Goal: Task Accomplishment & Management: Manage account settings

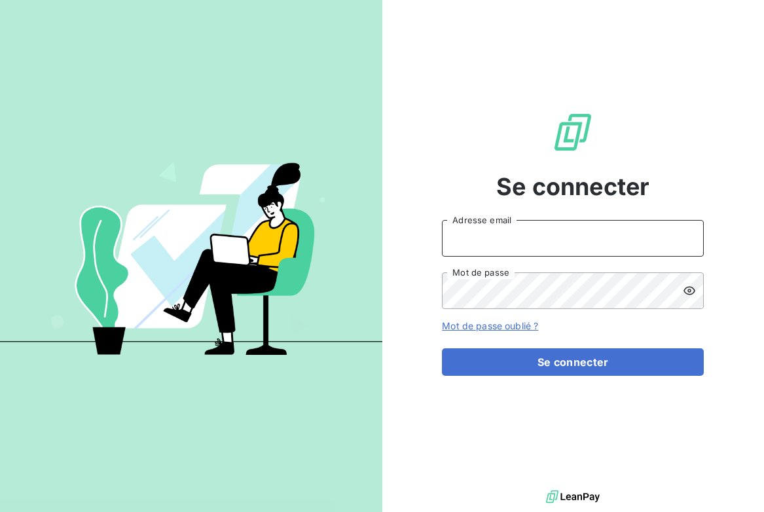
click at [510, 238] on input "Adresse email" at bounding box center [573, 238] width 262 height 37
type input "[EMAIL_ADDRESS][DOMAIN_NAME]"
click at [442, 348] on button "Se connecter" at bounding box center [573, 361] width 262 height 27
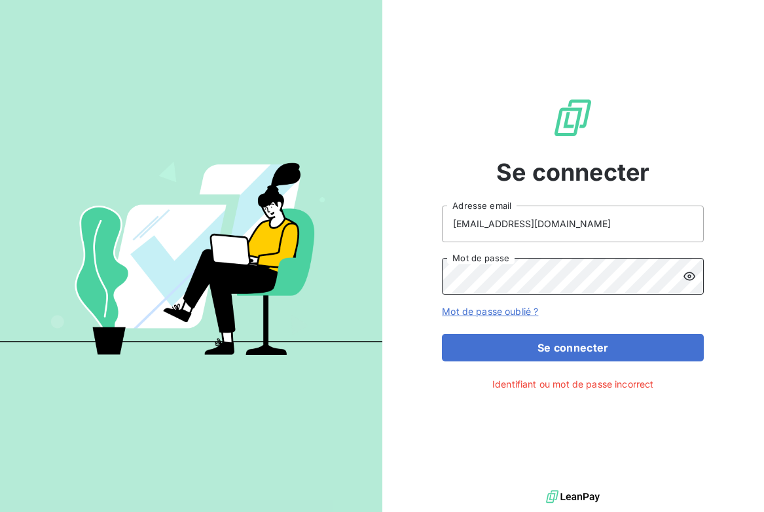
click at [397, 290] on div "Se connecter [EMAIL_ADDRESS][DOMAIN_NAME] Adresse email Mot de passe Mot de pas…" at bounding box center [573, 243] width 382 height 487
click at [442, 334] on button "Se connecter" at bounding box center [573, 347] width 262 height 27
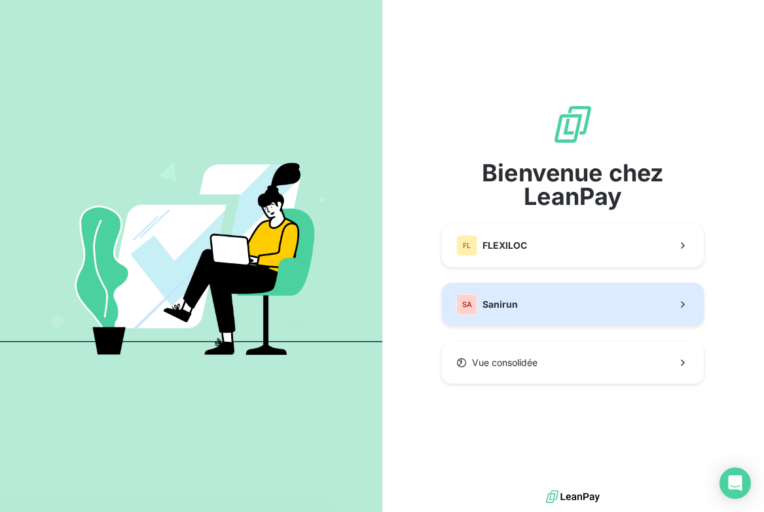
click at [516, 302] on span "Sanirun" at bounding box center [499, 304] width 35 height 13
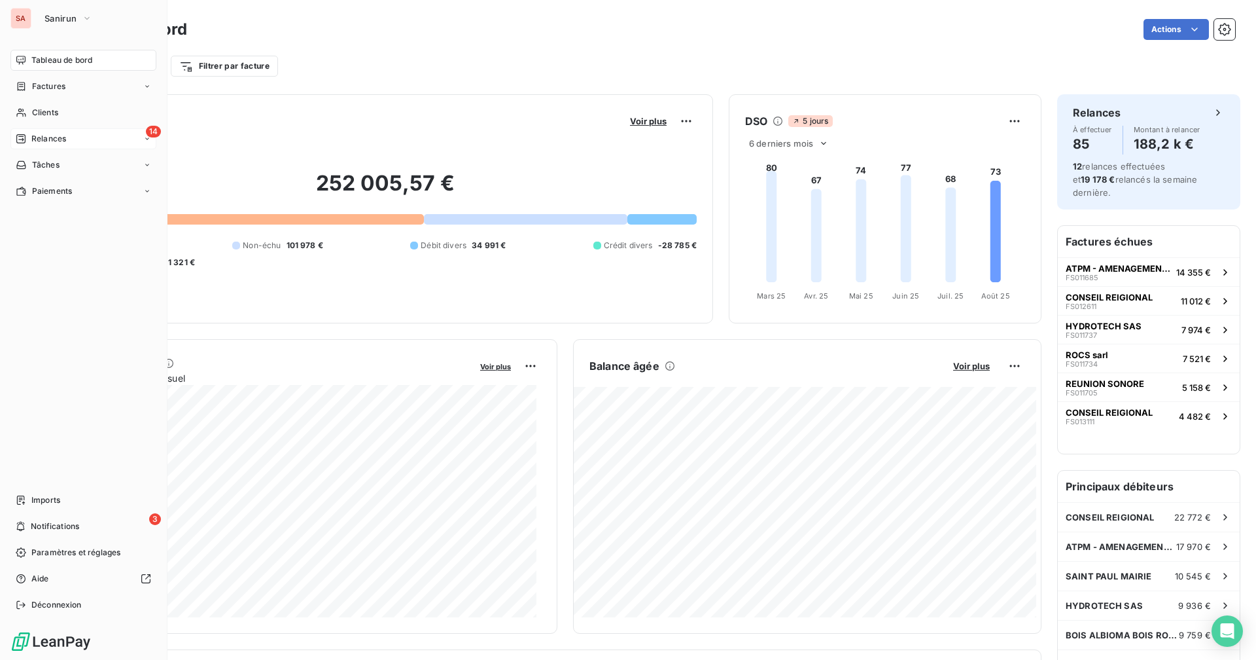
click at [57, 144] on span "Relances" at bounding box center [48, 139] width 35 height 12
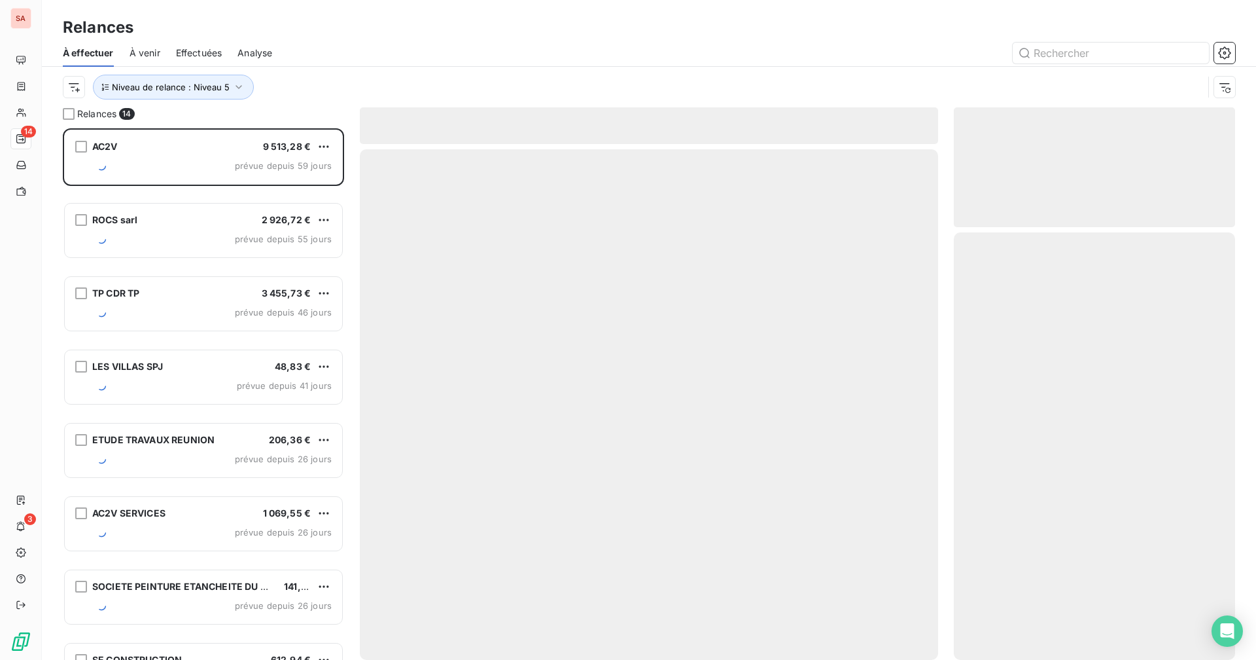
scroll to position [522, 272]
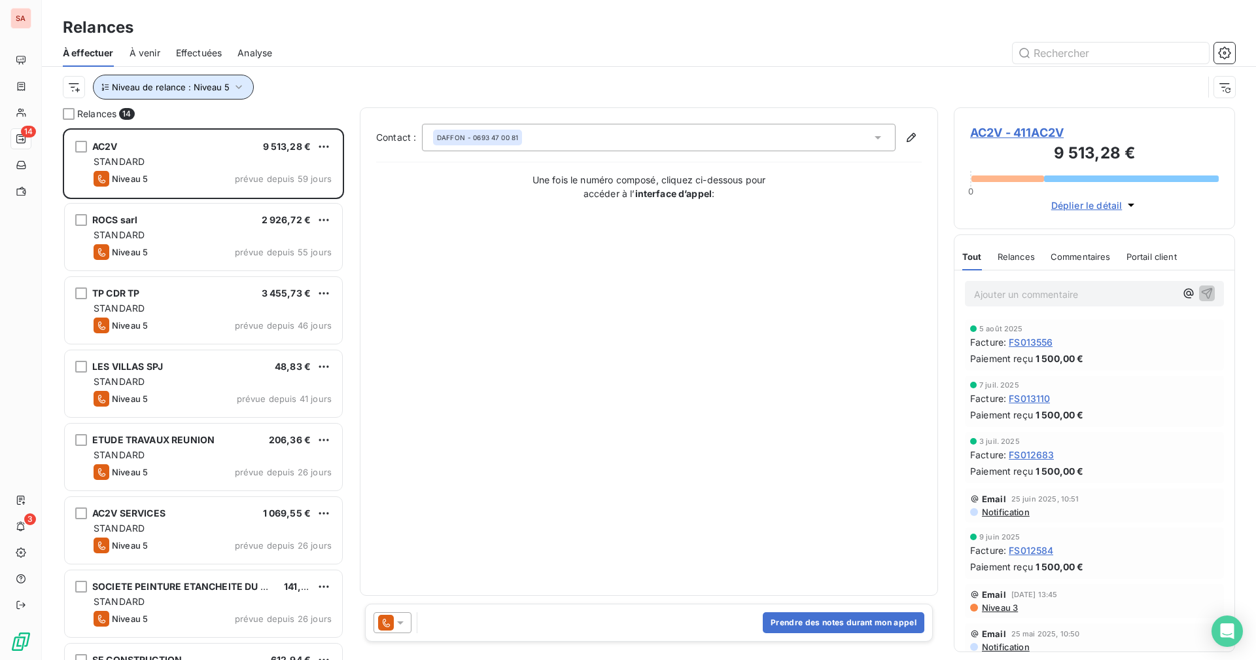
click at [186, 82] on span "Niveau de relance : Niveau 5" at bounding box center [171, 87] width 118 height 10
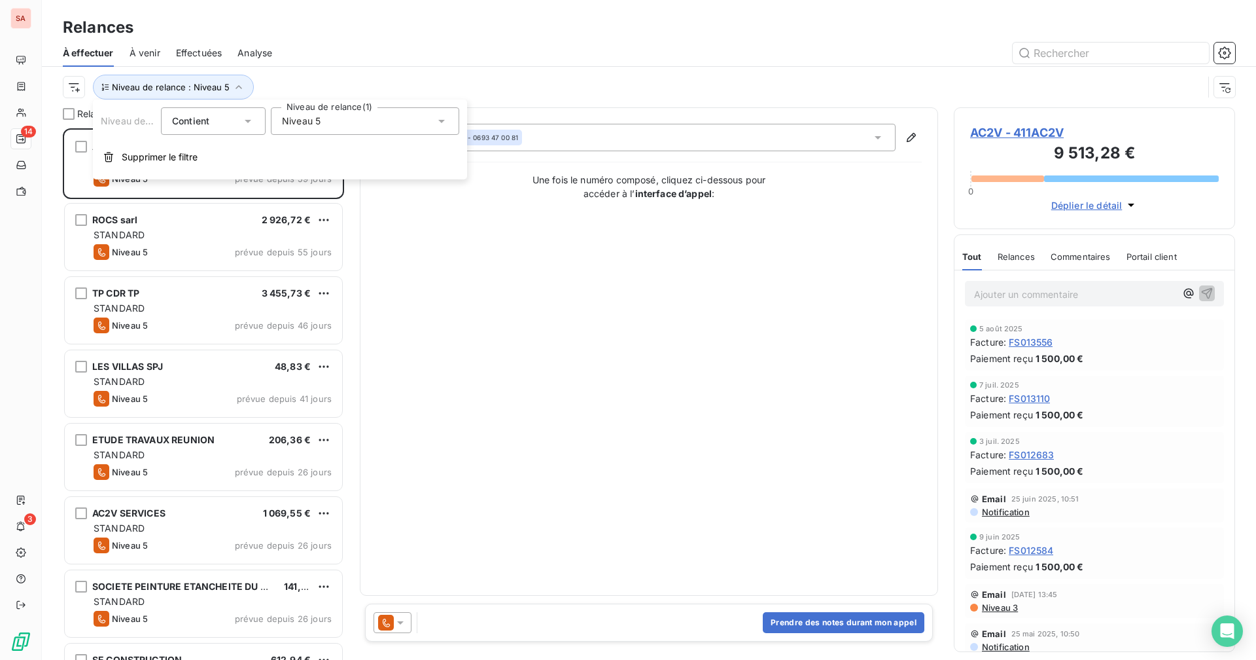
click at [281, 128] on div "Niveau 5" at bounding box center [365, 120] width 188 height 27
click at [287, 268] on icon at bounding box center [285, 267] width 8 height 8
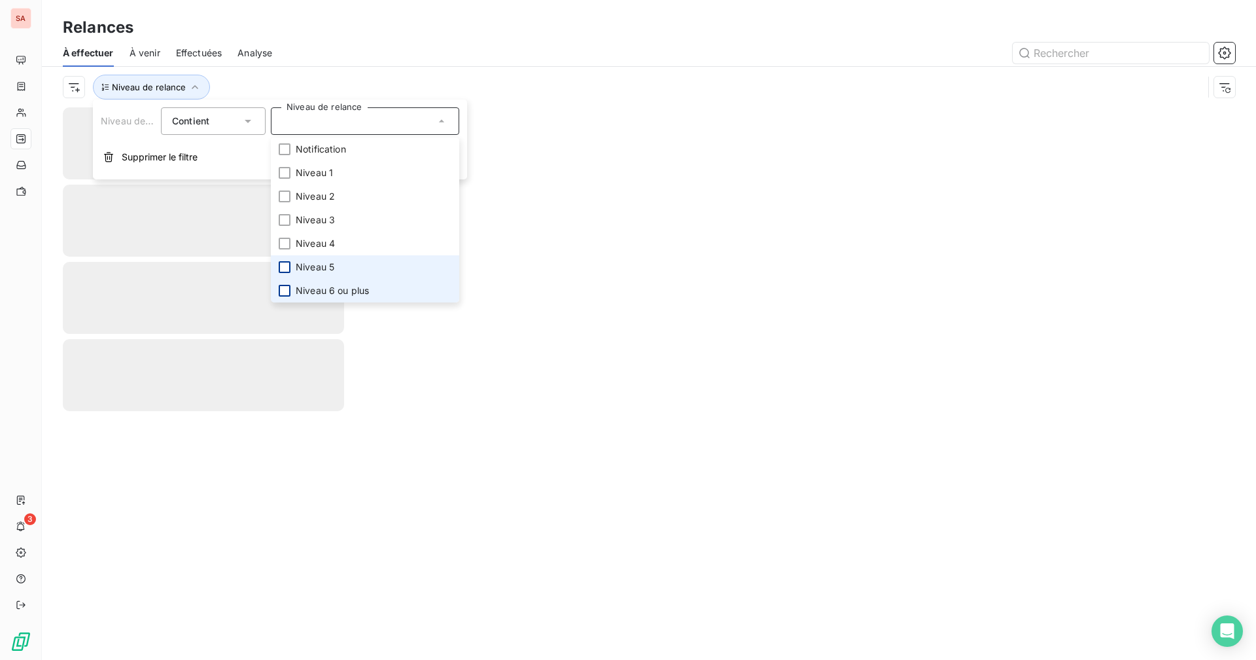
click at [285, 287] on div at bounding box center [285, 291] width 12 height 12
click at [342, 32] on div "Relances" at bounding box center [649, 28] width 1215 height 24
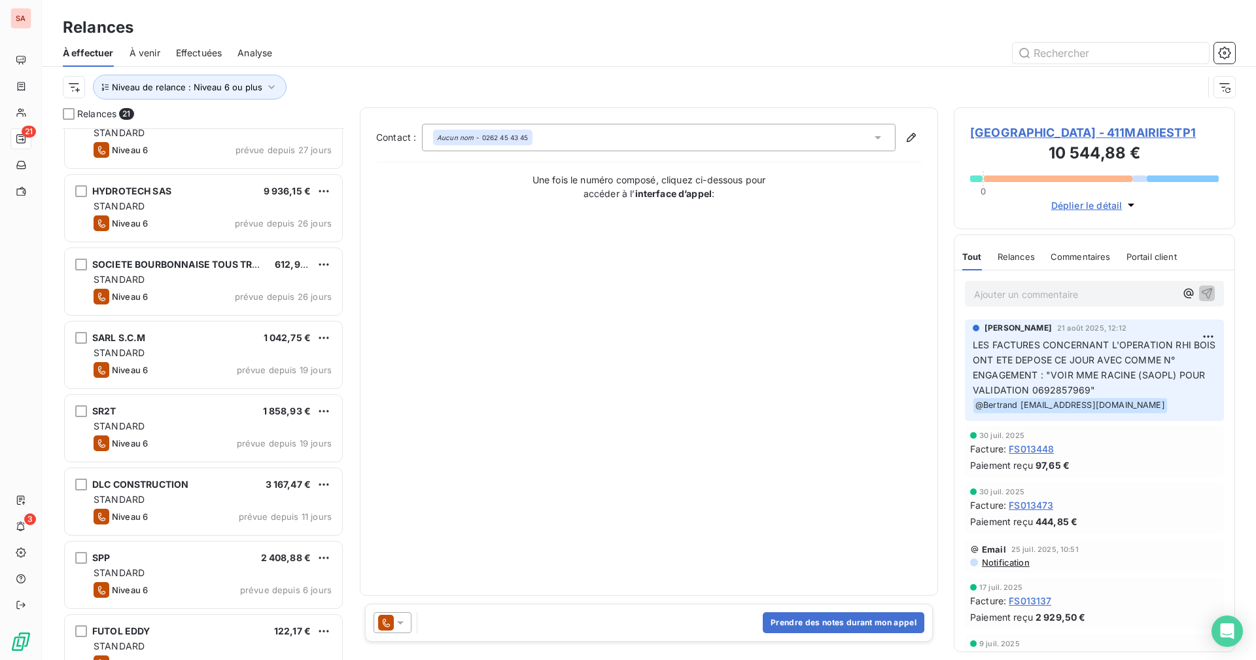
scroll to position [1008, 0]
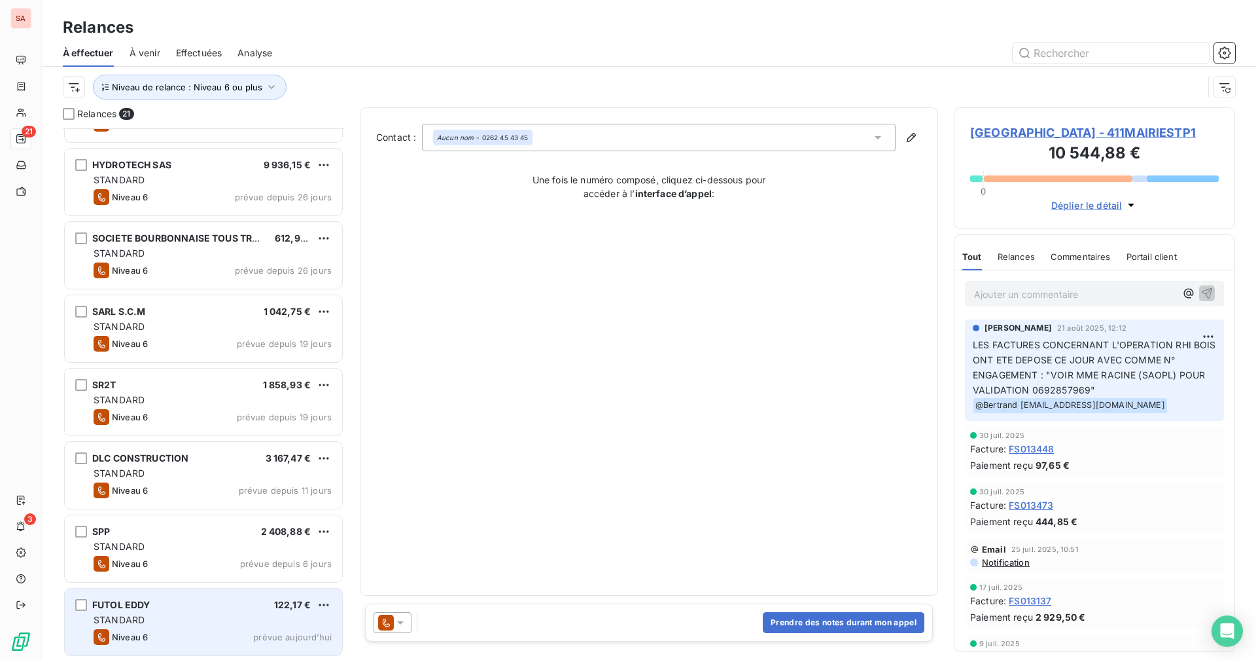
click at [219, 511] on div "Niveau 6 prévue aujourd’hui" at bounding box center [213, 637] width 238 height 16
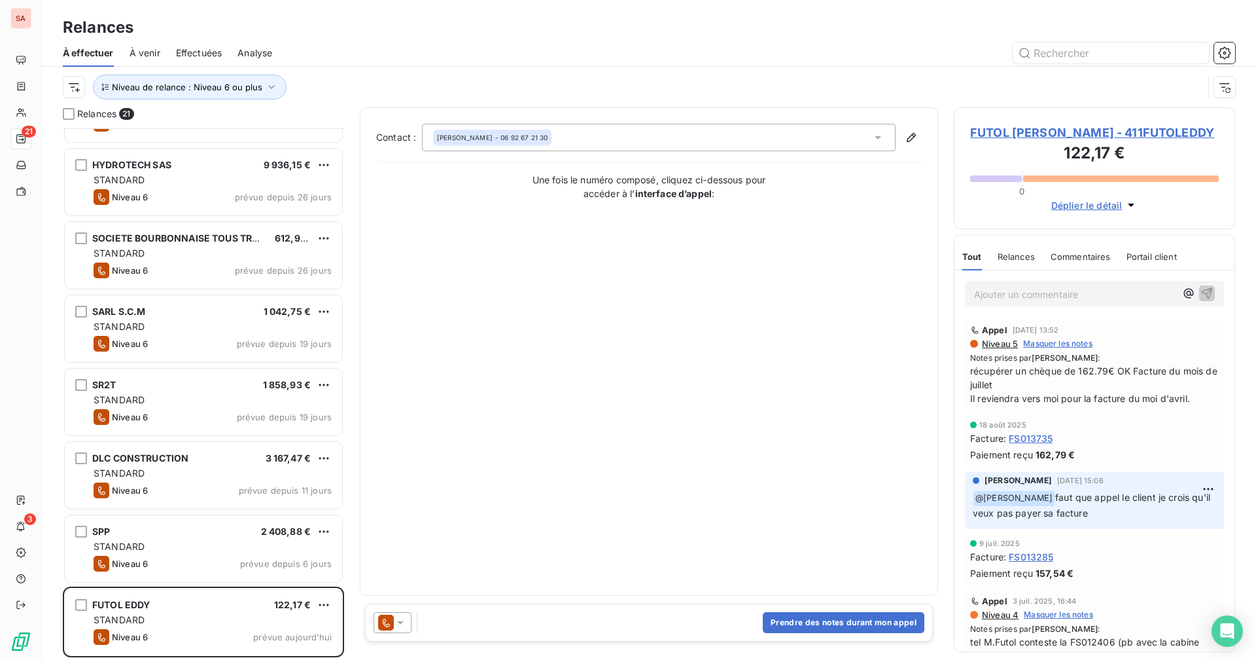
click at [763, 130] on span "FUTOL EDDY - 411FUTOLEDDY" at bounding box center [1094, 133] width 249 height 18
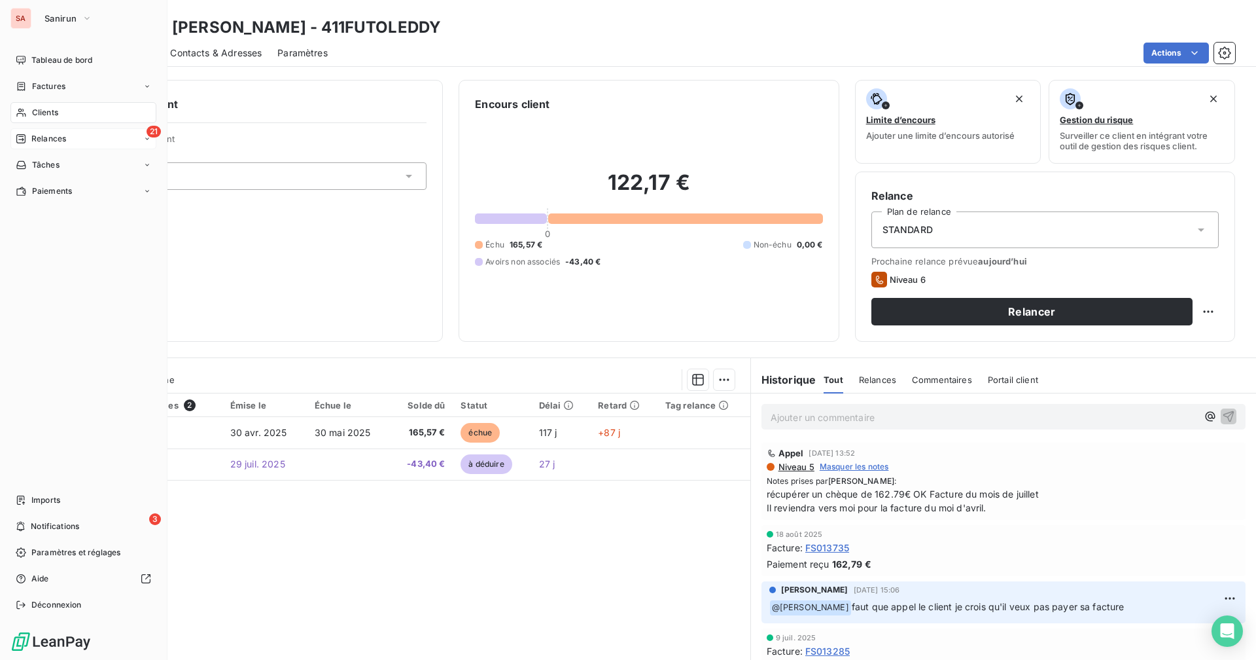
click at [58, 136] on span "Relances" at bounding box center [48, 139] width 35 height 12
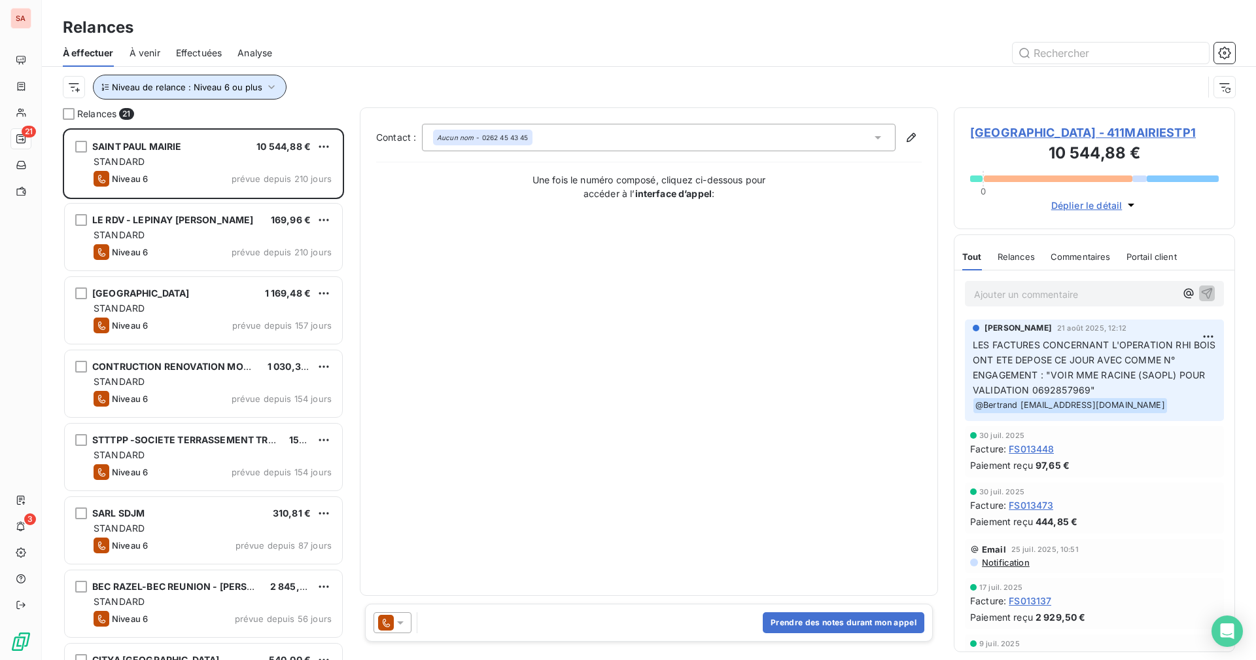
click at [228, 93] on button "Niveau de relance : Niveau 6 ou plus" at bounding box center [190, 87] width 194 height 25
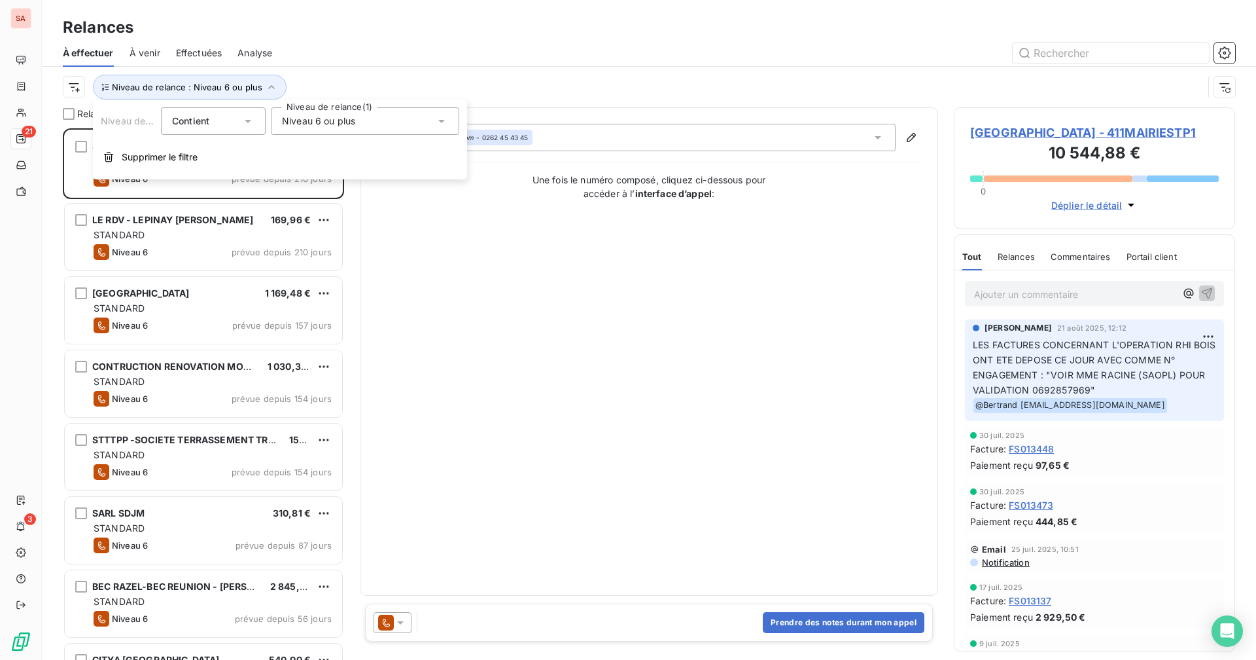
click at [308, 118] on span "Niveau 6 ou plus" at bounding box center [318, 121] width 73 height 13
click at [287, 287] on icon at bounding box center [285, 291] width 8 height 8
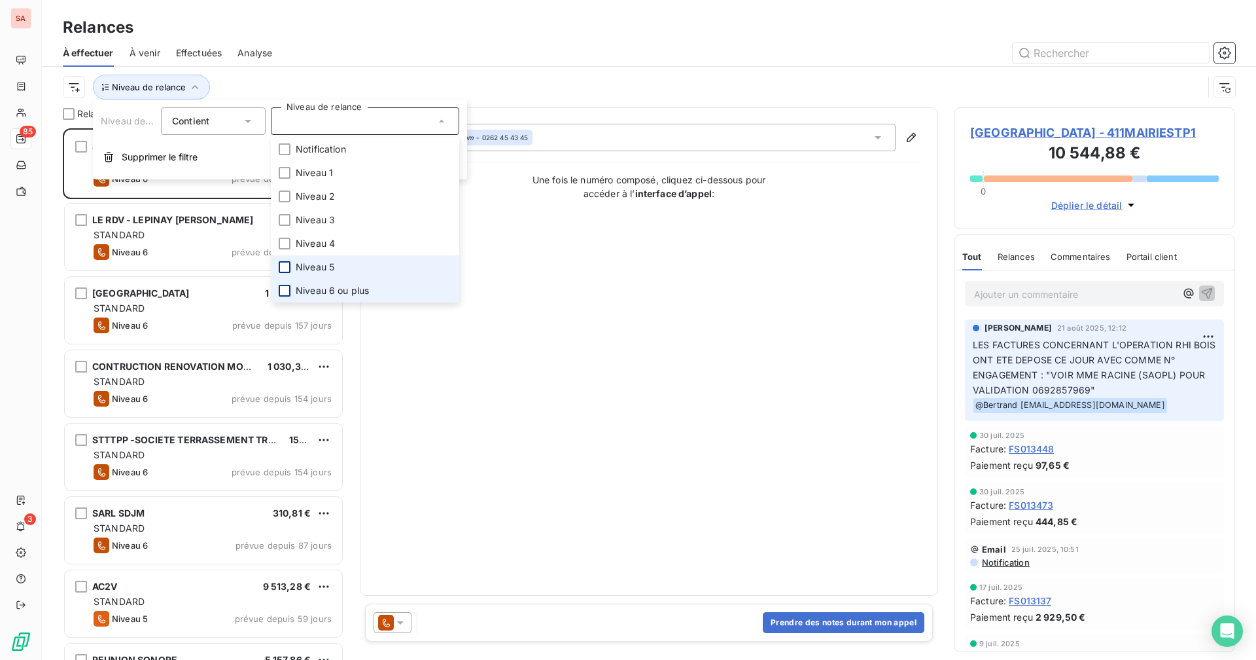
click at [287, 267] on div at bounding box center [285, 267] width 12 height 12
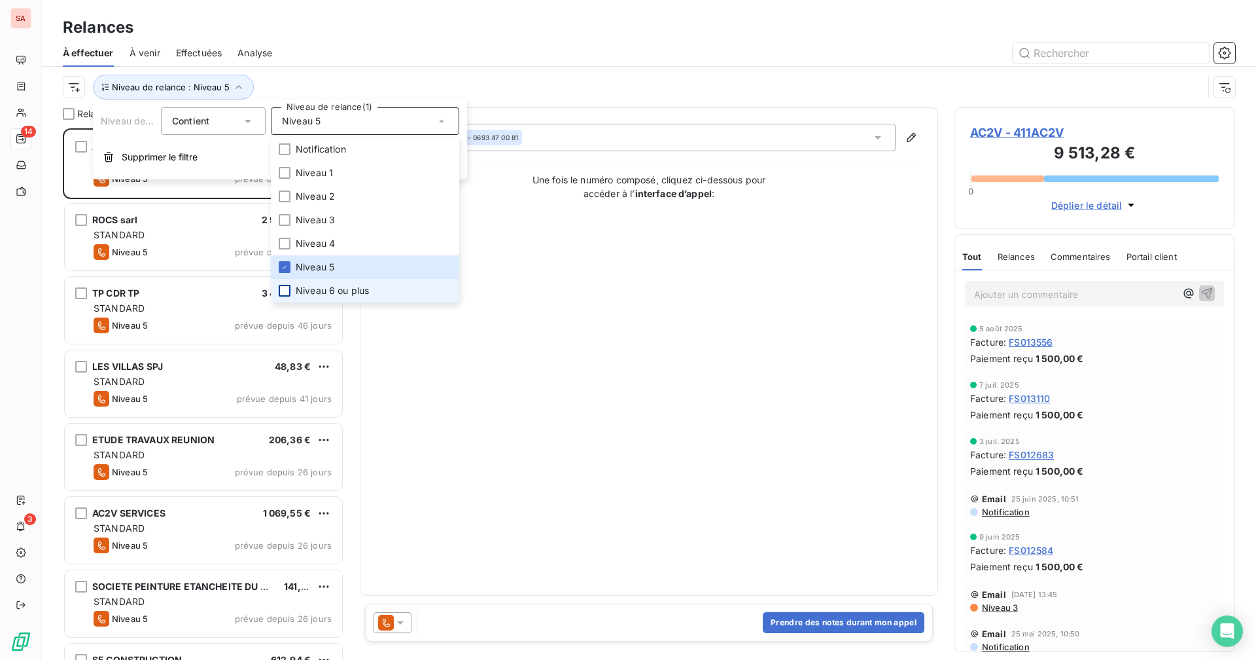
click at [336, 33] on div "Relances" at bounding box center [649, 28] width 1215 height 24
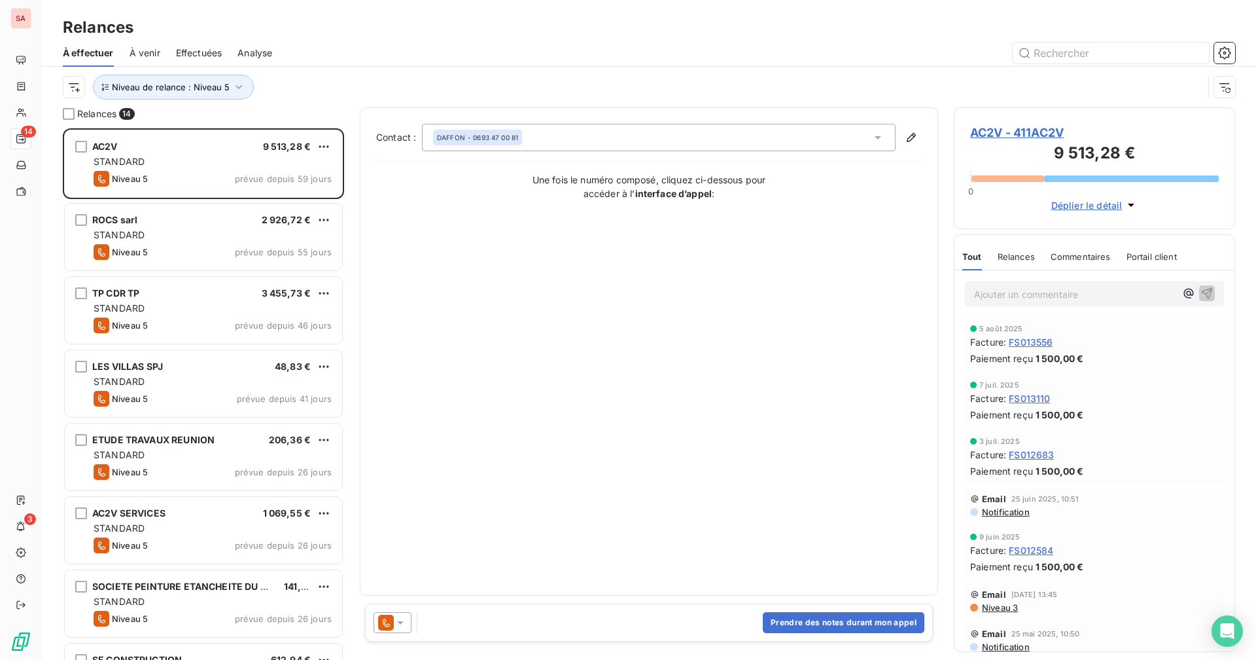
click at [763, 128] on span "AC2V - 411AC2V" at bounding box center [1094, 133] width 249 height 18
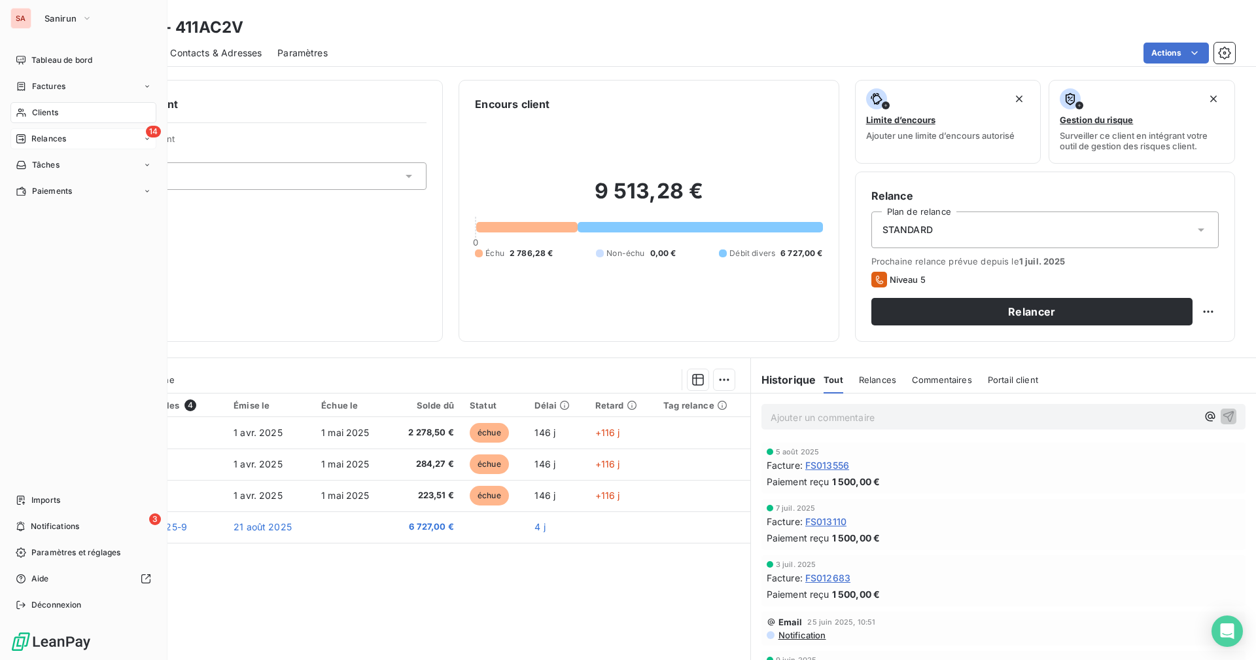
click at [60, 118] on div "Clients" at bounding box center [83, 112] width 146 height 21
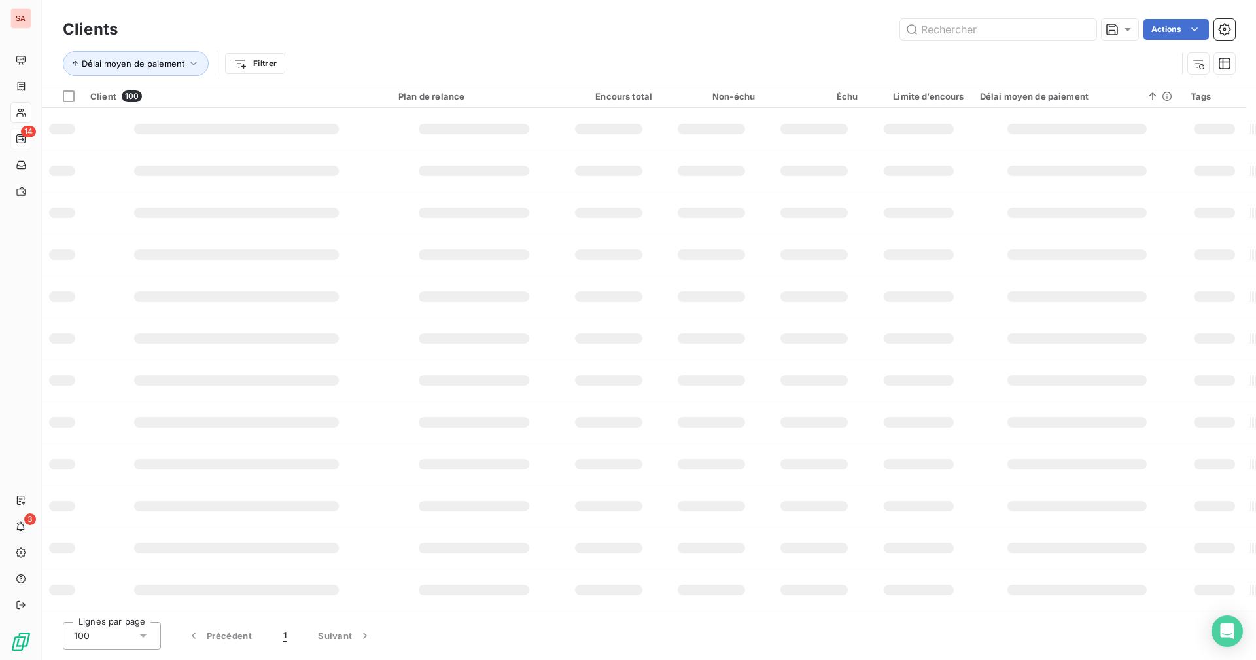
click at [24, 139] on icon at bounding box center [21, 139] width 10 height 10
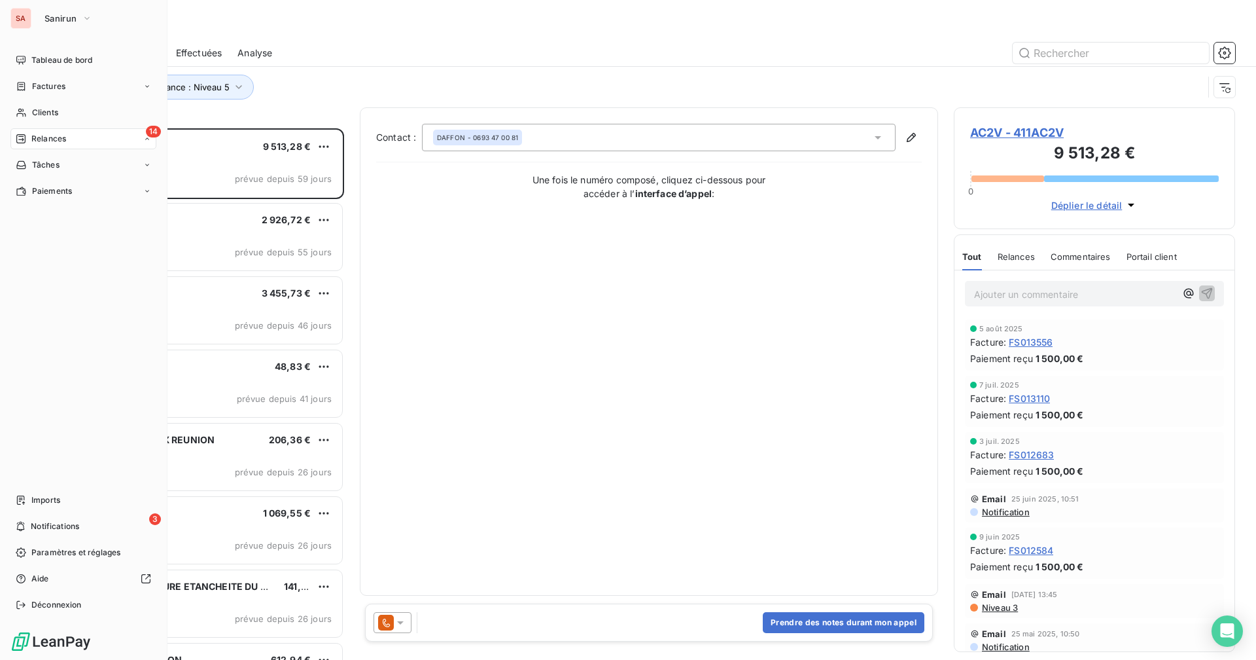
scroll to position [522, 272]
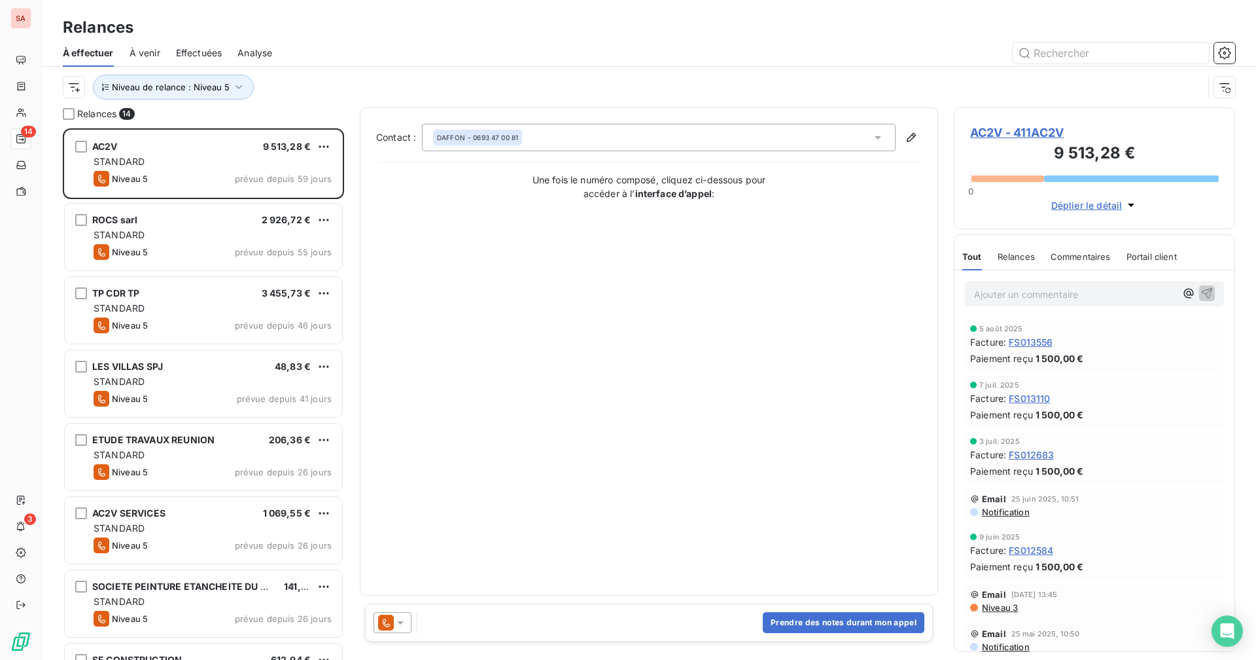
click at [263, 82] on div "Niveau de relance : Niveau 5" at bounding box center [633, 87] width 1141 height 25
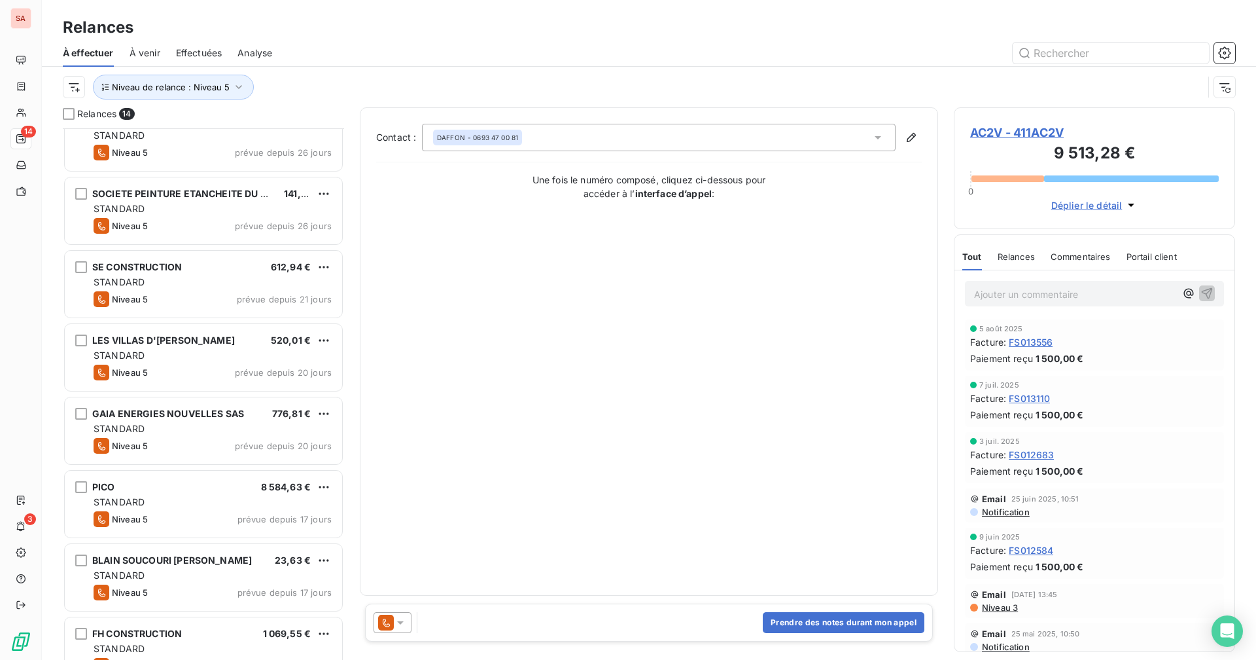
scroll to position [459, 0]
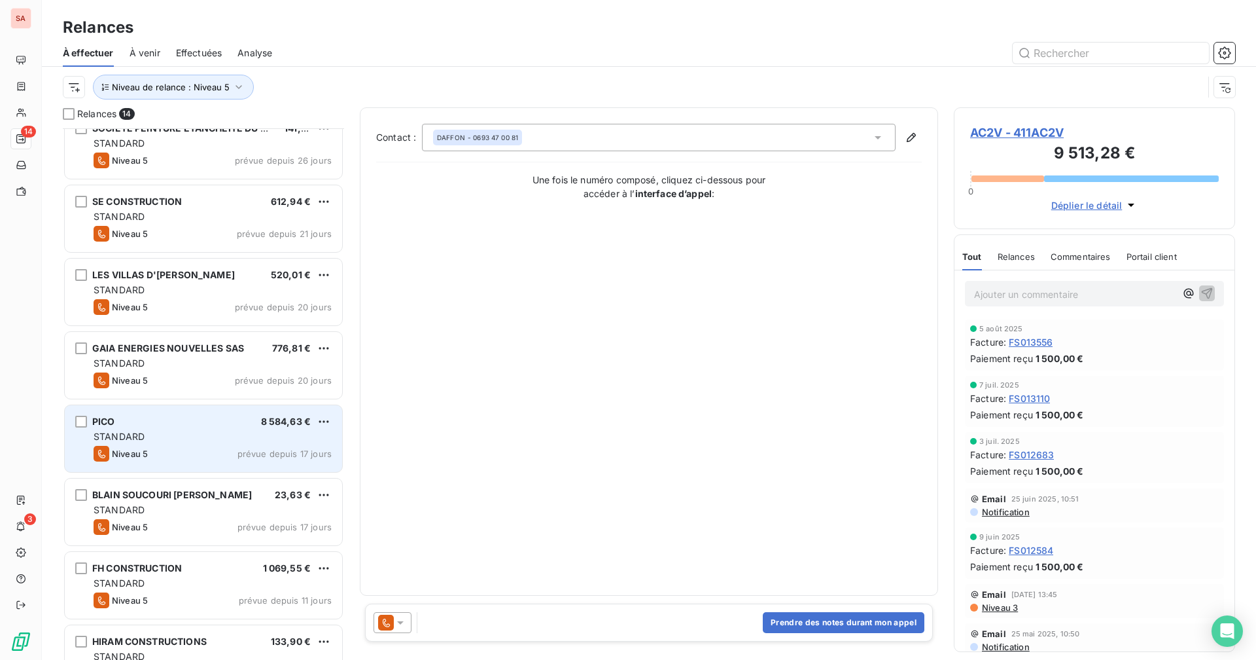
click at [215, 435] on div "STANDARD" at bounding box center [213, 436] width 238 height 13
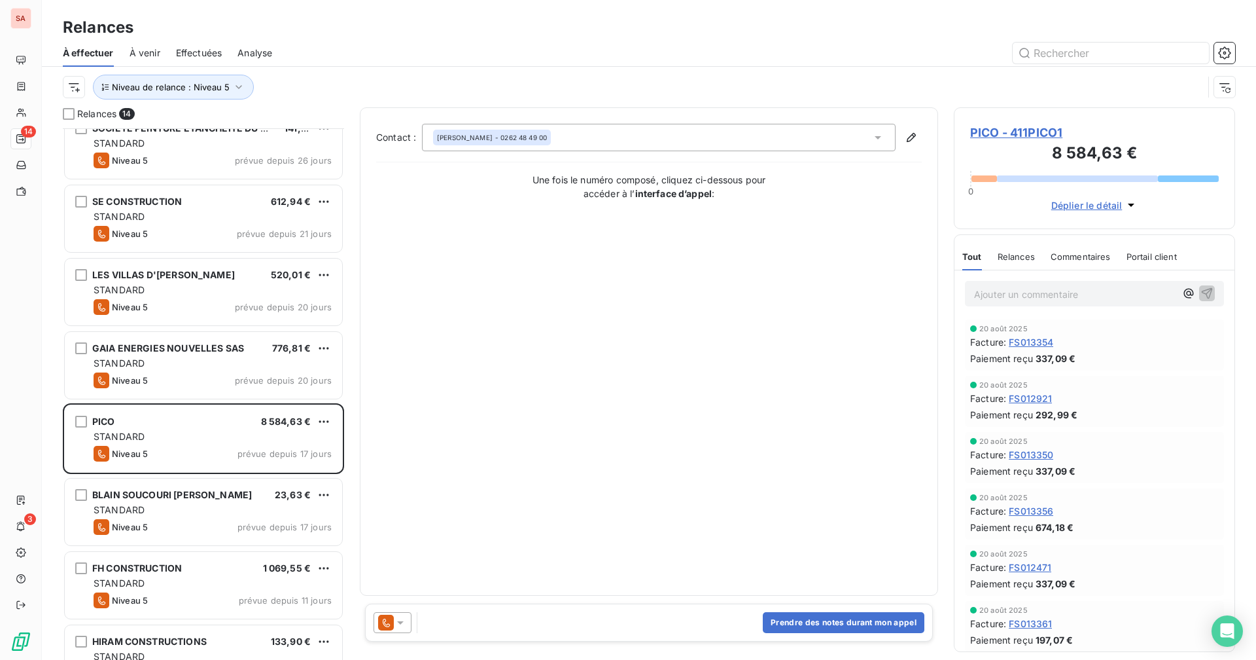
click at [763, 130] on span "PICO - 411PICO1" at bounding box center [1094, 133] width 249 height 18
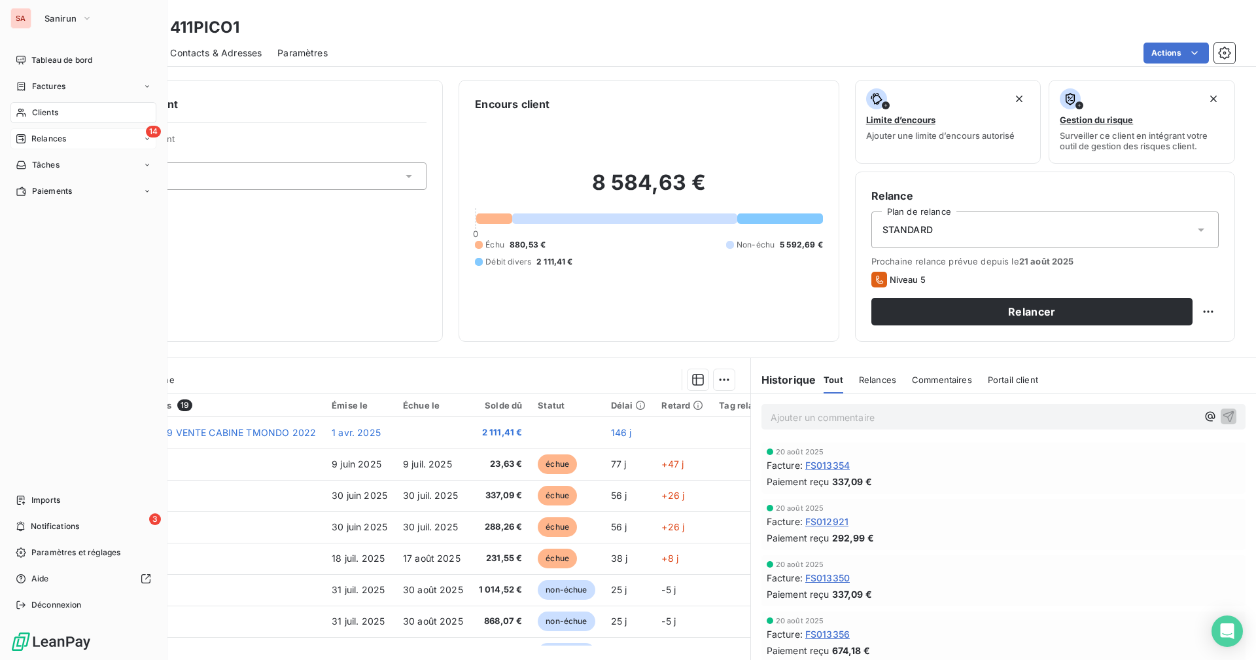
click at [31, 138] on span "Relances" at bounding box center [48, 139] width 35 height 12
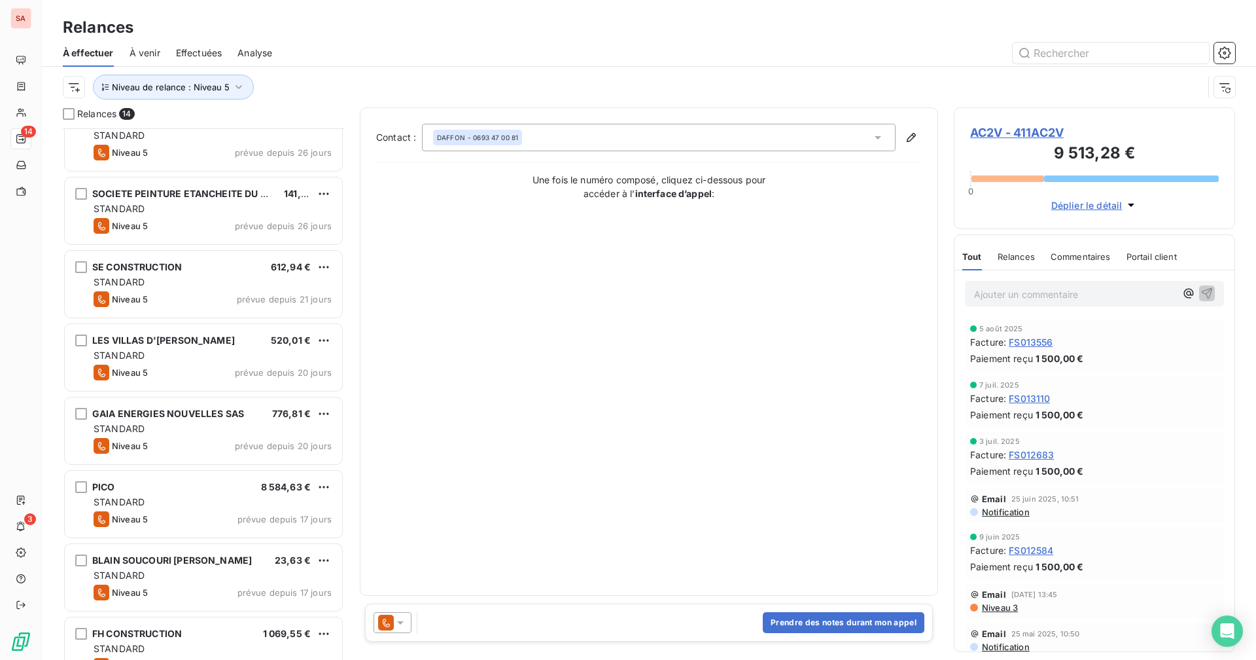
scroll to position [495, 0]
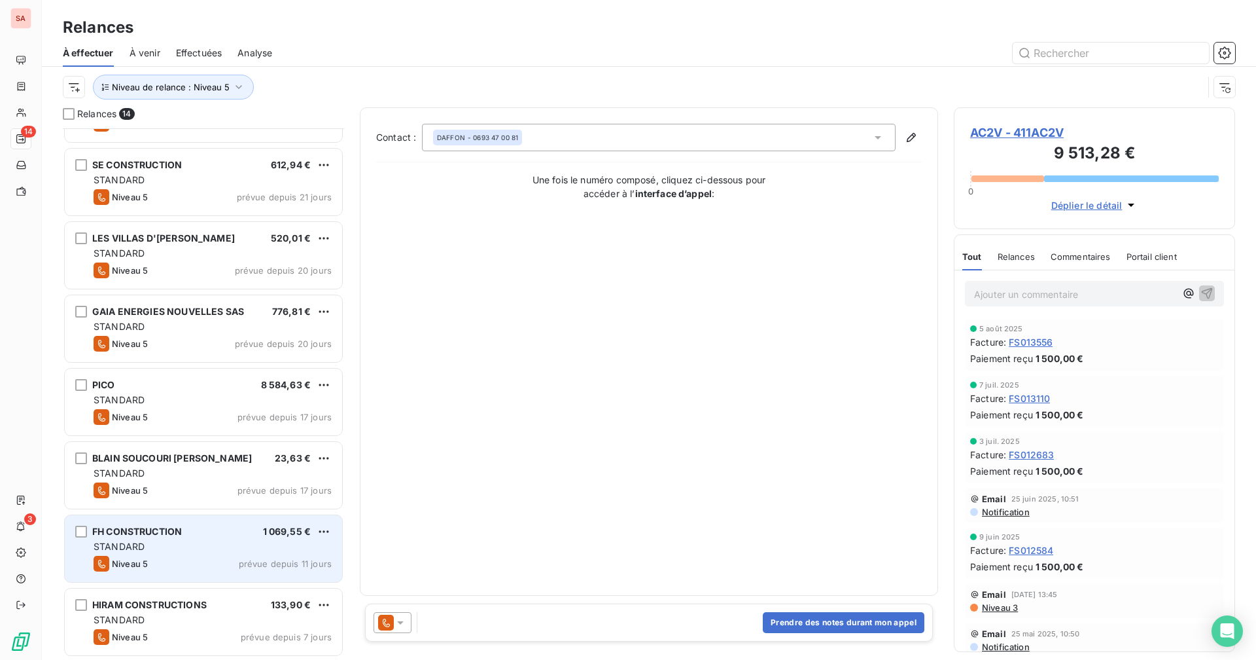
click at [186, 511] on div "STANDARD" at bounding box center [213, 546] width 238 height 13
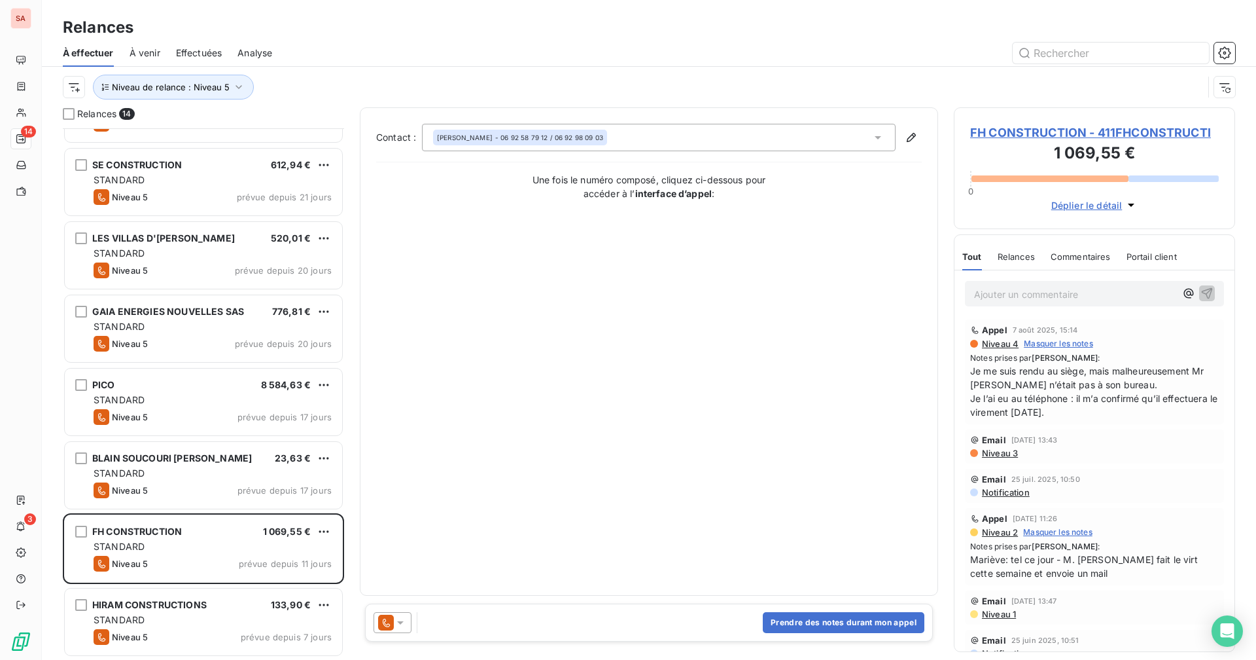
click at [763, 130] on span "FH CONSTRUCTION - 411FHCONSTRUCTI" at bounding box center [1094, 133] width 249 height 18
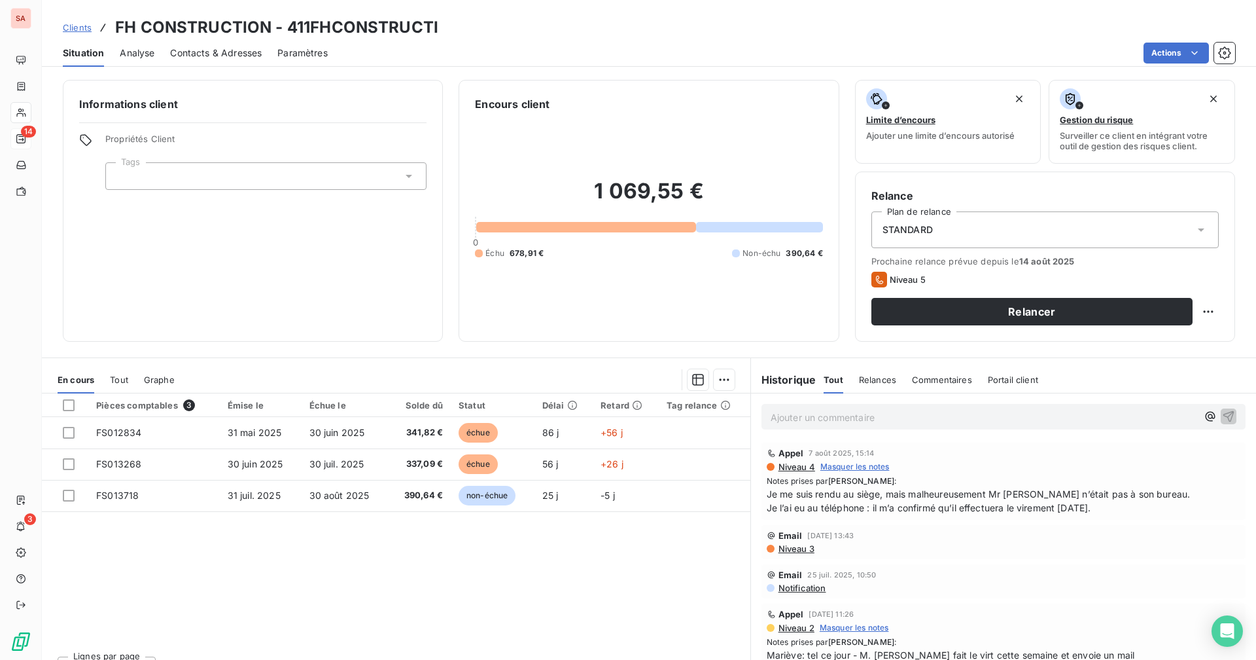
click at [227, 44] on div "Contacts & Adresses" at bounding box center [216, 52] width 92 height 27
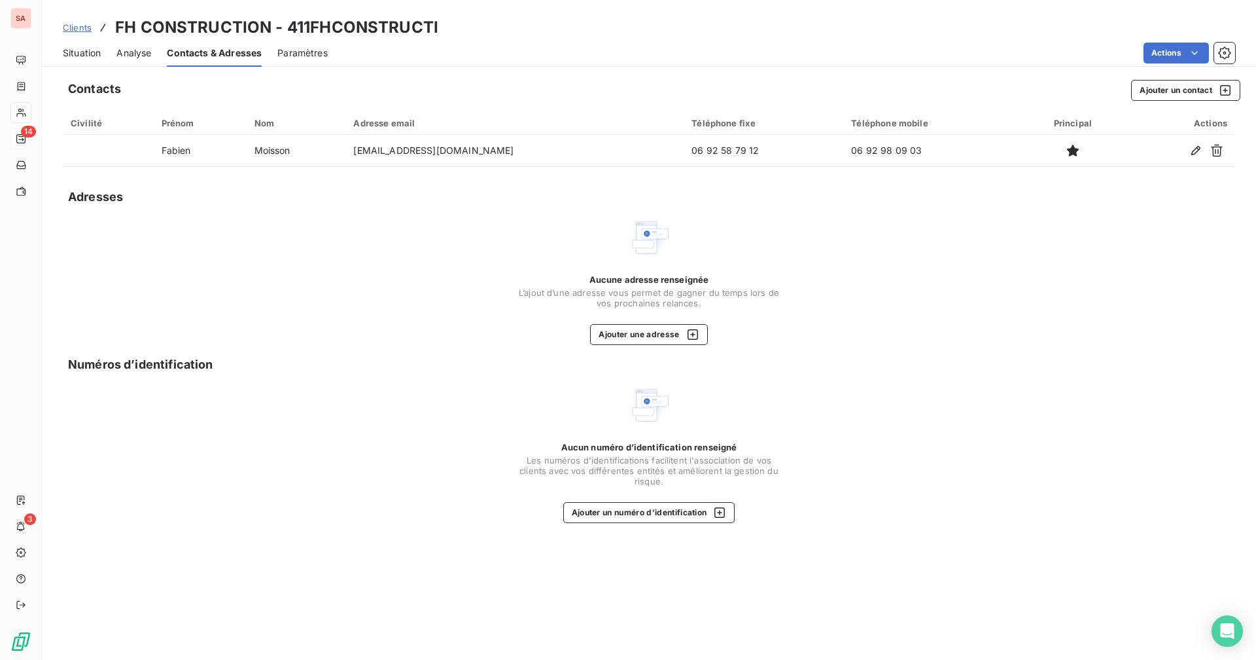
click at [79, 60] on div "Situation" at bounding box center [82, 52] width 38 height 27
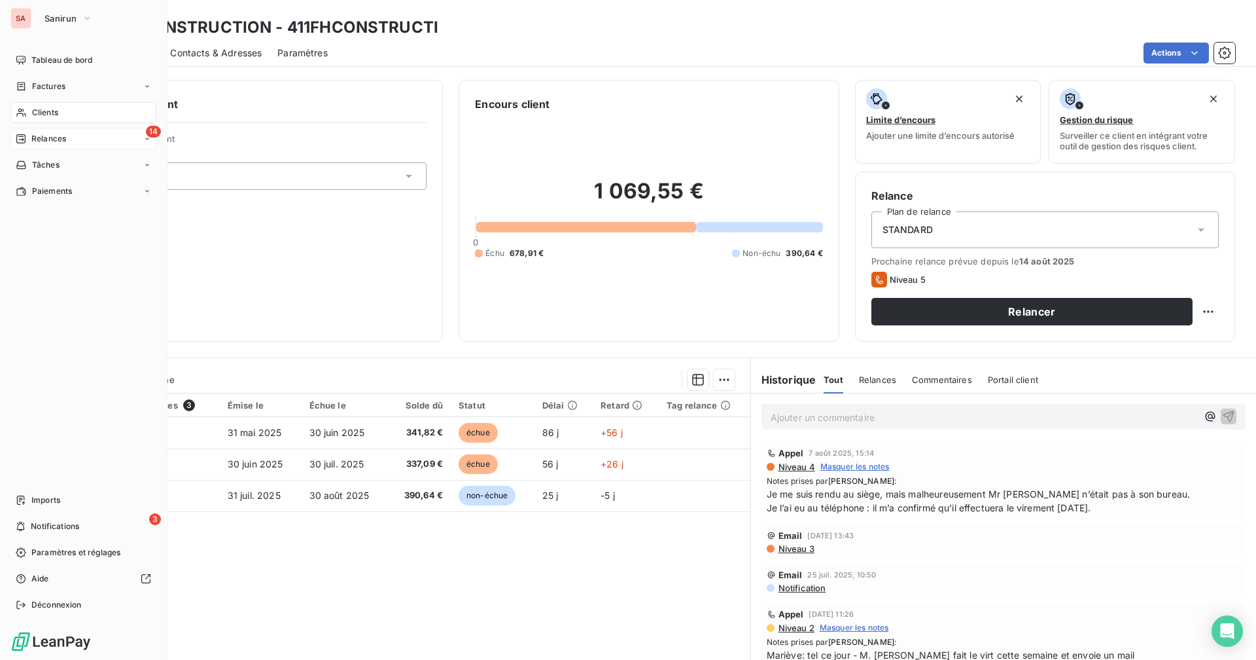
click at [43, 141] on span "Relances" at bounding box center [48, 139] width 35 height 12
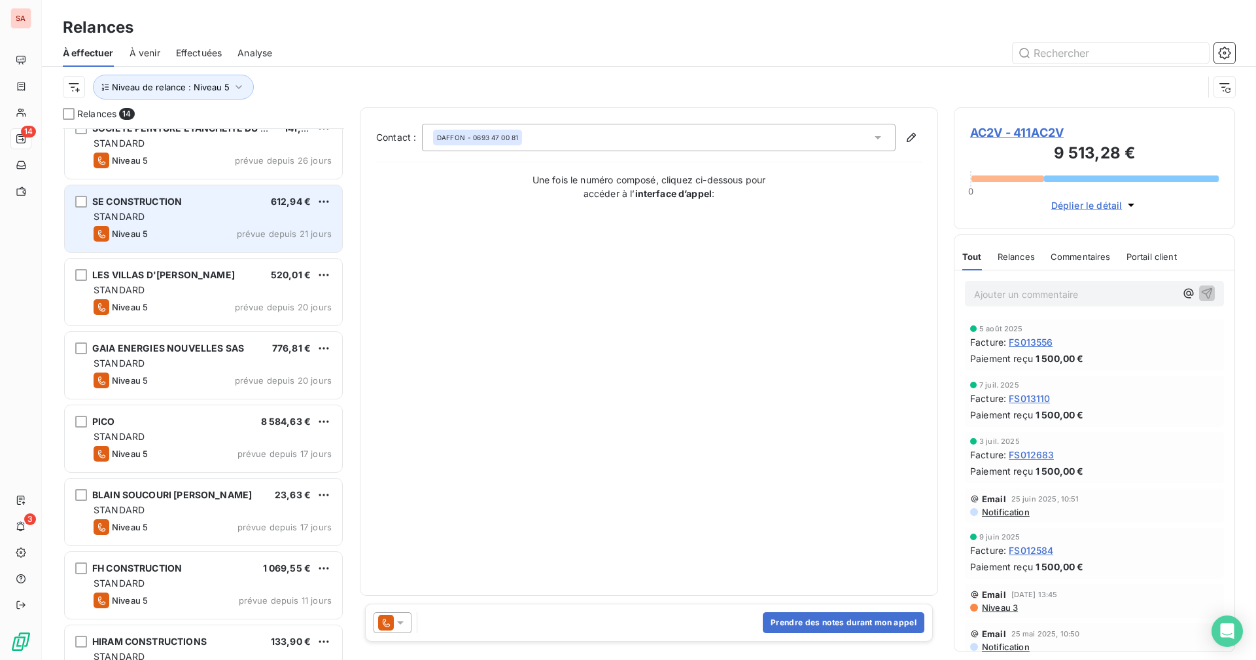
scroll to position [495, 0]
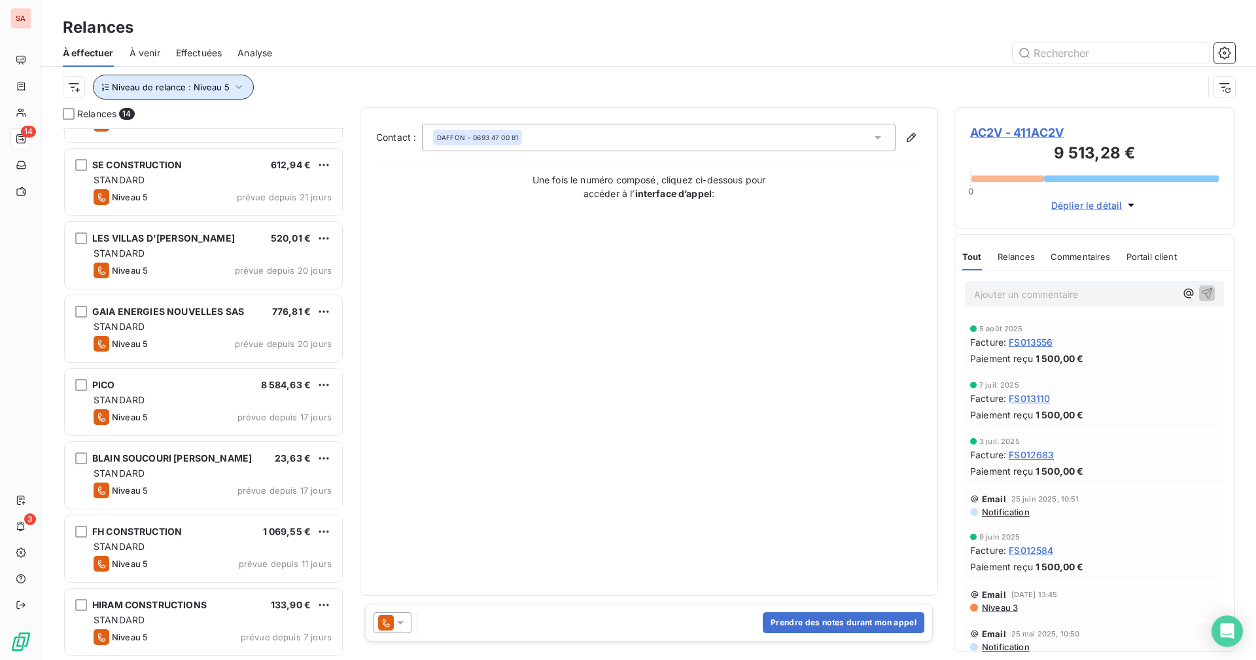
click at [232, 93] on icon "button" at bounding box center [238, 86] width 13 height 13
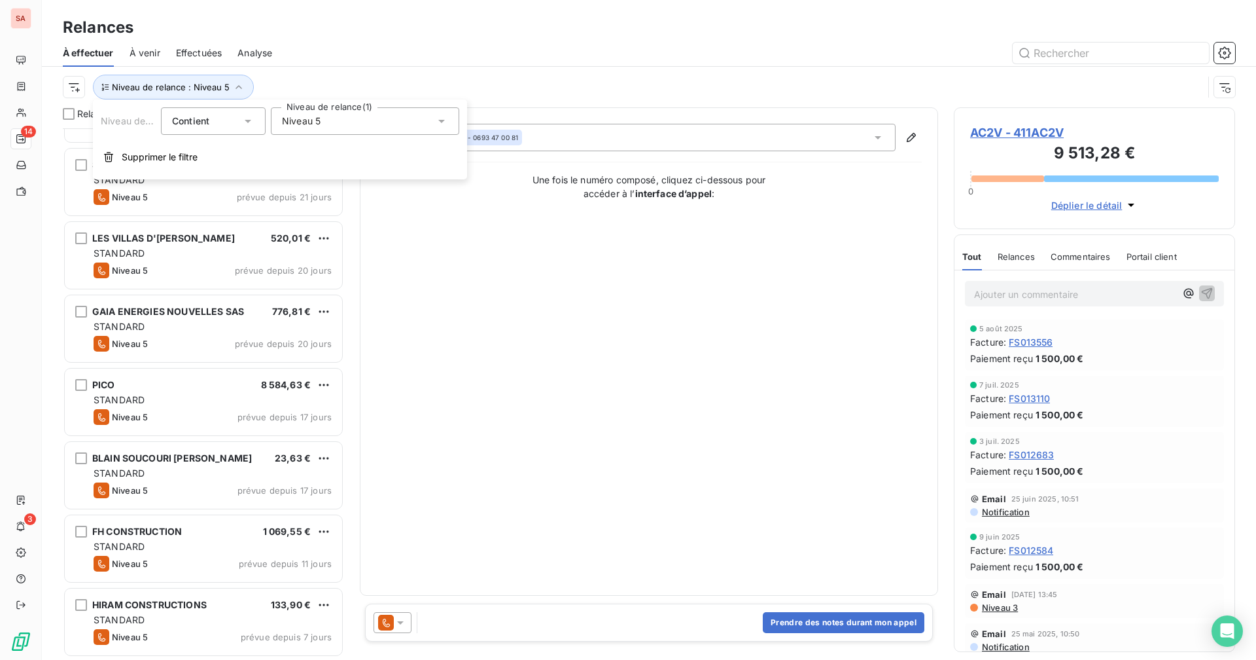
click at [300, 124] on span "Niveau 5" at bounding box center [301, 121] width 39 height 13
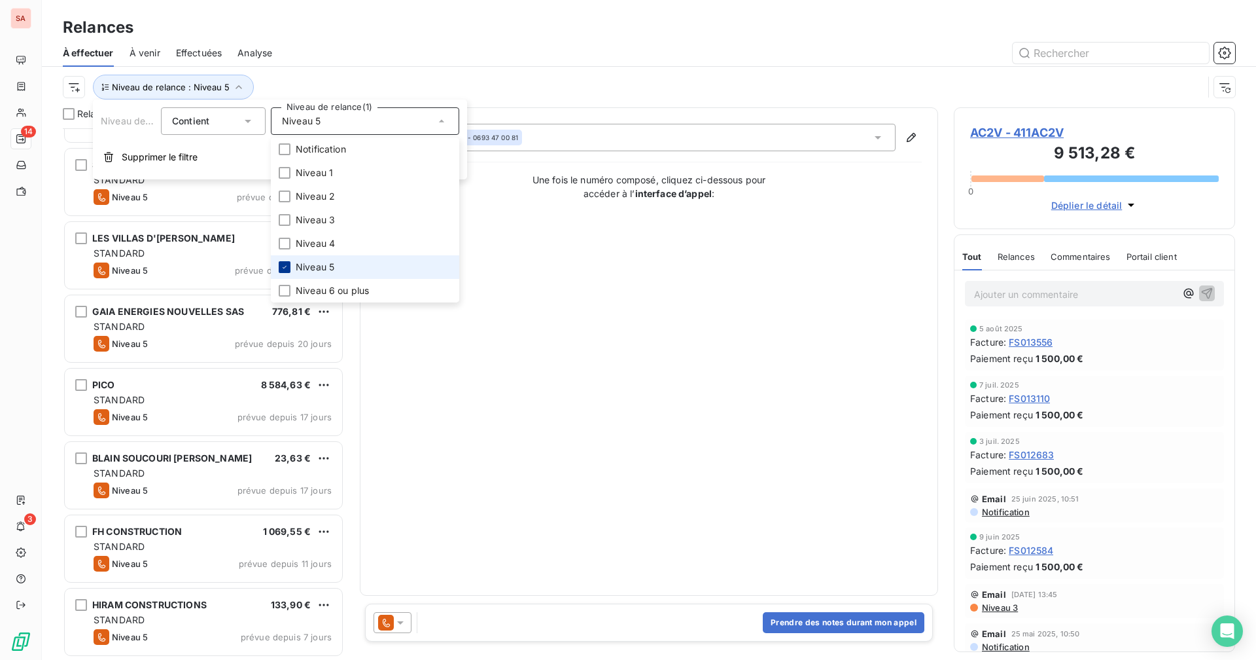
click at [286, 266] on icon at bounding box center [285, 267] width 4 height 3
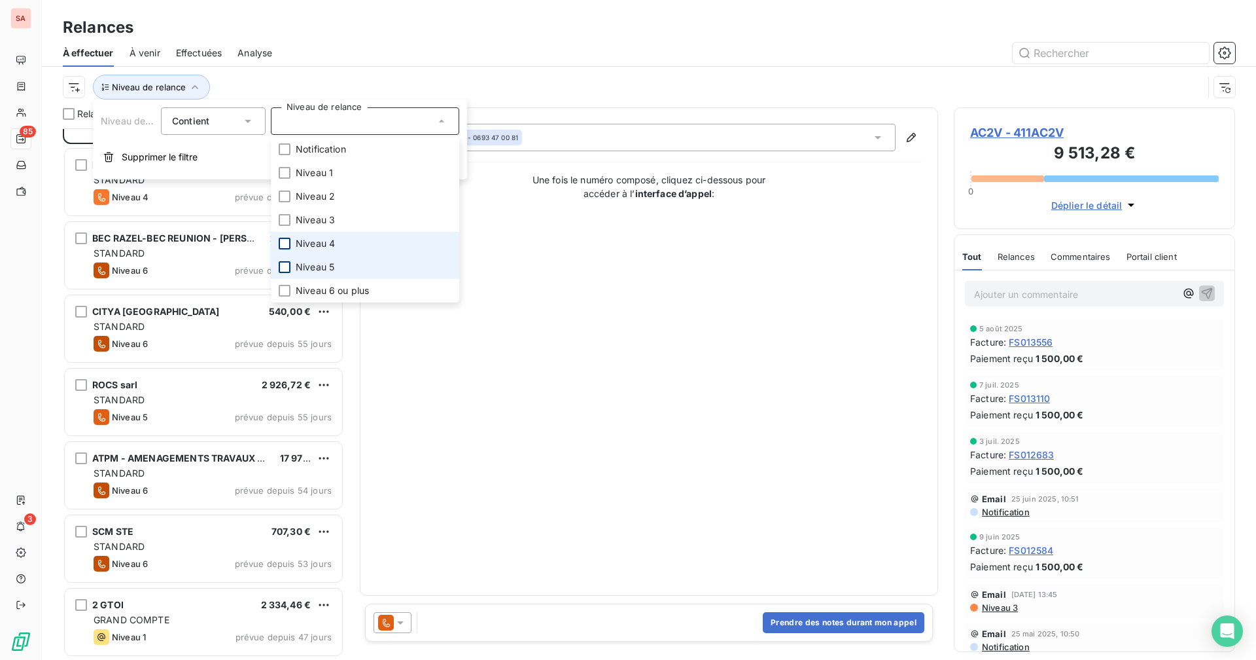
click at [283, 244] on div at bounding box center [285, 244] width 12 height 12
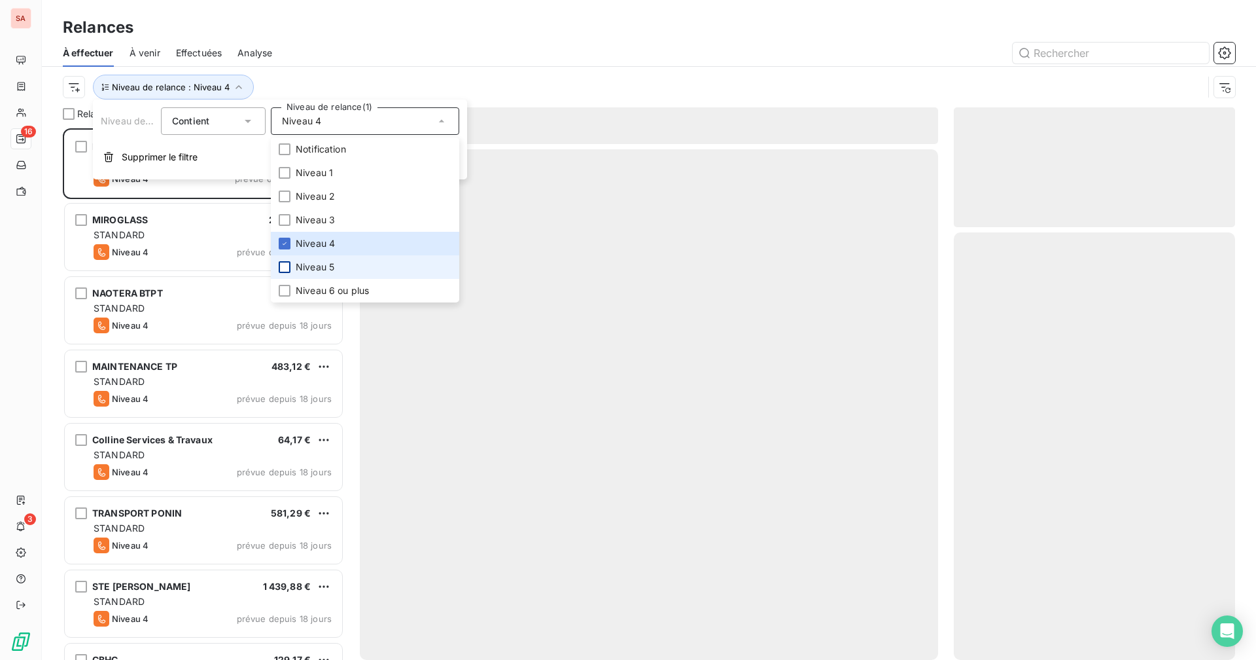
scroll to position [522, 272]
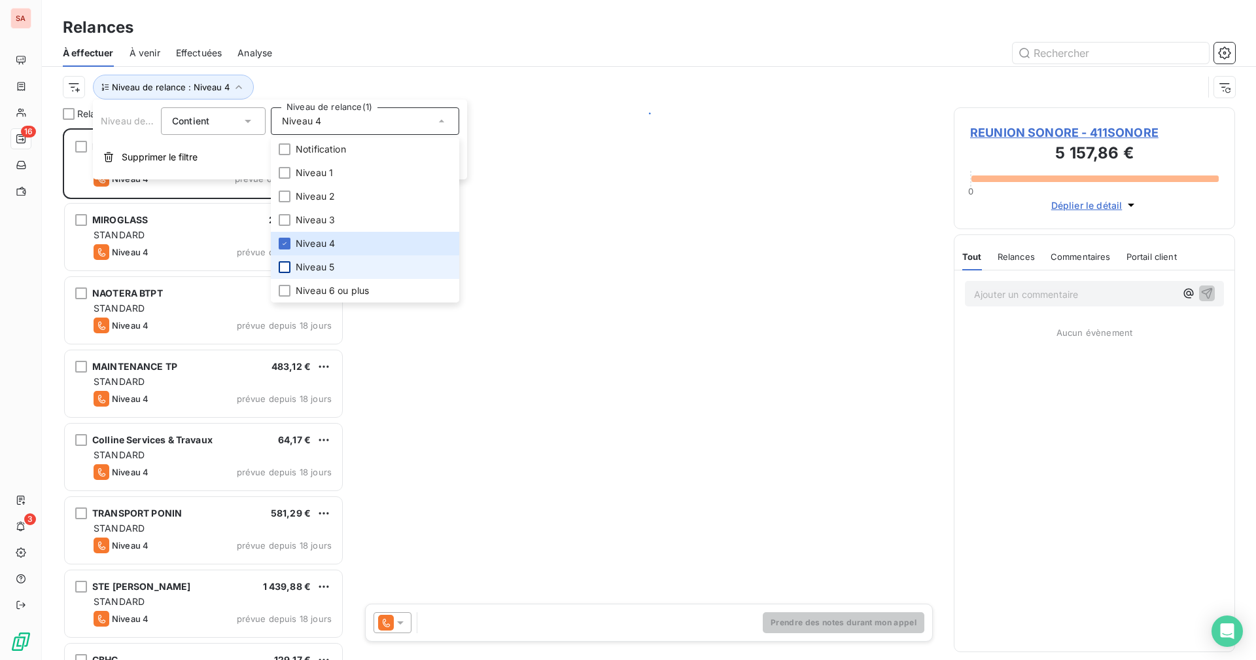
click at [382, 24] on div "Relances" at bounding box center [649, 28] width 1215 height 24
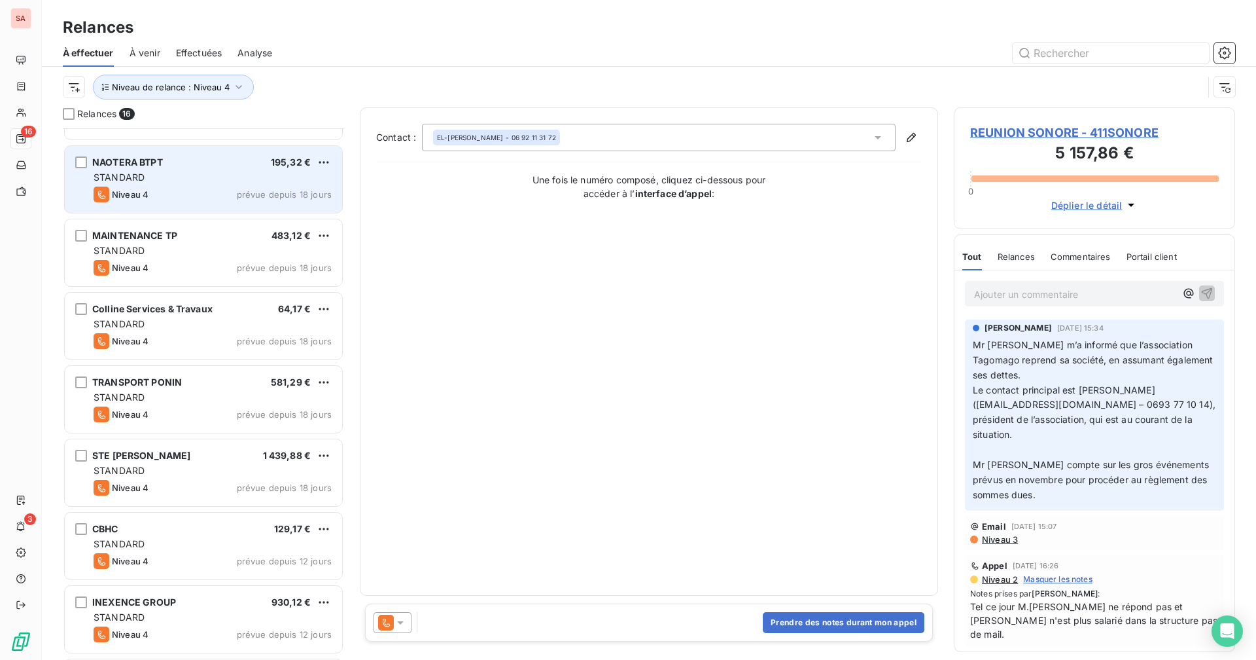
scroll to position [197, 0]
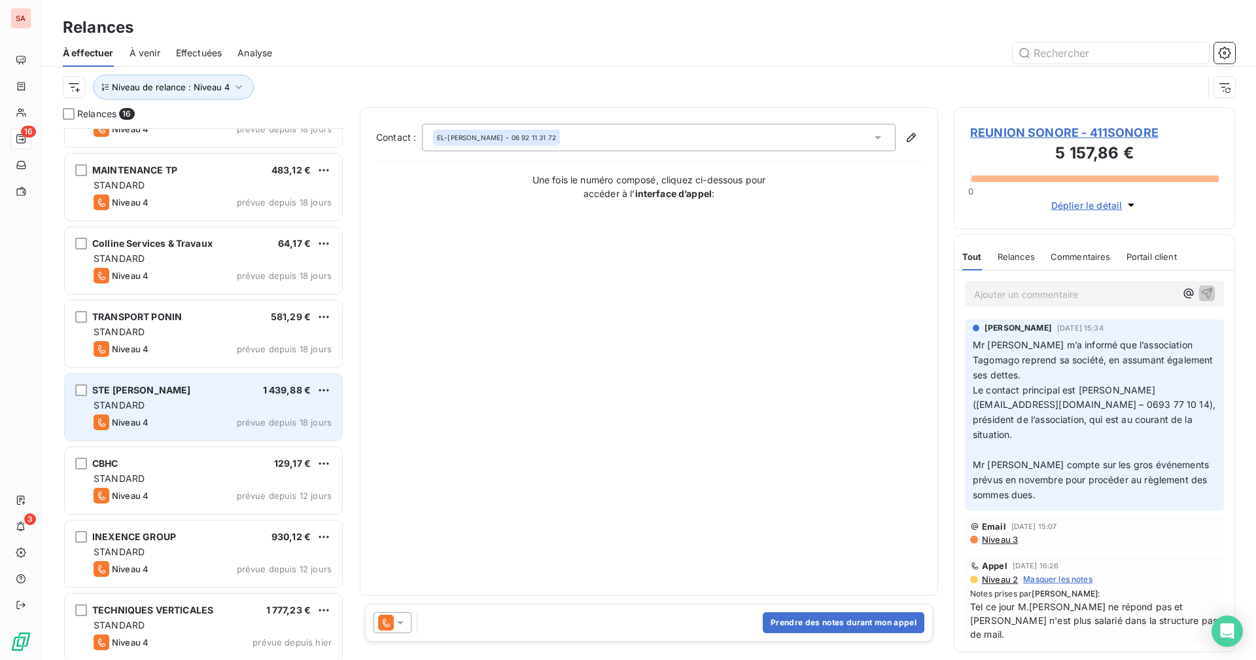
click at [236, 404] on div "STANDARD" at bounding box center [213, 405] width 238 height 13
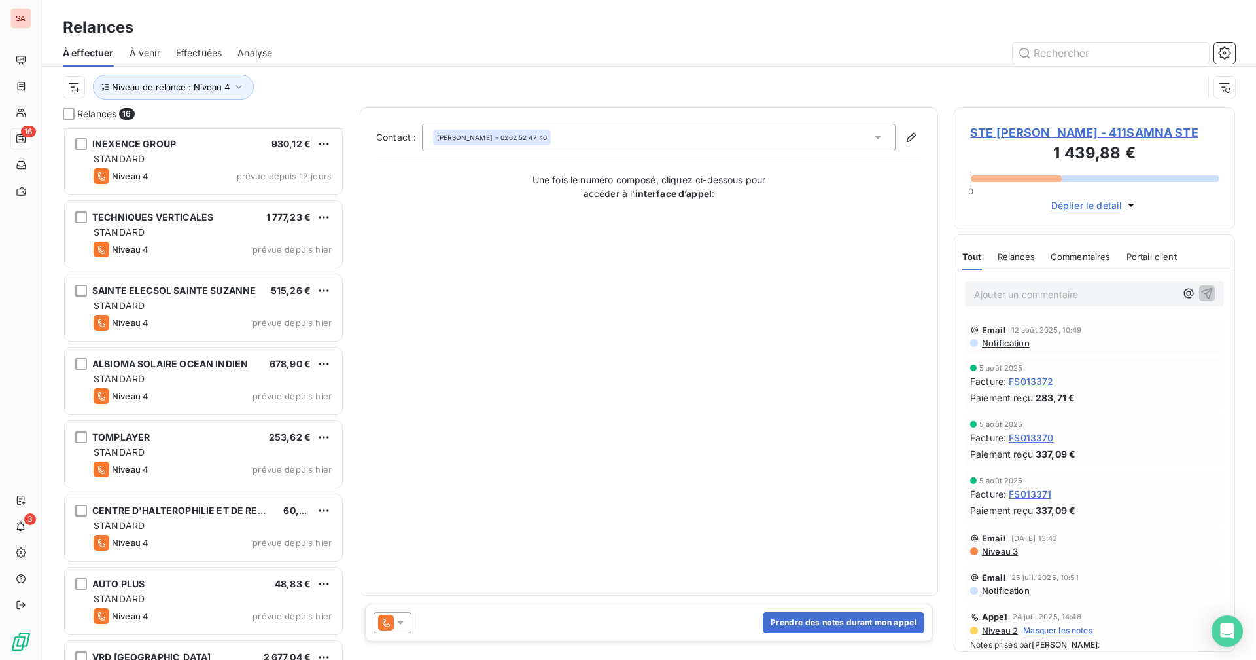
scroll to position [642, 0]
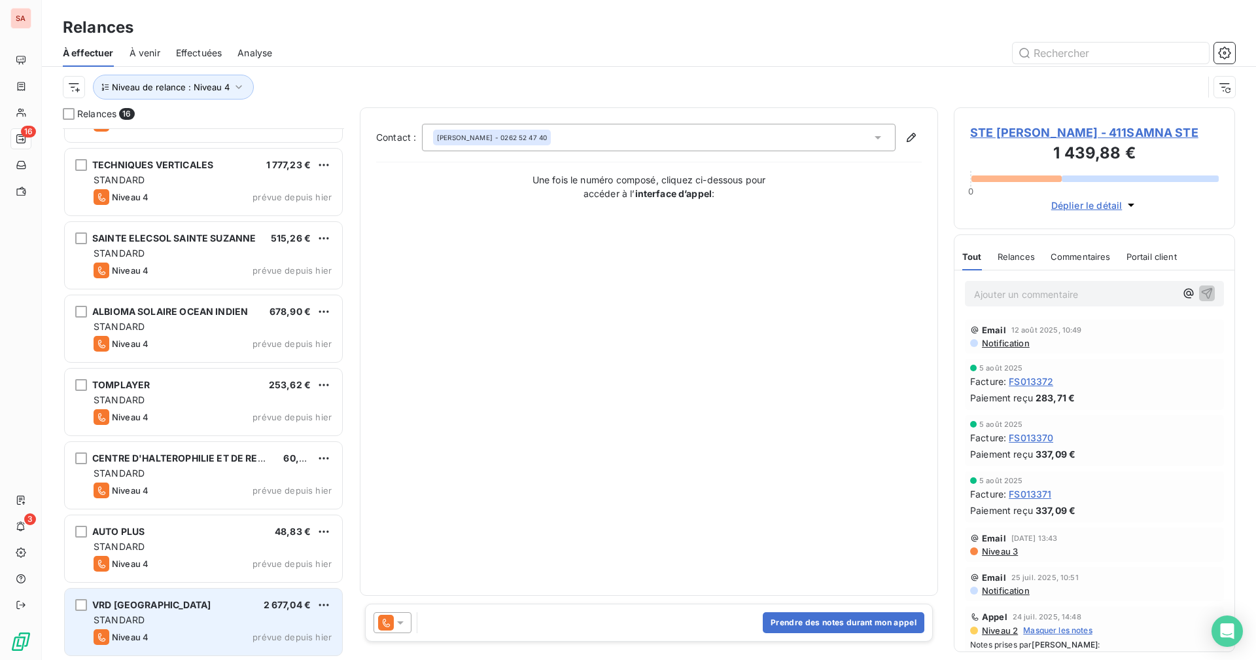
click at [192, 511] on div "VRD TP ST PIERRE 2 677,04 € STANDARD Niveau 4 prévue depuis hier" at bounding box center [203, 621] width 277 height 67
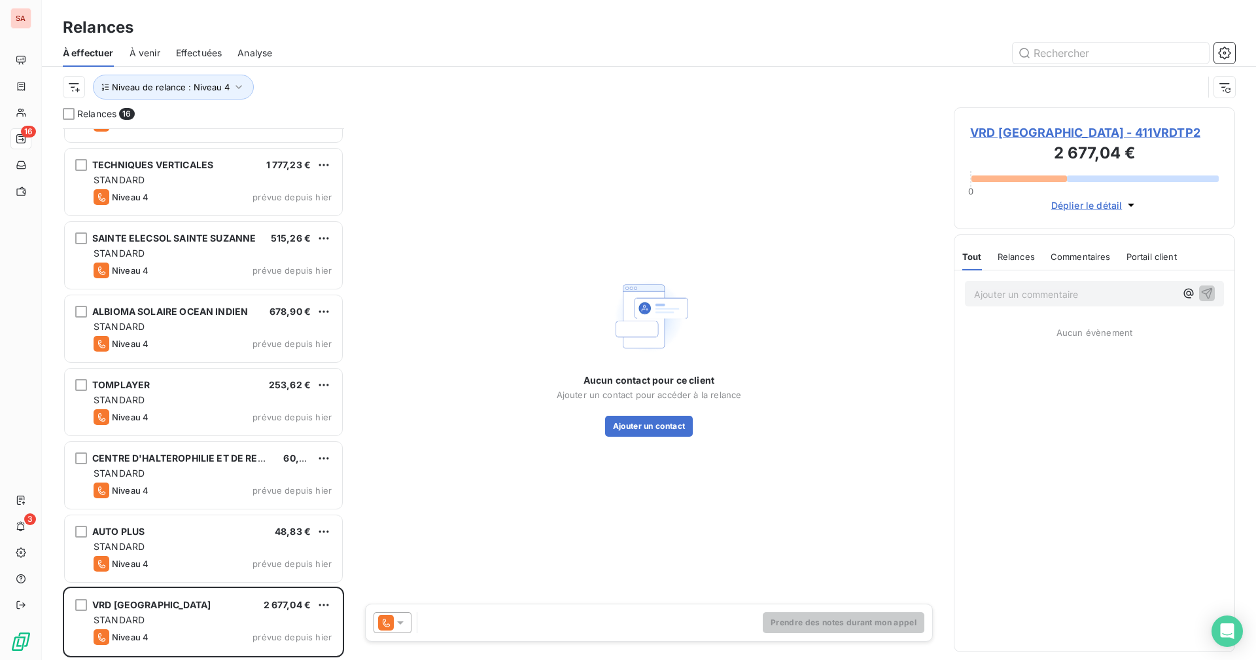
click at [763, 132] on span "VRD TP ST PIERRE - 411VRDTP2" at bounding box center [1094, 133] width 249 height 18
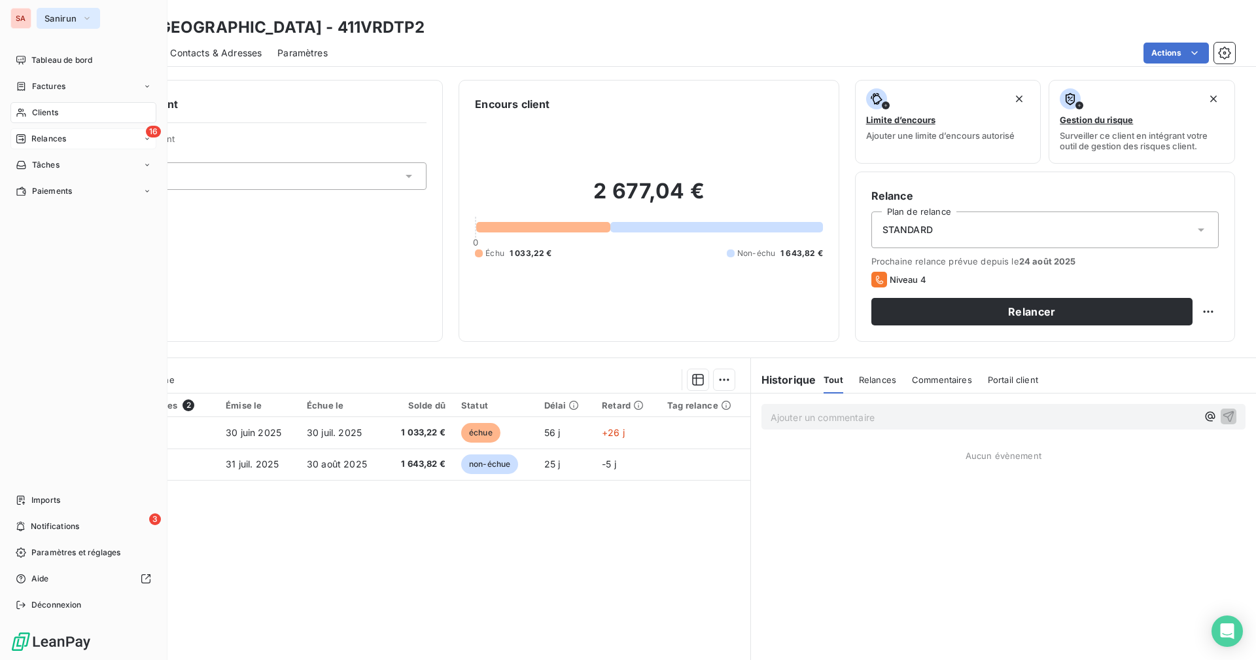
click at [53, 15] on span "Sanirun" at bounding box center [61, 18] width 32 height 10
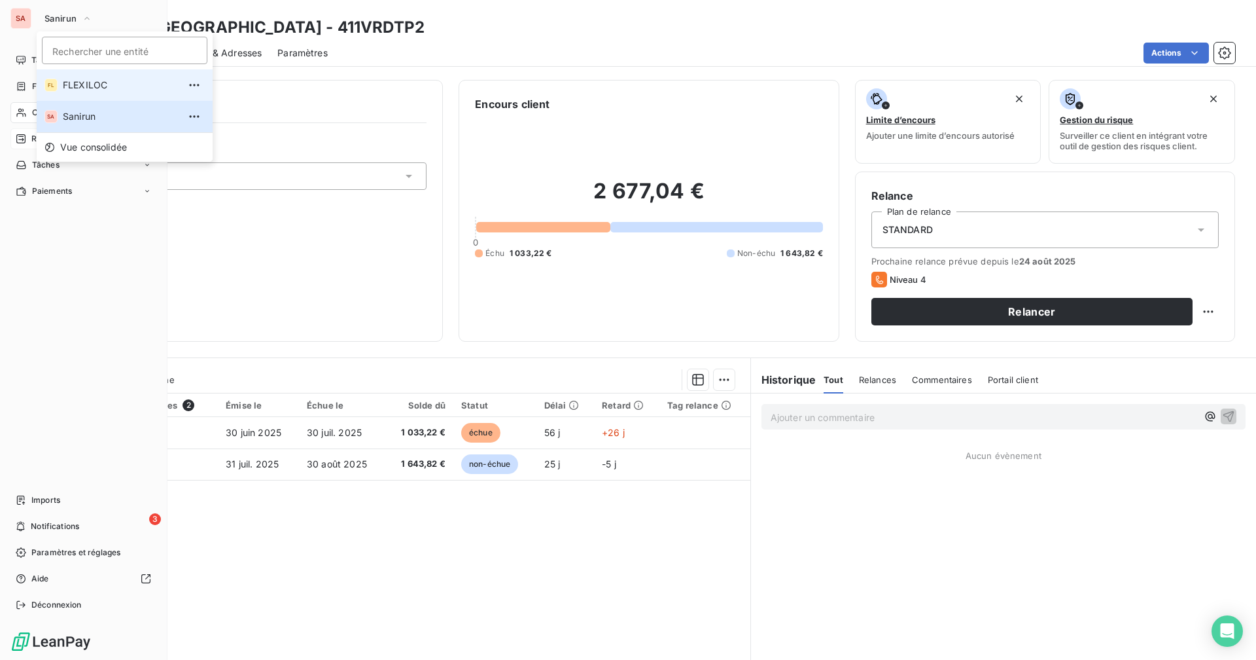
click at [94, 88] on span "FLEXILOC" at bounding box center [121, 85] width 116 height 13
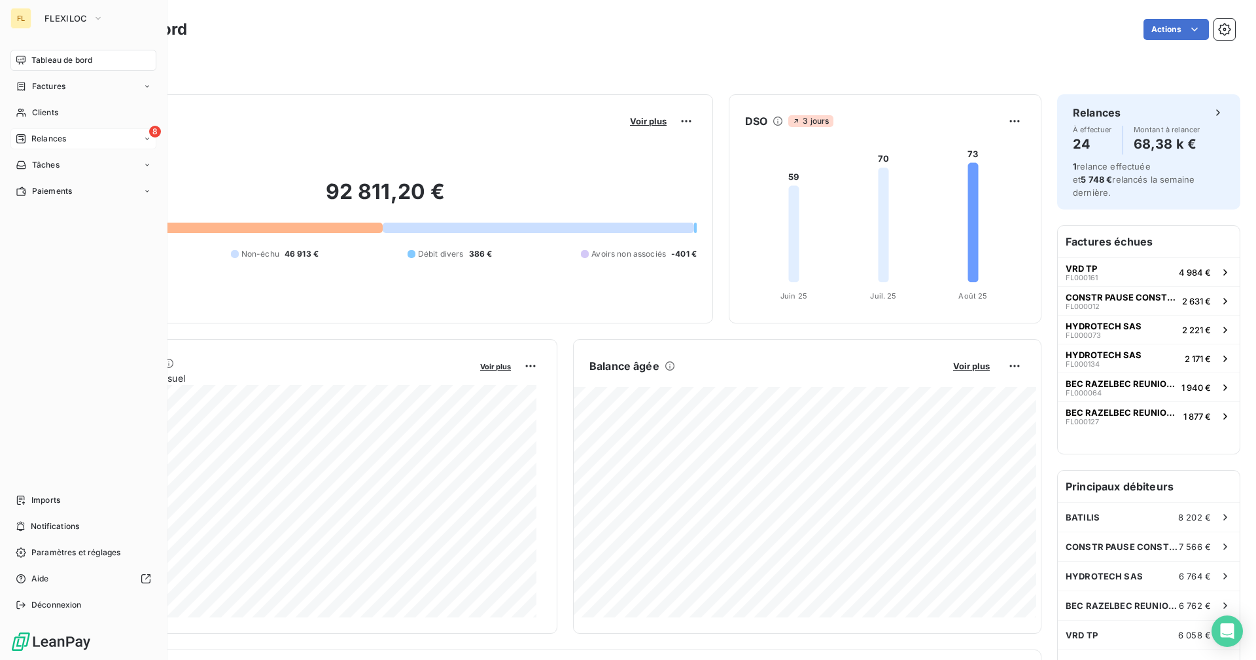
click at [37, 139] on span "Relances" at bounding box center [48, 139] width 35 height 12
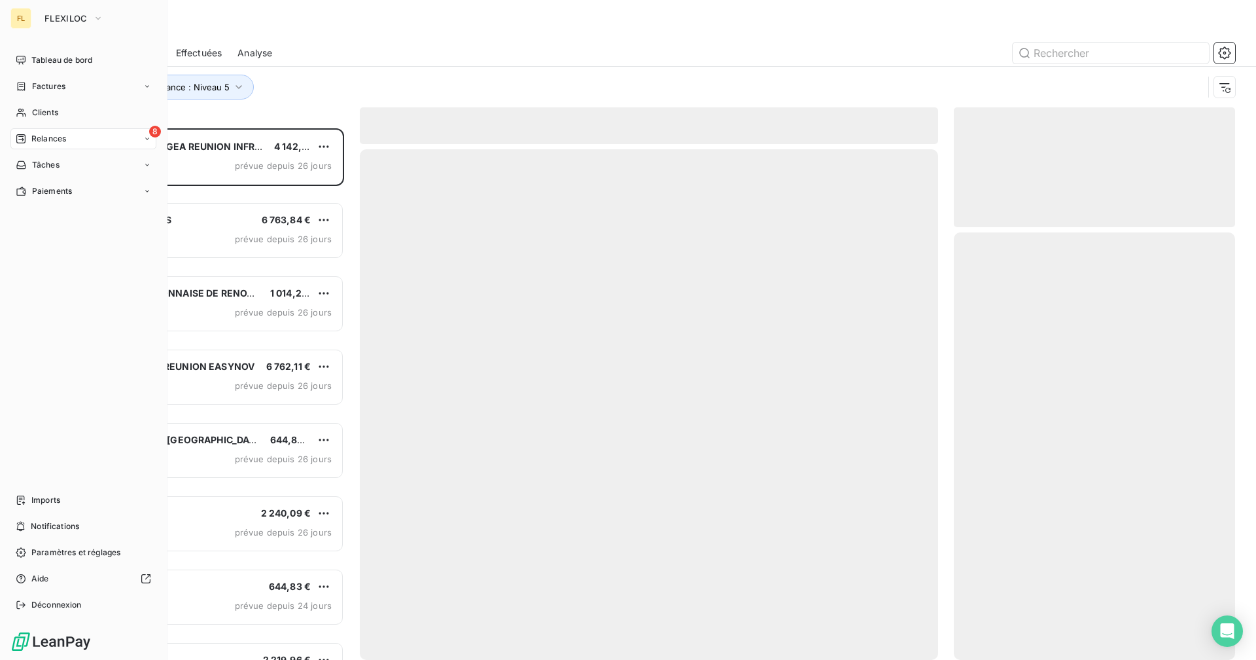
scroll to position [522, 272]
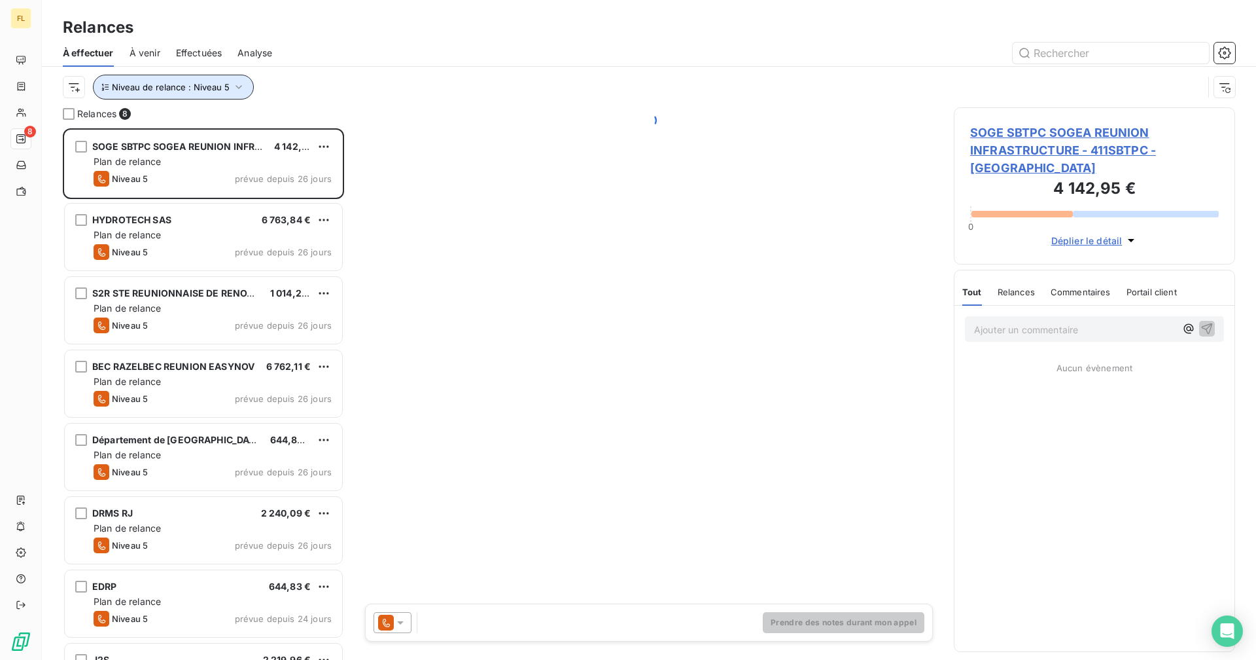
click at [226, 82] on span "Niveau de relance : Niveau 5" at bounding box center [171, 87] width 118 height 10
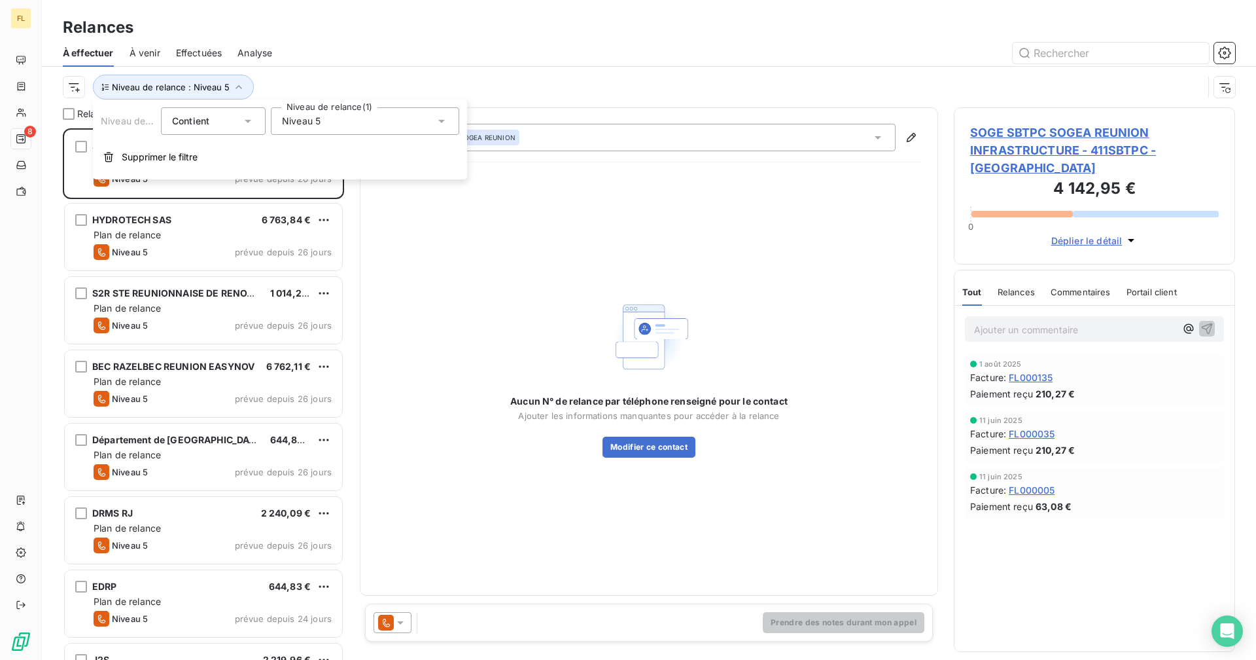
click at [310, 113] on div "Niveau 5" at bounding box center [365, 120] width 188 height 27
click at [285, 267] on icon at bounding box center [285, 267] width 4 height 3
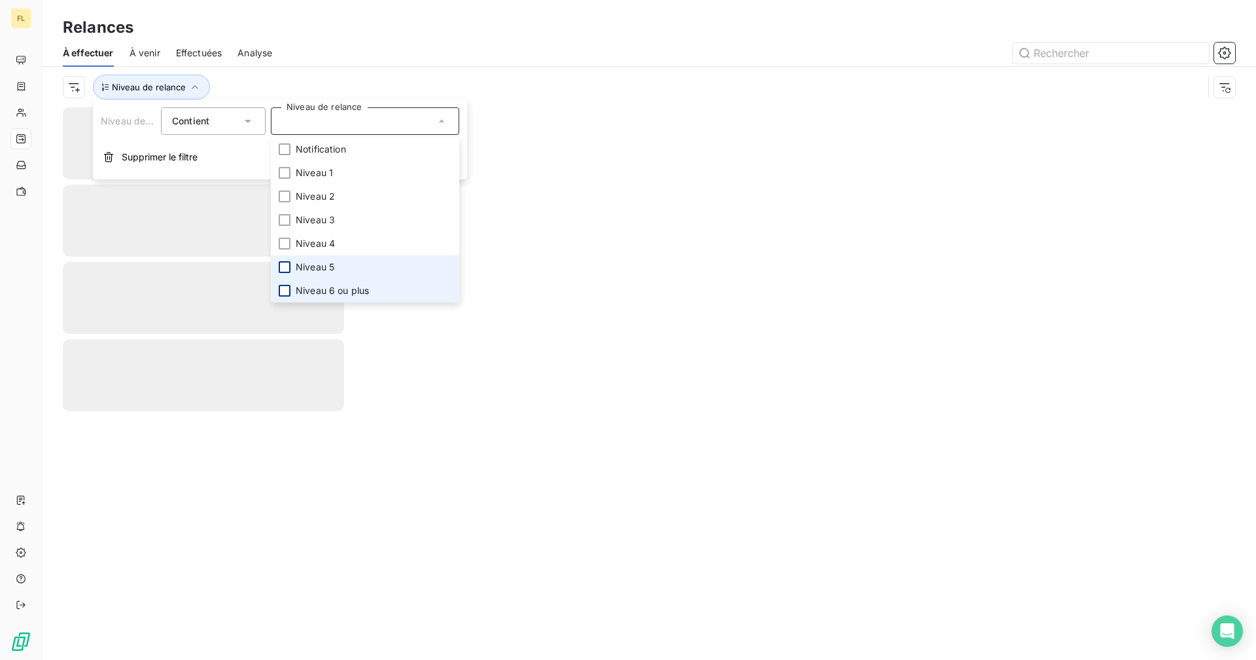
click at [288, 291] on div at bounding box center [285, 291] width 12 height 12
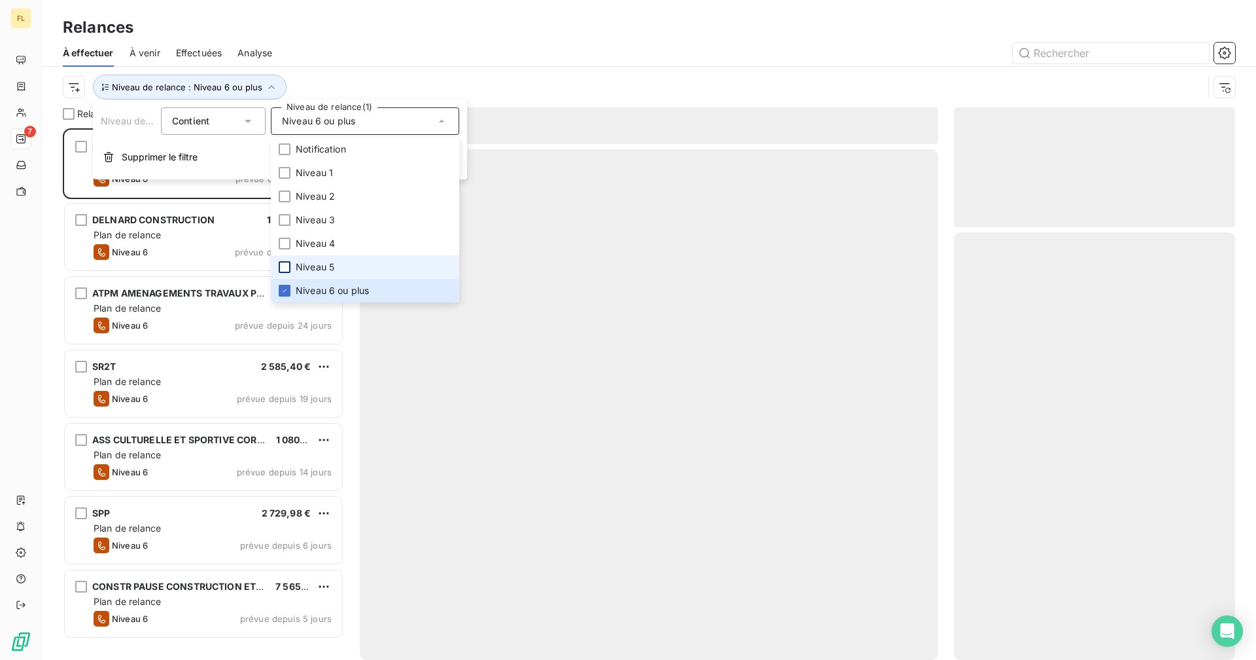
scroll to position [522, 272]
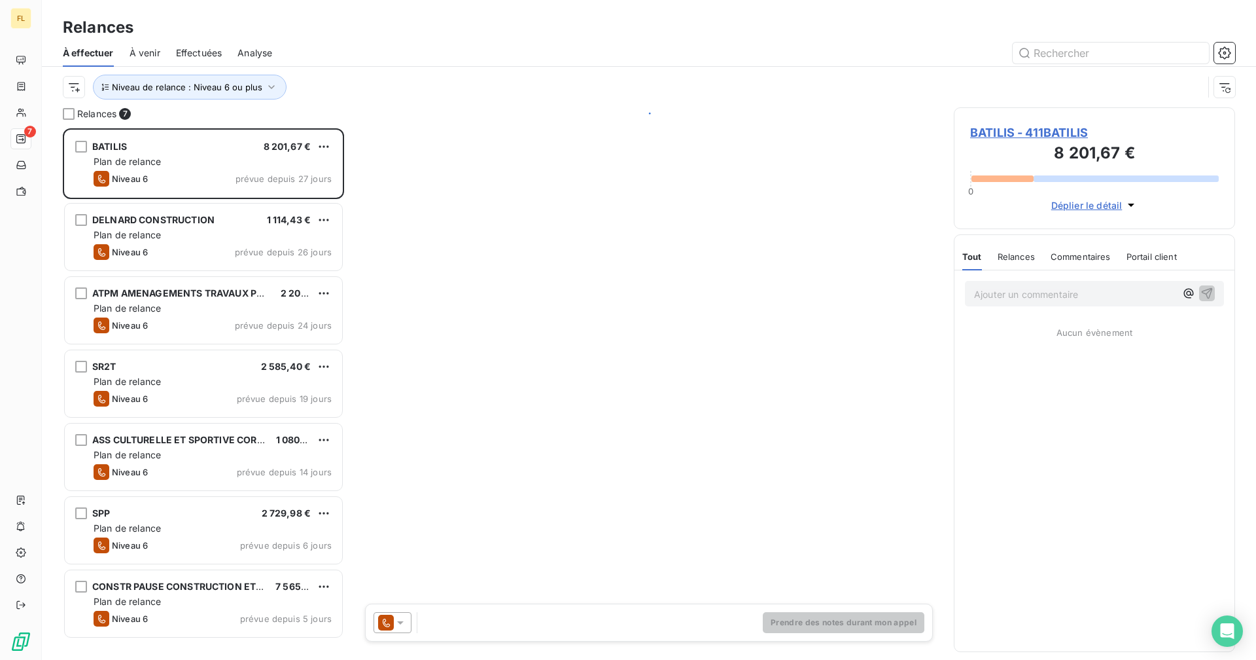
click at [338, 44] on div at bounding box center [762, 53] width 948 height 21
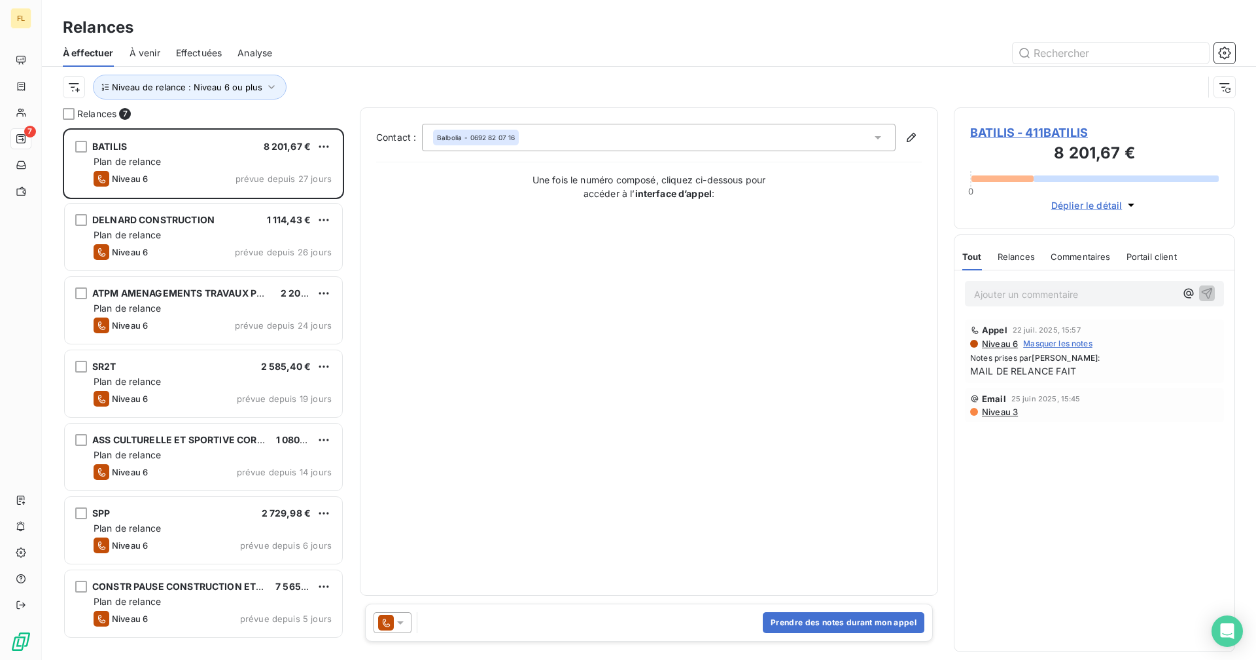
click at [1013, 132] on span "BATILIS - 411BATILIS" at bounding box center [1094, 133] width 249 height 18
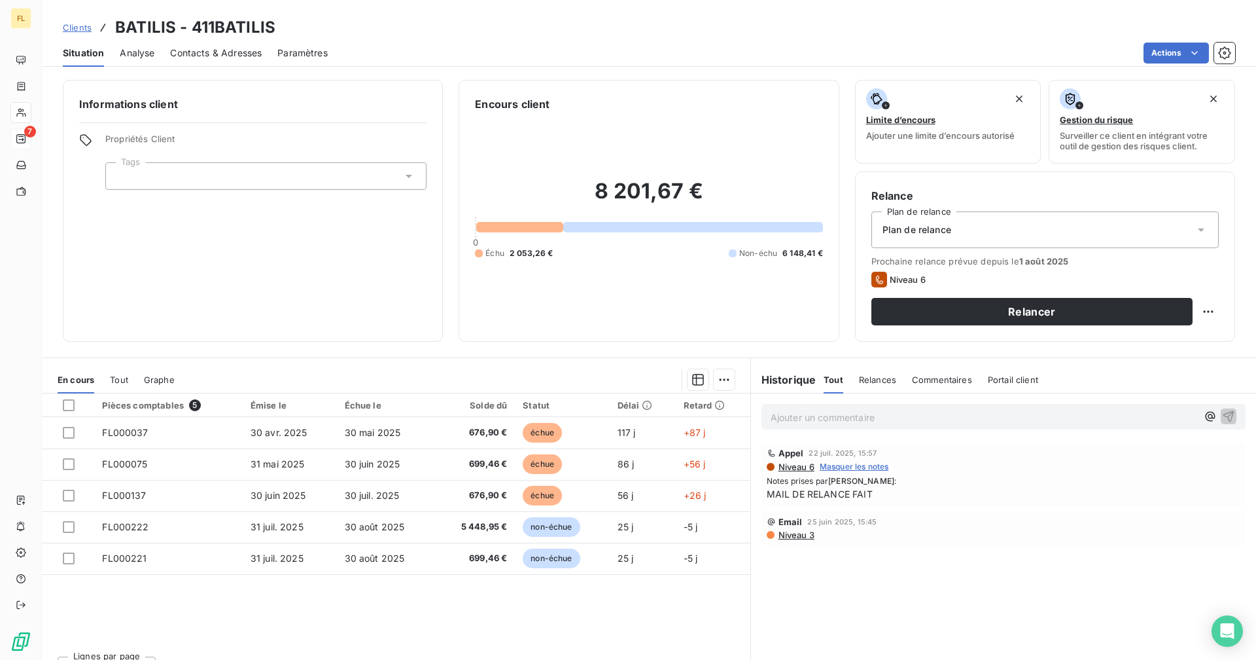
click at [223, 58] on span "Contacts & Adresses" at bounding box center [216, 52] width 92 height 13
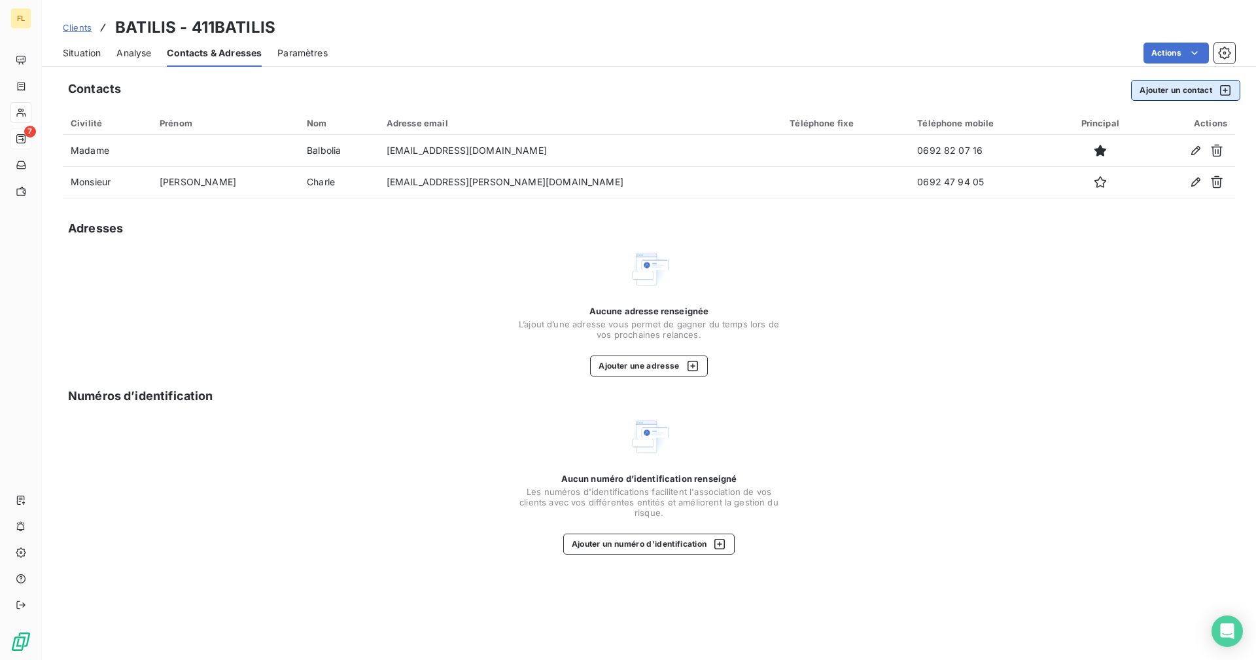
click at [1183, 88] on button "Ajouter un contact" at bounding box center [1185, 90] width 109 height 21
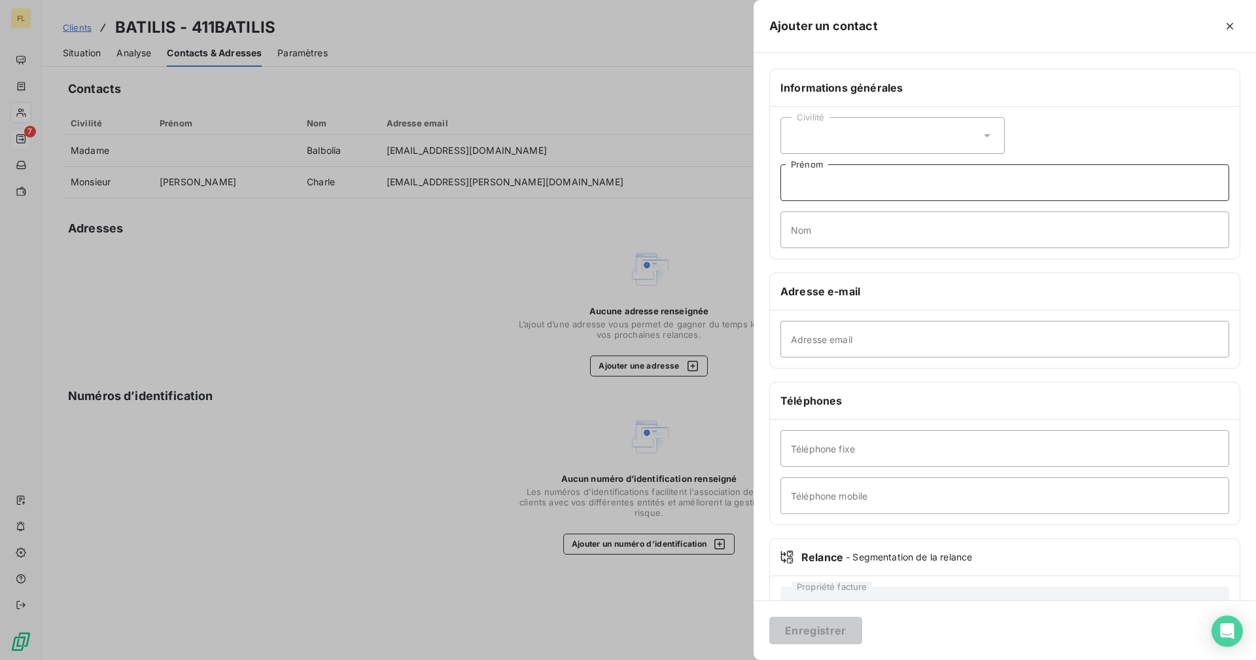
click at [819, 183] on input "Prénom" at bounding box center [1005, 182] width 449 height 37
type input "j"
type input "[PERSON_NAME]"
type input "Savrimoutou"
click at [840, 349] on input "Adresse email" at bounding box center [1005, 339] width 449 height 37
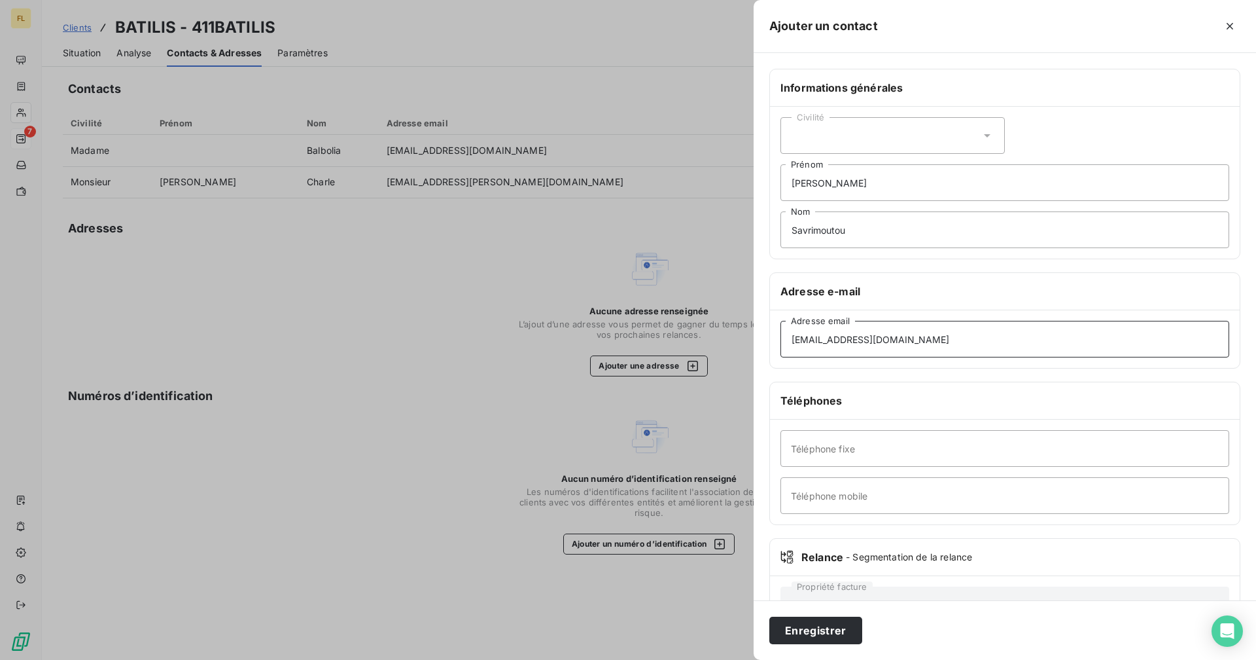
type input "[EMAIL_ADDRESS][DOMAIN_NAME]"
click at [842, 456] on input "Téléphone fixe" at bounding box center [1005, 448] width 449 height 37
click at [798, 499] on input "Téléphone mobile" at bounding box center [1005, 495] width 449 height 37
type input "0692 10 05 37"
click at [840, 130] on div "Civilité" at bounding box center [893, 135] width 224 height 37
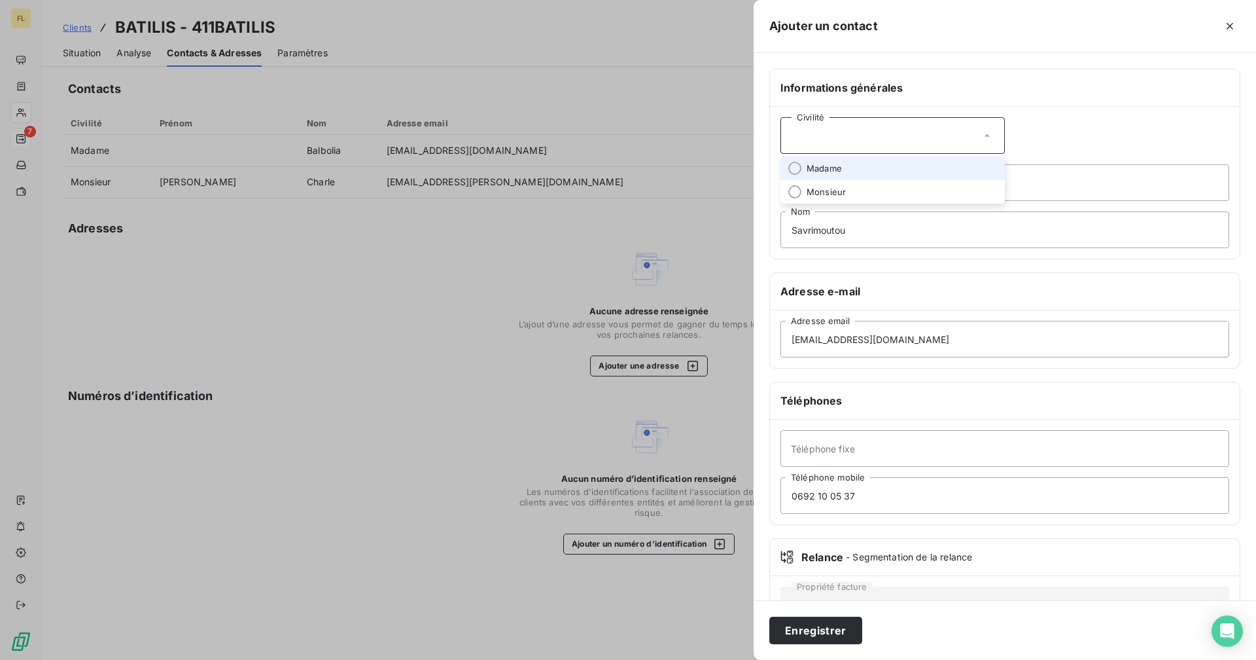
click at [824, 168] on span "Madame" at bounding box center [824, 168] width 35 height 12
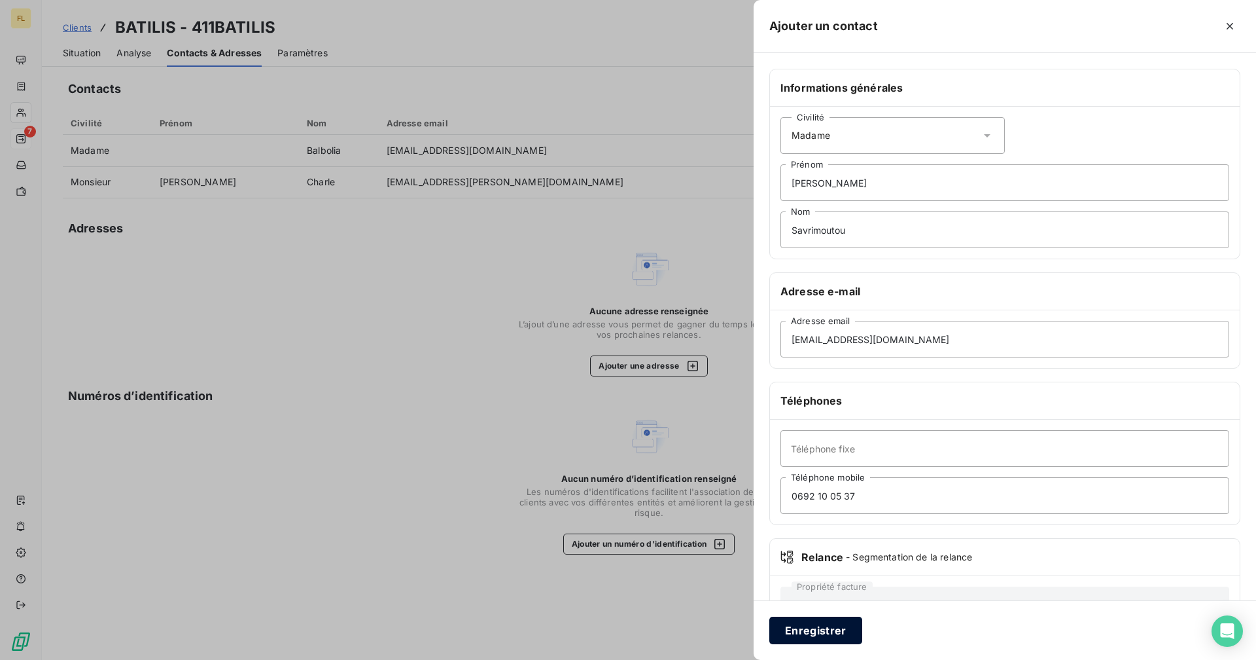
click at [804, 628] on button "Enregistrer" at bounding box center [816, 629] width 93 height 27
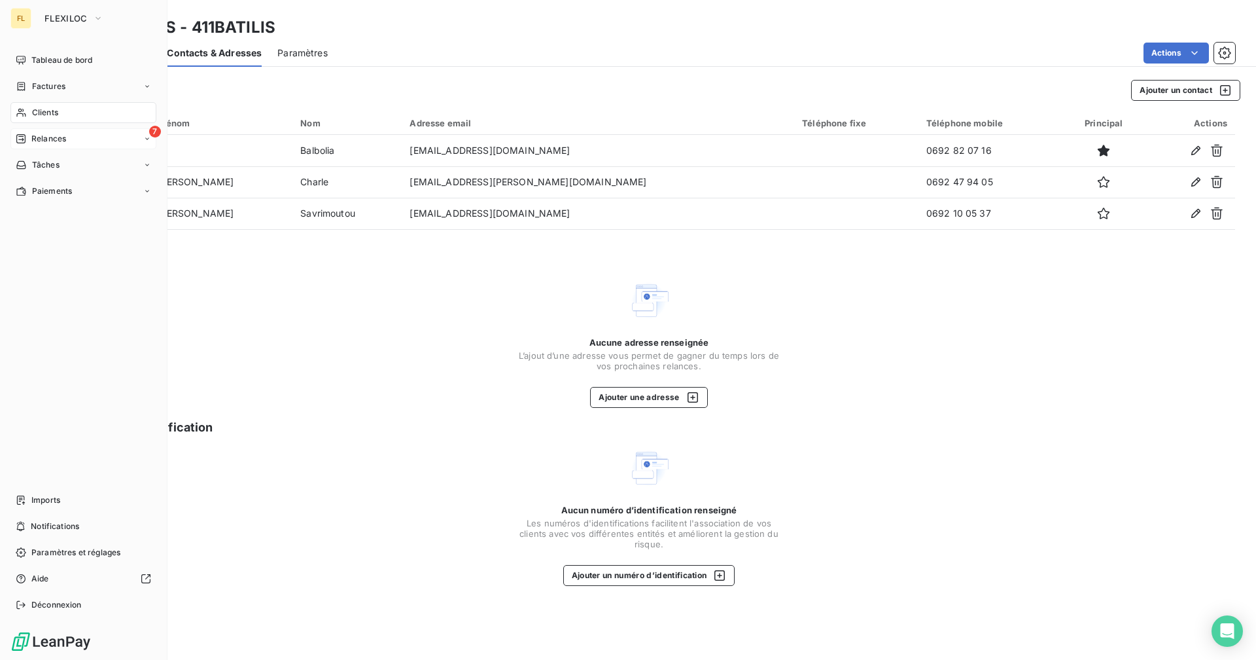
click at [48, 111] on span "Clients" at bounding box center [45, 113] width 26 height 12
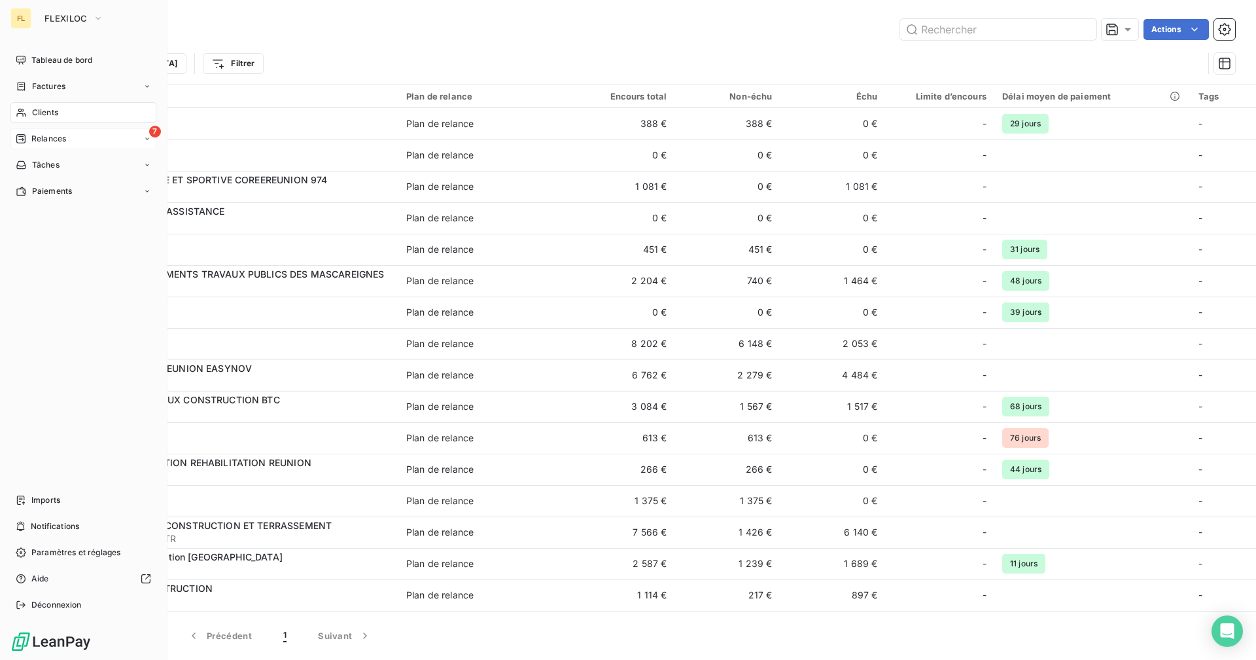
click at [39, 135] on span "Relances" at bounding box center [48, 139] width 35 height 12
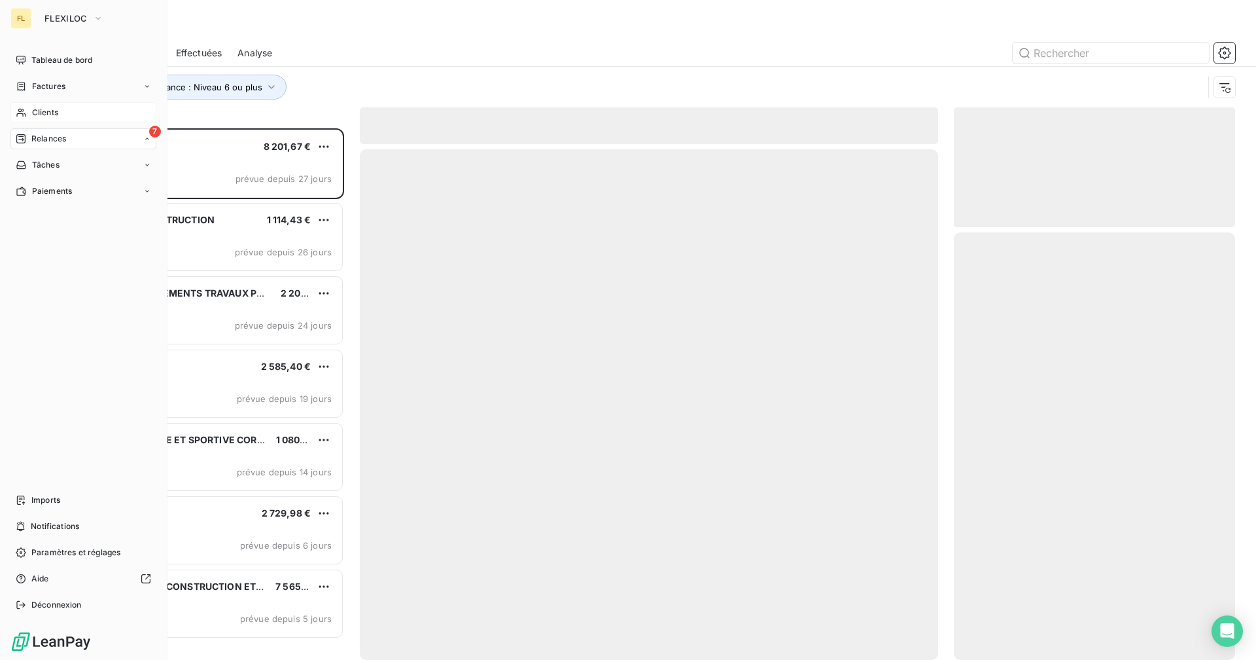
scroll to position [522, 272]
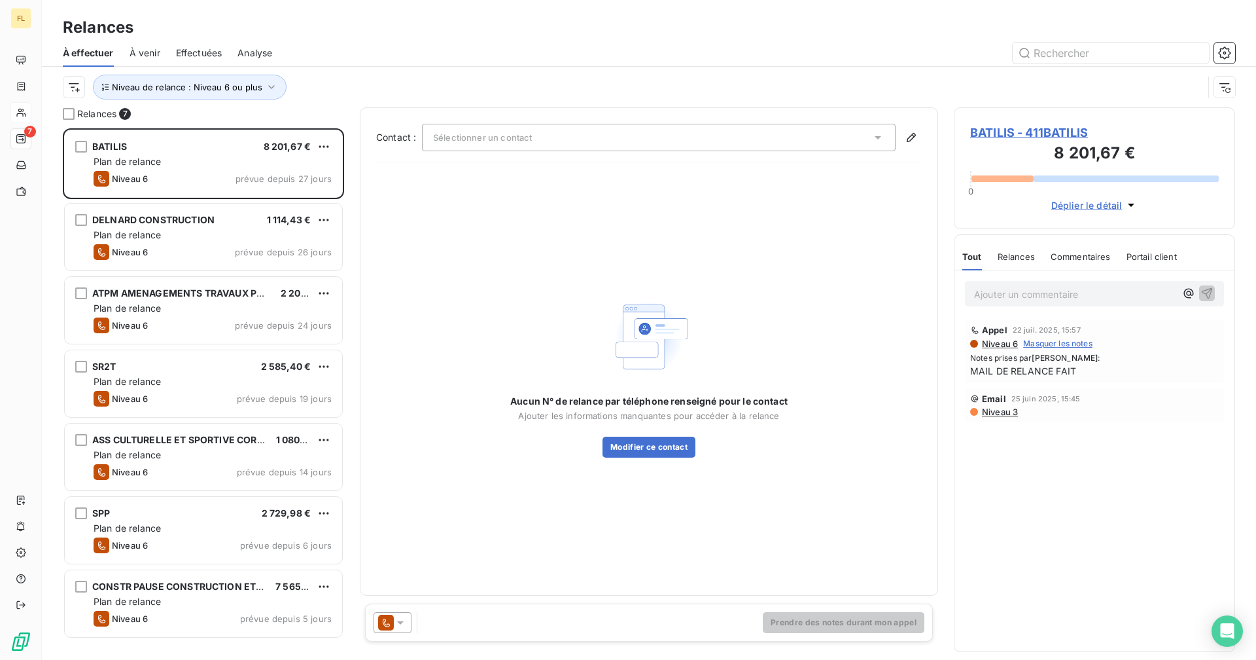
click at [338, 72] on div "Niveau de relance : Niveau 6 ou plus" at bounding box center [649, 87] width 1173 height 41
click at [335, 101] on div "Niveau de relance : Niveau 6 ou plus" at bounding box center [649, 87] width 1173 height 41
click at [1046, 128] on span "BATILIS - 411BATILIS" at bounding box center [1094, 133] width 249 height 18
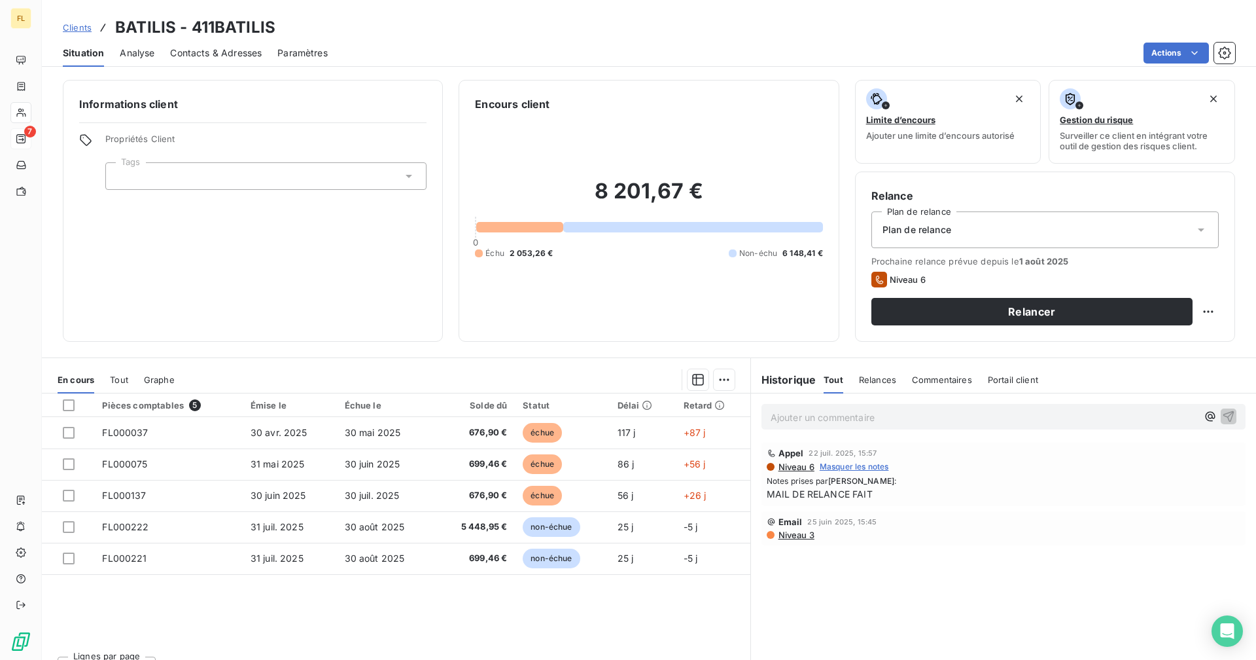
click at [240, 56] on span "Contacts & Adresses" at bounding box center [216, 52] width 92 height 13
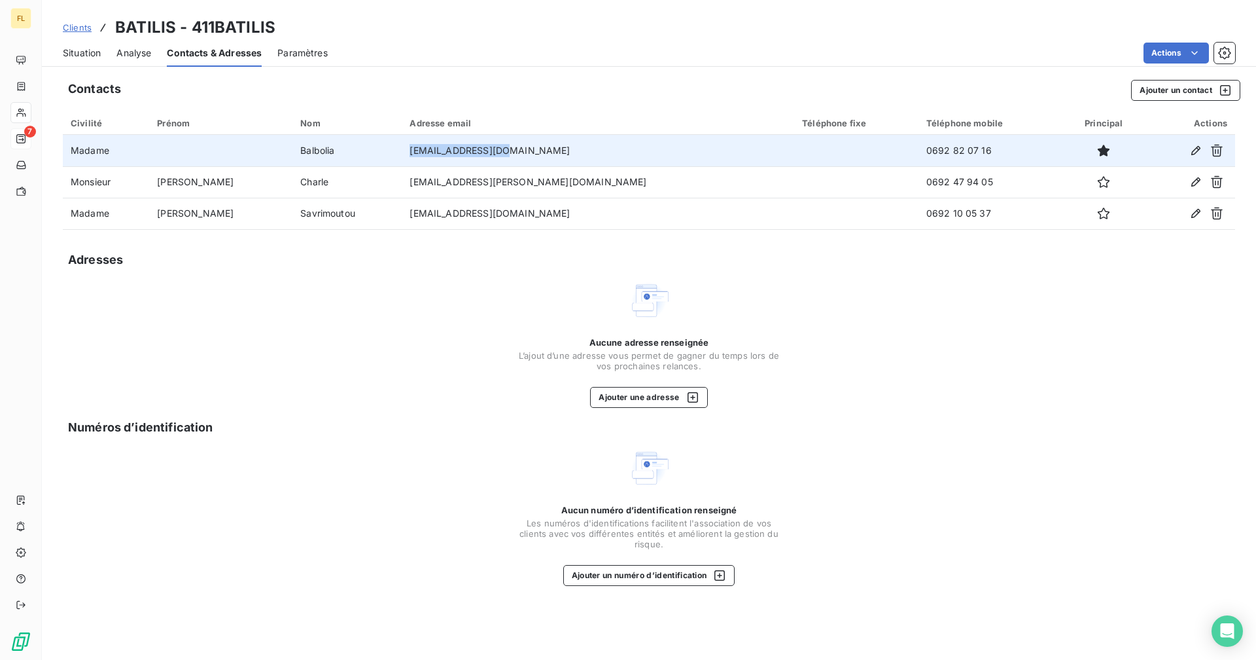
drag, startPoint x: 519, startPoint y: 151, endPoint x: 426, endPoint y: 148, distance: 93.0
click at [426, 148] on td "[EMAIL_ADDRESS][DOMAIN_NAME]" at bounding box center [598, 150] width 393 height 31
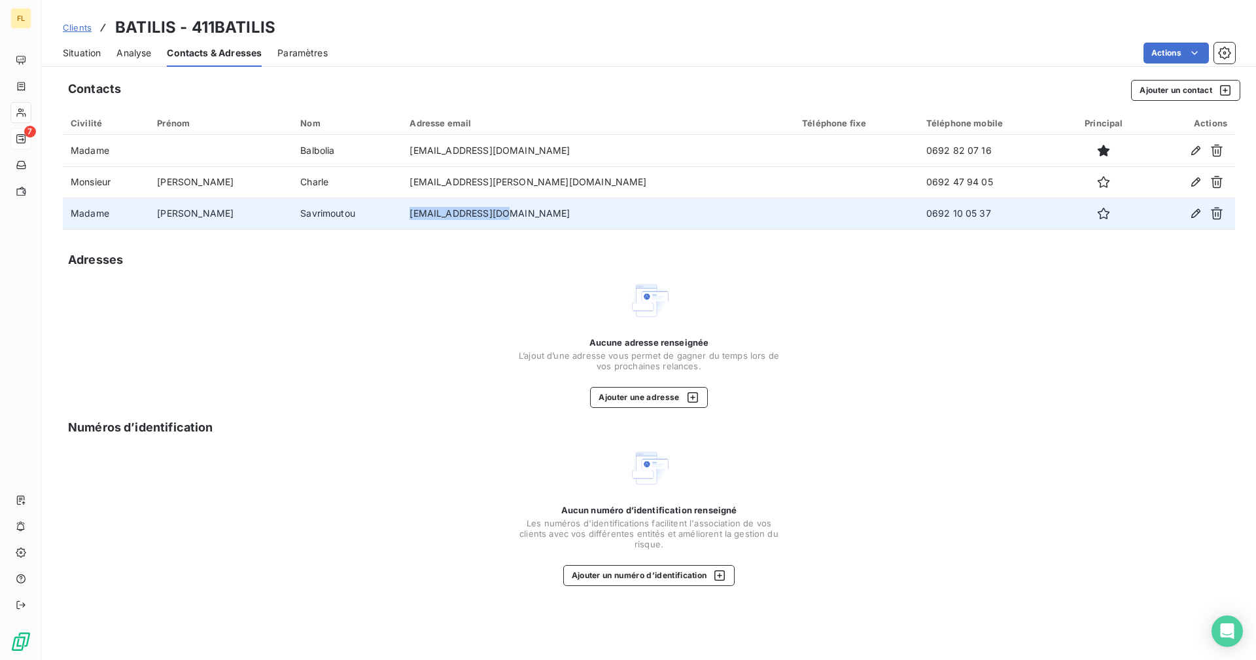
drag, startPoint x: 426, startPoint y: 148, endPoint x: 419, endPoint y: 213, distance: 65.8
click at [419, 213] on tr "Madame [PERSON_NAME] [EMAIL_ADDRESS][DOMAIN_NAME] 0692 10 05 37" at bounding box center [649, 213] width 1173 height 31
copy tr "[EMAIL_ADDRESS][DOMAIN_NAME]"
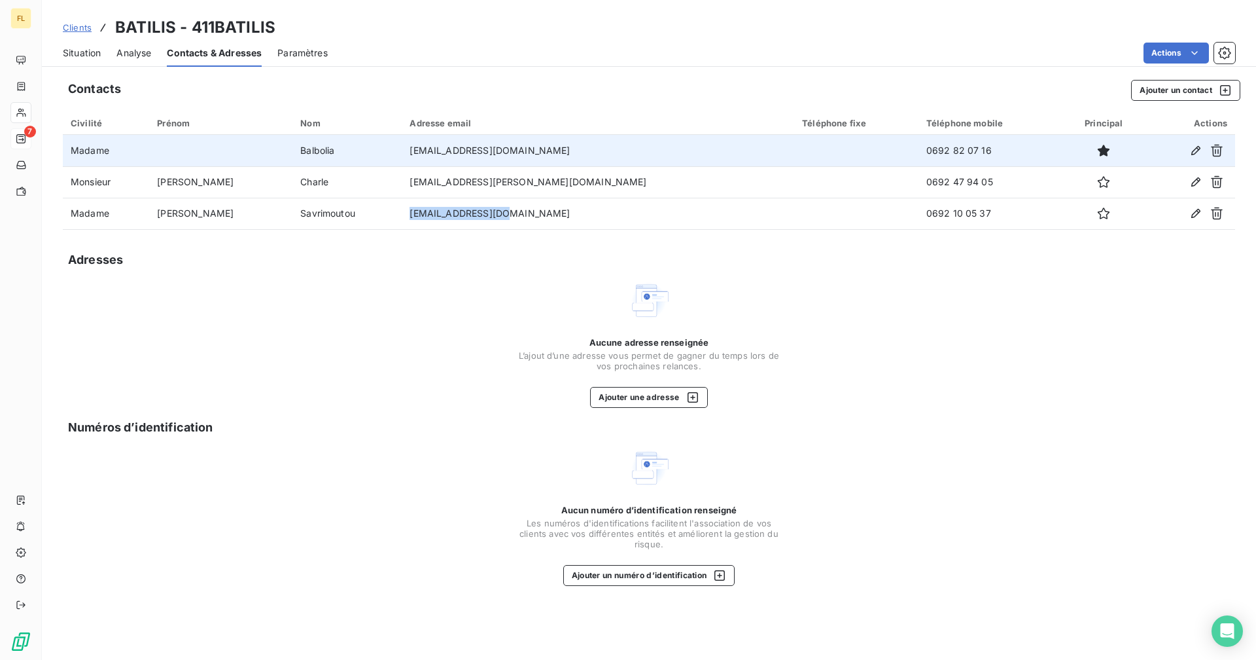
click at [518, 152] on td "[EMAIL_ADDRESS][DOMAIN_NAME]" at bounding box center [598, 150] width 393 height 31
drag, startPoint x: 518, startPoint y: 151, endPoint x: 429, endPoint y: 149, distance: 89.0
click at [429, 149] on td "[EMAIL_ADDRESS][DOMAIN_NAME]" at bounding box center [598, 150] width 393 height 31
copy td "[EMAIL_ADDRESS][DOMAIN_NAME]"
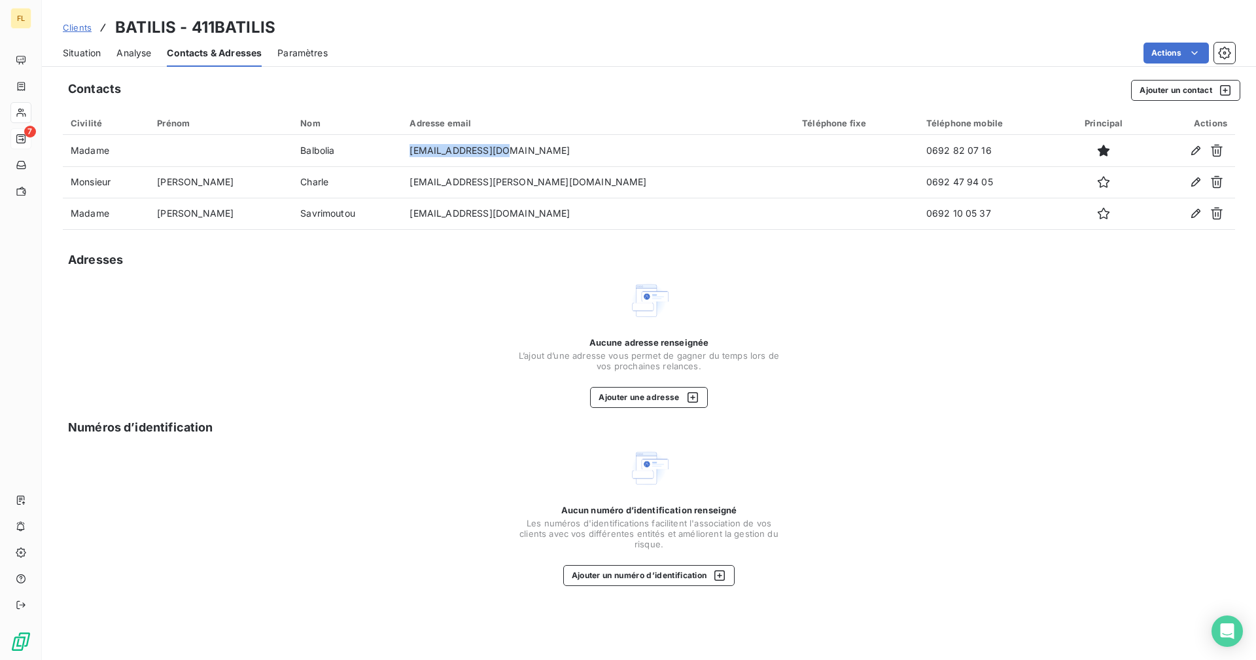
click at [71, 57] on span "Situation" at bounding box center [82, 52] width 38 height 13
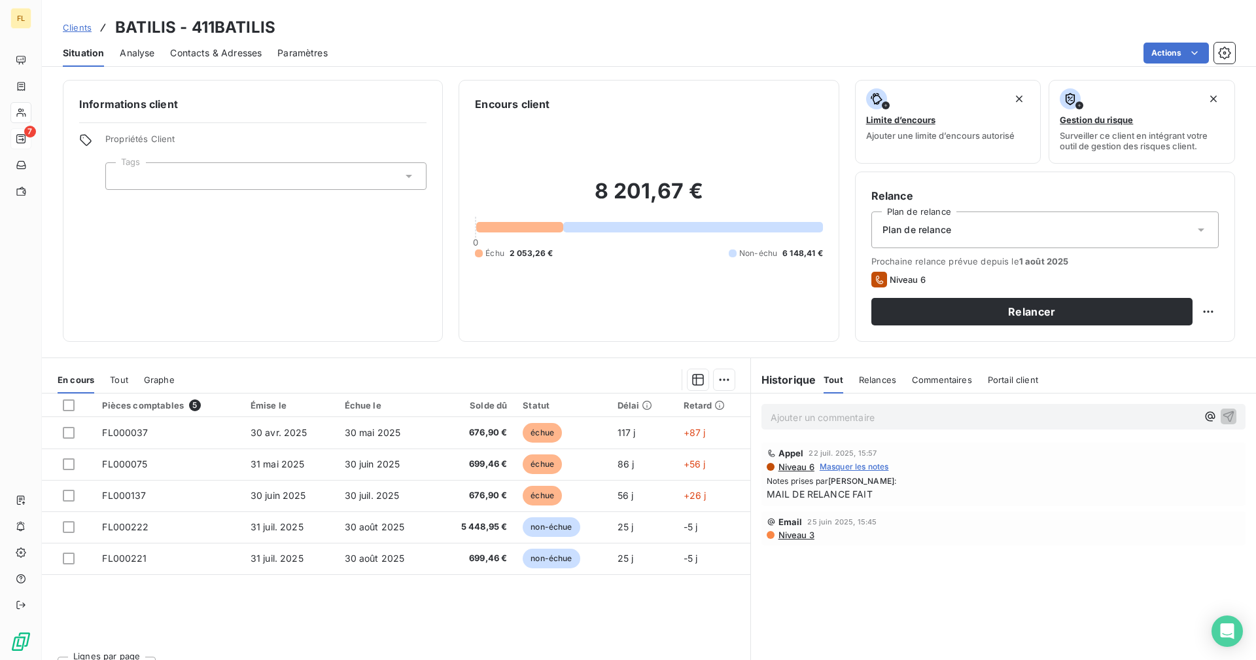
click at [451, 58] on div "Actions" at bounding box center [790, 53] width 892 height 21
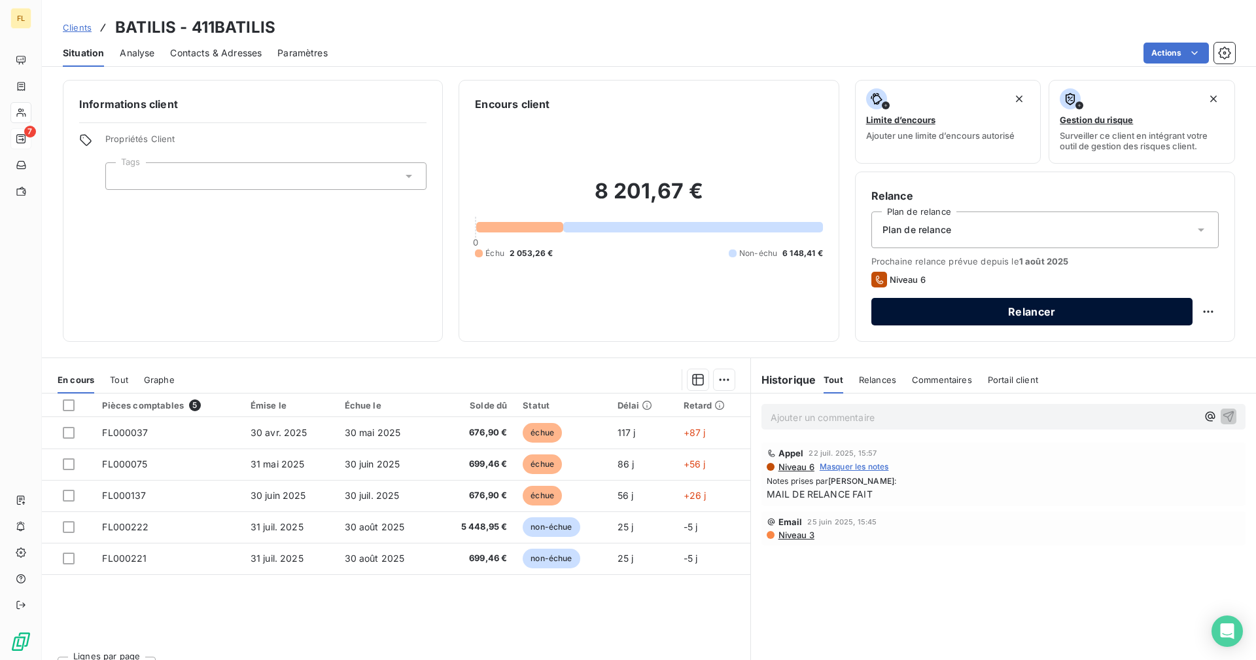
click at [910, 310] on button "Relancer" at bounding box center [1032, 311] width 321 height 27
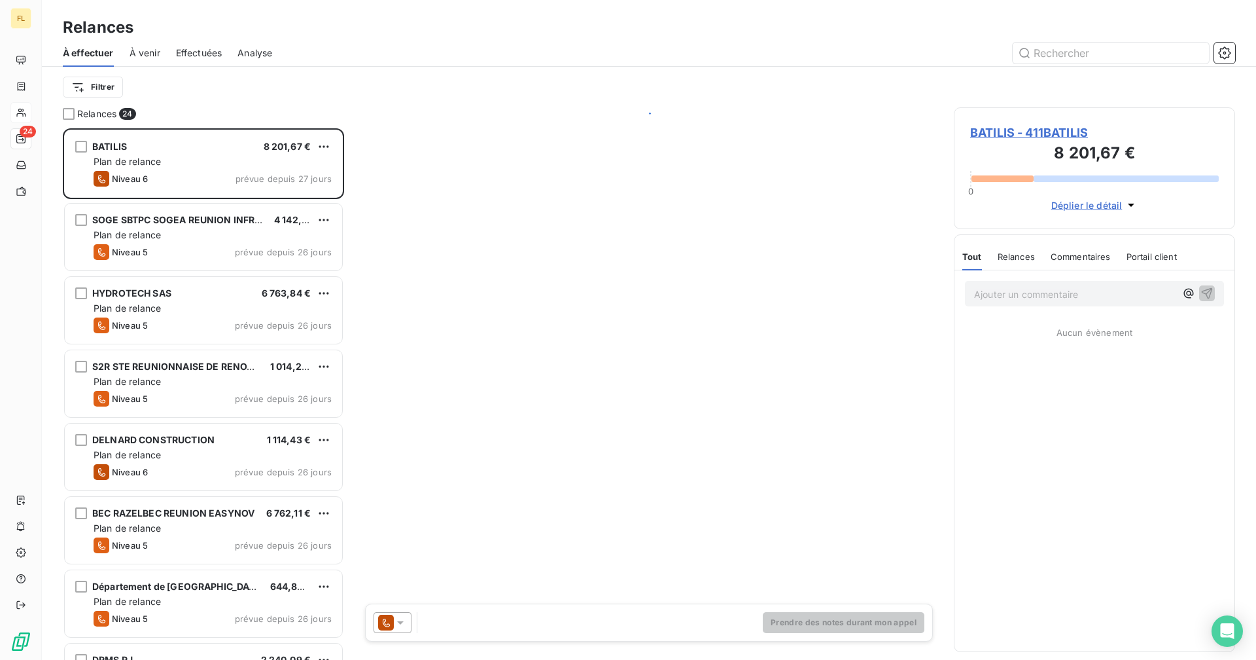
scroll to position [522, 272]
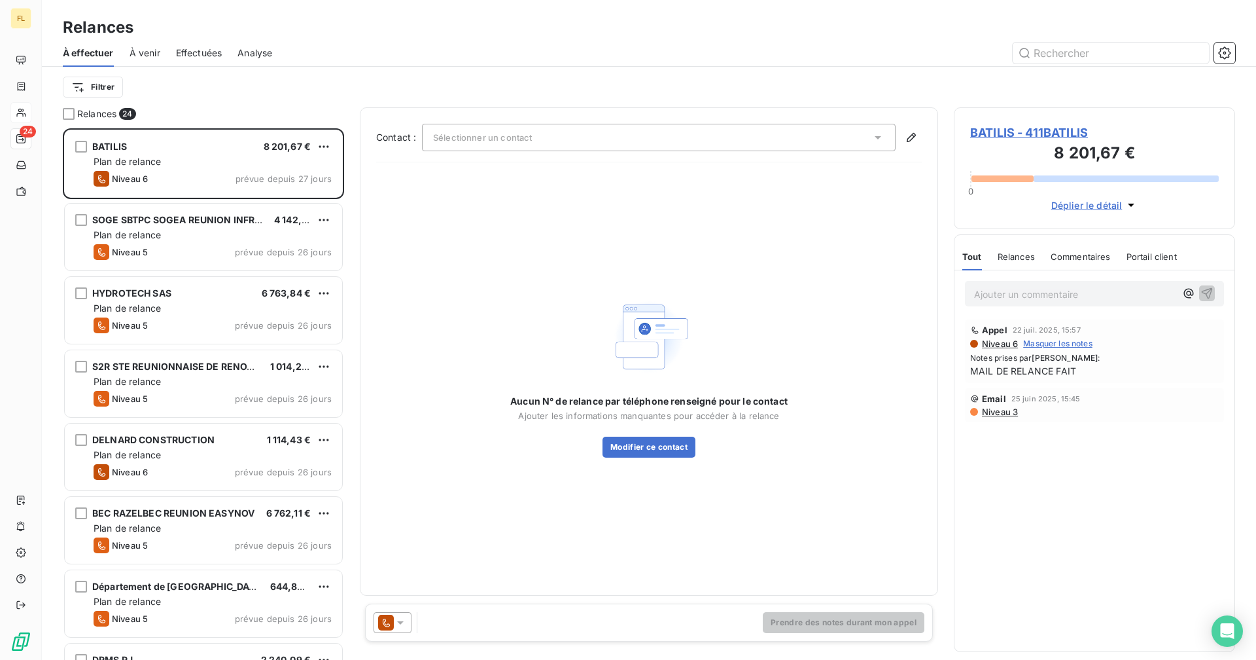
click at [637, 135] on div "Sélectionner un contact" at bounding box center [659, 137] width 474 height 27
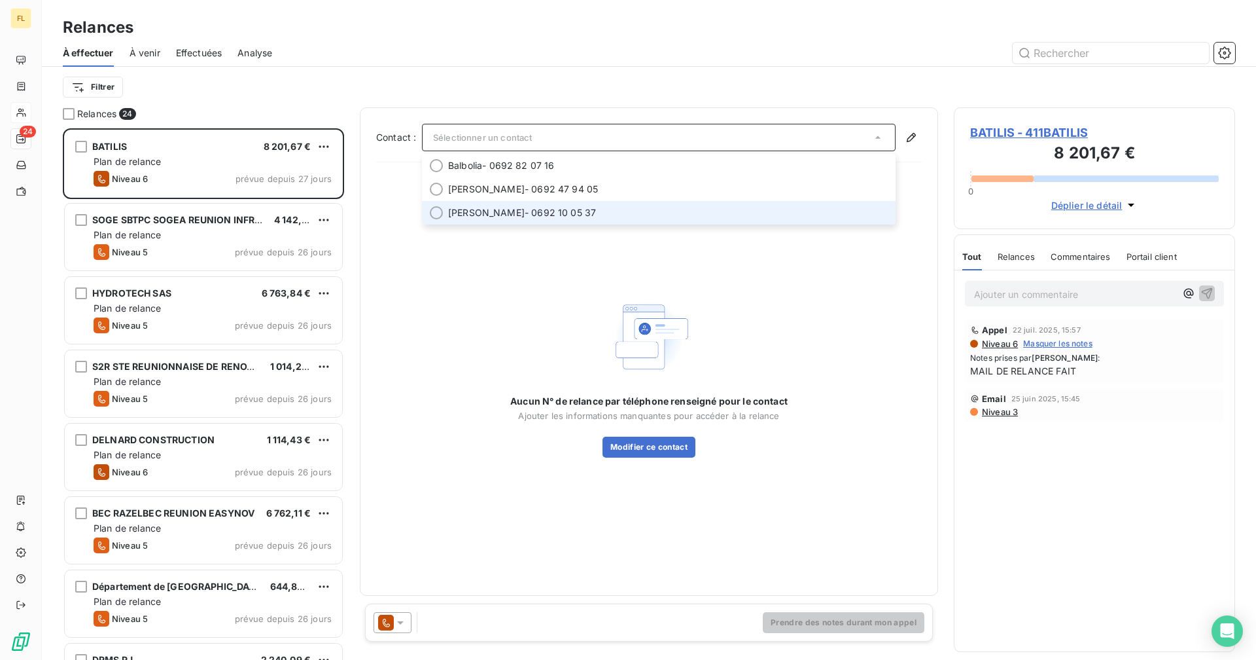
click at [522, 209] on span "[PERSON_NAME]" at bounding box center [486, 212] width 77 height 13
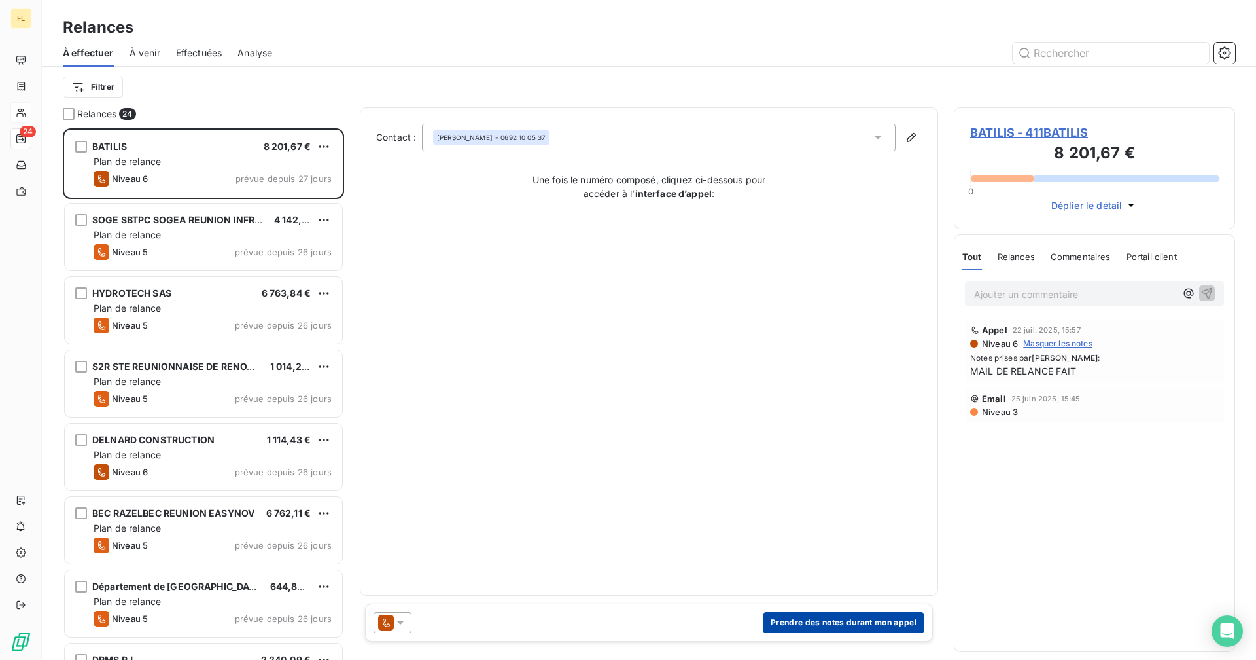
click at [868, 626] on button "Prendre des notes durant mon appel" at bounding box center [844, 622] width 162 height 21
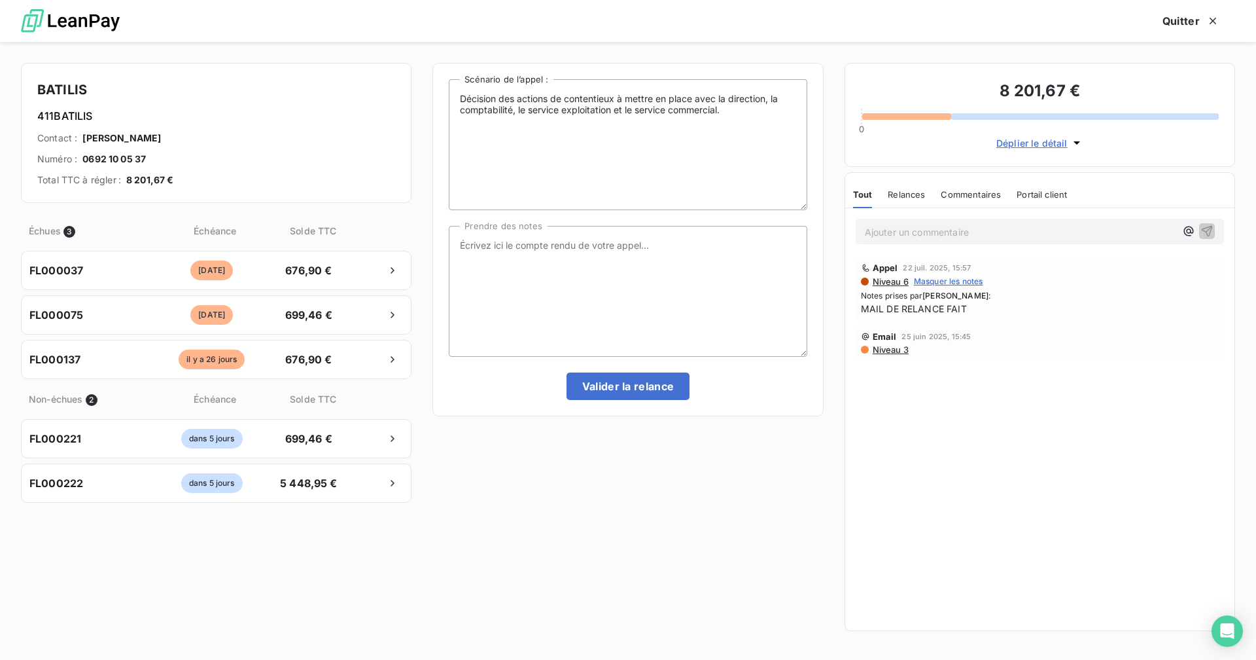
click at [576, 218] on div "Décision des actions de contentieux à mettre en place avec la direction, la com…" at bounding box center [628, 239] width 358 height 321
click at [564, 244] on textarea "Prendre des notes" at bounding box center [628, 291] width 358 height 131
type textarea "PAS DE REPONSE CLIENT > MAIL DE RELANCE FAIT"
click at [623, 391] on button "Valider la relance" at bounding box center [629, 385] width 124 height 27
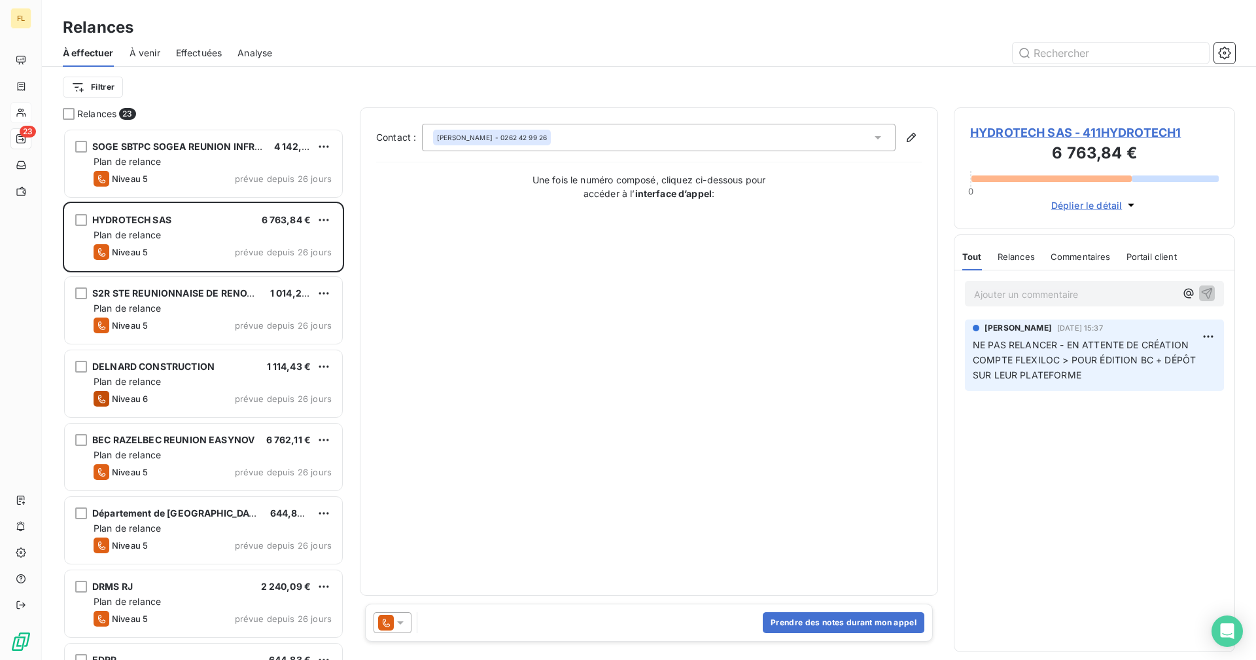
click at [392, 62] on div at bounding box center [762, 53] width 948 height 21
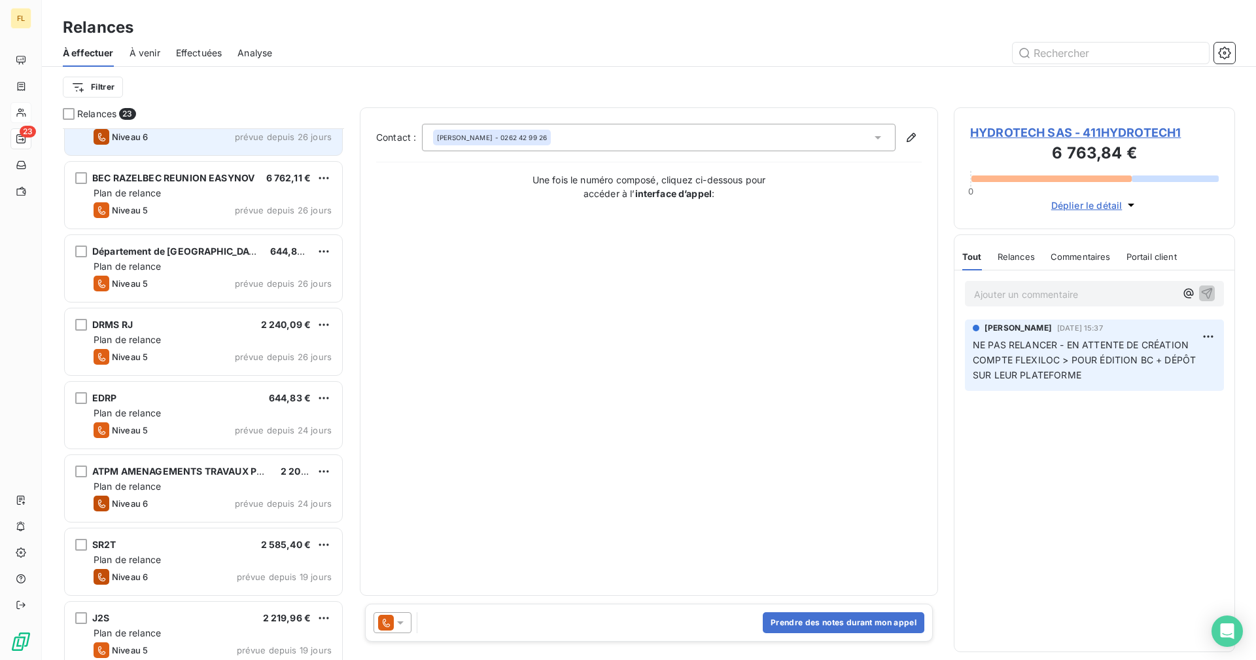
scroll to position [328, 0]
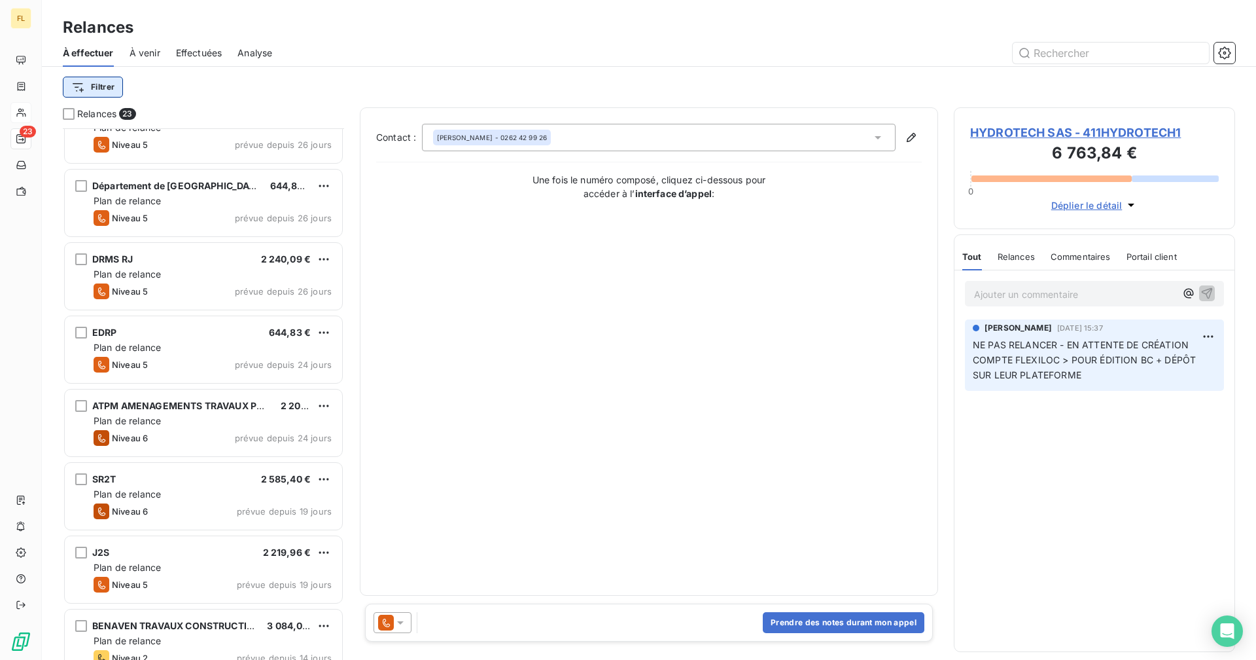
click at [84, 91] on html "FL 23 Relances À effectuer À venir Effectuées Analyse Filtrer Relances 23 DELNA…" at bounding box center [628, 330] width 1256 height 660
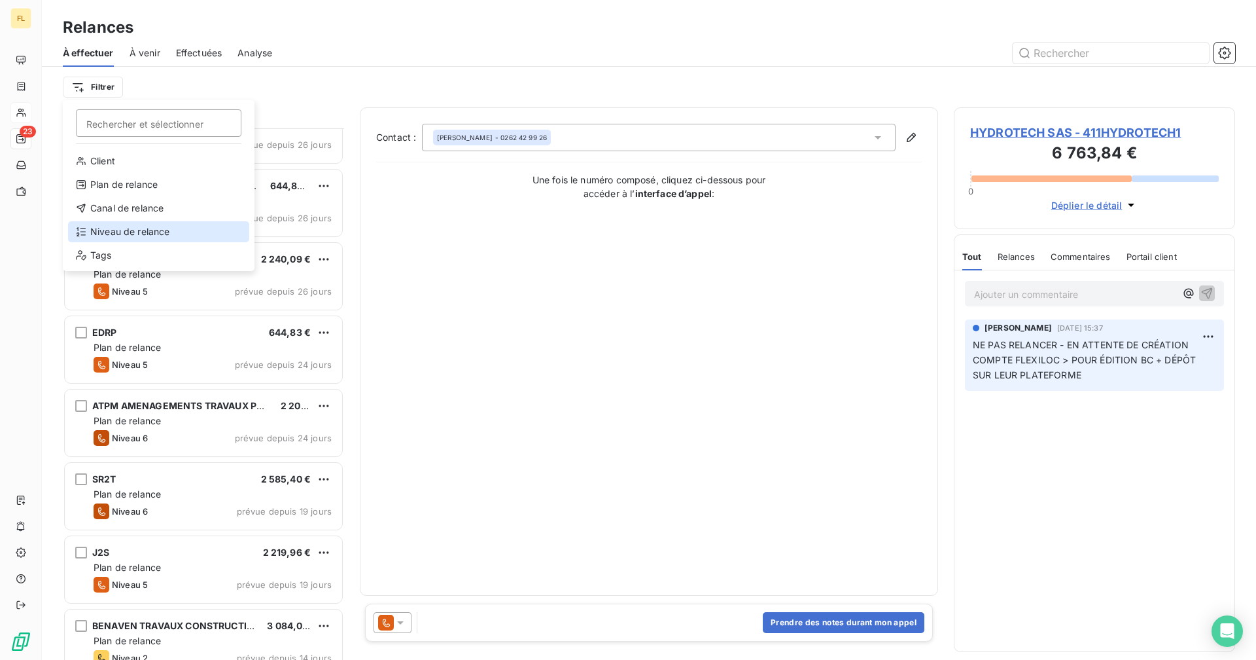
click at [111, 230] on div "Niveau de relance" at bounding box center [158, 231] width 181 height 21
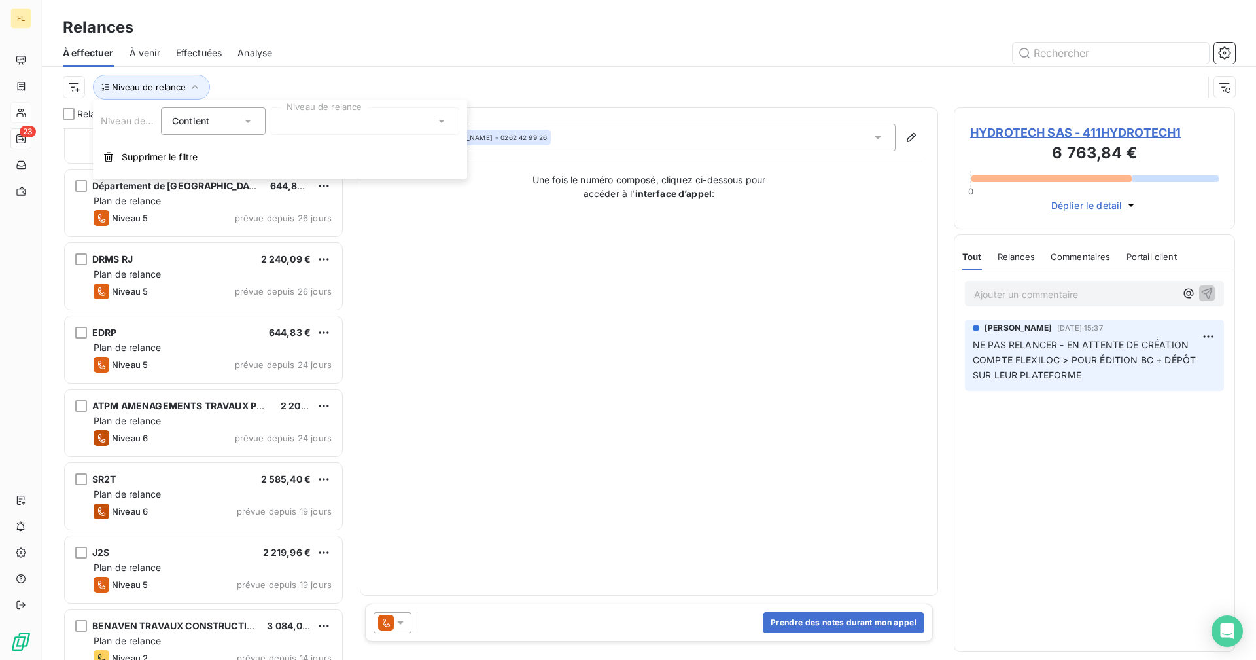
click at [382, 108] on div at bounding box center [365, 120] width 188 height 27
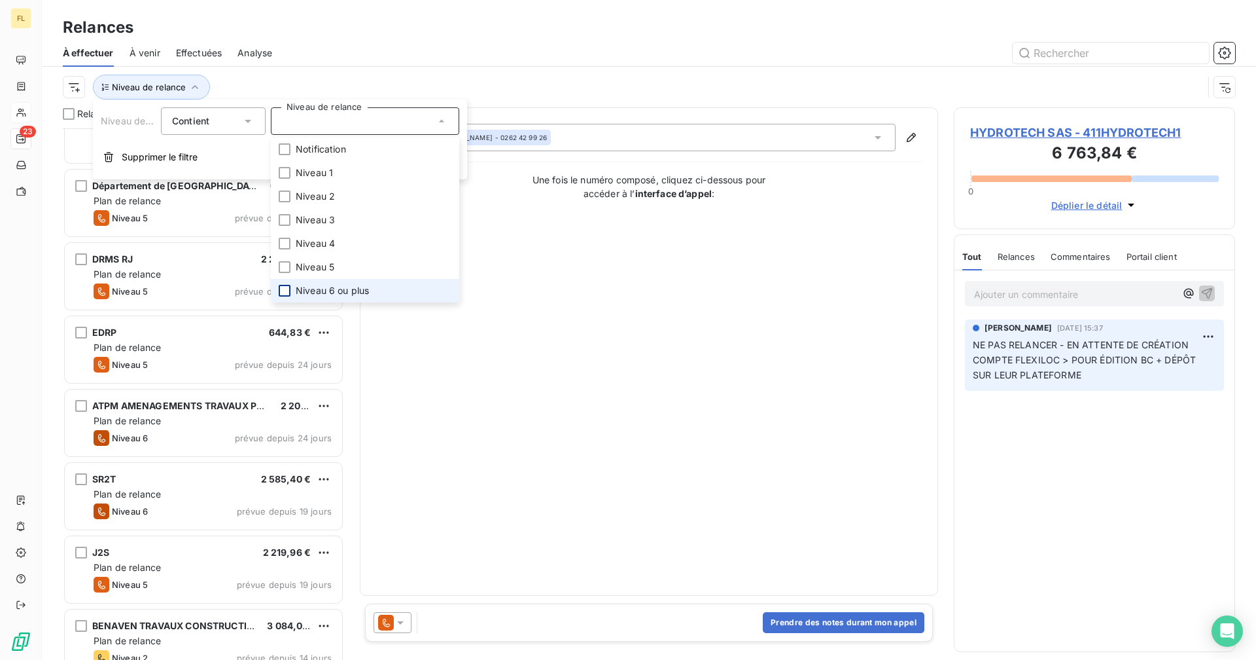
click at [285, 289] on div at bounding box center [285, 291] width 12 height 12
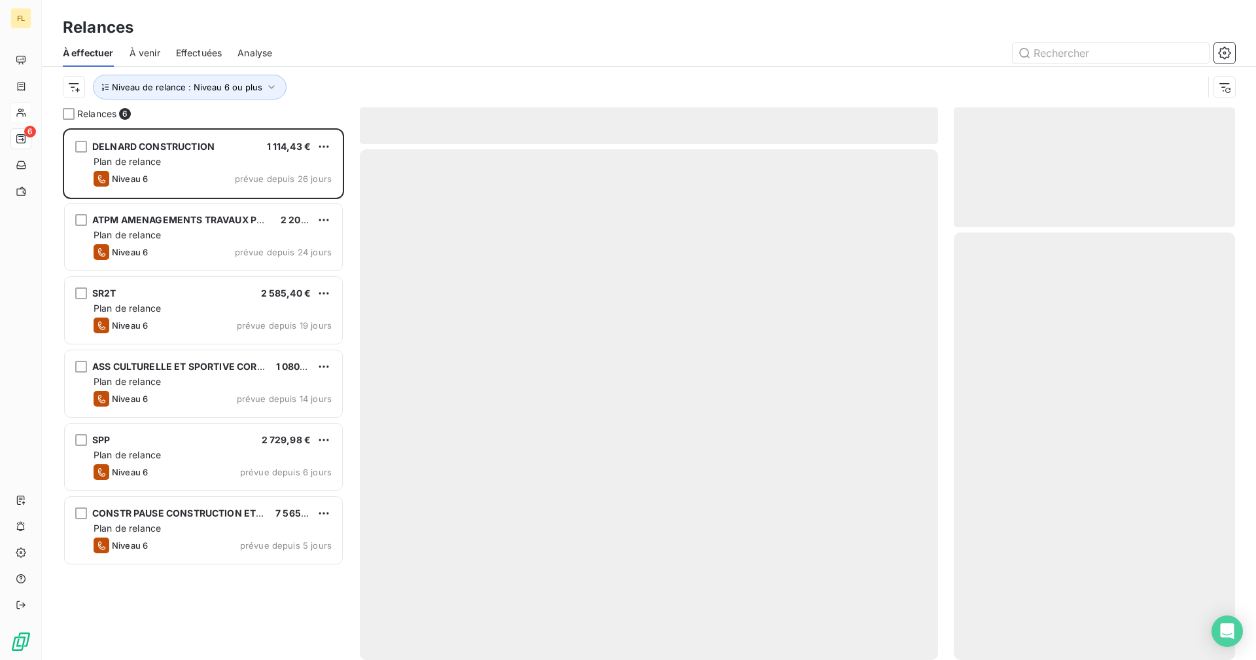
click at [375, 39] on div "Relances" at bounding box center [649, 28] width 1215 height 24
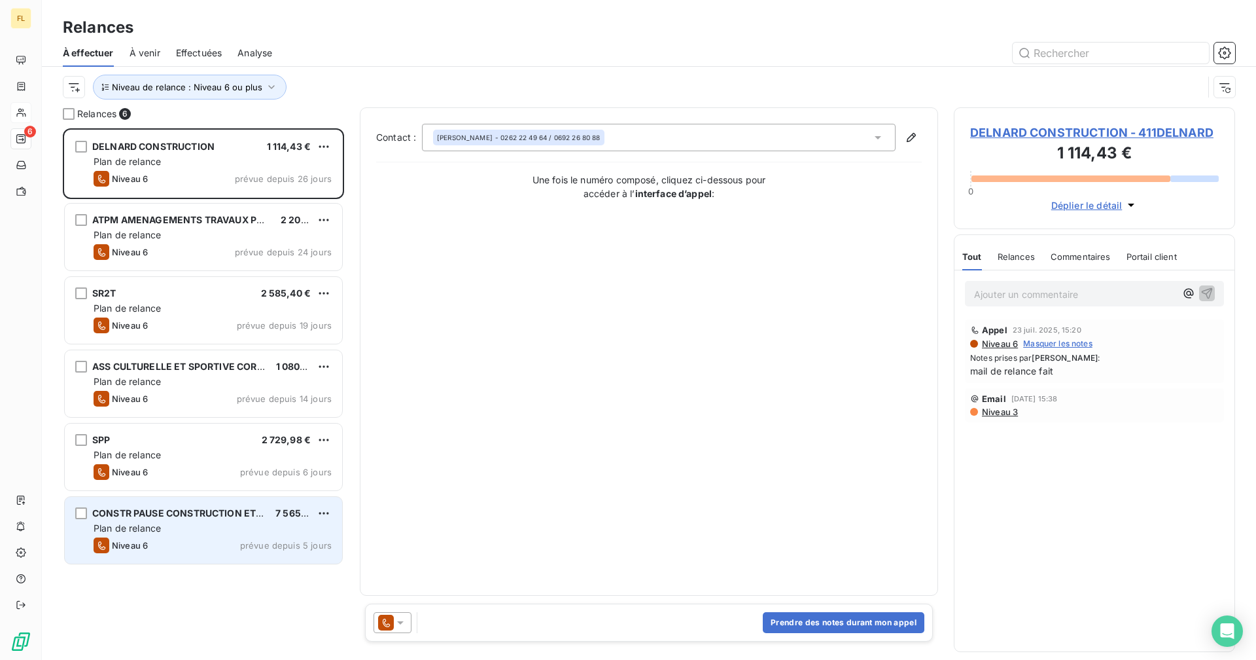
click at [231, 526] on div "Plan de relance" at bounding box center [213, 528] width 238 height 13
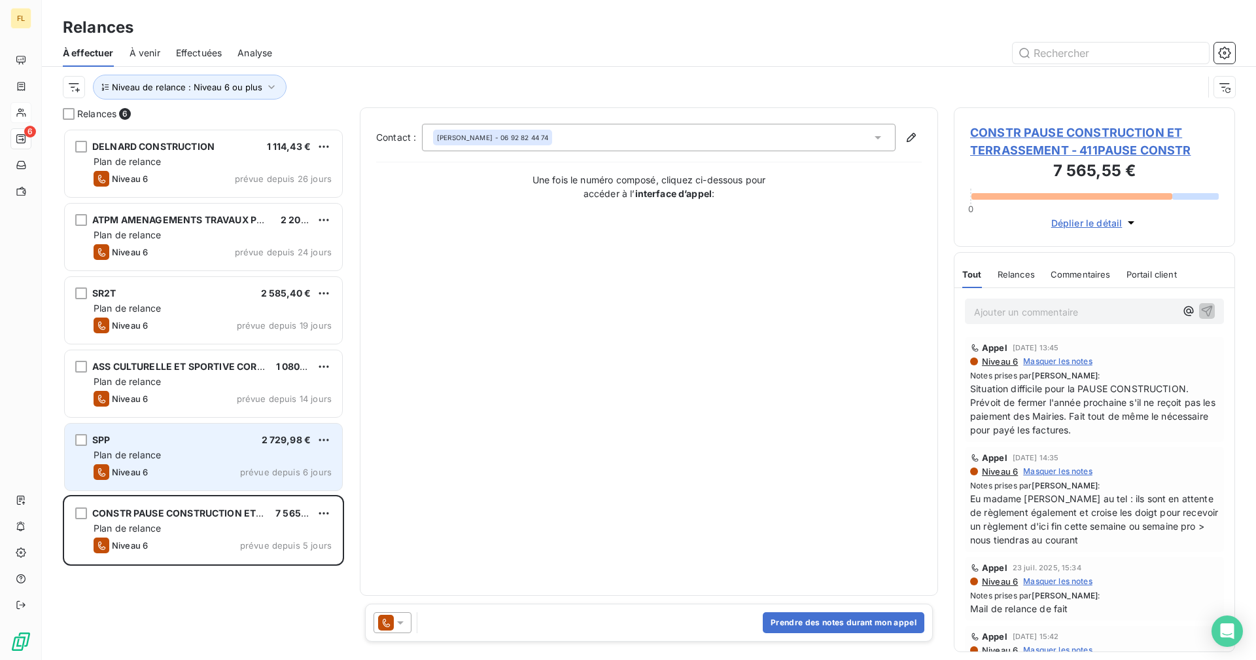
click at [167, 458] on div "Plan de relance" at bounding box center [213, 454] width 238 height 13
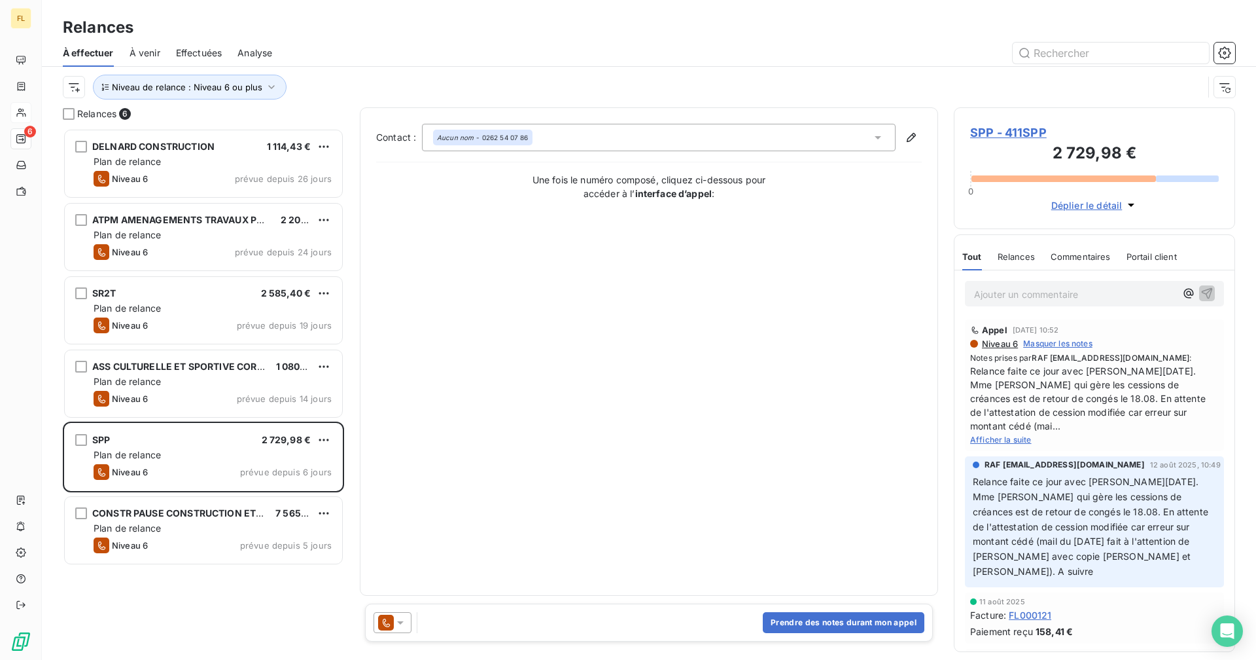
click at [1022, 440] on span "Afficher la suite" at bounding box center [1001, 440] width 62 height 10
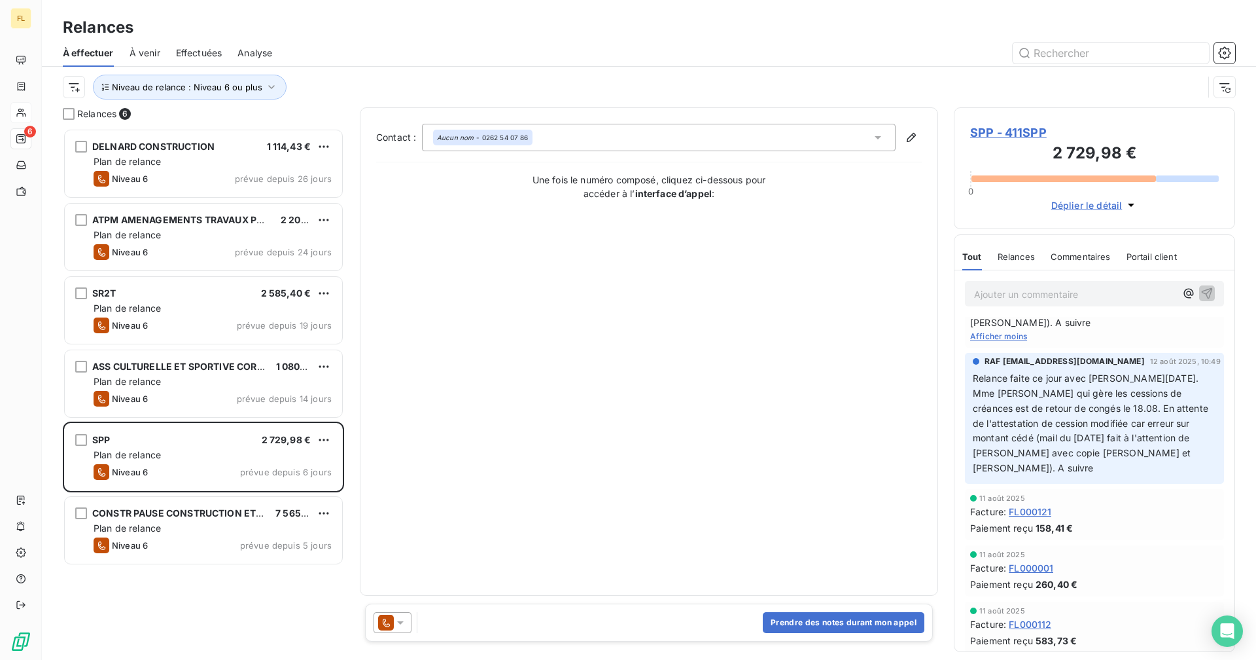
scroll to position [262, 0]
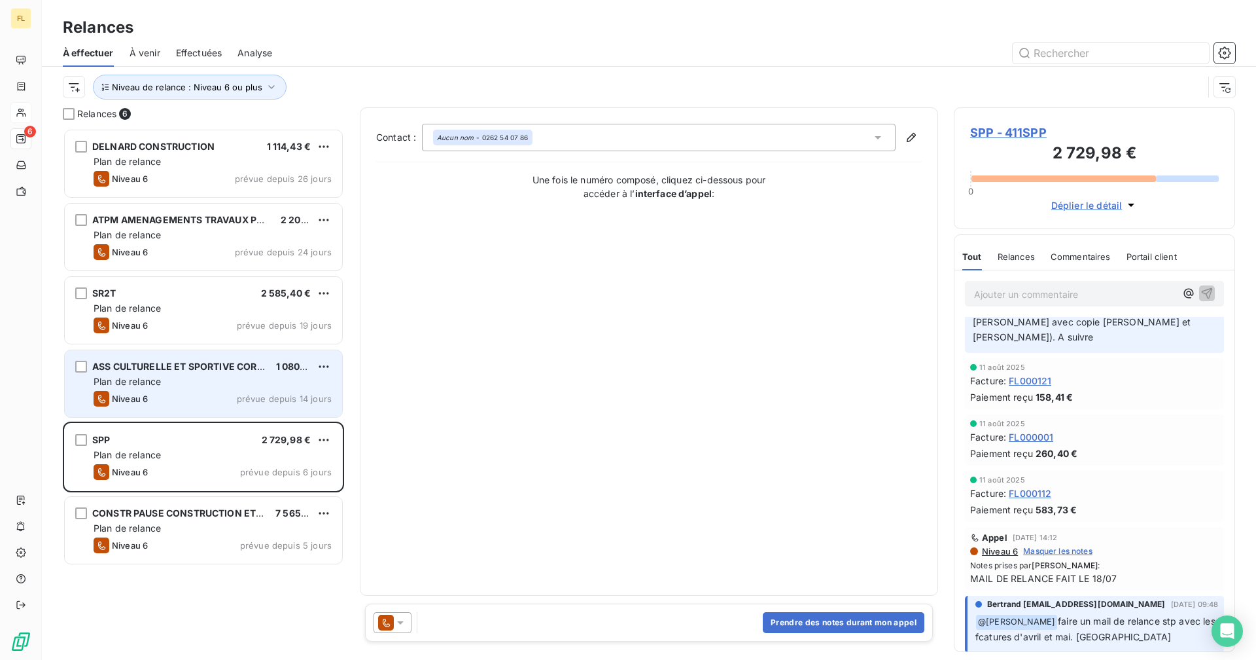
click at [225, 383] on div "Plan de relance" at bounding box center [213, 381] width 238 height 13
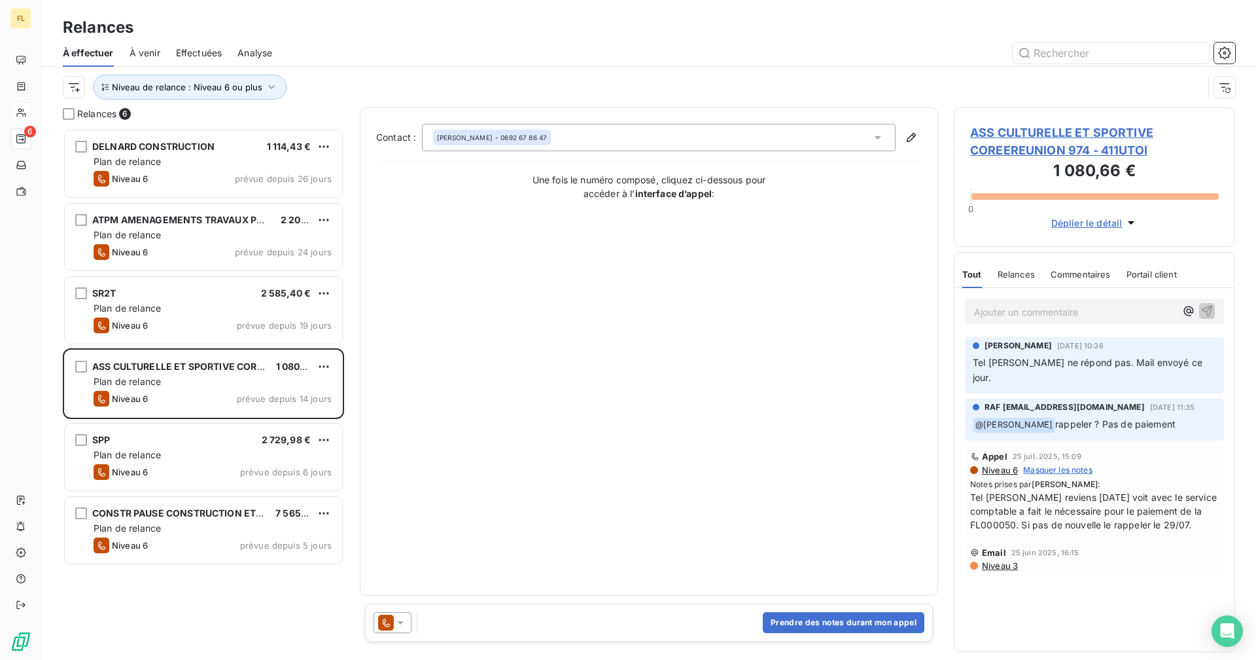
click at [1039, 135] on span "ASS CULTURELLE ET SPORTIVE COREEREUNION 974 - 411UTOI" at bounding box center [1094, 141] width 249 height 35
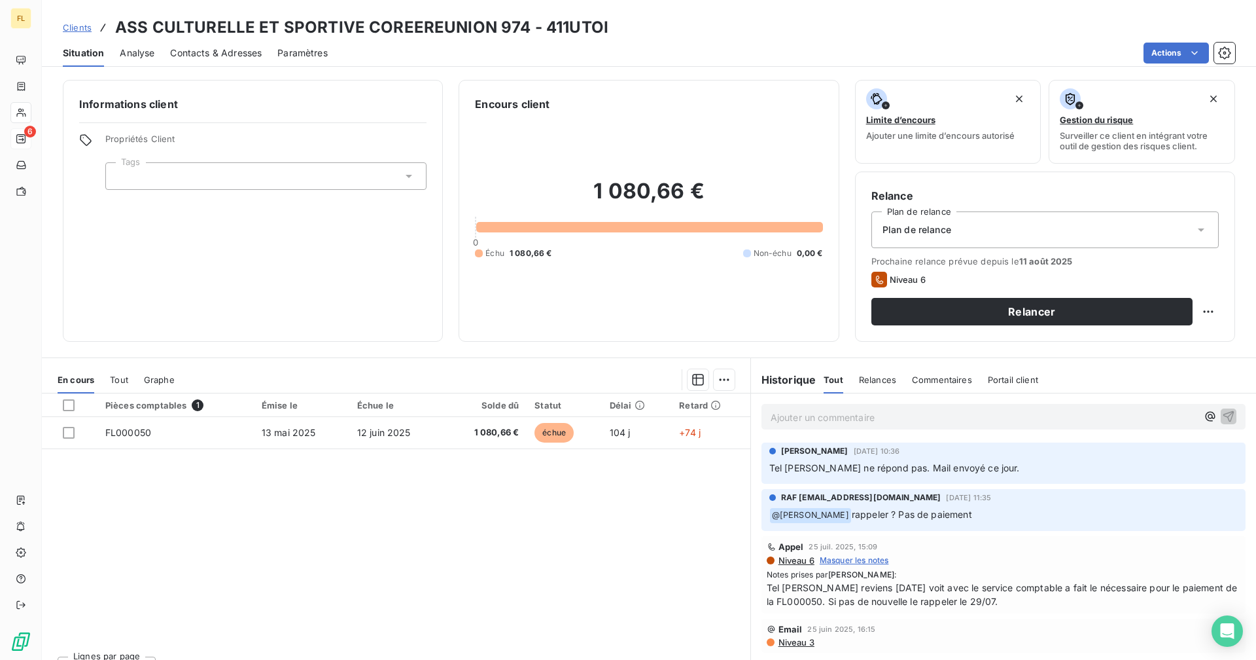
click at [258, 56] on span "Contacts & Adresses" at bounding box center [216, 52] width 92 height 13
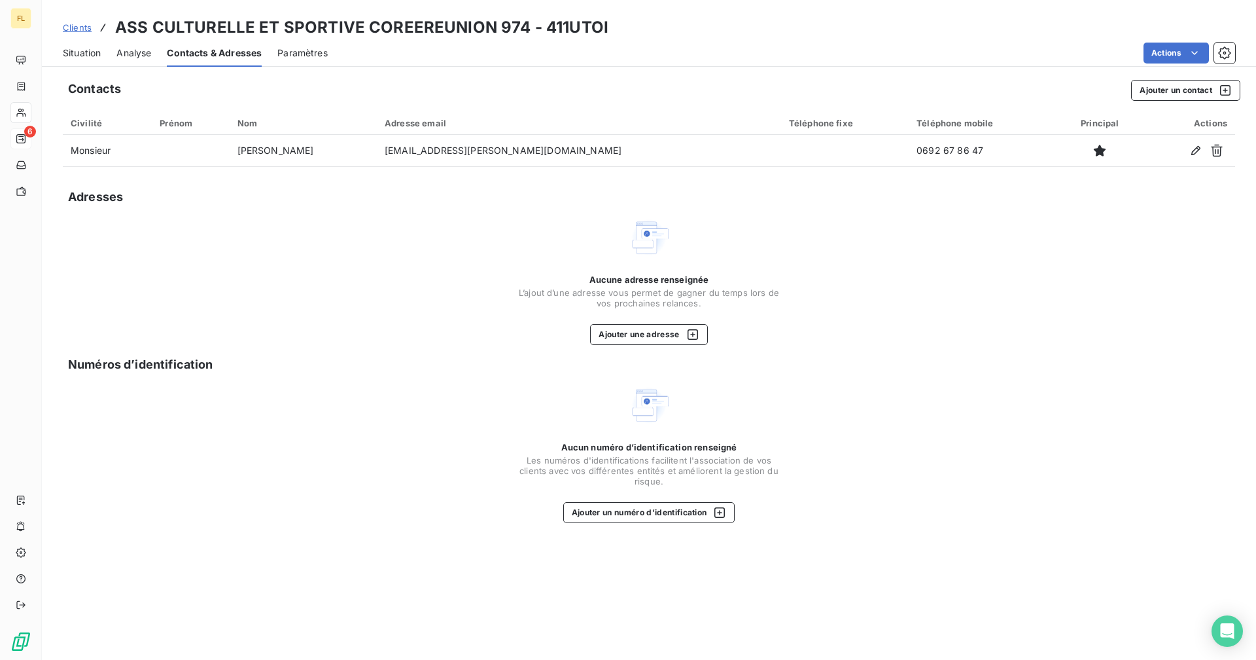
click at [17, 142] on icon at bounding box center [20, 138] width 9 height 9
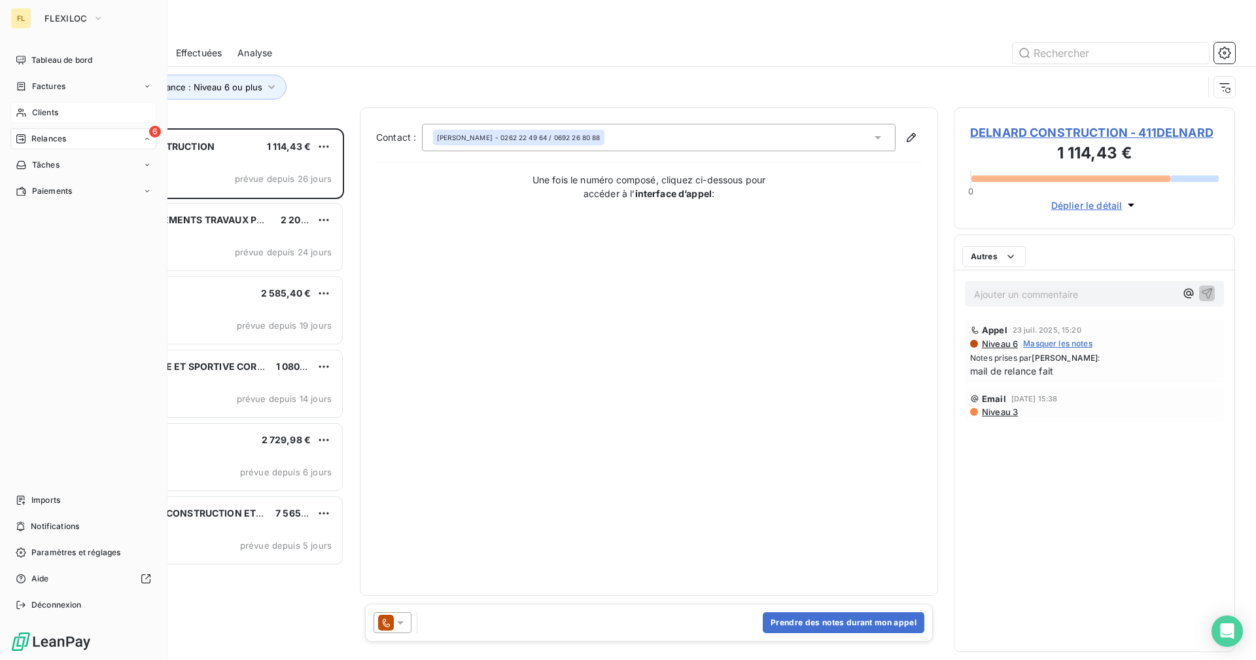
scroll to position [522, 272]
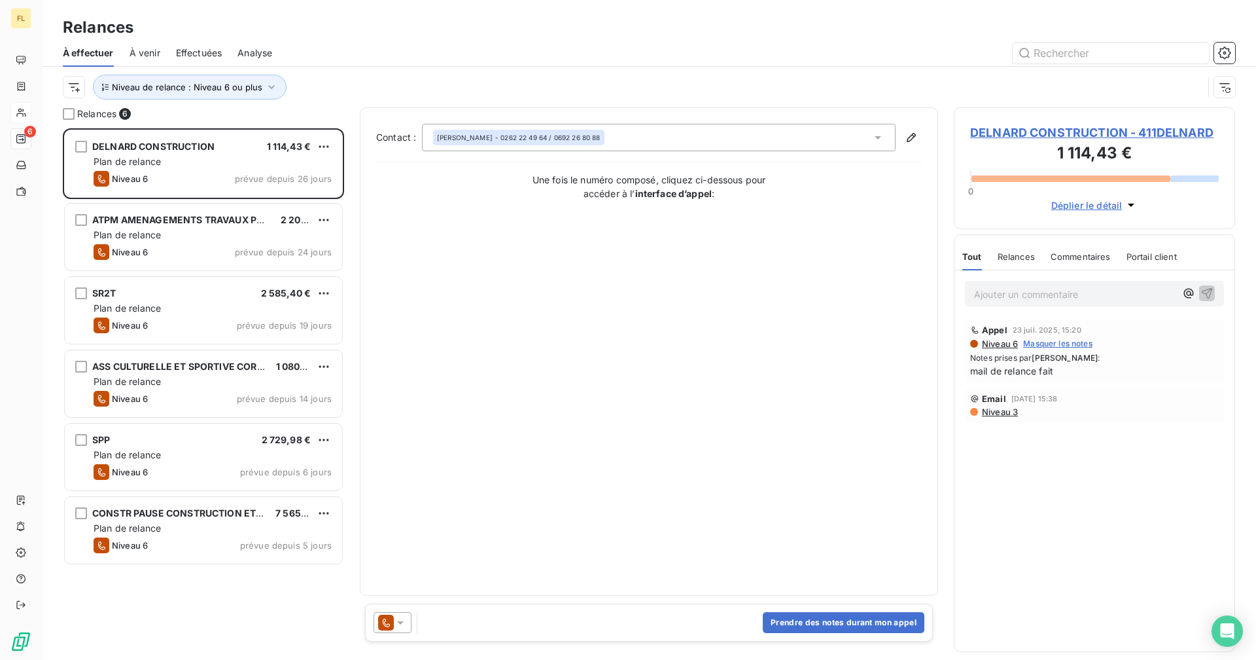
click at [330, 73] on div "Niveau de relance : Niveau 6 ou plus" at bounding box center [649, 87] width 1173 height 41
click at [231, 79] on button "Niveau de relance : Niveau 6 ou plus" at bounding box center [190, 87] width 194 height 25
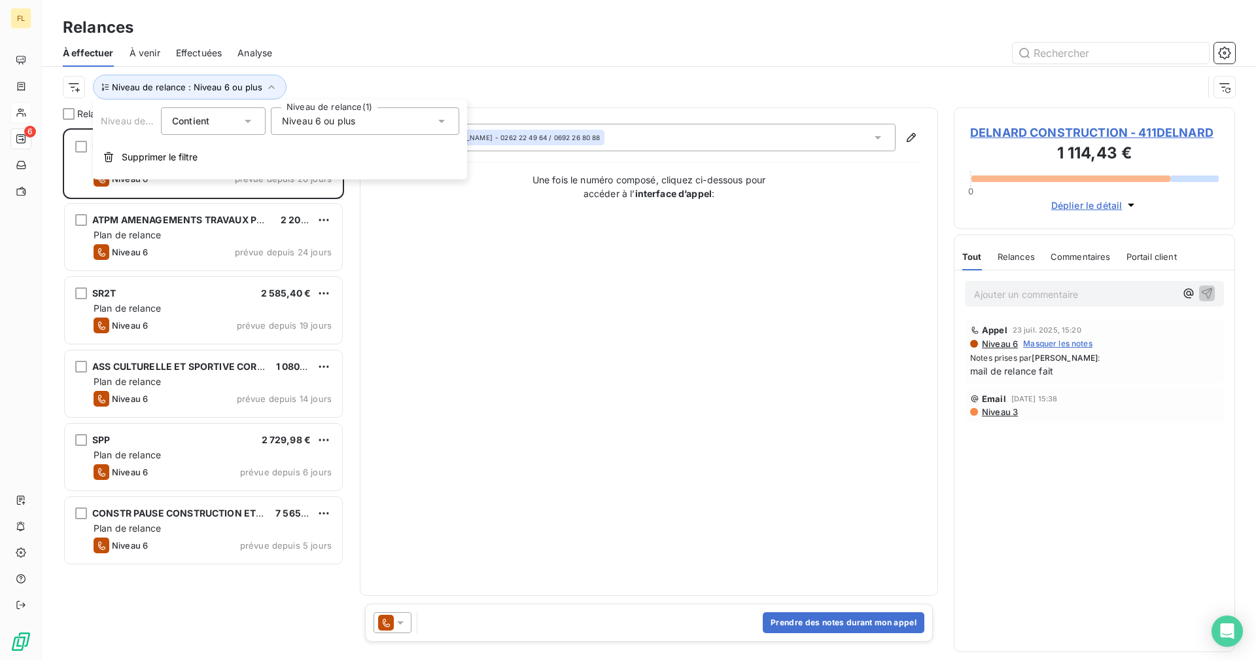
click at [290, 112] on div "Niveau 6 ou plus" at bounding box center [365, 120] width 188 height 27
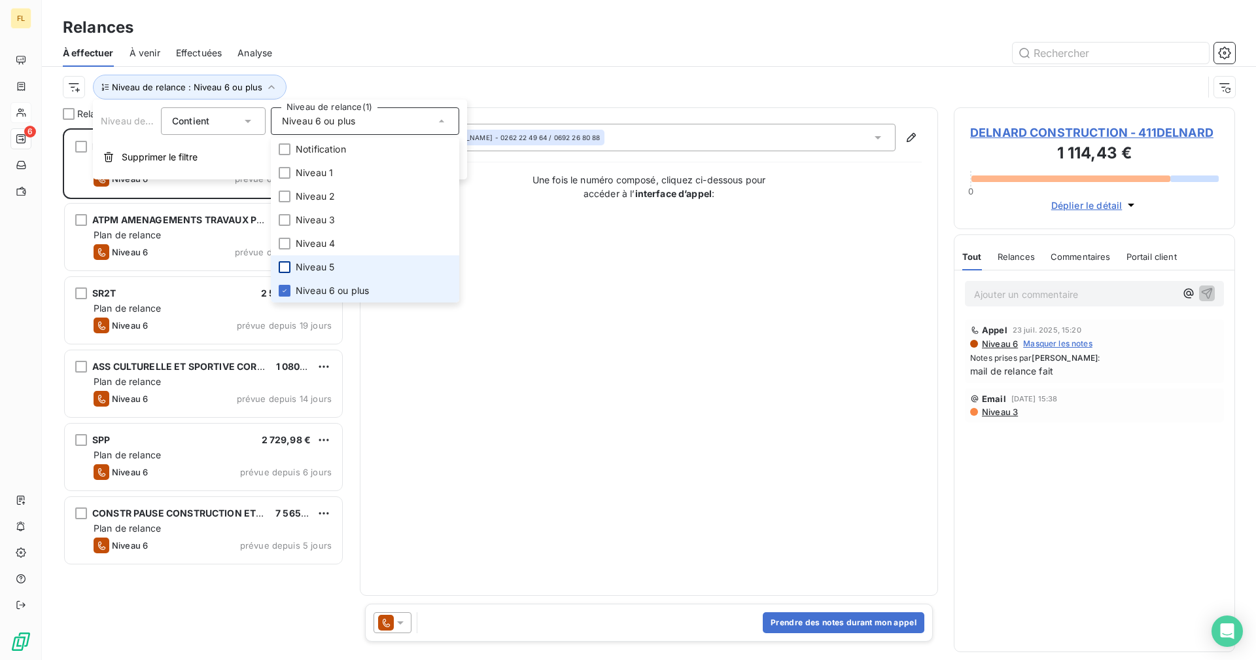
click at [282, 288] on icon at bounding box center [285, 291] width 8 height 8
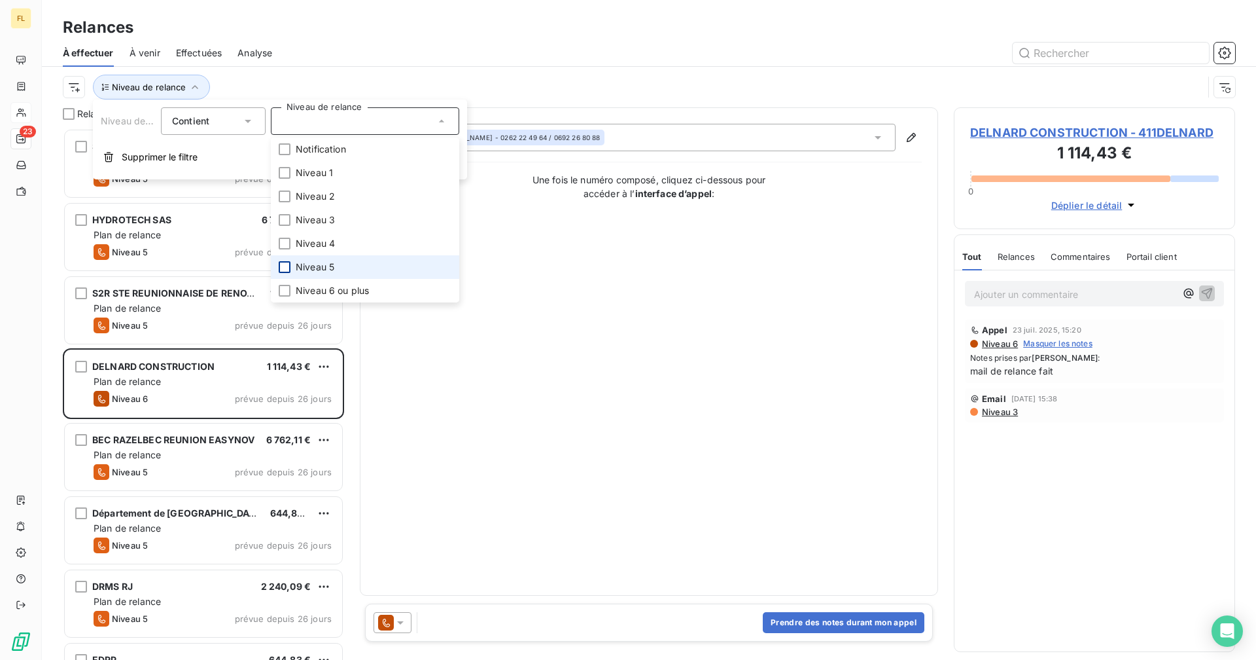
click at [282, 266] on div at bounding box center [285, 267] width 12 height 12
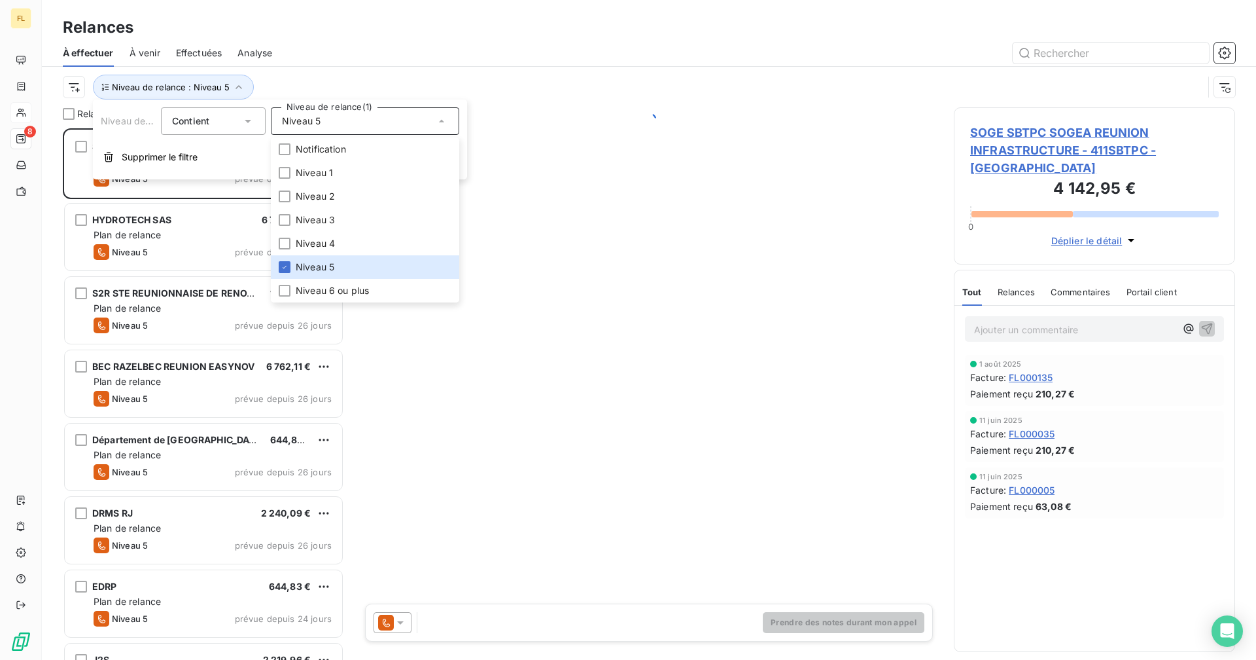
scroll to position [522, 272]
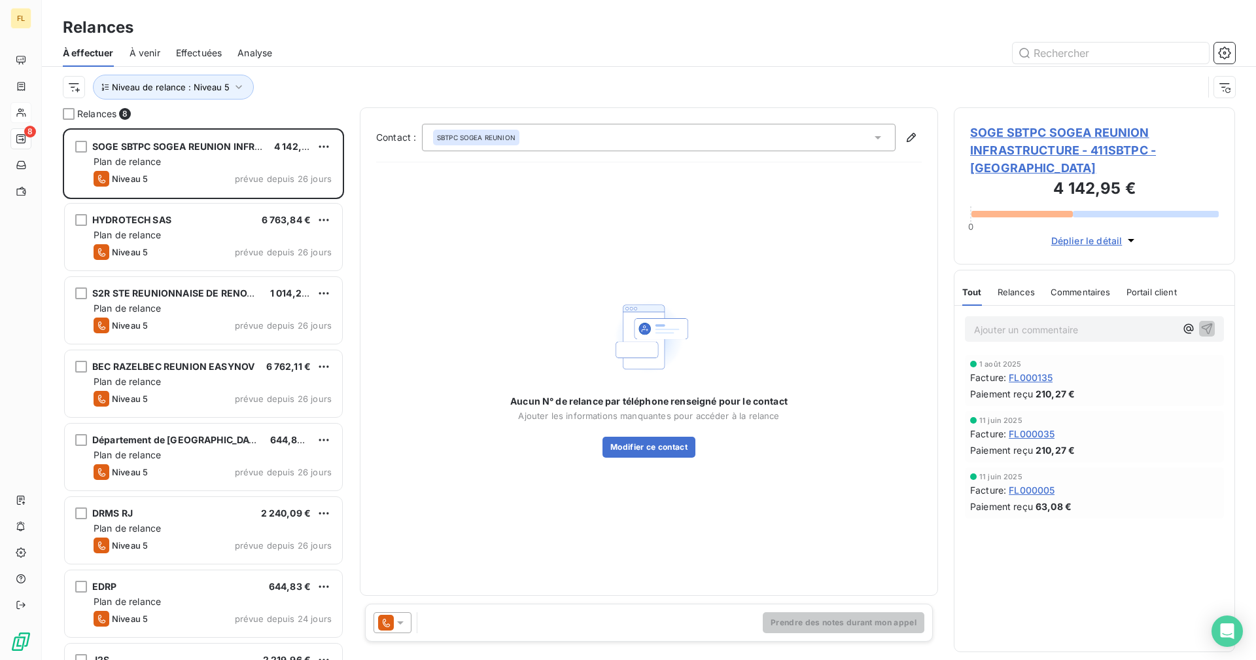
click at [377, 33] on div "Relances" at bounding box center [649, 28] width 1215 height 24
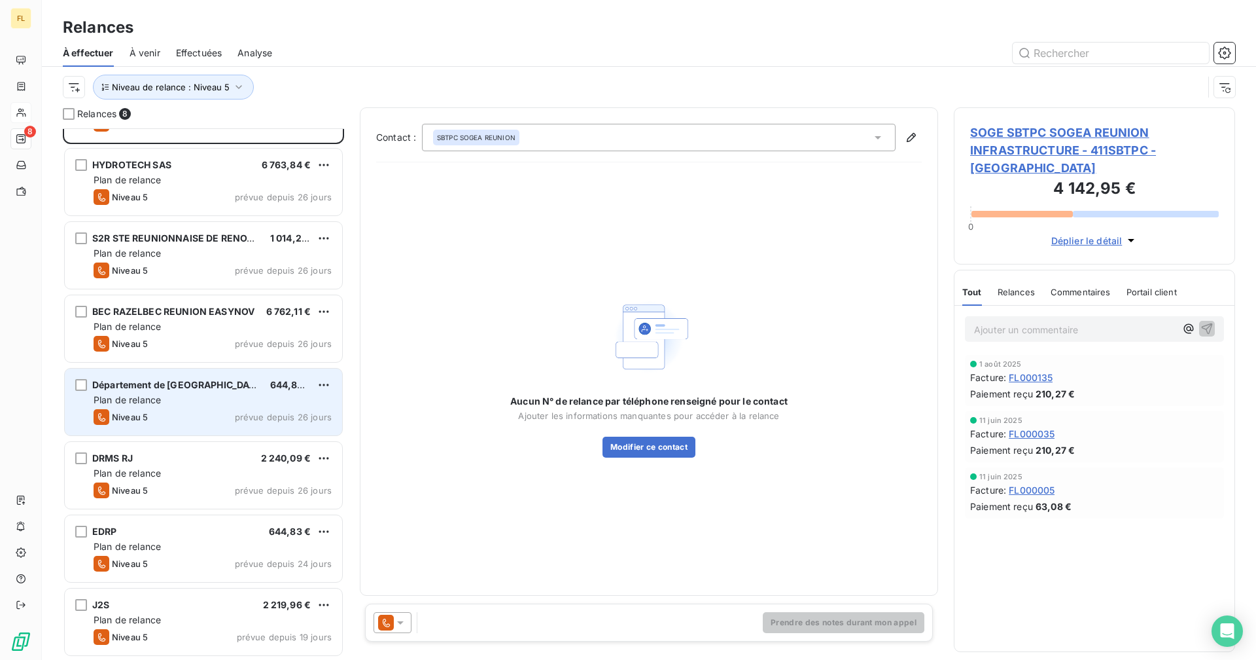
scroll to position [0, 0]
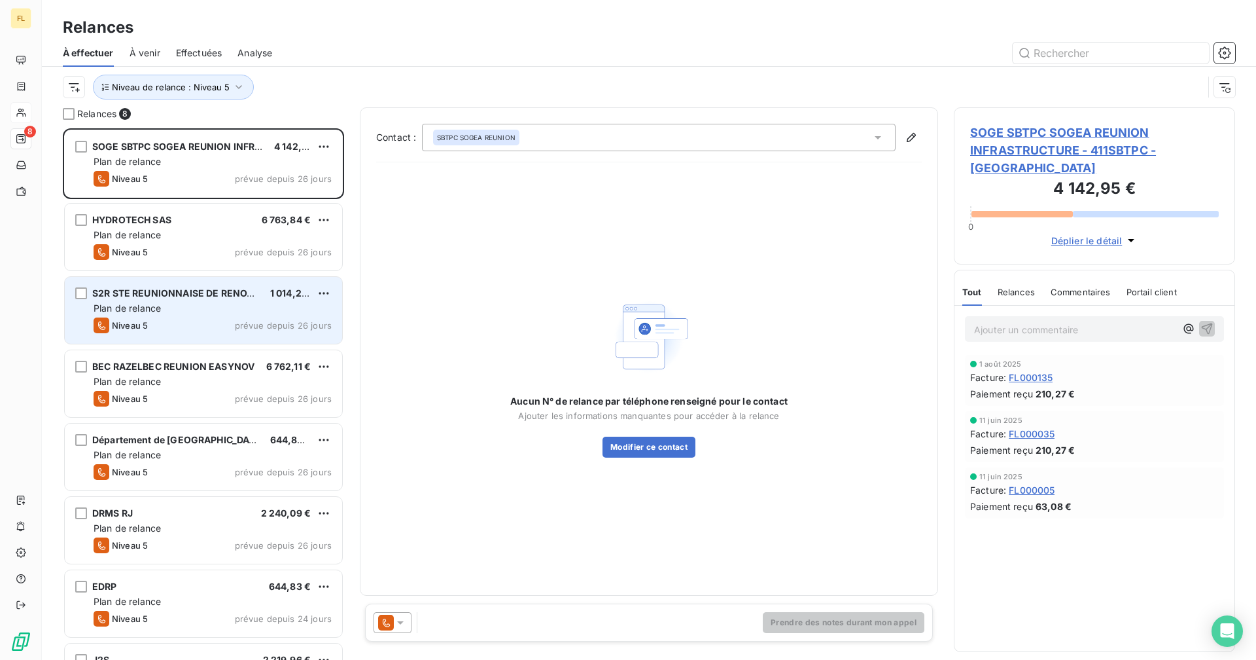
click at [186, 316] on div "S2R STE REUNIONNAISE DE RENOVATION 1 014,26 € Plan de relance Niveau 5 prévue d…" at bounding box center [203, 310] width 277 height 67
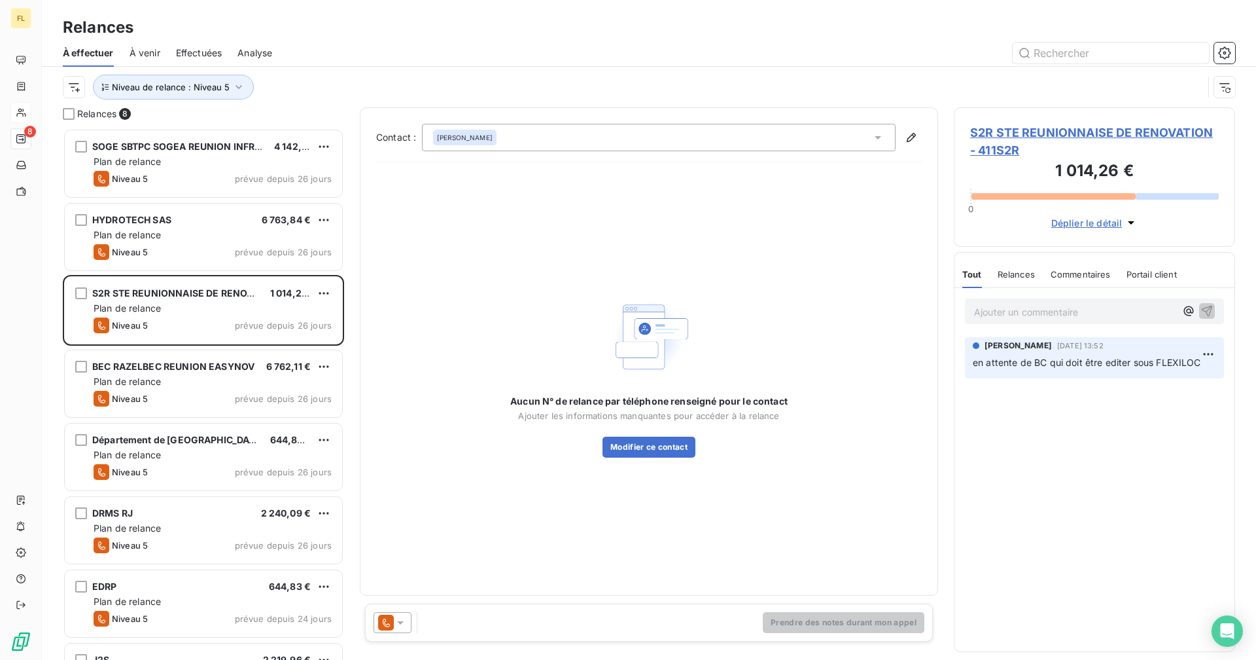
click at [1065, 131] on span "S2R STE REUNIONNAISE DE RENOVATION - 411S2R" at bounding box center [1094, 141] width 249 height 35
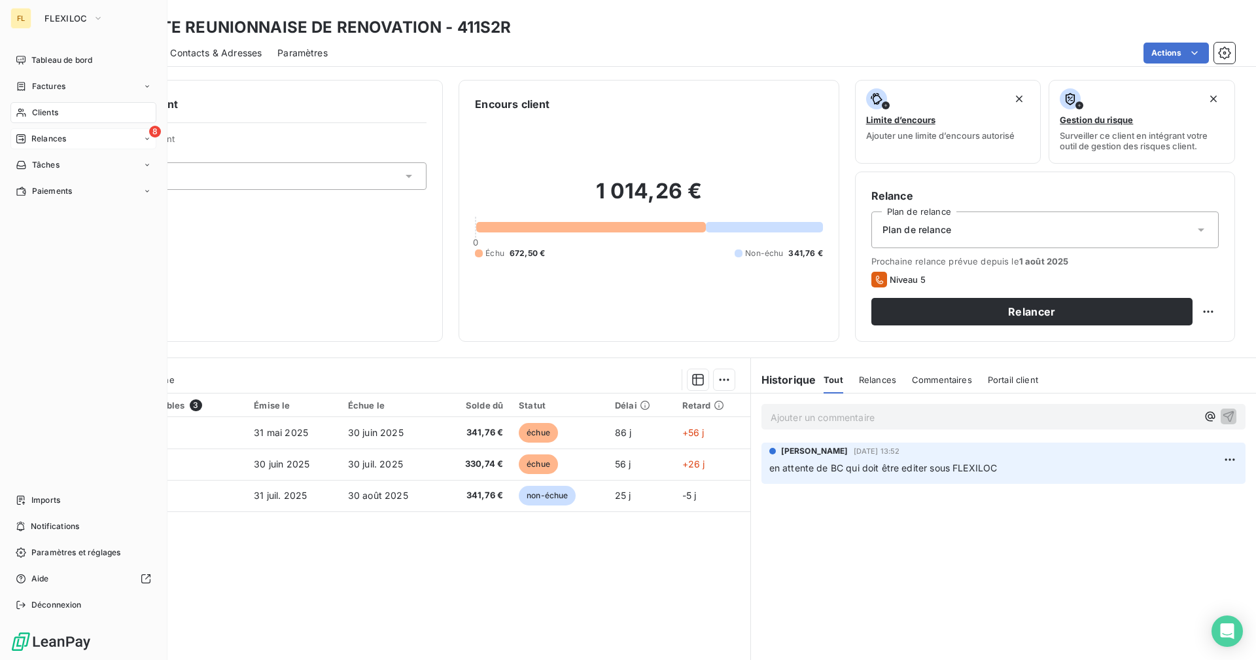
click at [33, 134] on span "Relances" at bounding box center [48, 139] width 35 height 12
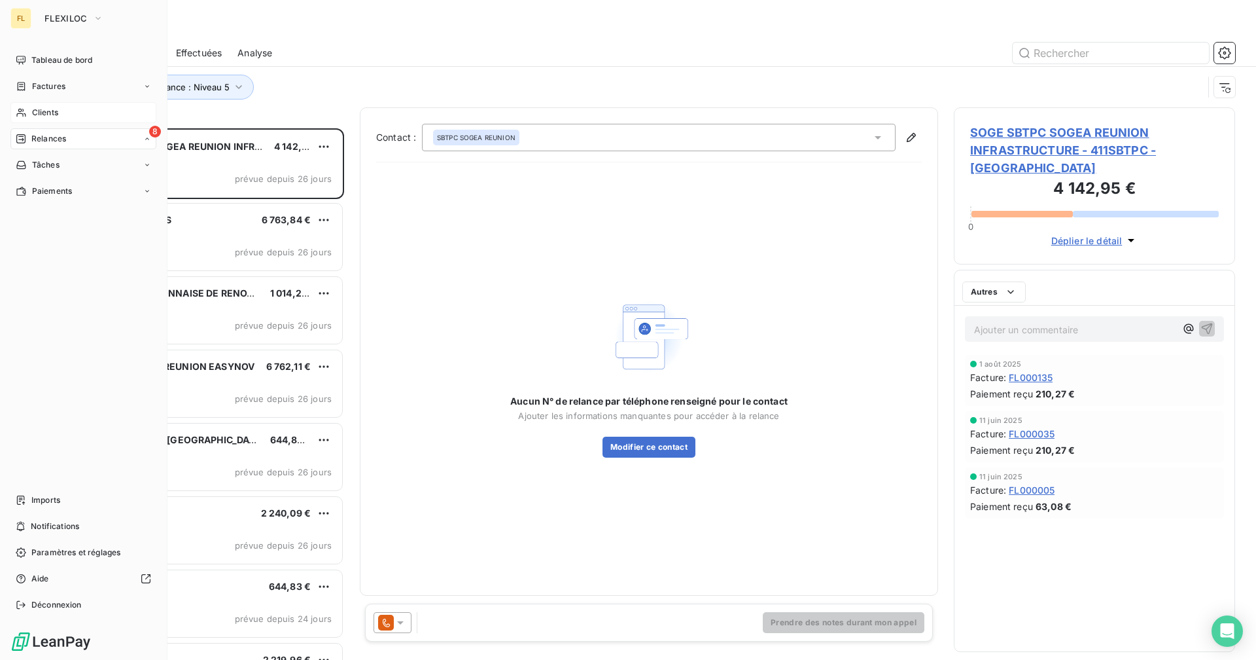
scroll to position [522, 272]
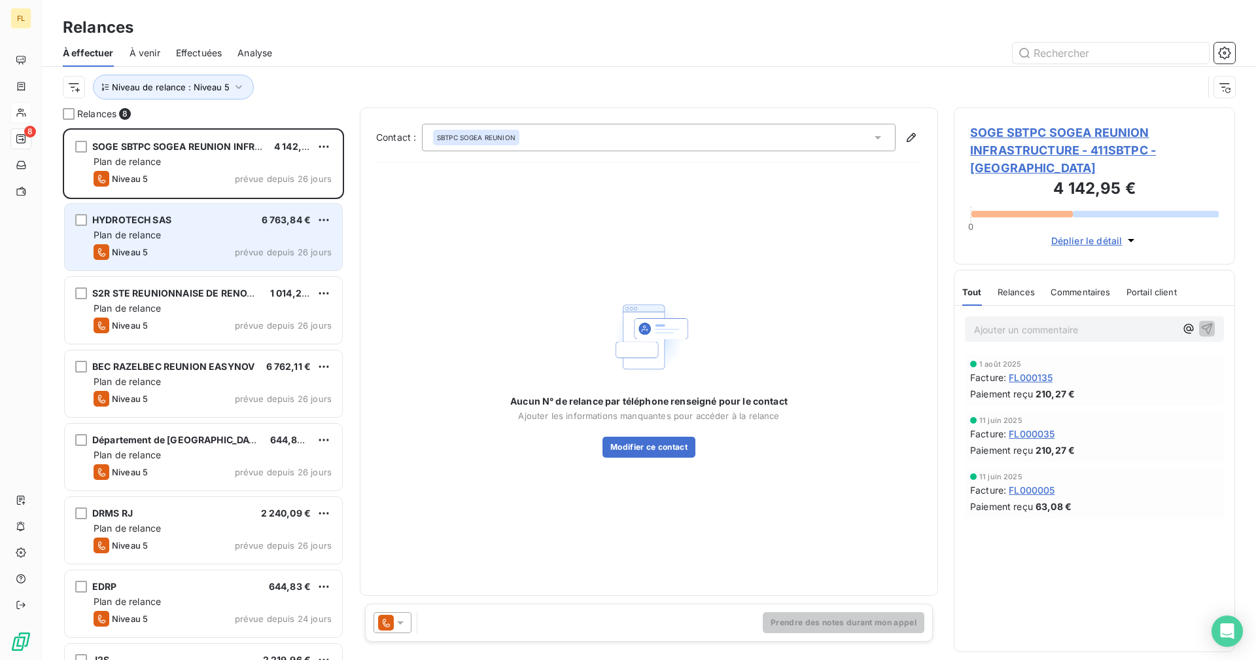
click at [188, 243] on div "HYDROTECH SAS 6 763,84 € Plan de relance Niveau 5 prévue depuis 26 jours" at bounding box center [203, 237] width 277 height 67
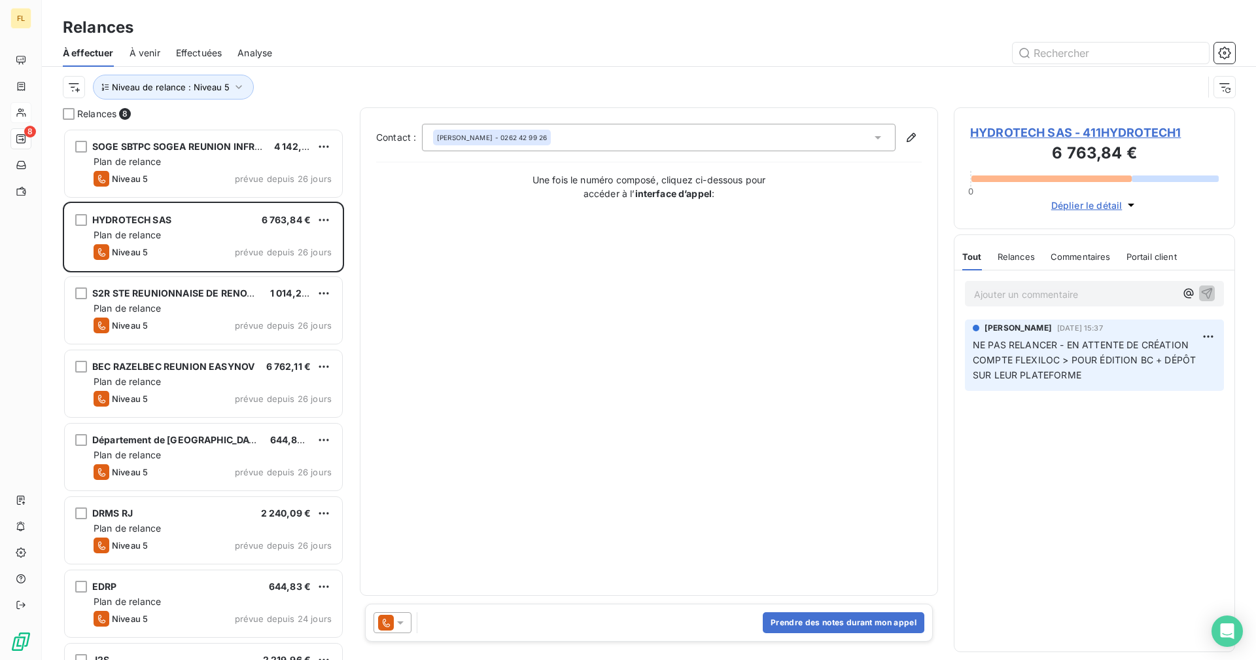
click at [1082, 131] on span "HYDROTECH SAS - 411HYDROTECH1" at bounding box center [1094, 133] width 249 height 18
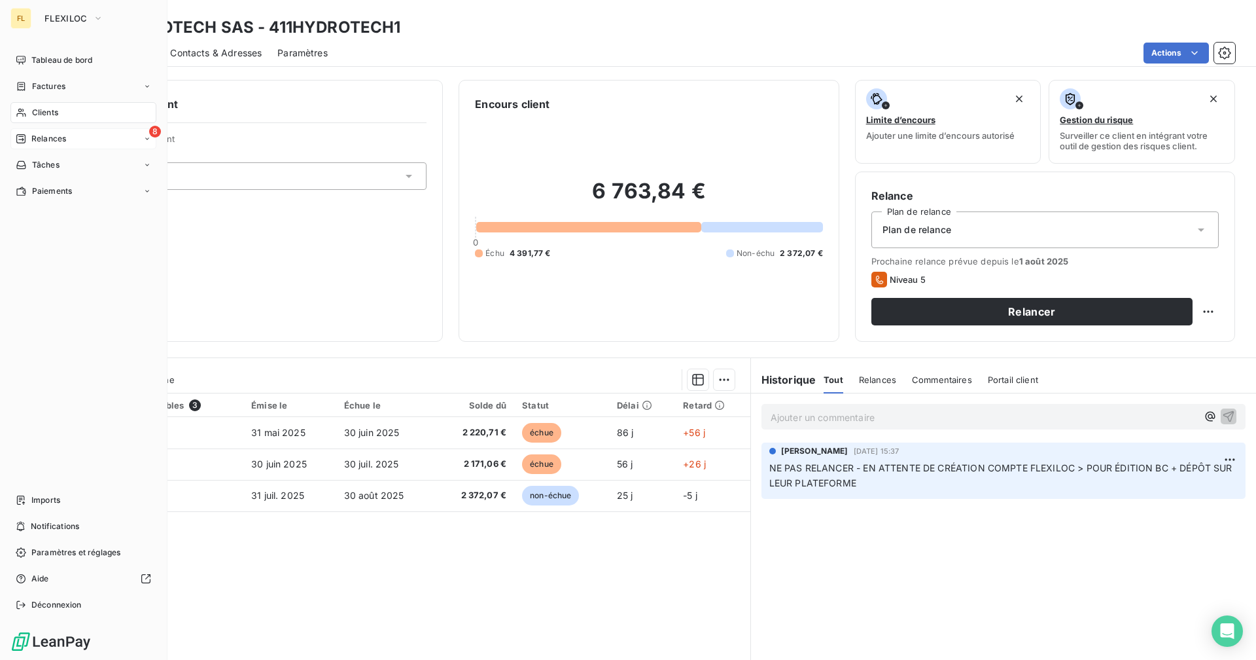
click at [85, 141] on div "8 Relances" at bounding box center [83, 138] width 146 height 21
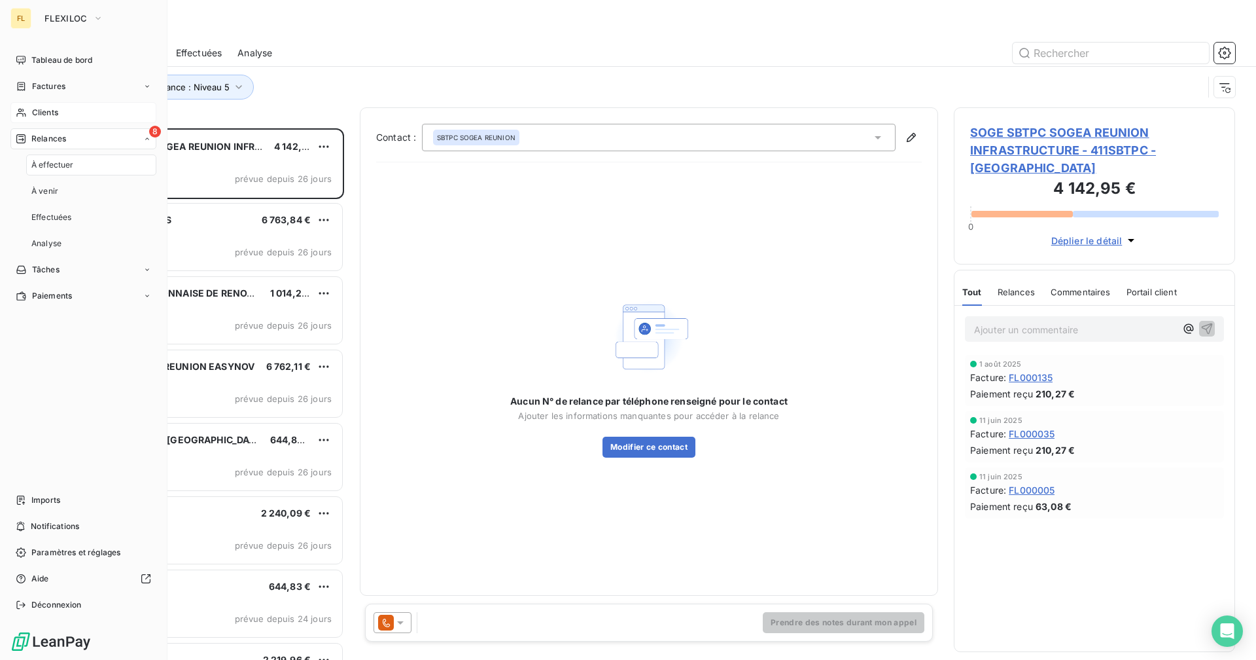
scroll to position [522, 272]
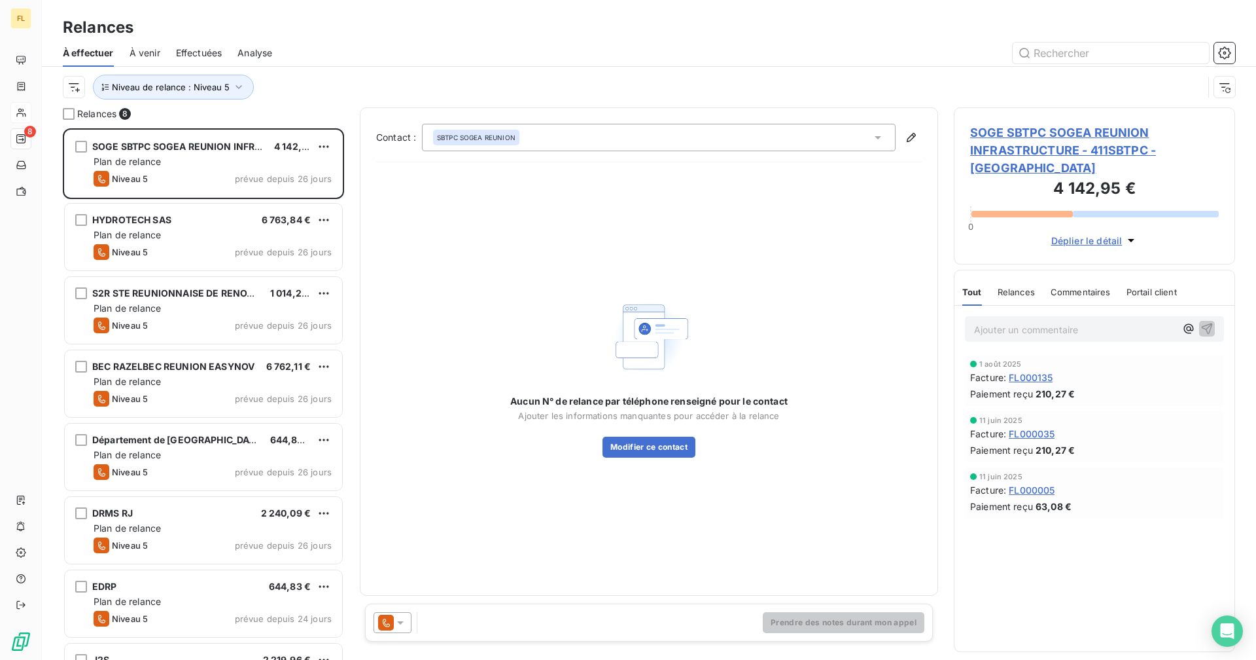
click at [280, 64] on div "À effectuer À venir Effectuées Analyse" at bounding box center [649, 52] width 1215 height 27
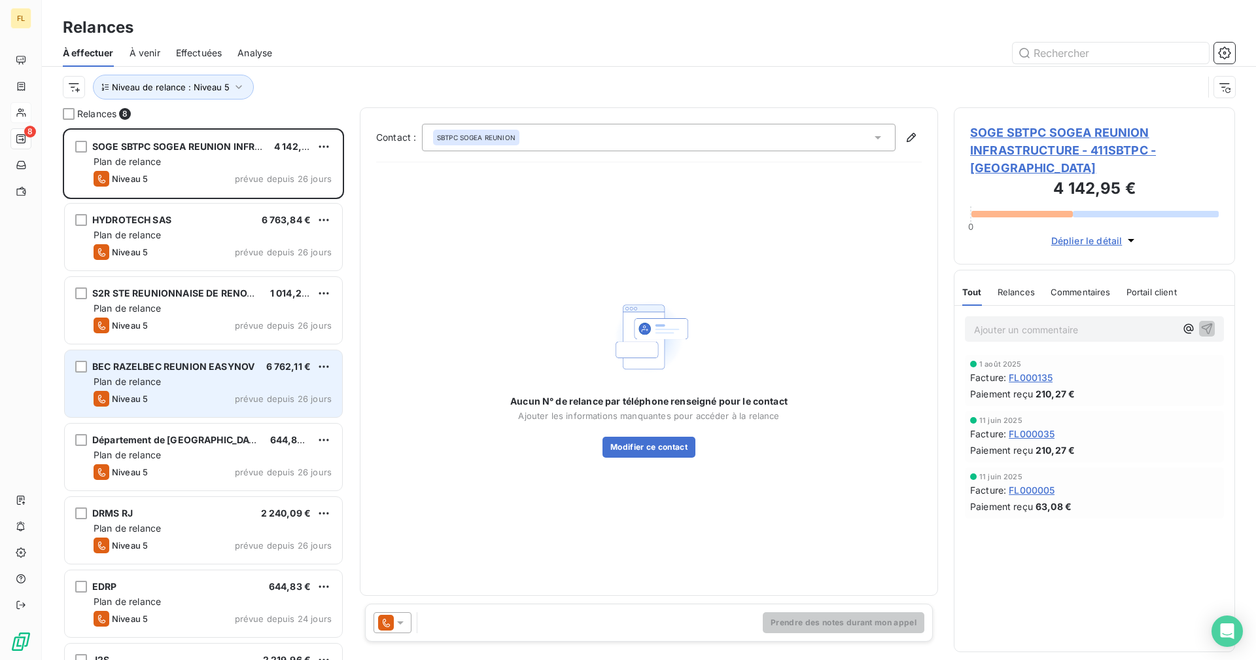
click at [145, 389] on div "BEC RAZELBEC REUNION EASYNOV 6 762,11 € Plan de relance Niveau 5 prévue depuis …" at bounding box center [203, 383] width 277 height 67
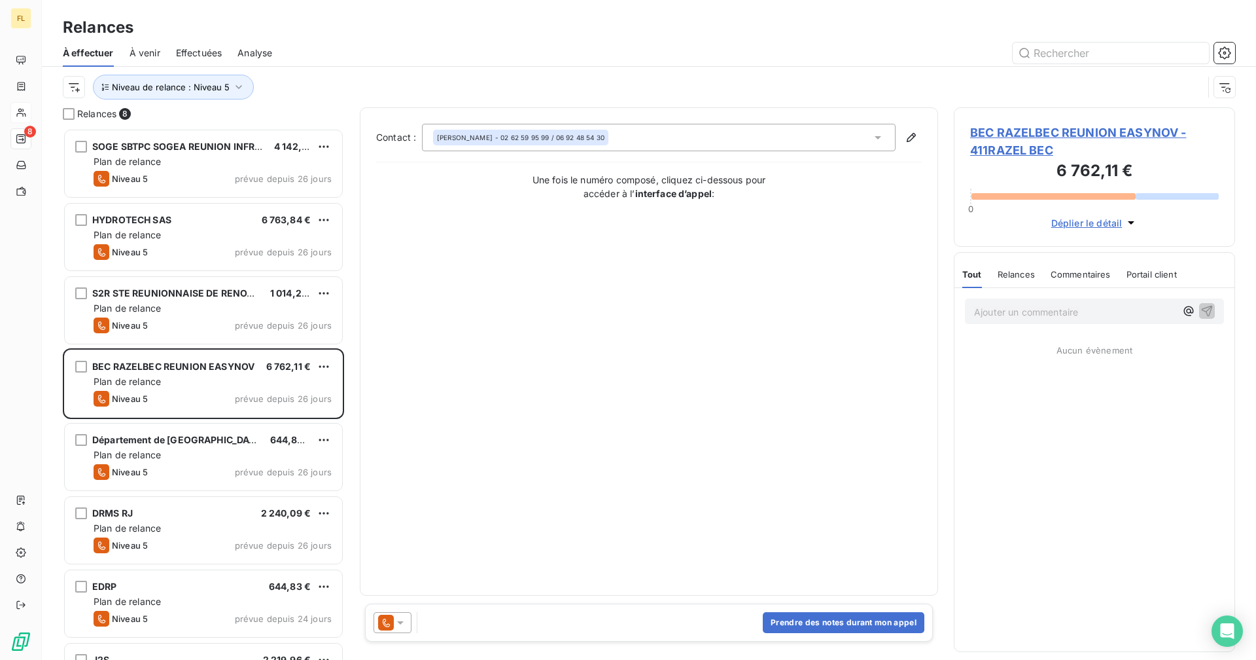
click at [1063, 134] on span "BEC RAZELBEC REUNION EASYNOV - 411RAZEL BEC" at bounding box center [1094, 141] width 249 height 35
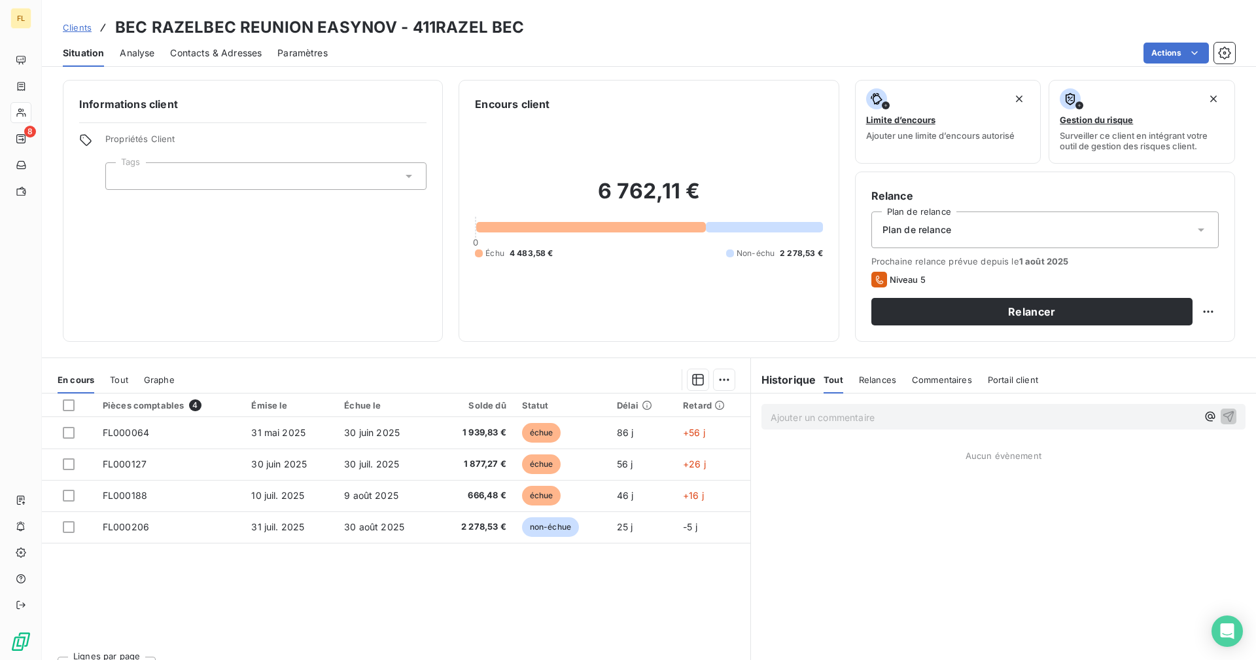
click at [241, 41] on div "Contacts & Adresses" at bounding box center [216, 52] width 92 height 27
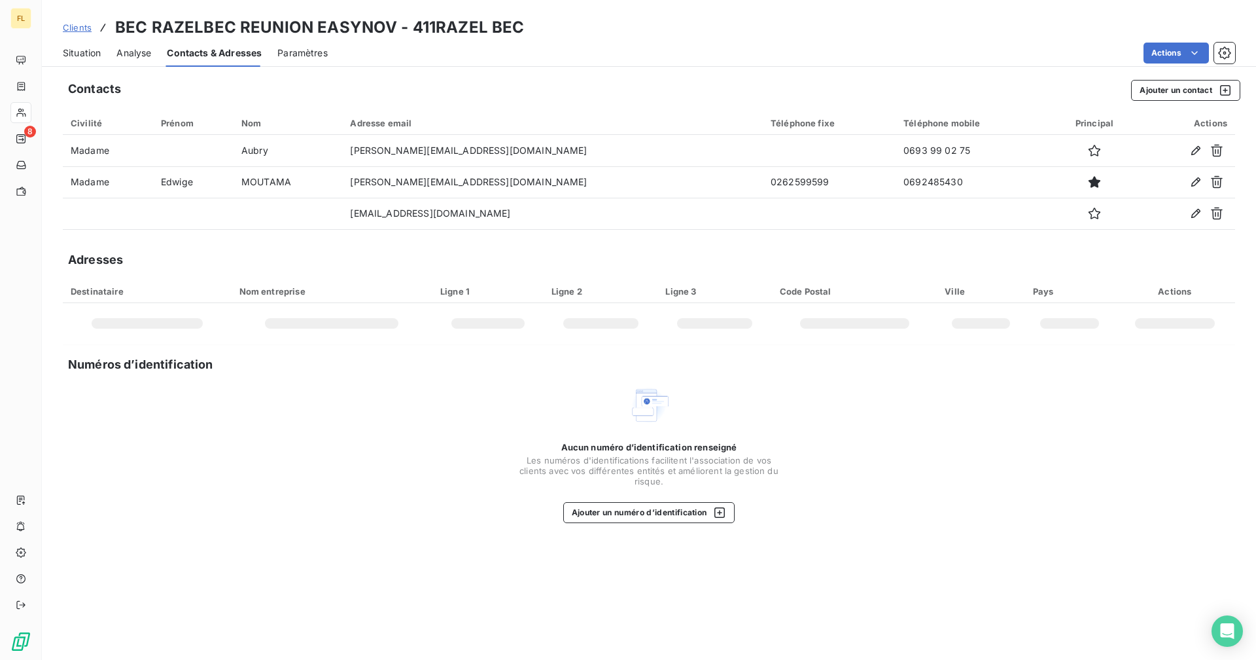
click at [244, 50] on span "Contacts & Adresses" at bounding box center [214, 52] width 95 height 13
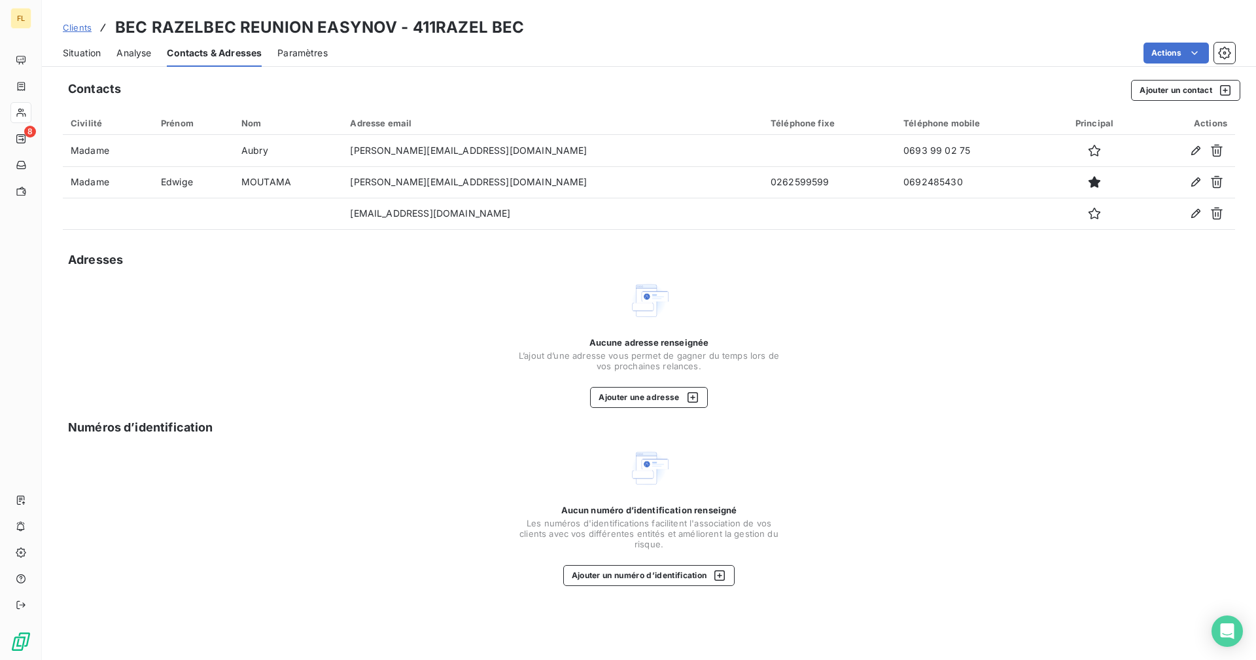
click at [83, 49] on span "Situation" at bounding box center [82, 52] width 38 height 13
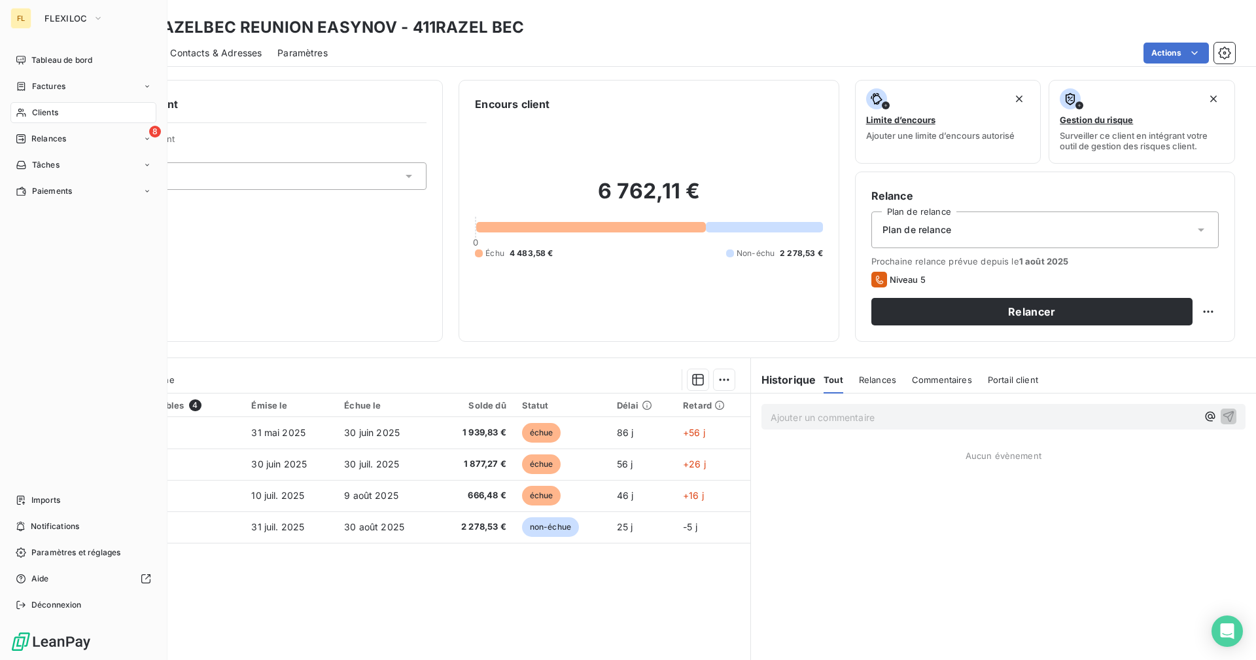
click at [35, 137] on span "Relances" at bounding box center [48, 139] width 35 height 12
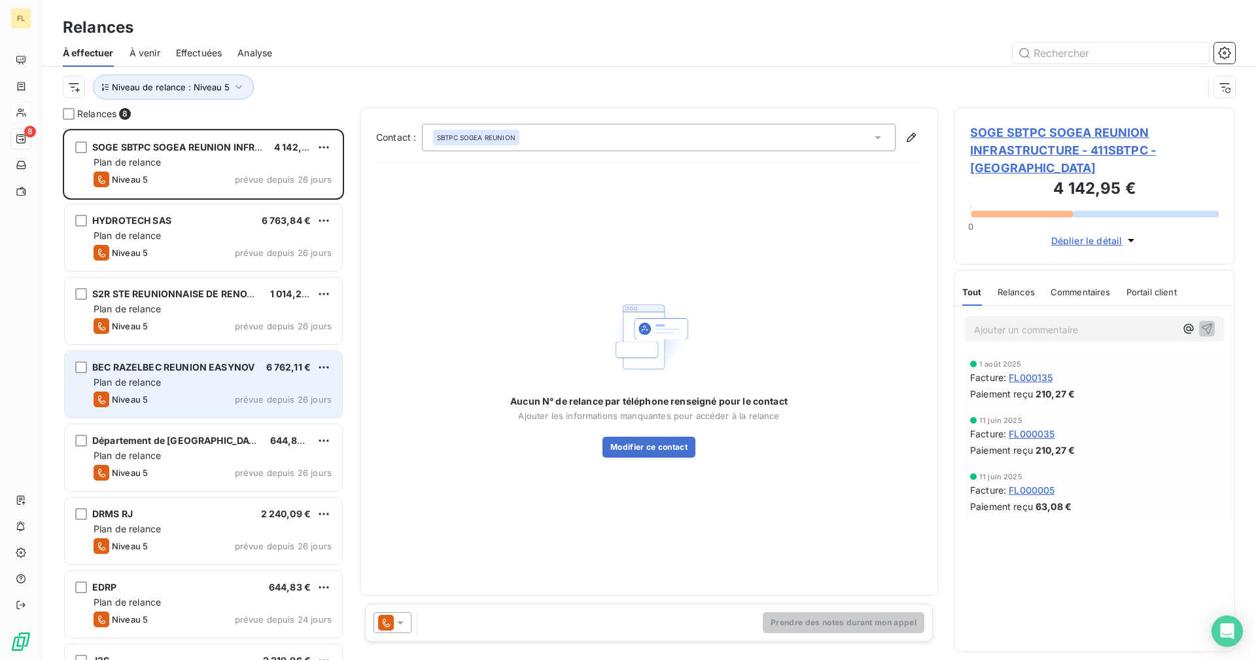
scroll to position [56, 0]
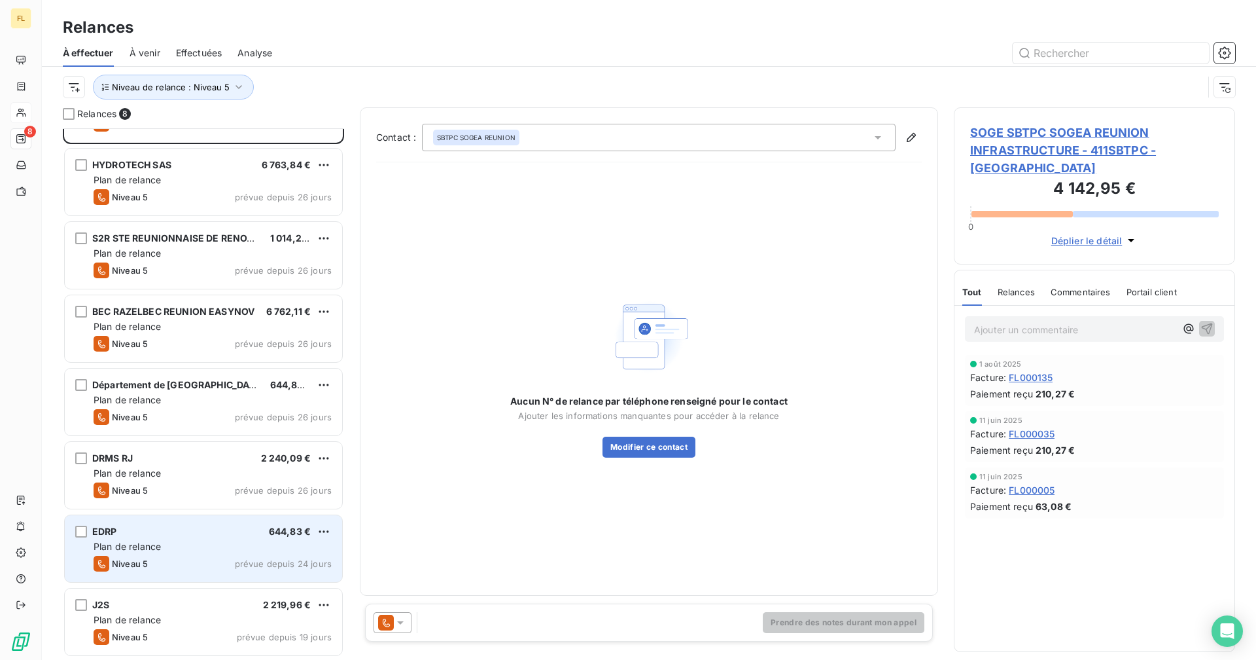
click at [152, 549] on span "Plan de relance" at bounding box center [127, 546] width 67 height 11
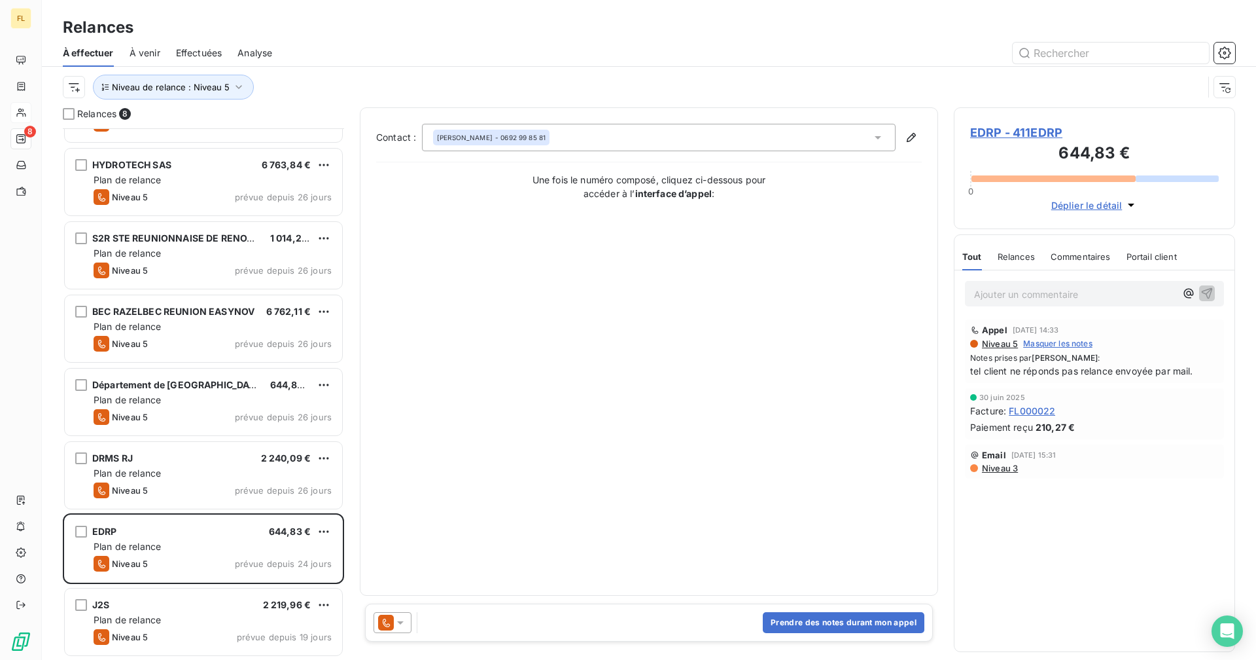
click at [1033, 127] on span "EDRP - 411EDRP" at bounding box center [1094, 133] width 249 height 18
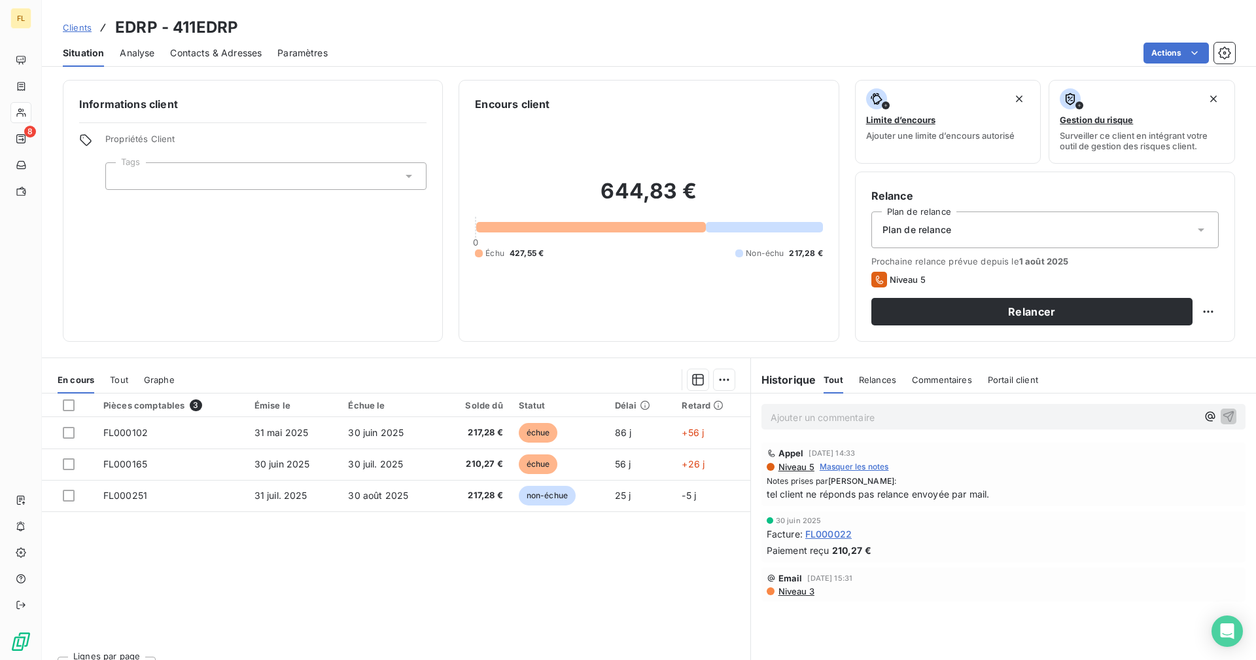
click at [211, 51] on span "Contacts & Adresses" at bounding box center [216, 52] width 92 height 13
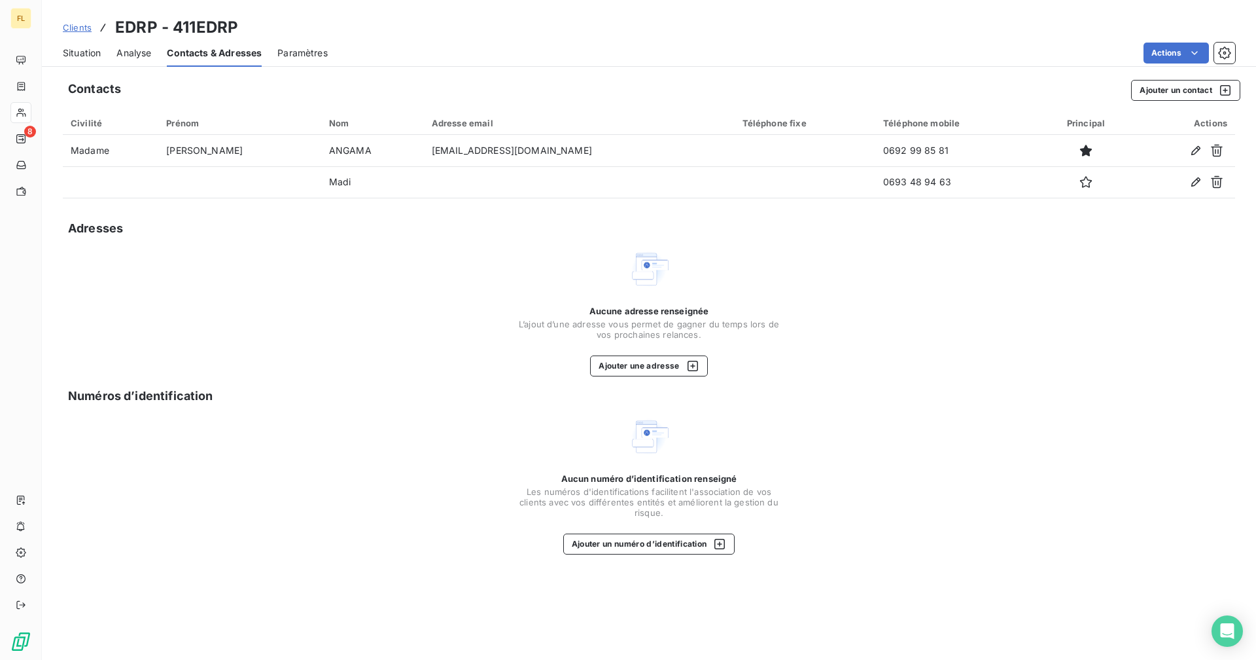
click at [87, 54] on span "Situation" at bounding box center [82, 52] width 38 height 13
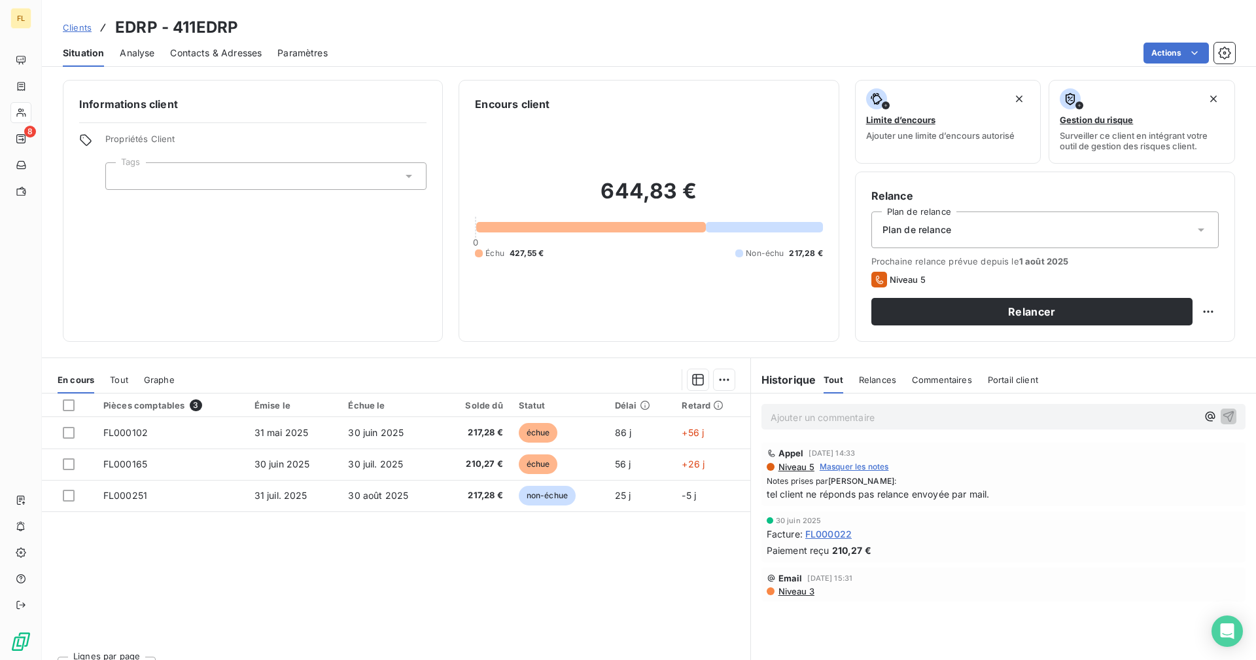
click at [230, 55] on span "Contacts & Adresses" at bounding box center [216, 52] width 92 height 13
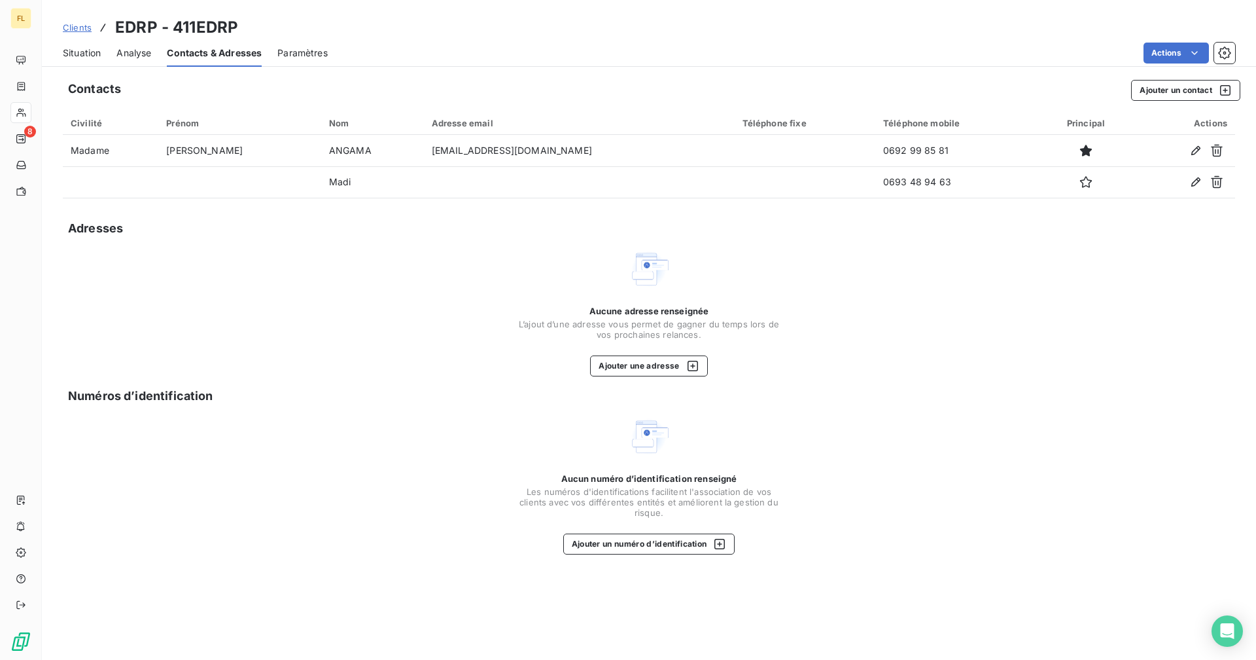
click at [84, 49] on span "Situation" at bounding box center [82, 52] width 38 height 13
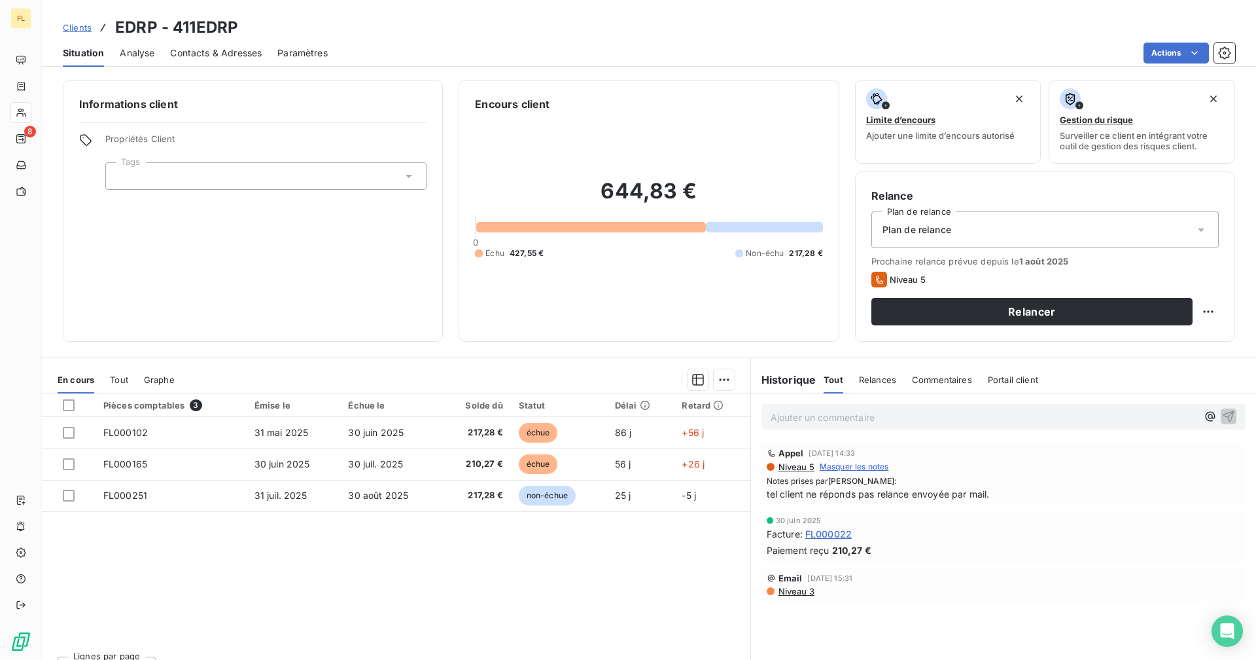
click at [221, 50] on span "Contacts & Adresses" at bounding box center [216, 52] width 92 height 13
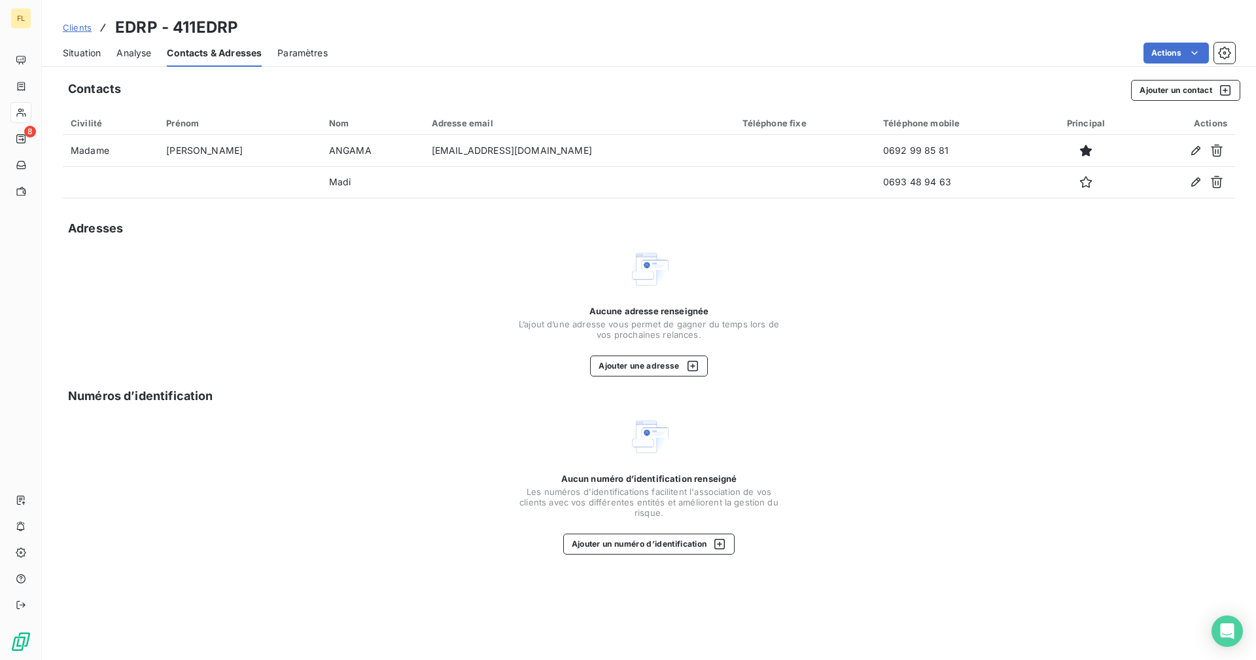
click at [74, 53] on span "Situation" at bounding box center [82, 52] width 38 height 13
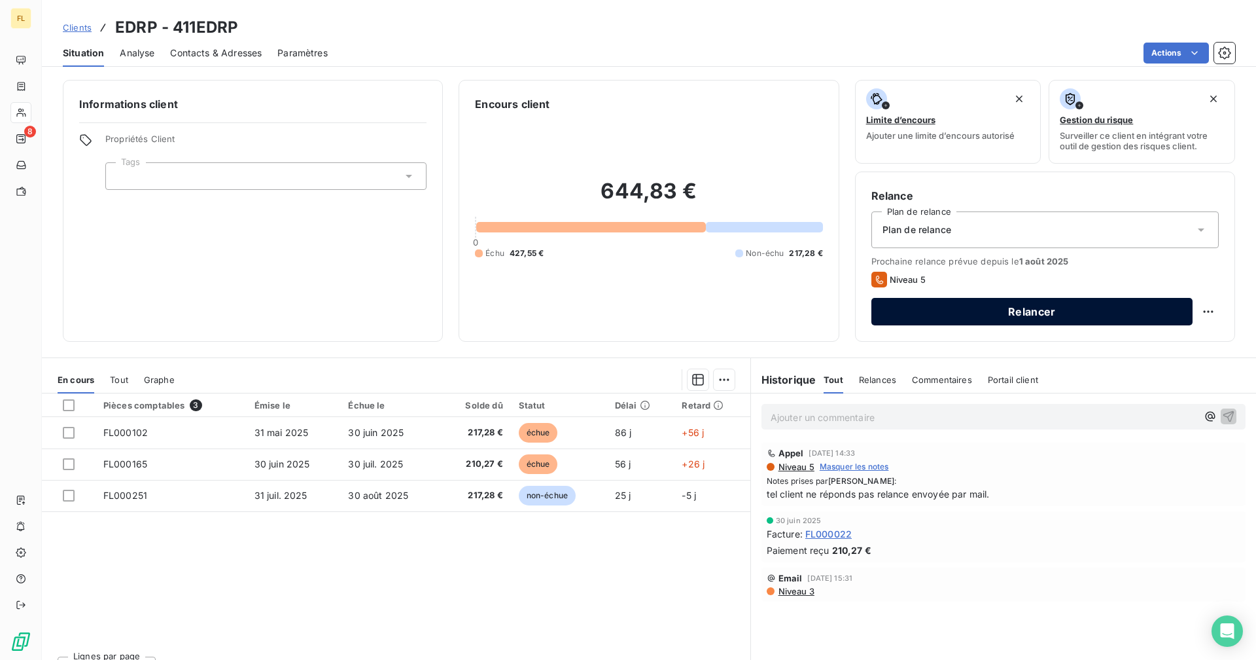
click at [950, 310] on button "Relancer" at bounding box center [1032, 311] width 321 height 27
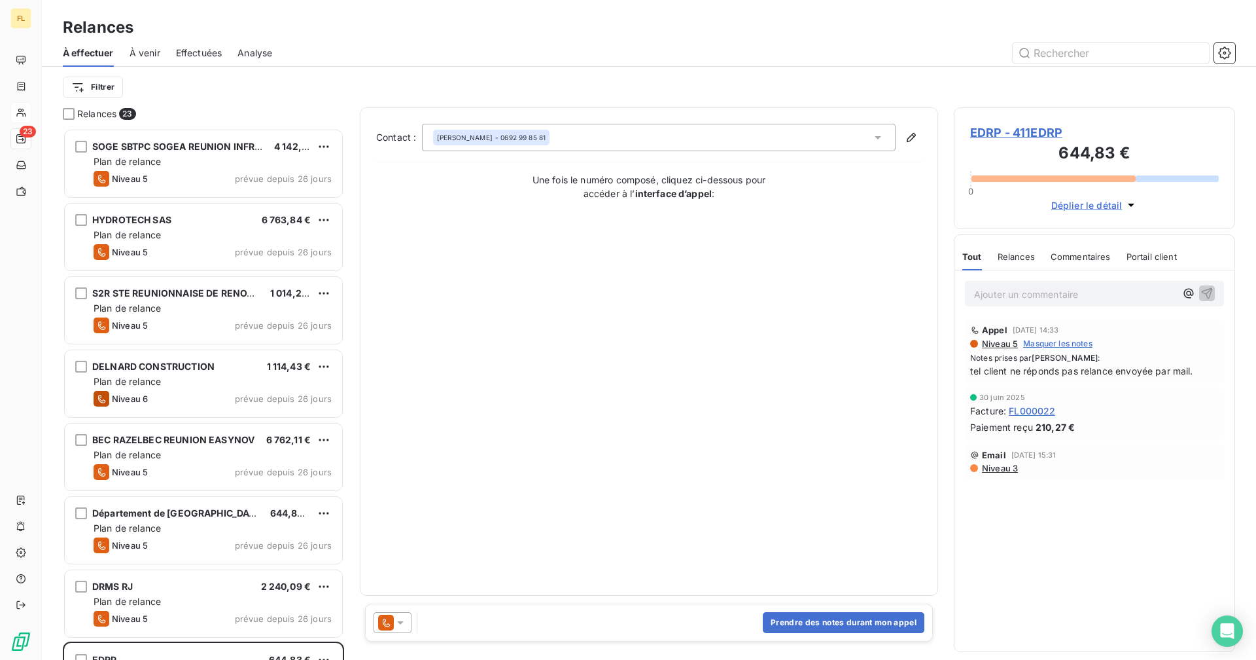
scroll to position [522, 272]
click at [837, 620] on button "Prendre des notes durant mon appel" at bounding box center [844, 622] width 162 height 21
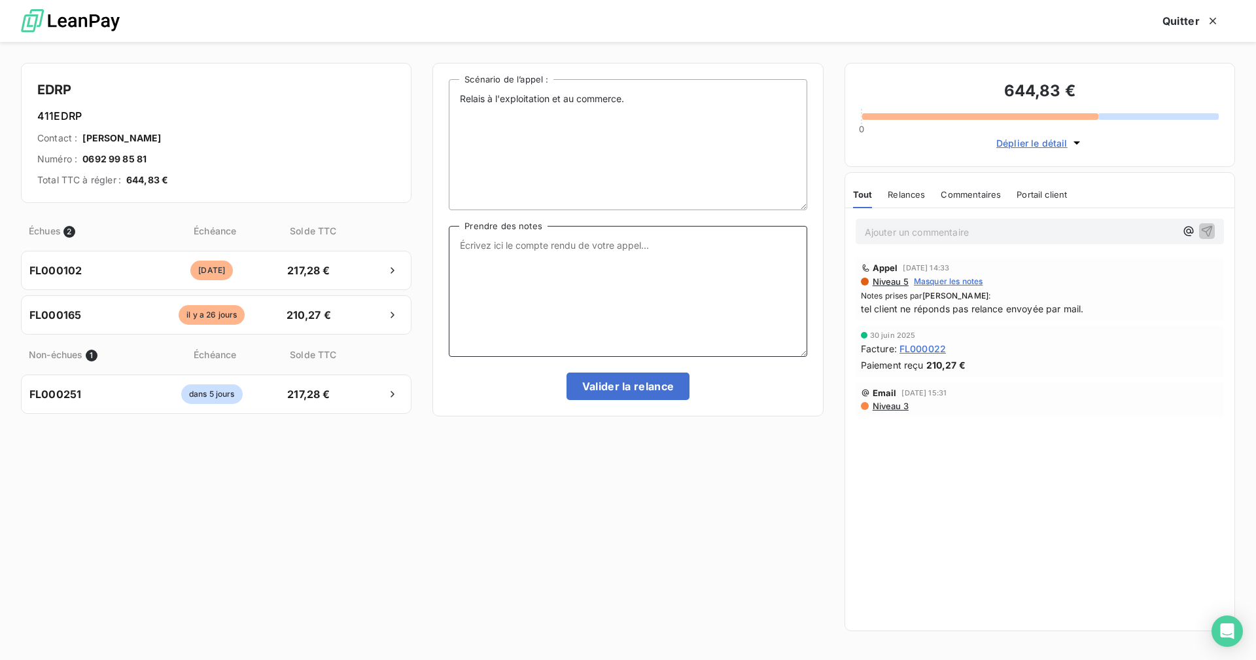
click at [580, 272] on textarea "Prendre des notes" at bounding box center [628, 291] width 358 height 131
type textarea "R"
drag, startPoint x: 650, startPoint y: 264, endPoint x: 440, endPoint y: 249, distance: 210.0
click at [440, 249] on div "Relais à l'exploitation et au commerce. Scénario de l’appel : Eu le client au t…" at bounding box center [628, 239] width 391 height 353
type textarea "Eu le client au tel : la facture de mai a été réglée au 30/06 - renvoie de la f…"
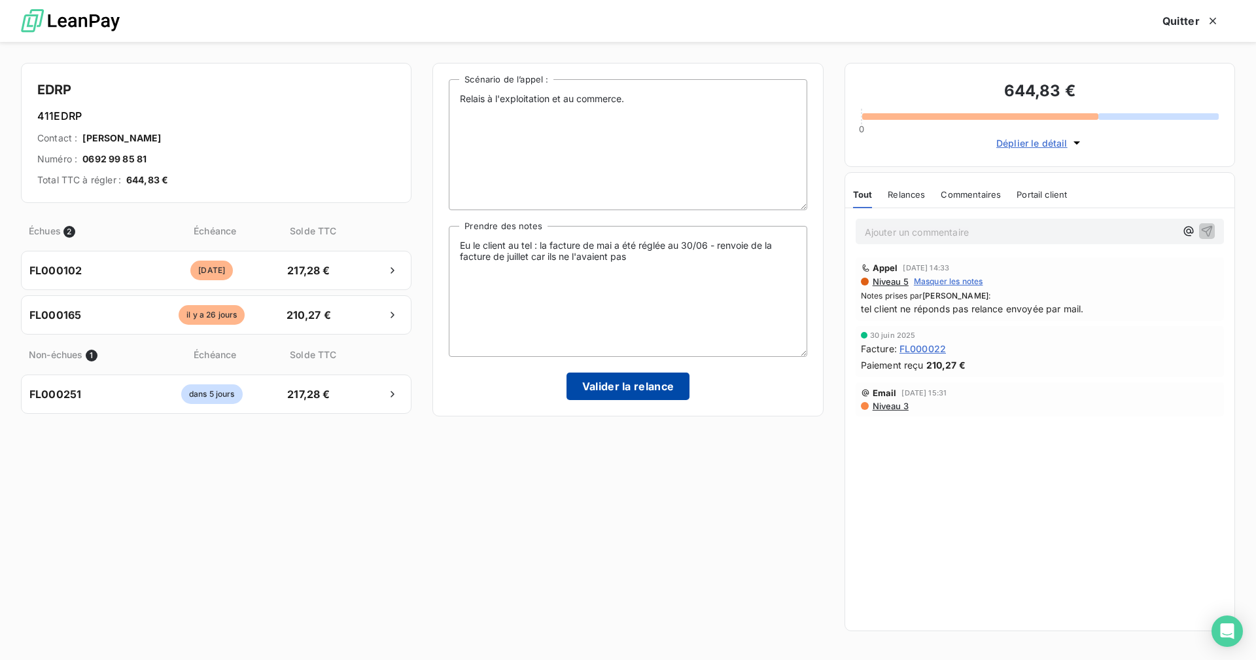
click at [591, 381] on button "Valider la relance" at bounding box center [629, 385] width 124 height 27
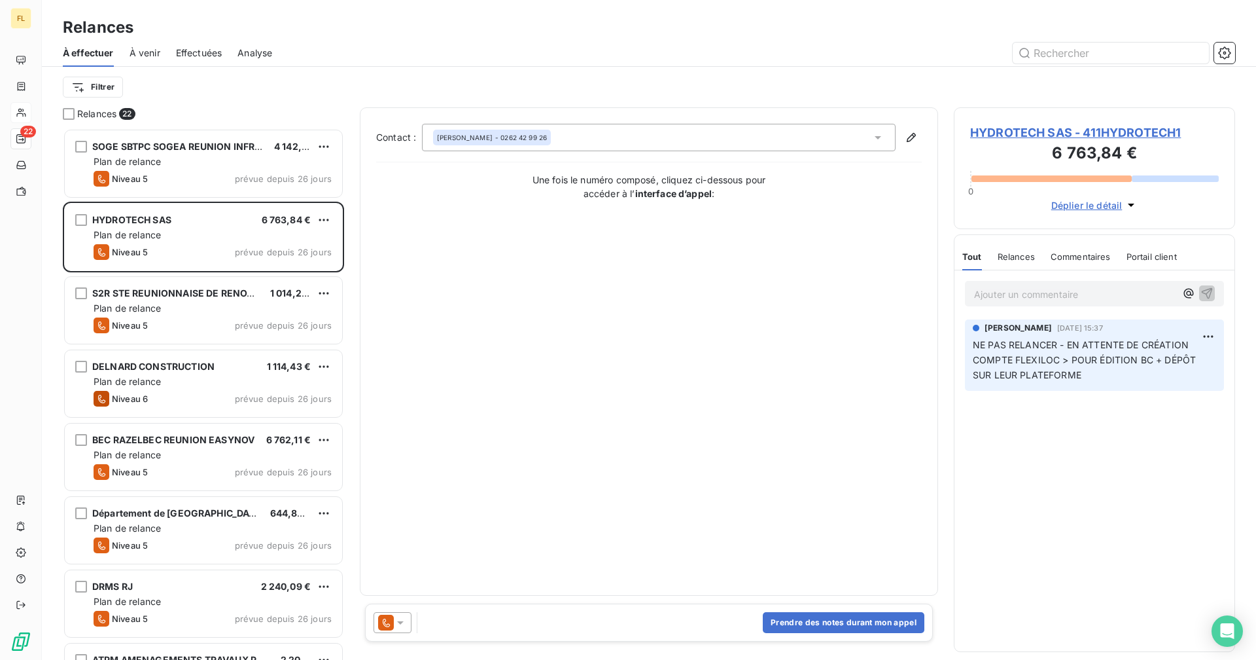
click at [22, 101] on nav "22" at bounding box center [20, 126] width 20 height 152
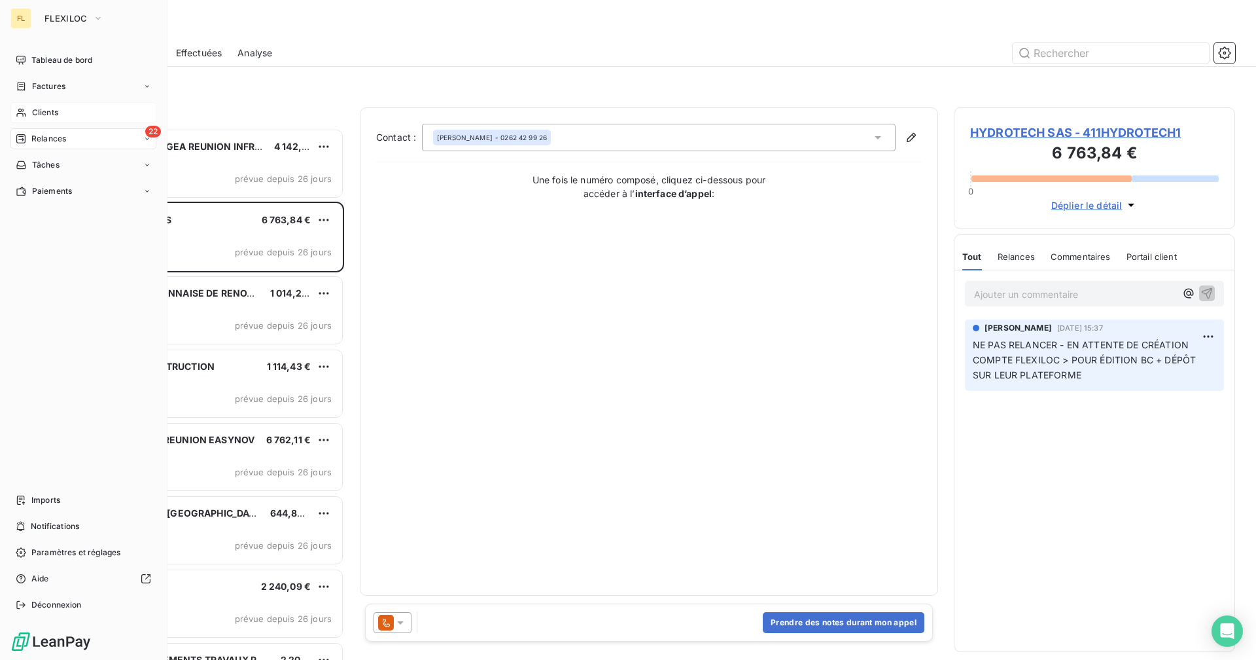
click at [20, 117] on icon at bounding box center [21, 112] width 11 height 10
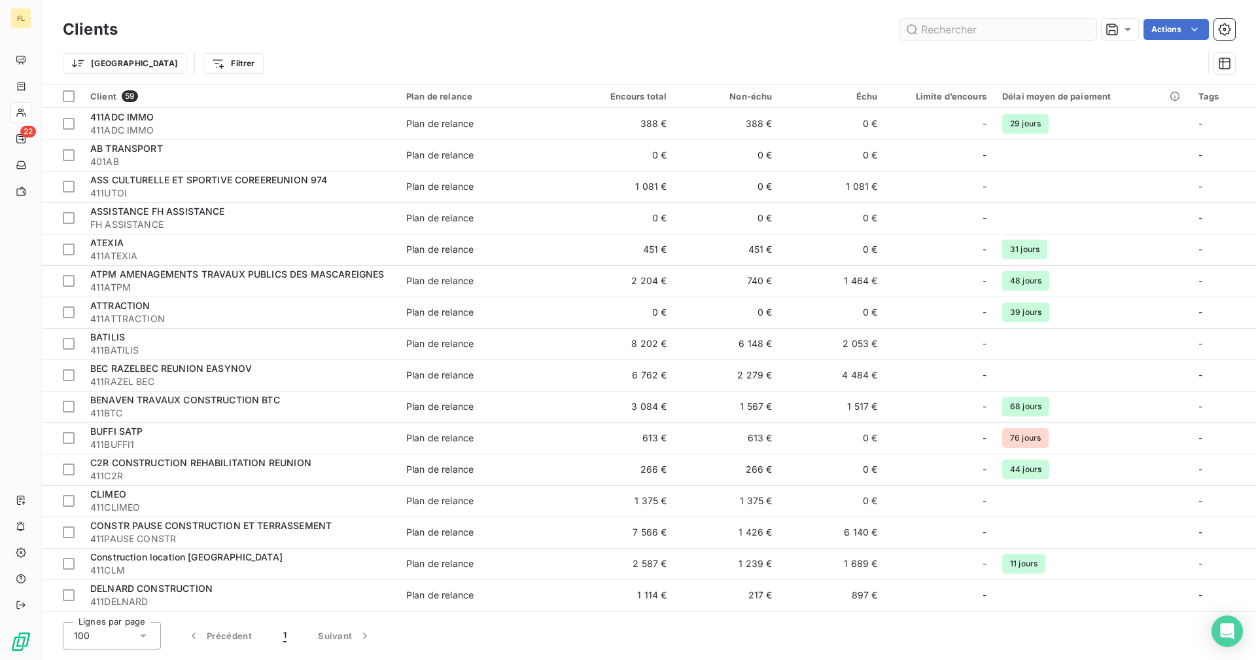
click at [984, 31] on input "text" at bounding box center [998, 29] width 196 height 21
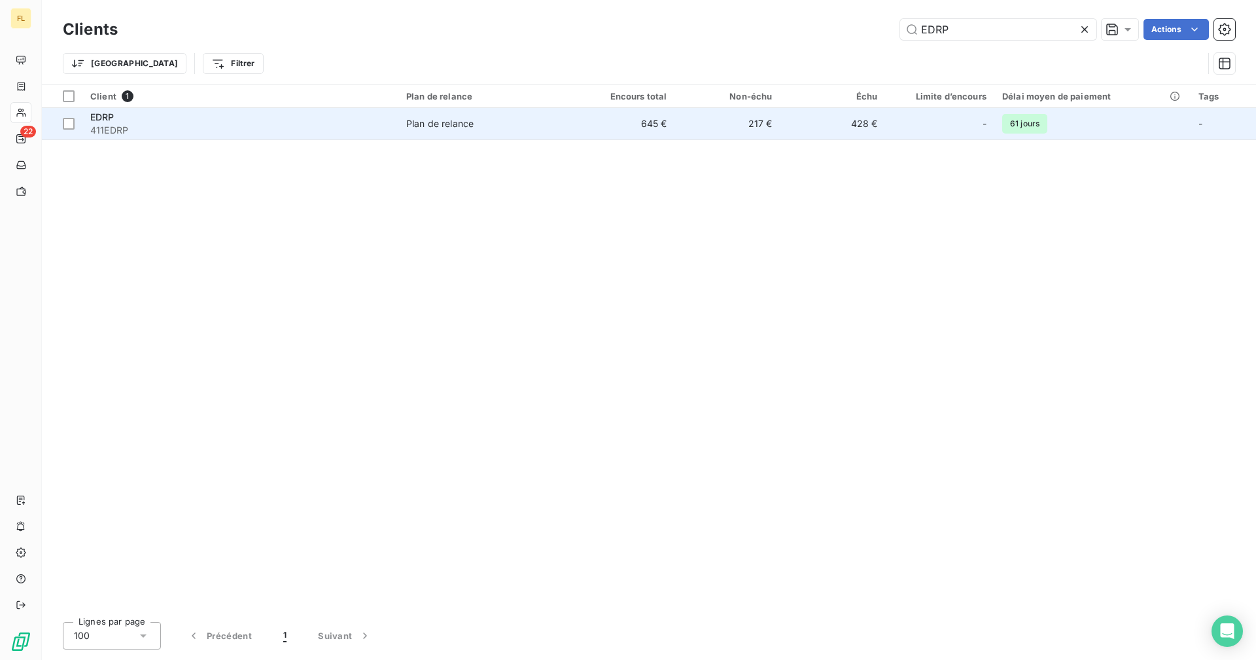
type input "EDRP"
click at [811, 128] on td "428 €" at bounding box center [832, 123] width 105 height 31
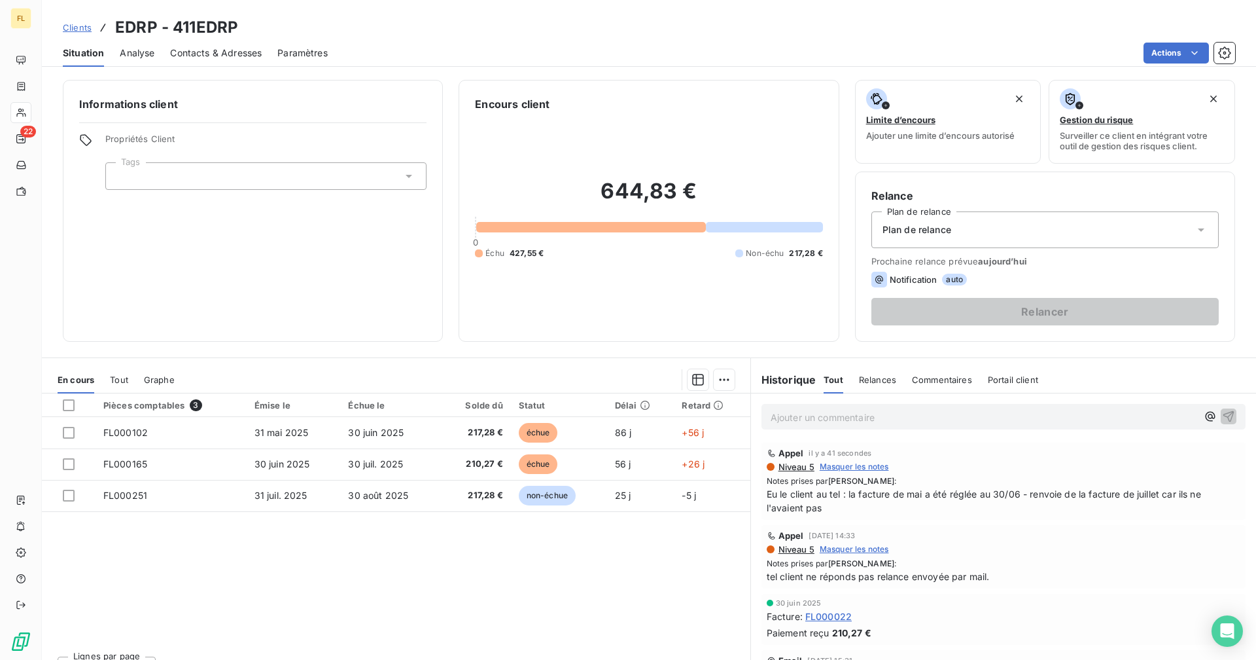
click at [833, 416] on p "Ajouter un commentaire ﻿" at bounding box center [984, 417] width 427 height 16
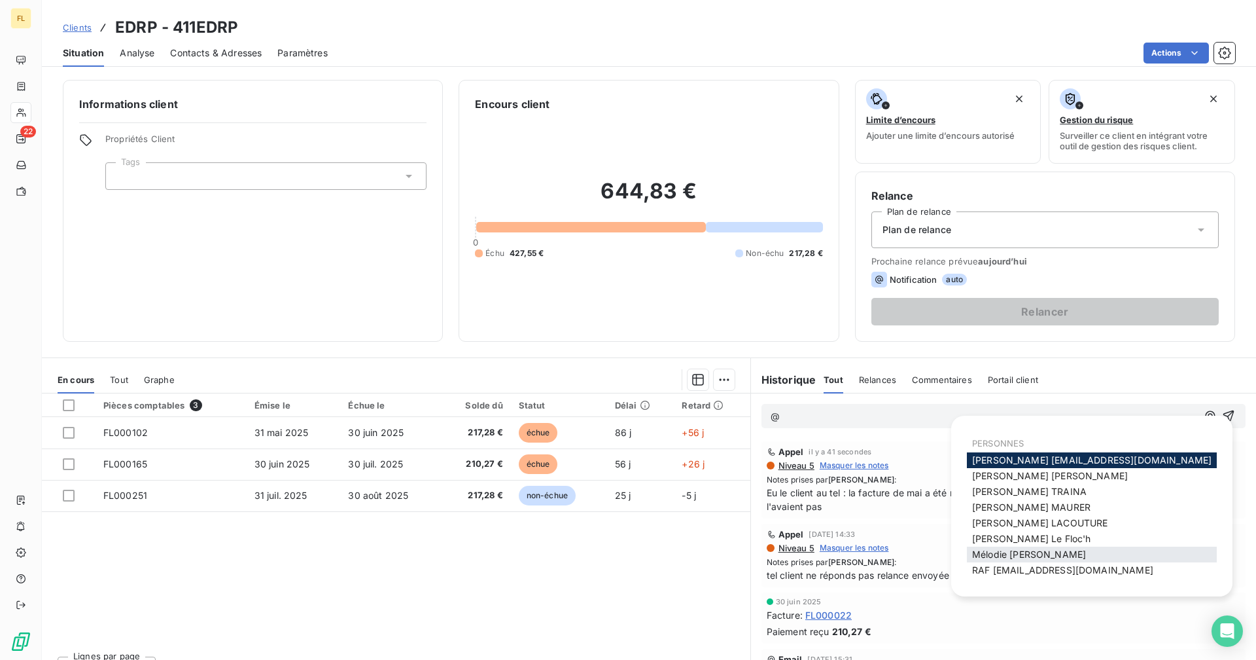
click at [992, 550] on span "[PERSON_NAME]" at bounding box center [1029, 553] width 114 height 11
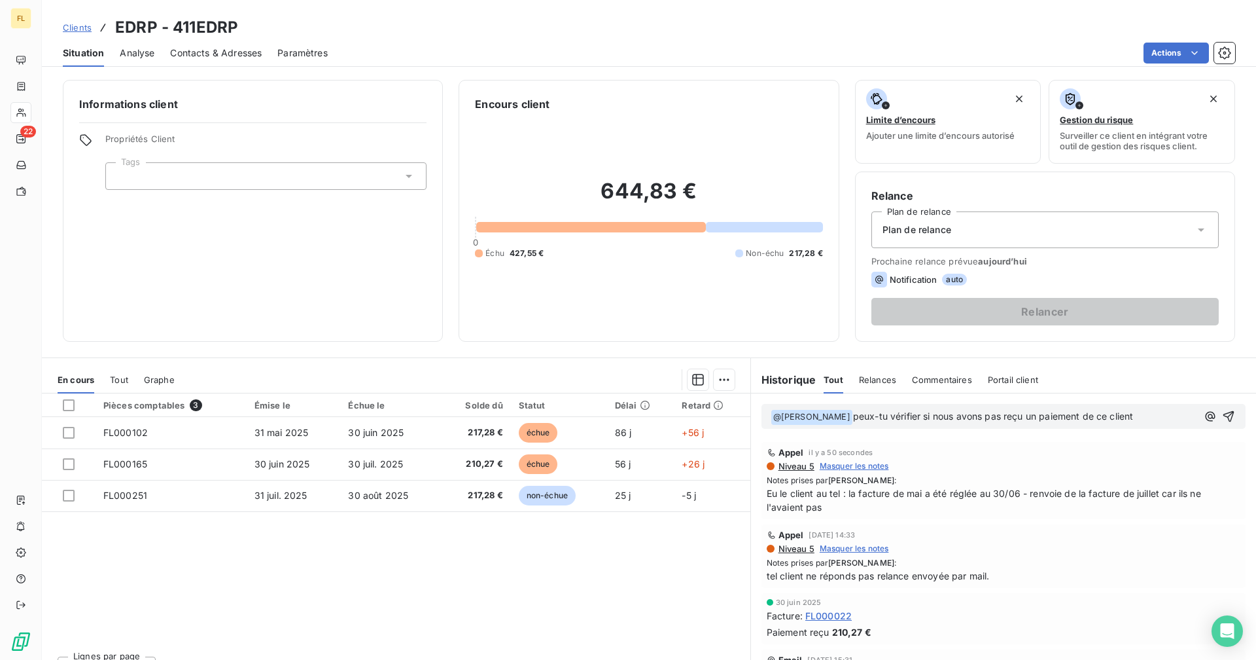
click at [1152, 418] on p "﻿ @ [PERSON_NAME] ﻿ peux-tu vérifier si nous avons pas reçu un paiement de ce c…" at bounding box center [984, 417] width 427 height 16
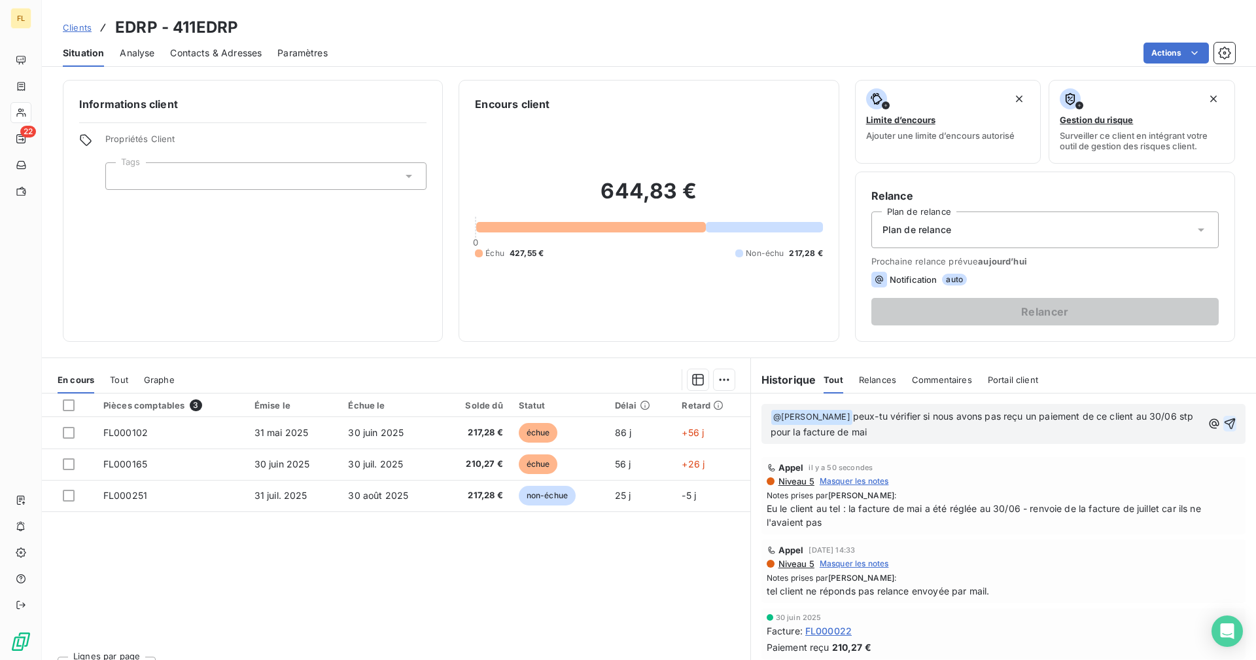
click at [1225, 423] on icon "button" at bounding box center [1230, 423] width 11 height 11
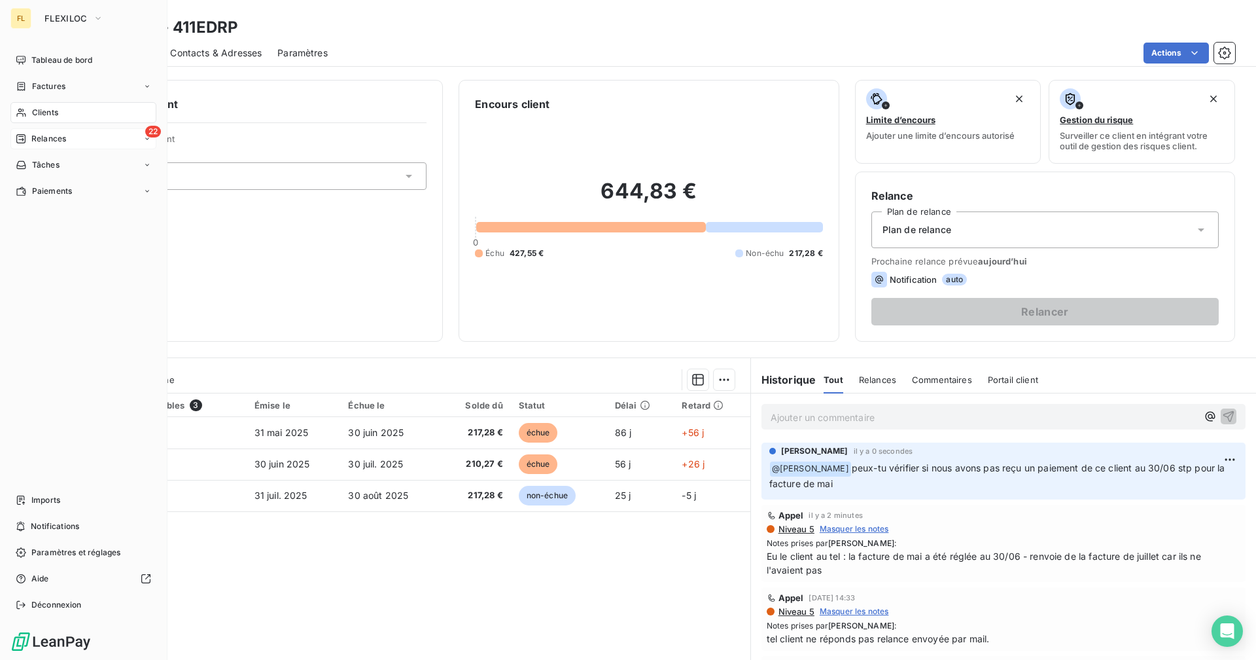
click at [73, 134] on div "22 Relances" at bounding box center [83, 138] width 146 height 21
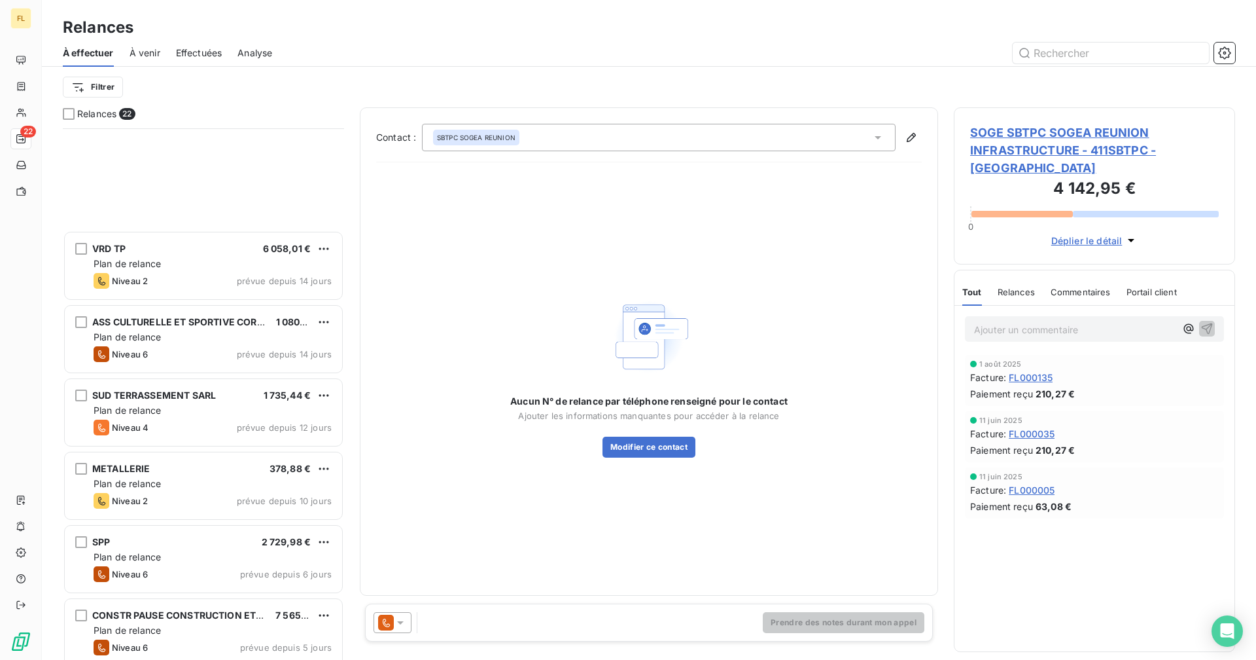
scroll to position [1082, 0]
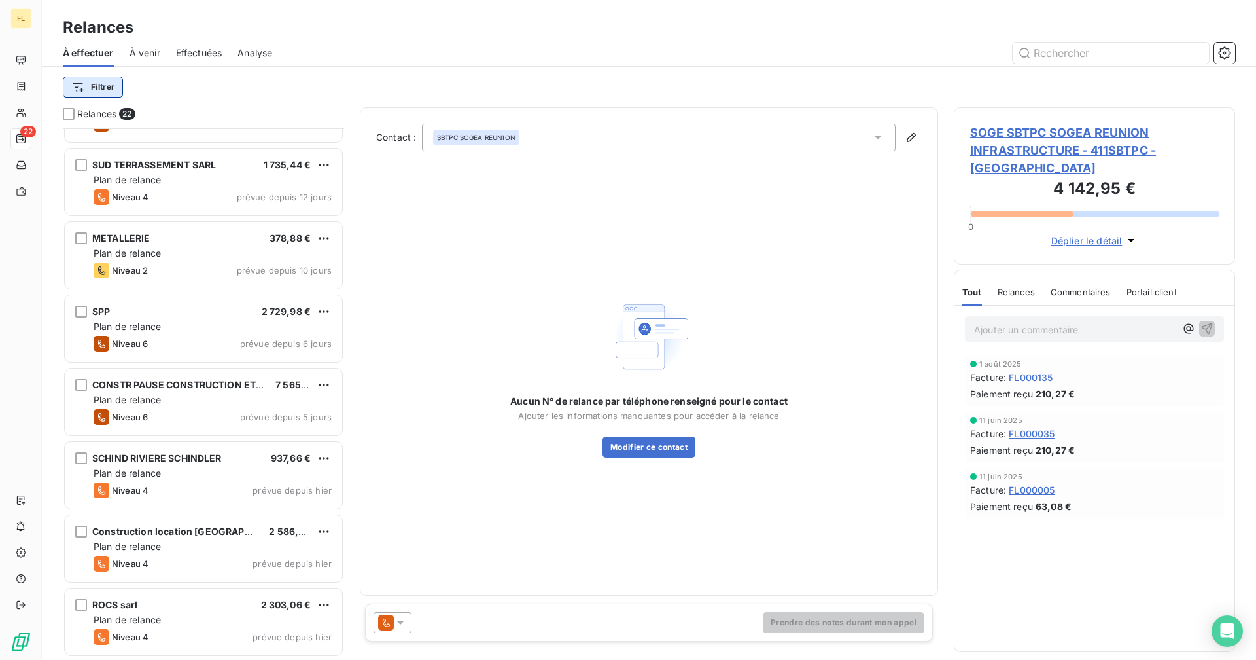
click at [112, 84] on html "FL 22 Relances À effectuer À venir Effectuées Analyse Filtrer Relances 22 VRD T…" at bounding box center [628, 330] width 1256 height 660
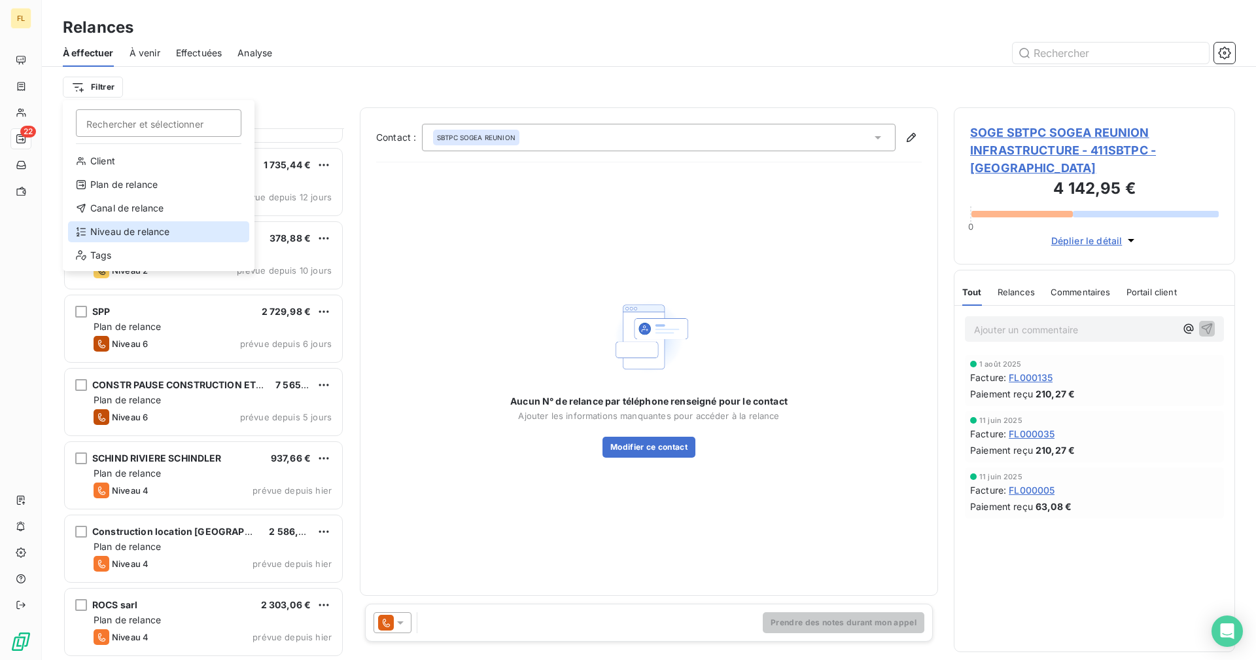
click at [148, 232] on div "Niveau de relance" at bounding box center [158, 231] width 181 height 21
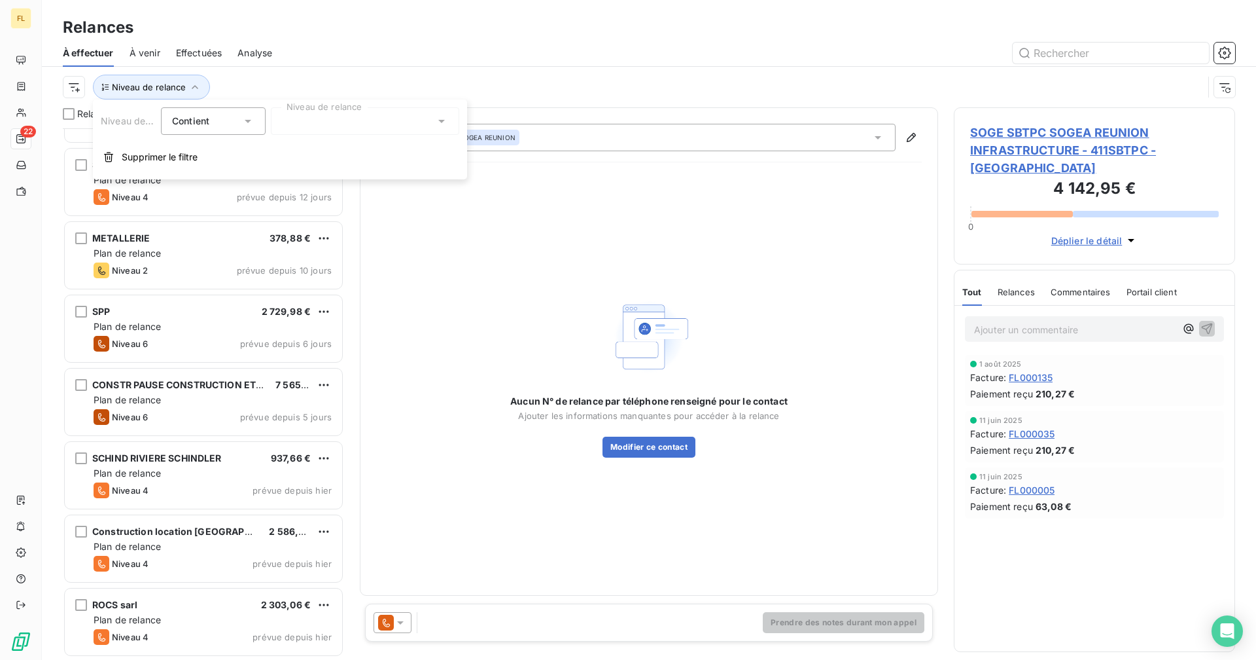
click at [297, 124] on div at bounding box center [365, 120] width 188 height 27
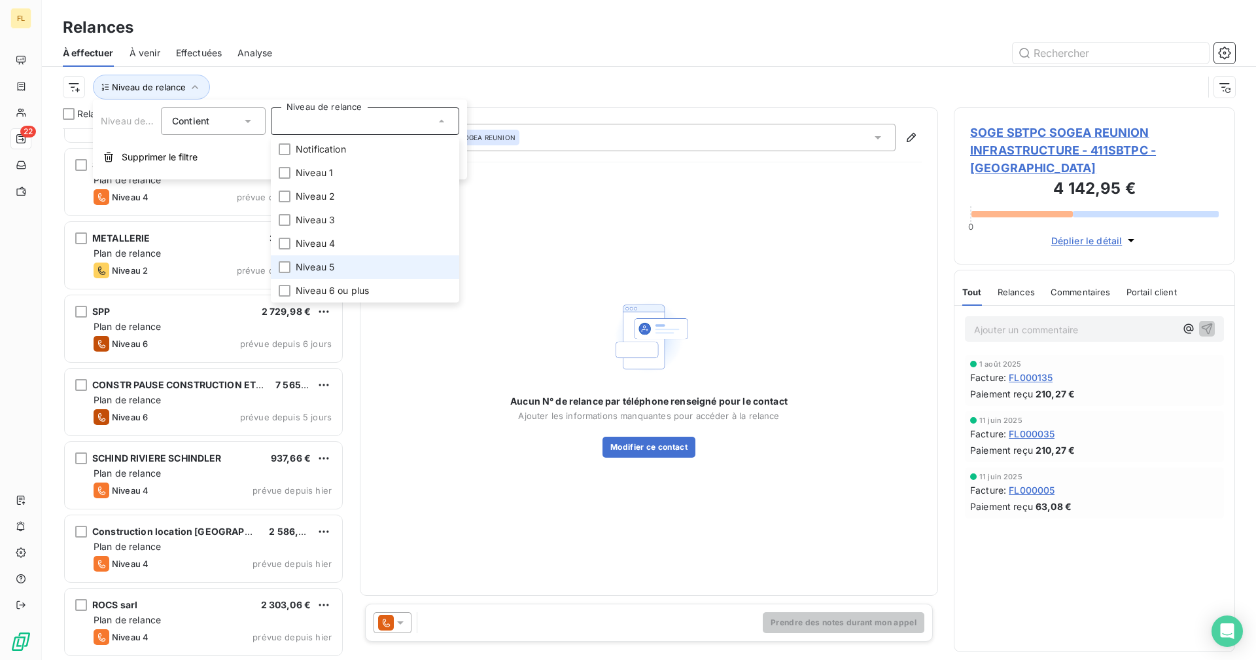
click at [287, 274] on li "Niveau 5" at bounding box center [365, 267] width 188 height 24
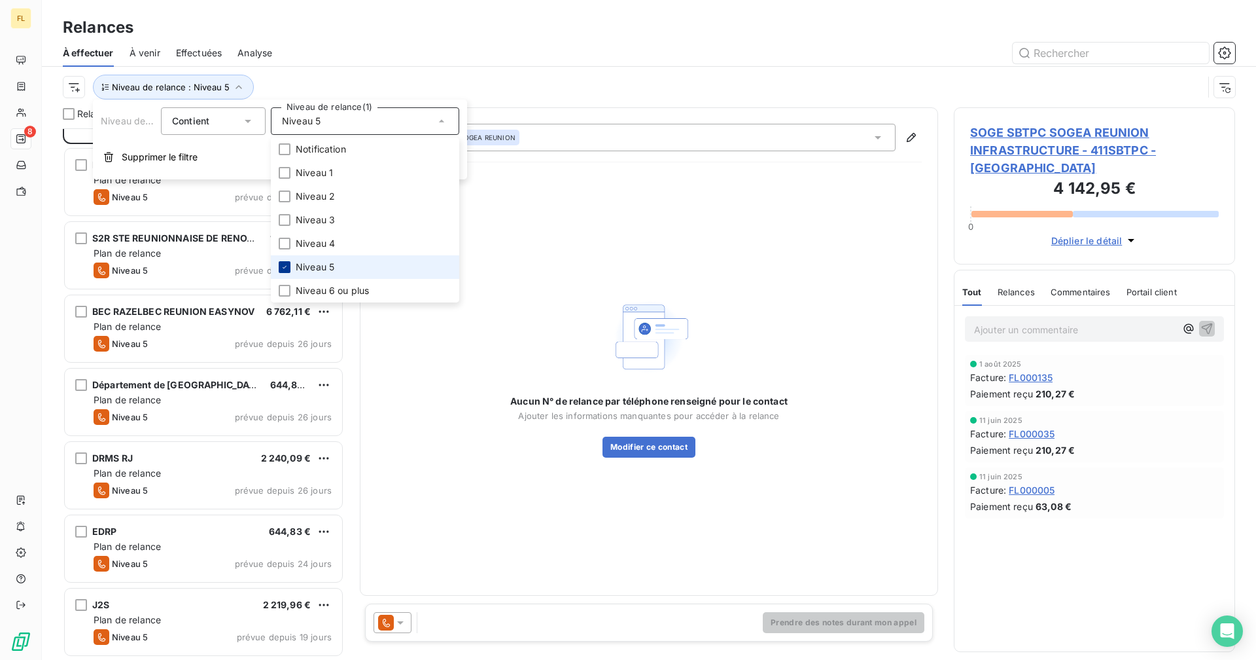
scroll to position [0, 0]
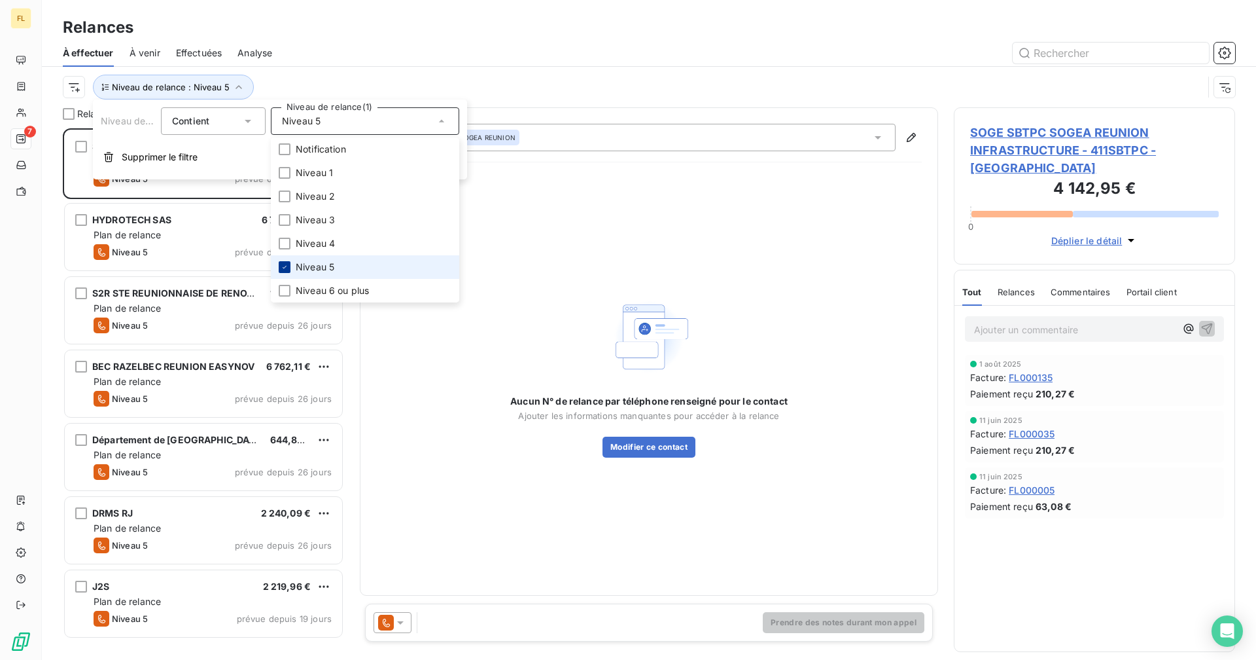
click at [285, 266] on icon at bounding box center [285, 267] width 4 height 3
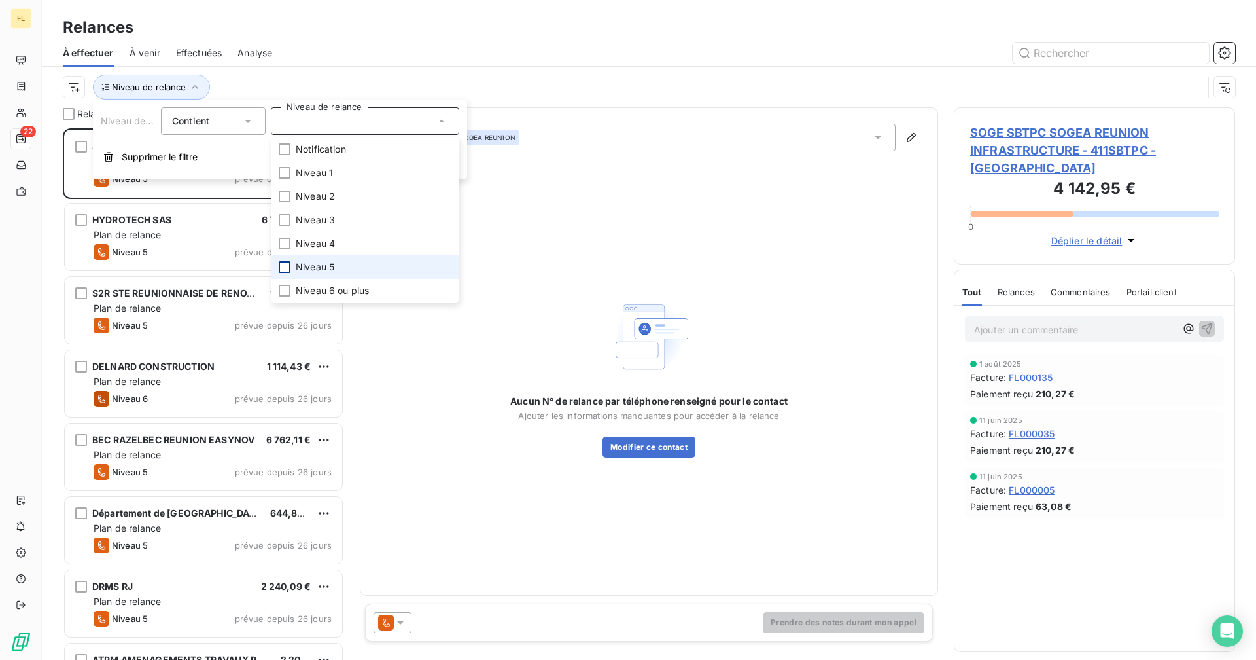
click at [282, 261] on div at bounding box center [285, 267] width 12 height 12
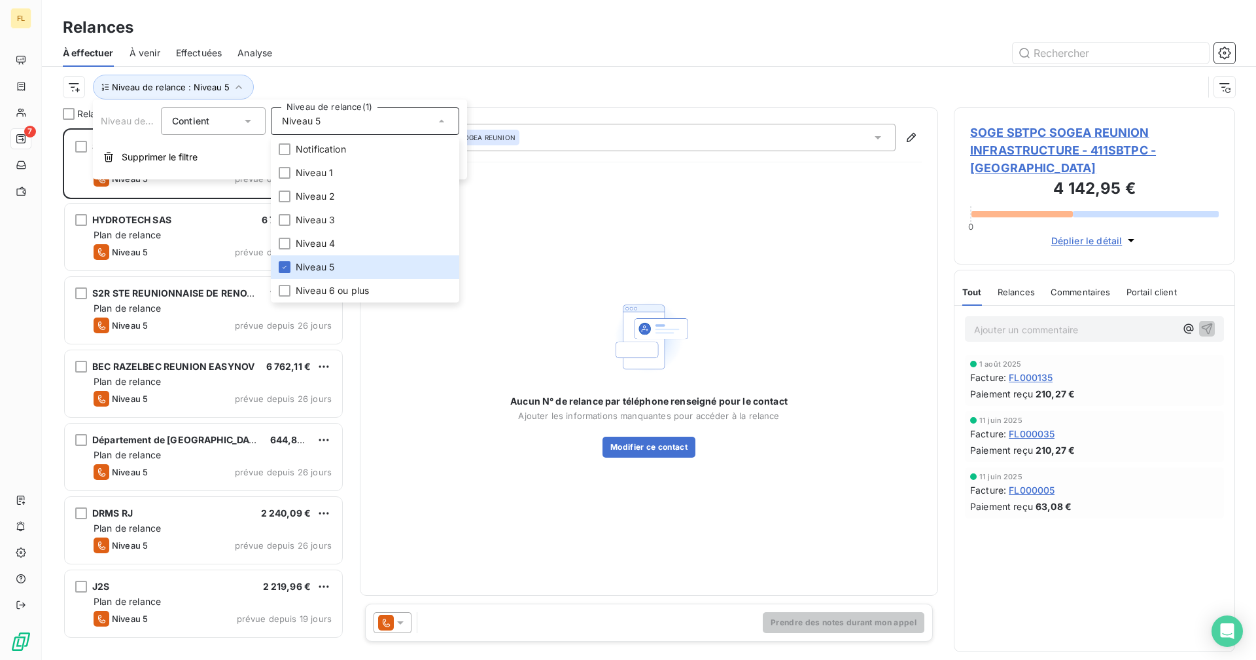
click at [344, 14] on div "Relances À effectuer À venir Effectuées Analyse Niveau de relance : Niveau 5" at bounding box center [649, 53] width 1215 height 107
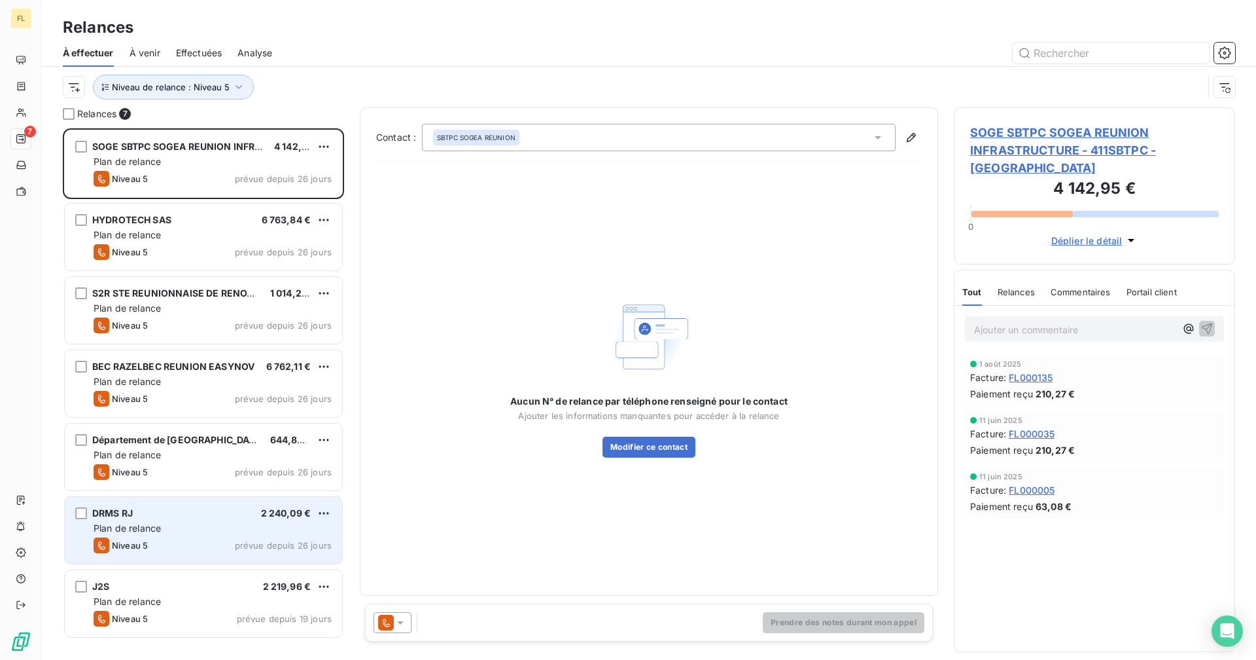
click at [238, 527] on div "Plan de relance" at bounding box center [213, 528] width 238 height 13
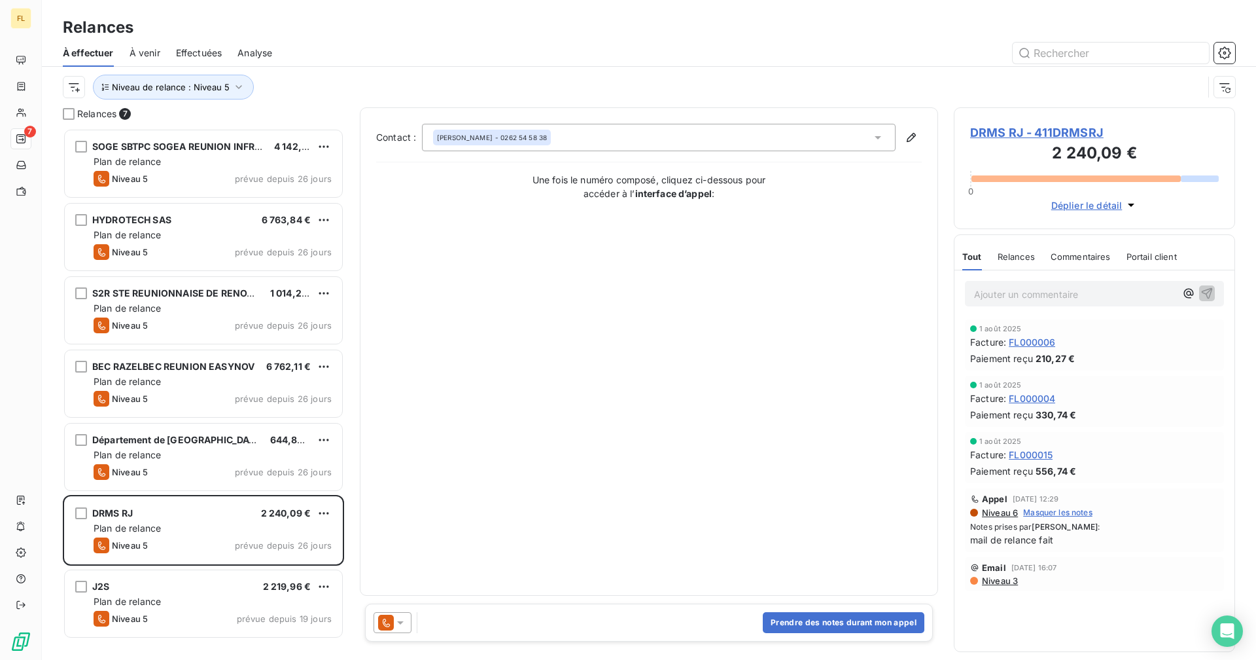
click at [1025, 131] on span "DRMS RJ - 411DRMSRJ" at bounding box center [1094, 133] width 249 height 18
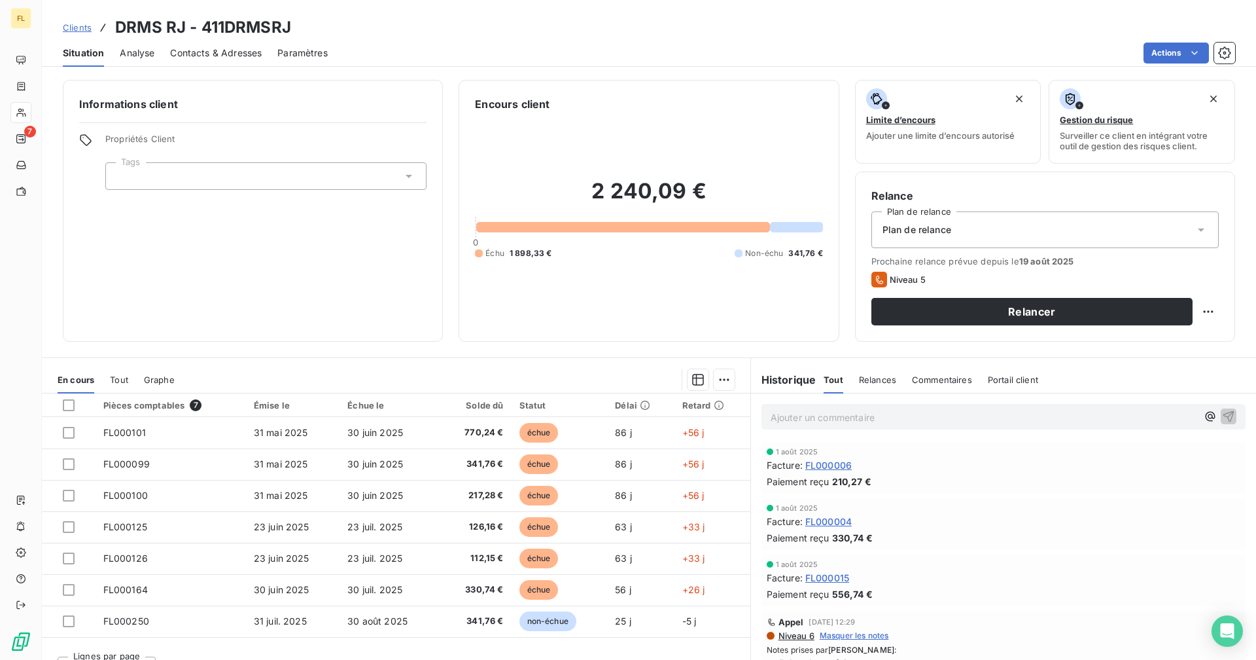
click at [216, 56] on span "Contacts & Adresses" at bounding box center [216, 52] width 92 height 13
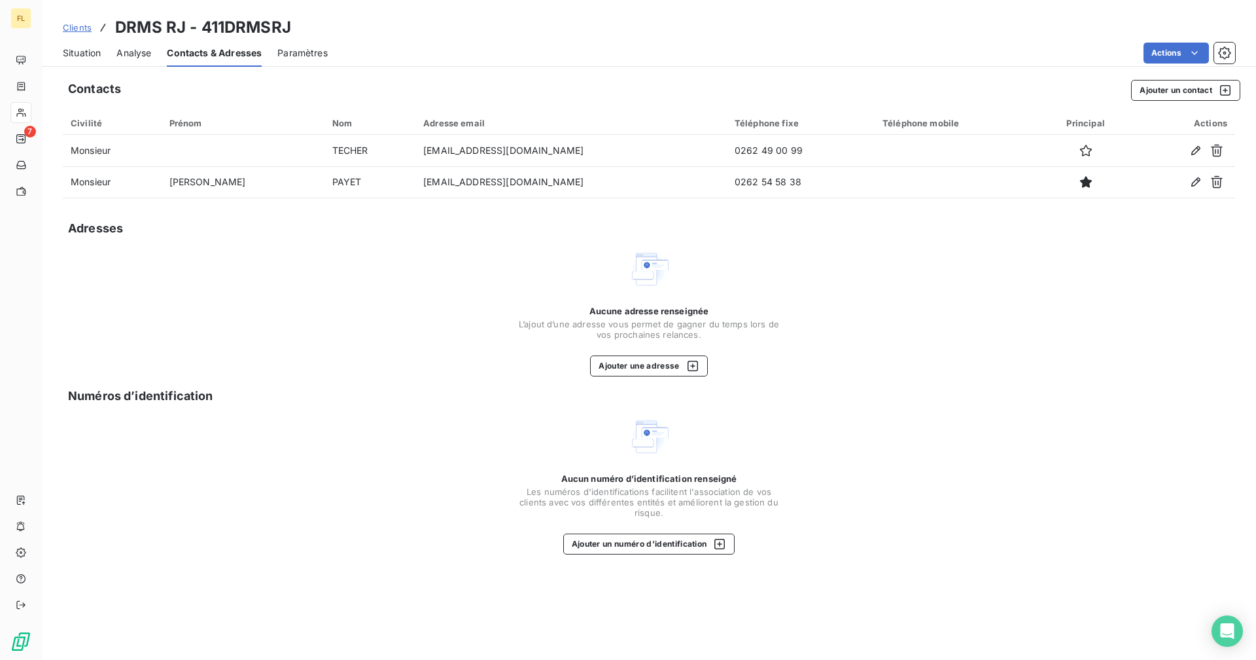
click at [80, 58] on span "Situation" at bounding box center [82, 52] width 38 height 13
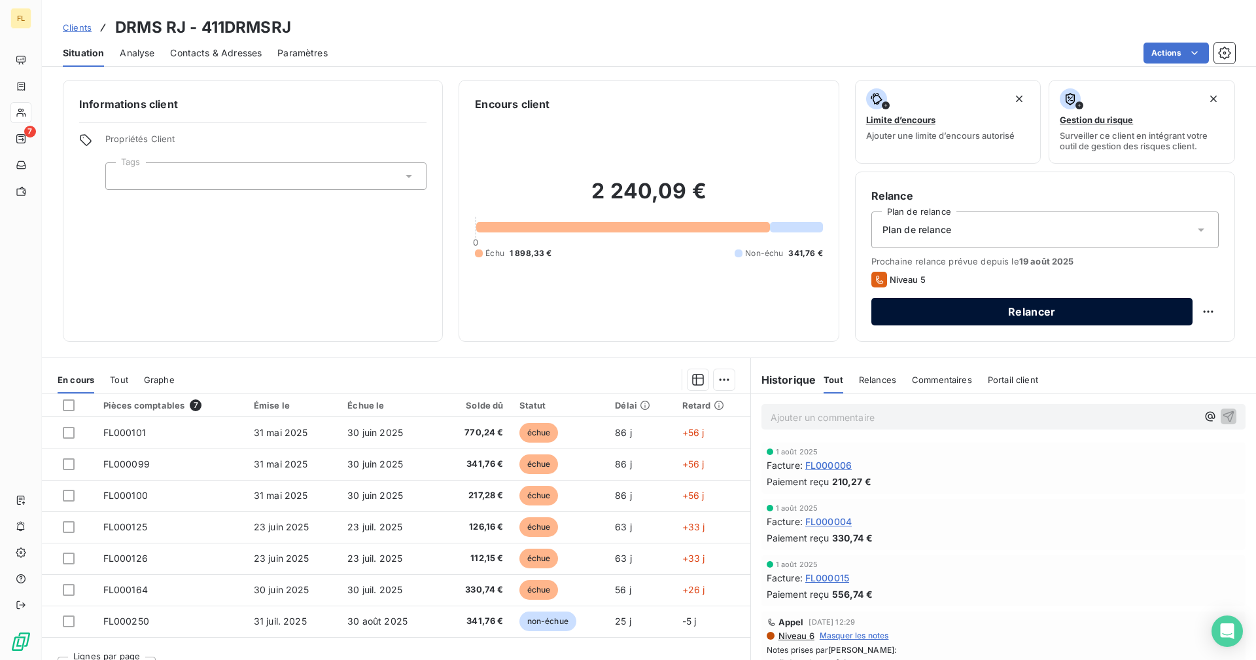
click at [1041, 317] on button "Relancer" at bounding box center [1032, 311] width 321 height 27
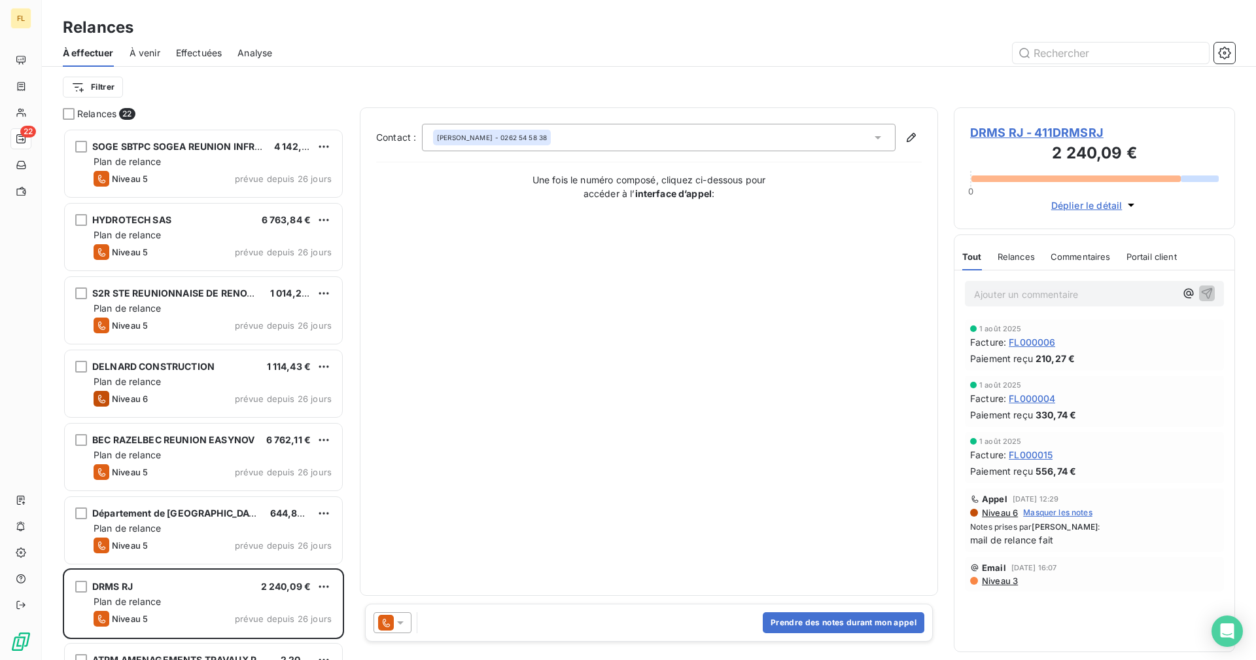
scroll to position [522, 272]
click at [400, 624] on icon at bounding box center [400, 622] width 7 height 3
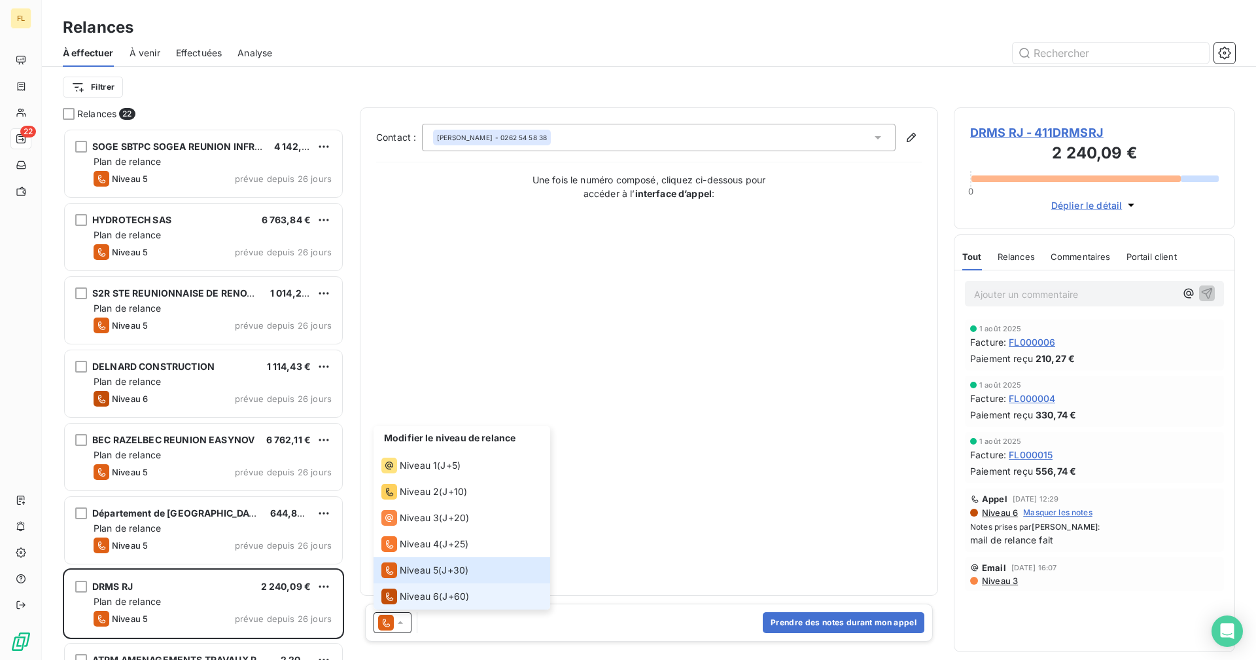
click at [416, 594] on span "Niveau 6" at bounding box center [419, 596] width 39 height 13
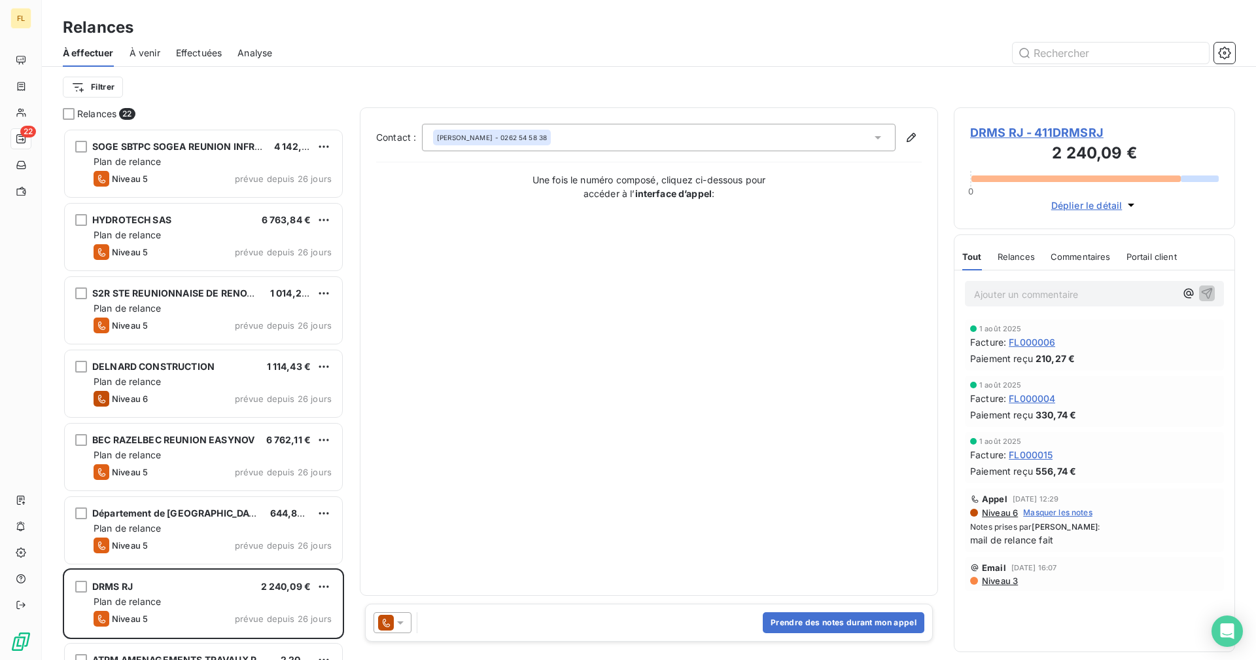
click at [406, 616] on icon at bounding box center [400, 622] width 13 height 13
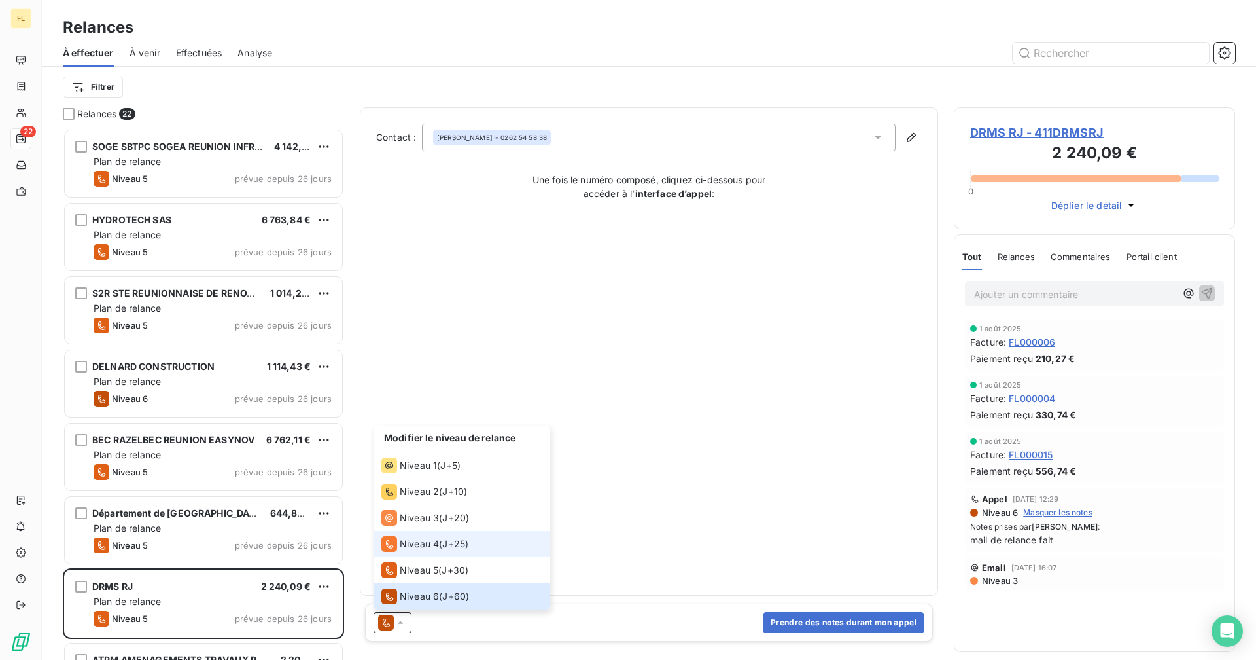
click at [446, 540] on span "J+25 )" at bounding box center [455, 543] width 26 height 13
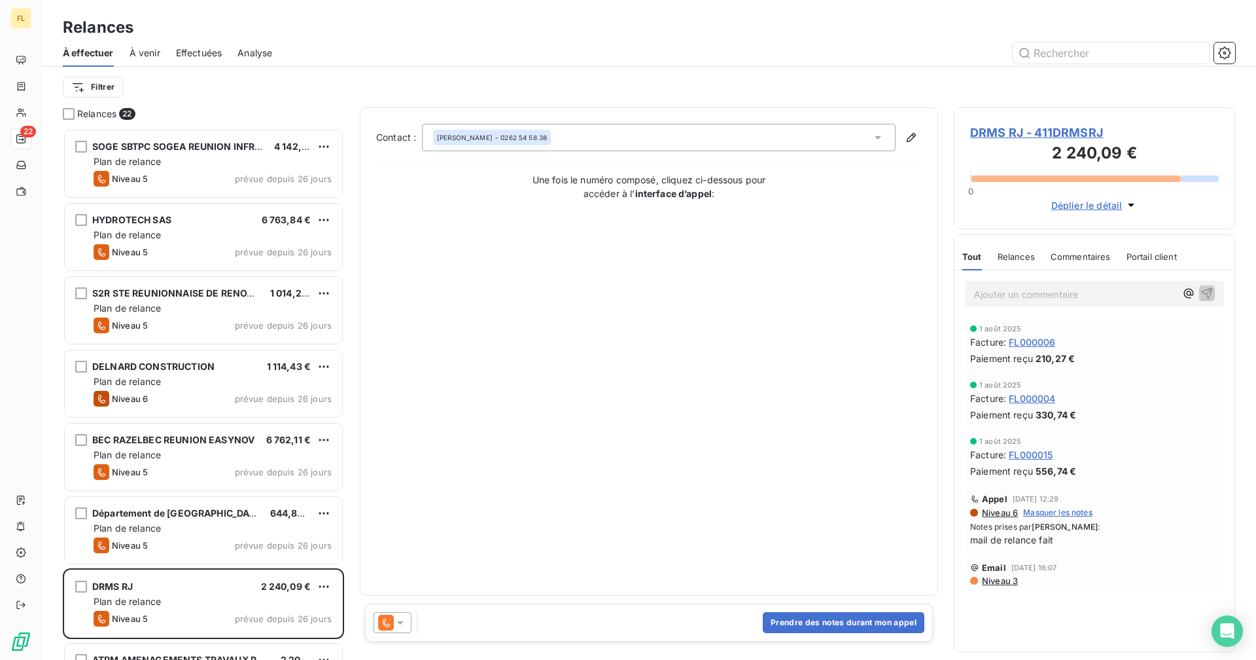
click at [399, 627] on icon at bounding box center [400, 622] width 13 height 13
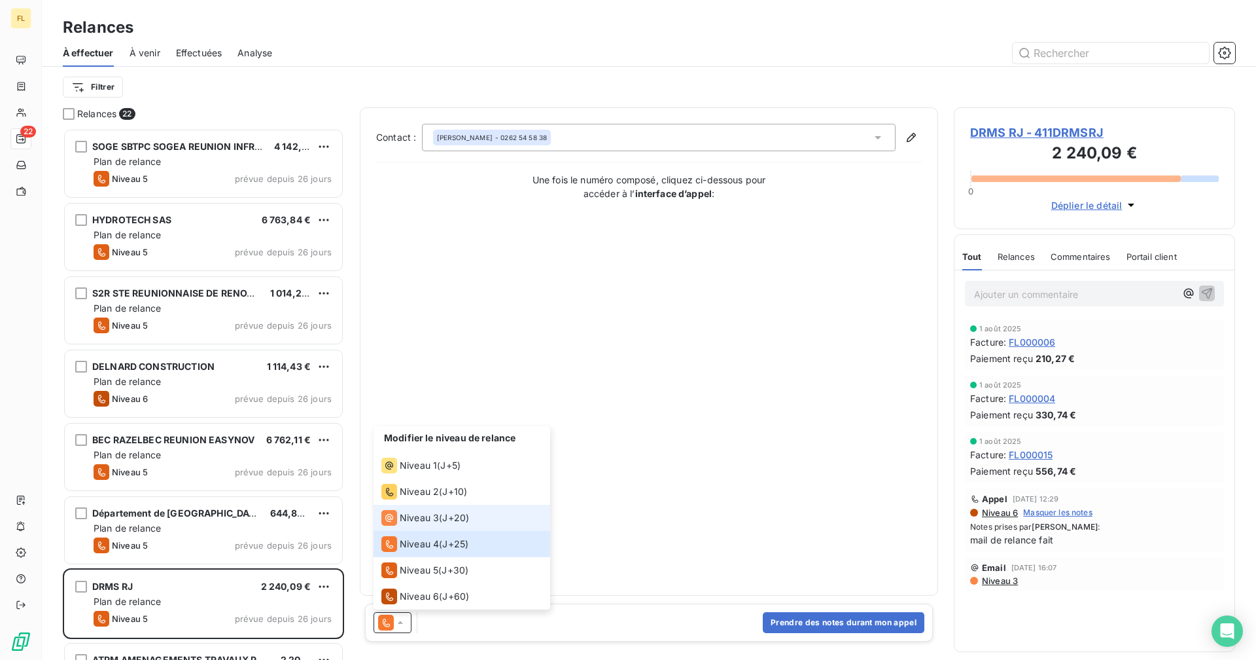
click at [418, 522] on span "Niveau 3" at bounding box center [419, 517] width 39 height 13
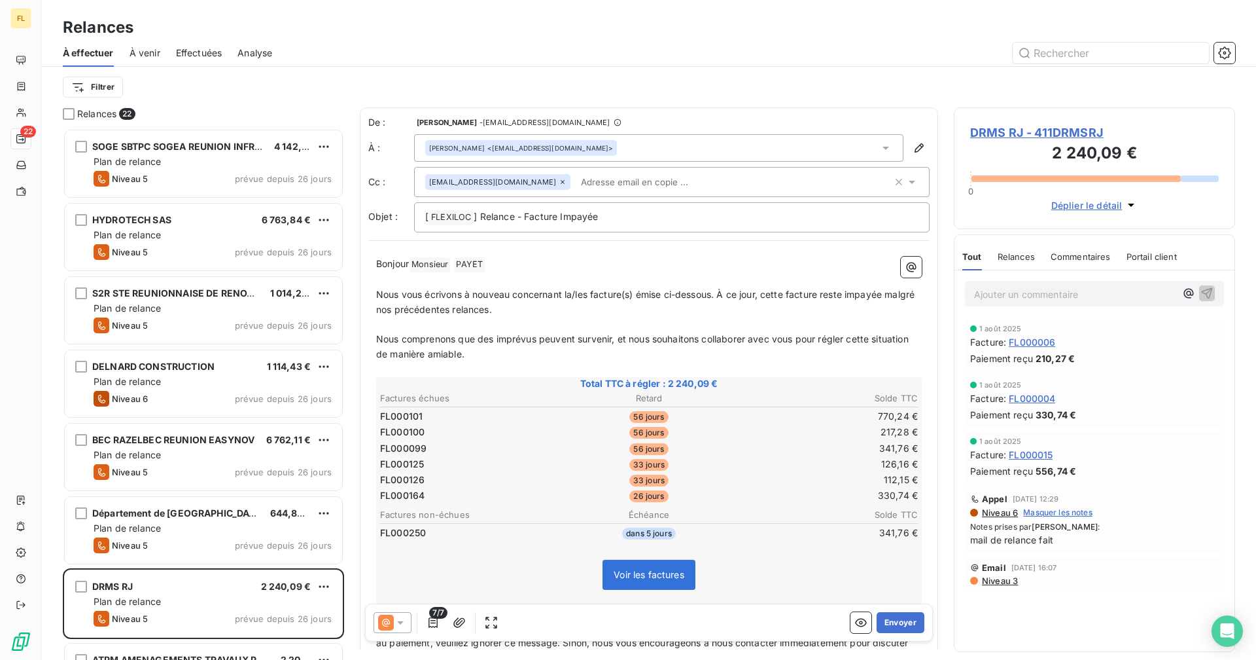
click at [789, 292] on span "Nous vous écrivons à nouveau concernant la/les facture(s) émise ci-dessous. À c…" at bounding box center [646, 302] width 541 height 26
click at [816, 292] on span "Nous vous écrivons à nouveau concernant la/les facture(s) émise ci-dessous. À c…" at bounding box center [643, 302] width 534 height 26
click at [887, 294] on span "Nous vous écrivons à nouveau concernant la/les facture(s) émise ci-dessous. À c…" at bounding box center [645, 302] width 539 height 26
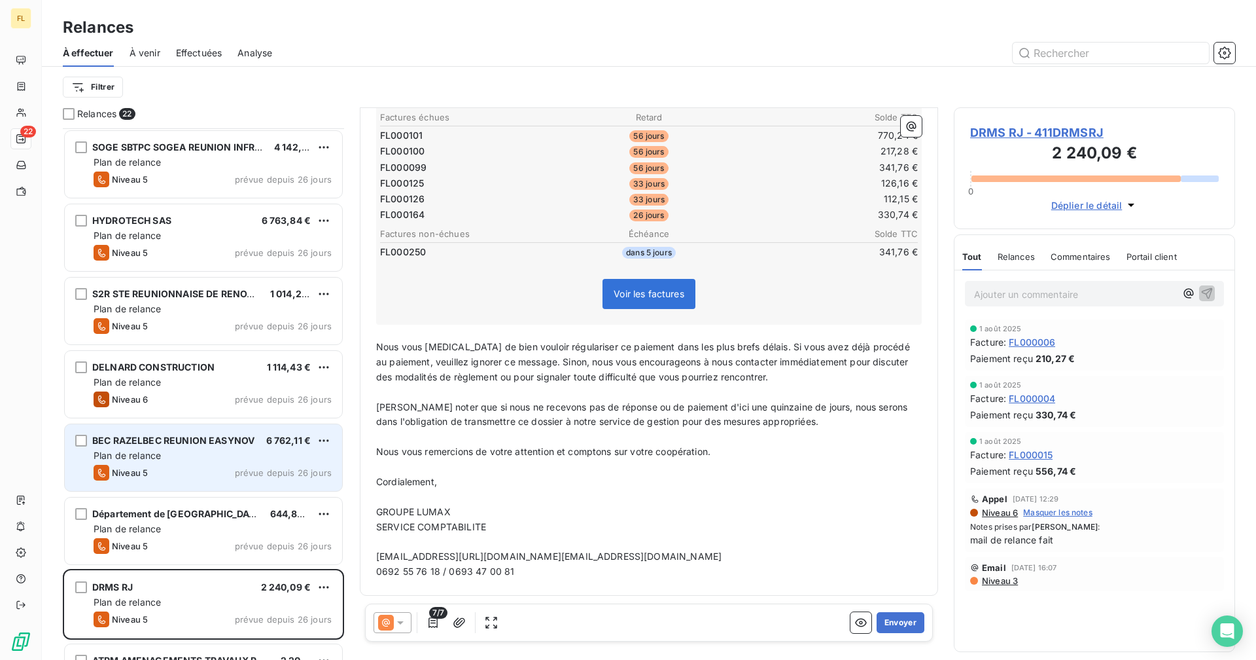
scroll to position [262, 0]
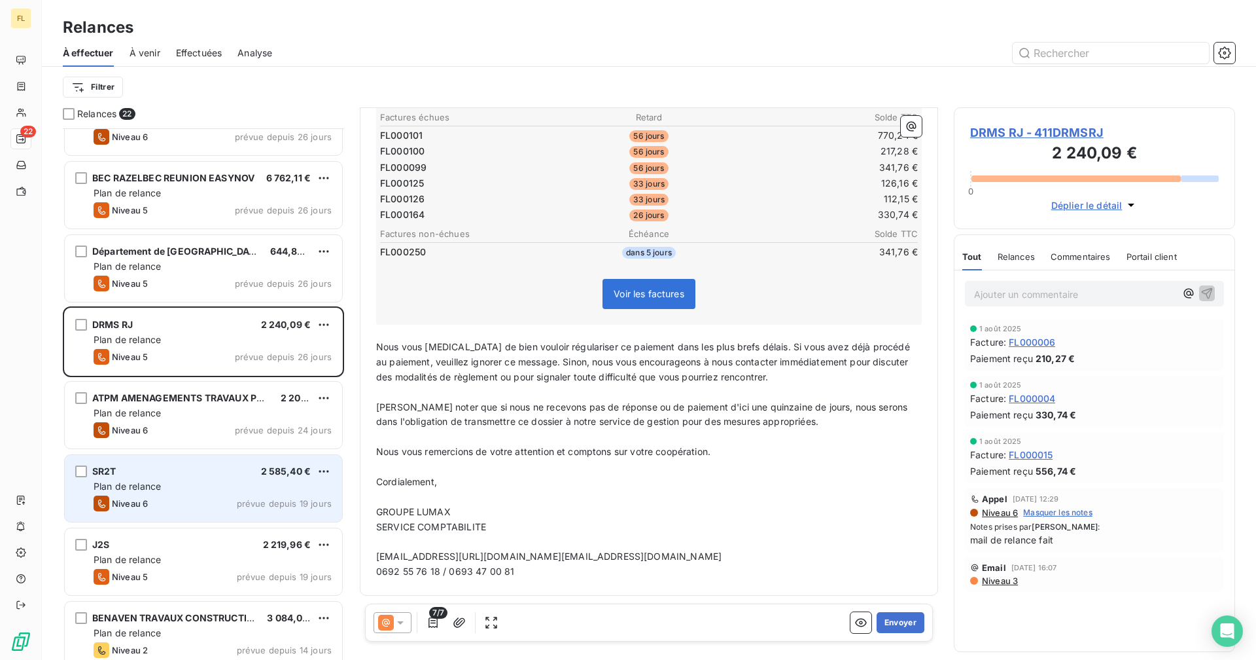
click at [225, 470] on div "SR2T 2 585,40 €" at bounding box center [213, 471] width 238 height 12
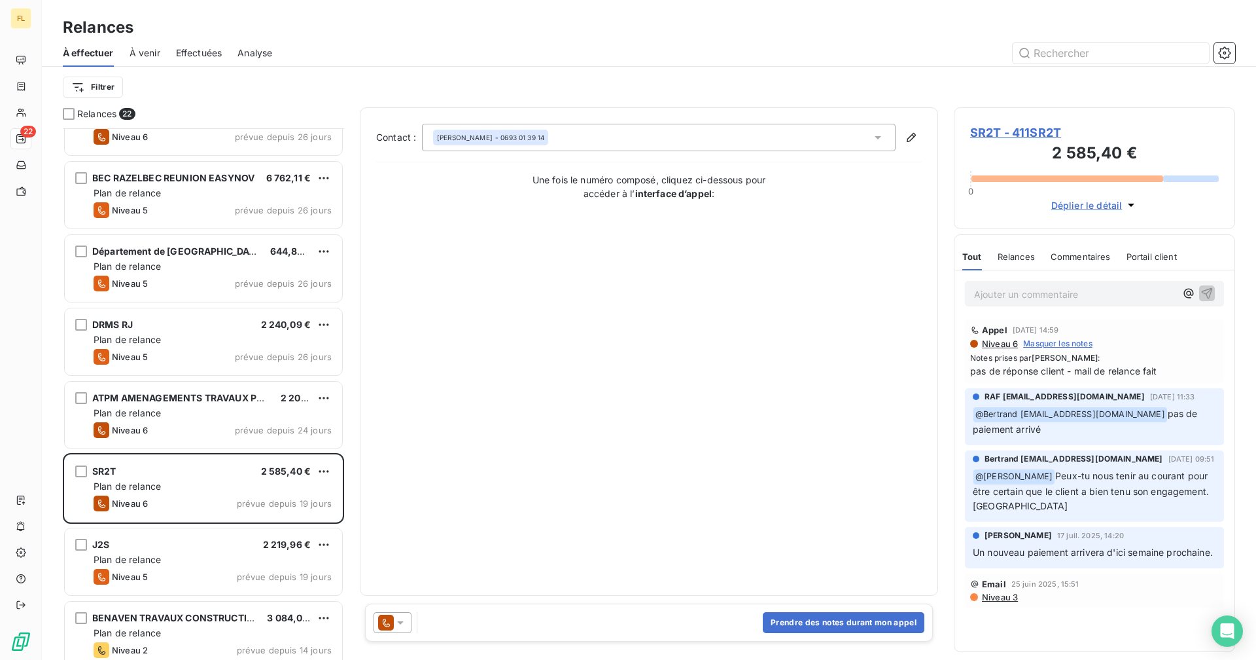
click at [1020, 127] on span "SR2T - 411SR2T" at bounding box center [1094, 133] width 249 height 18
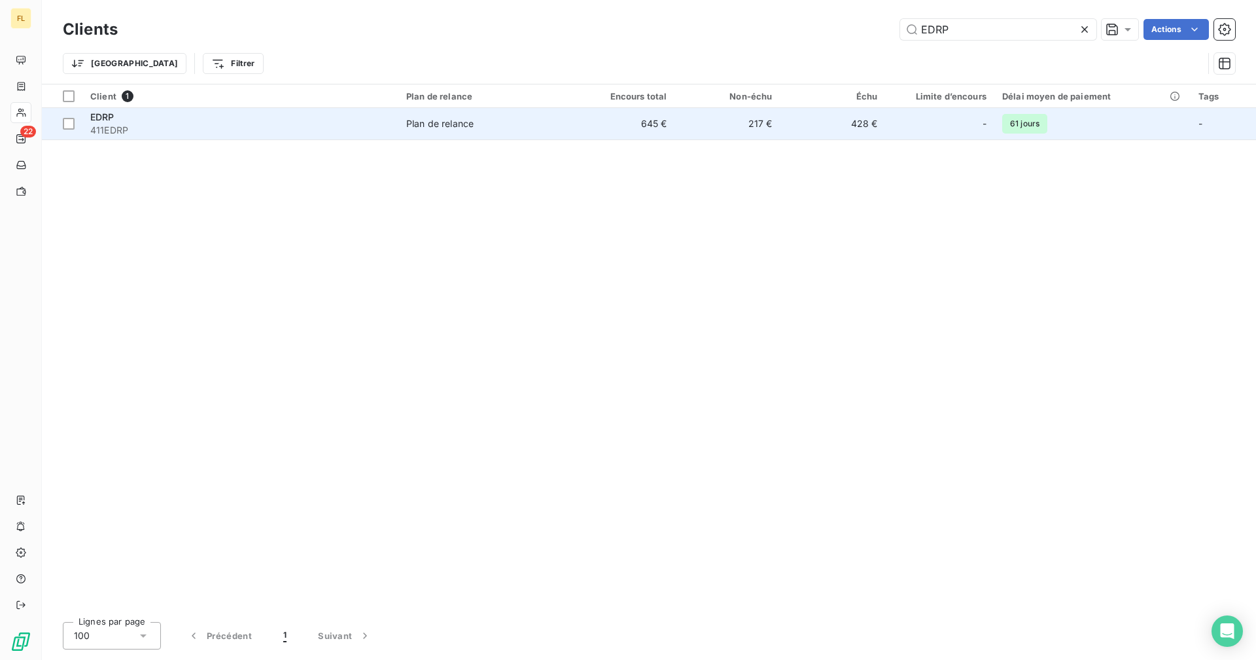
click at [647, 126] on td "645 €" at bounding box center [622, 123] width 105 height 31
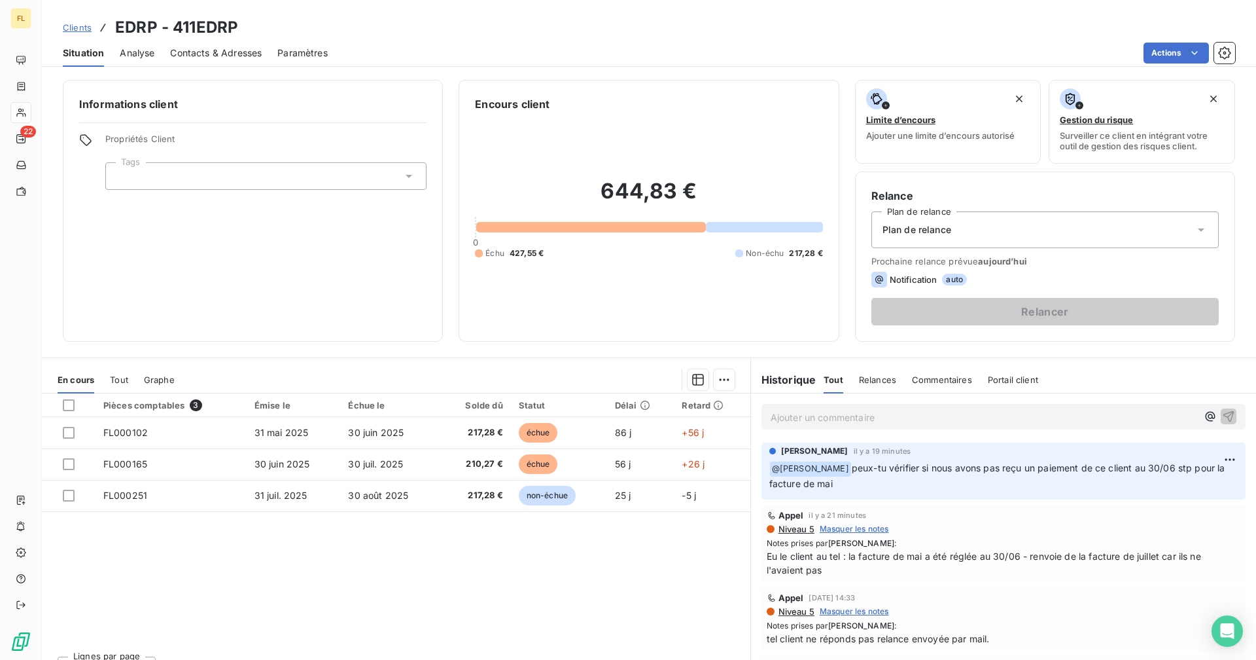
click at [18, 111] on icon at bounding box center [21, 112] width 11 height 10
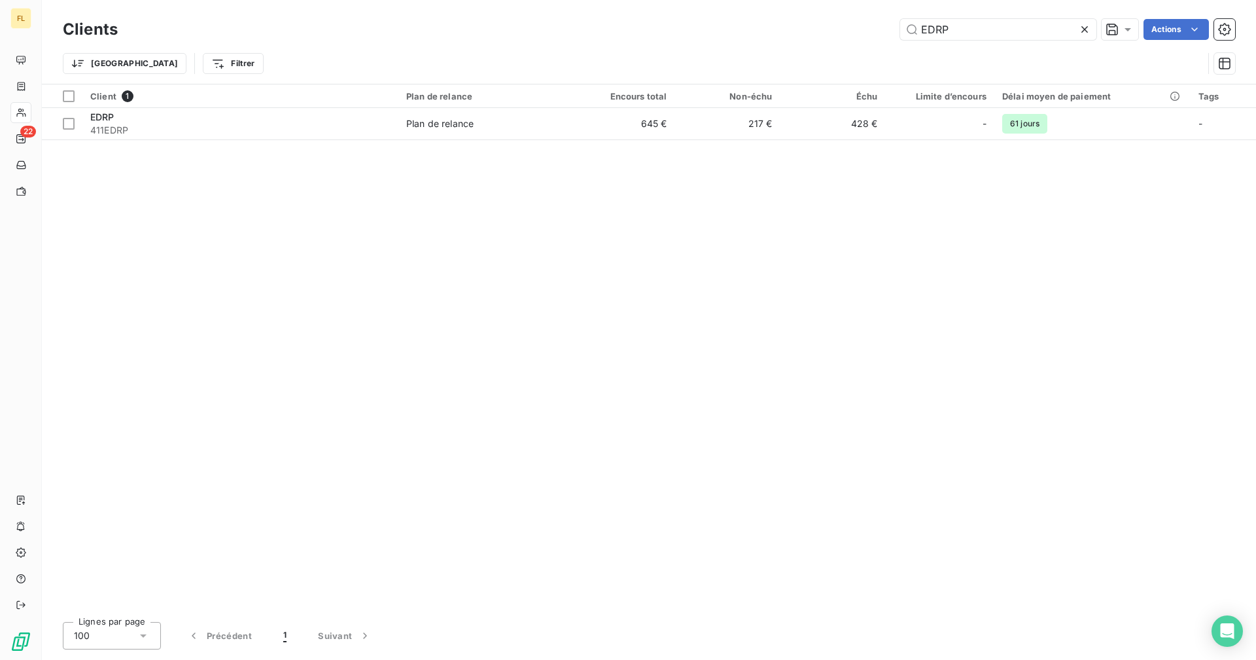
drag, startPoint x: 959, startPoint y: 39, endPoint x: 878, endPoint y: 33, distance: 81.4
click at [878, 33] on div "EDRP Actions" at bounding box center [685, 29] width 1102 height 21
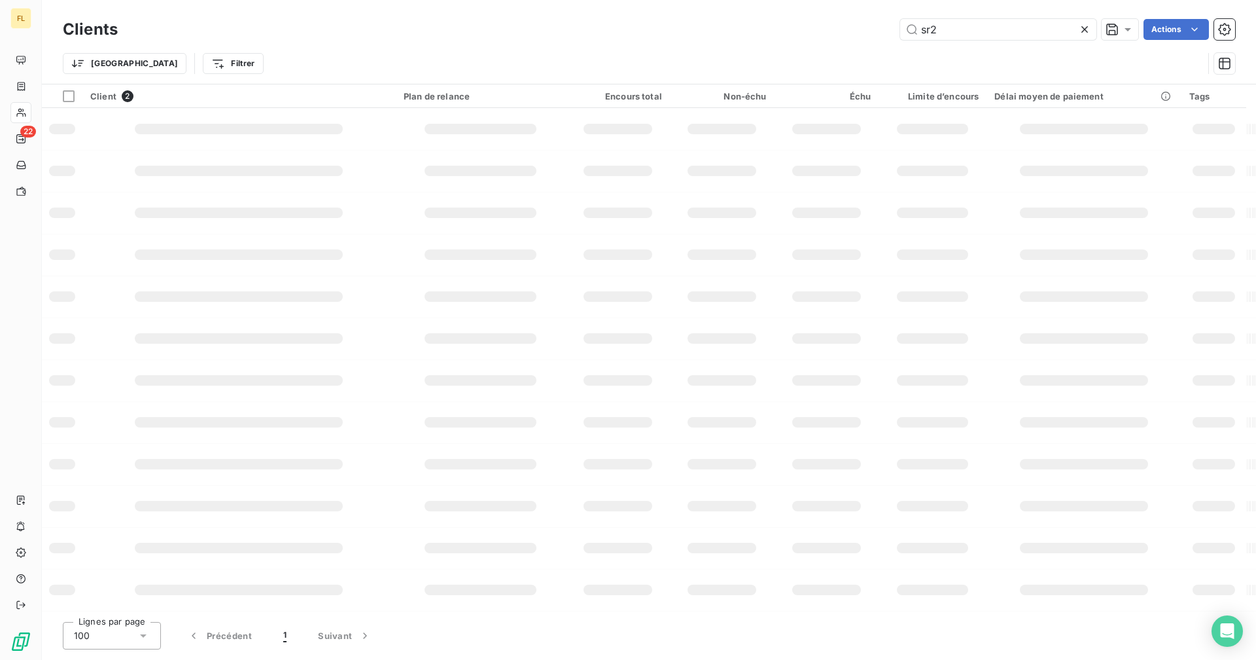
type input "sr2t"
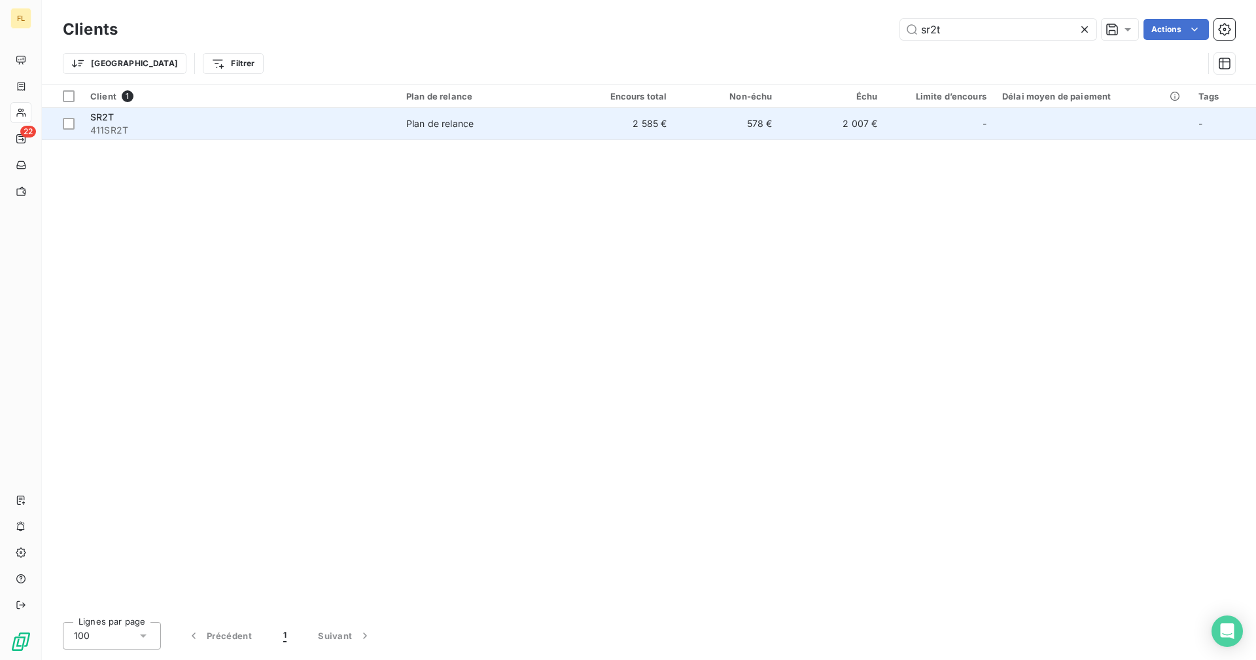
click at [770, 132] on td "578 €" at bounding box center [727, 123] width 105 height 31
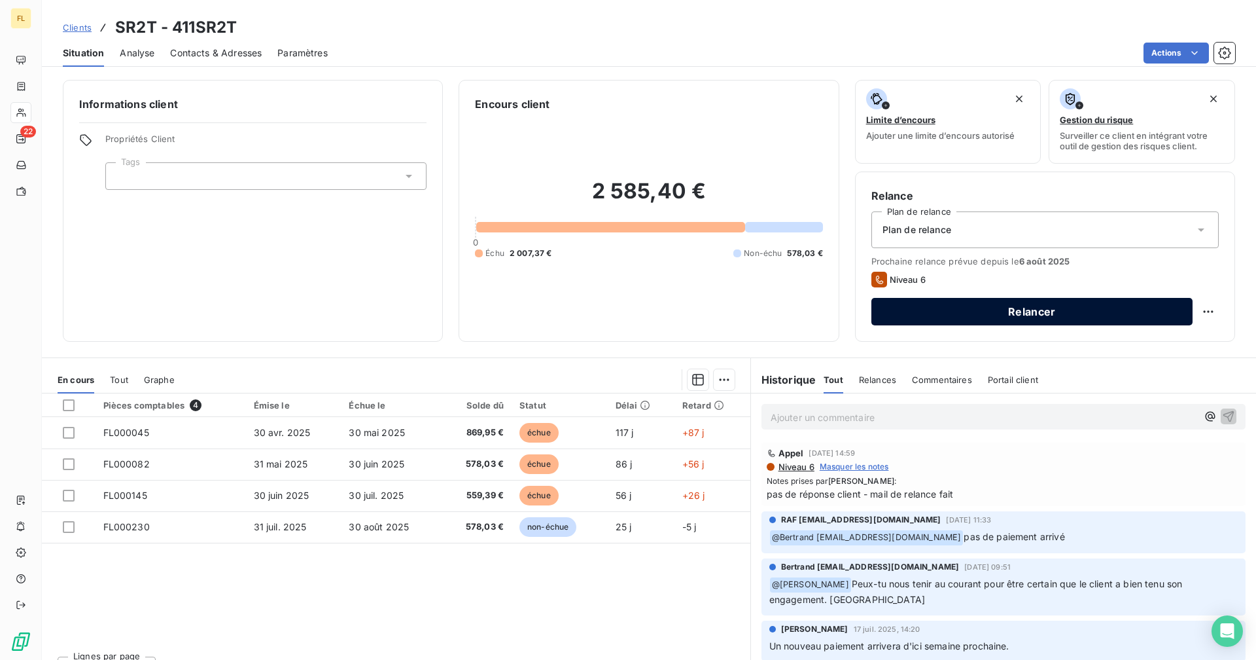
click at [1064, 313] on button "Relancer" at bounding box center [1032, 311] width 321 height 27
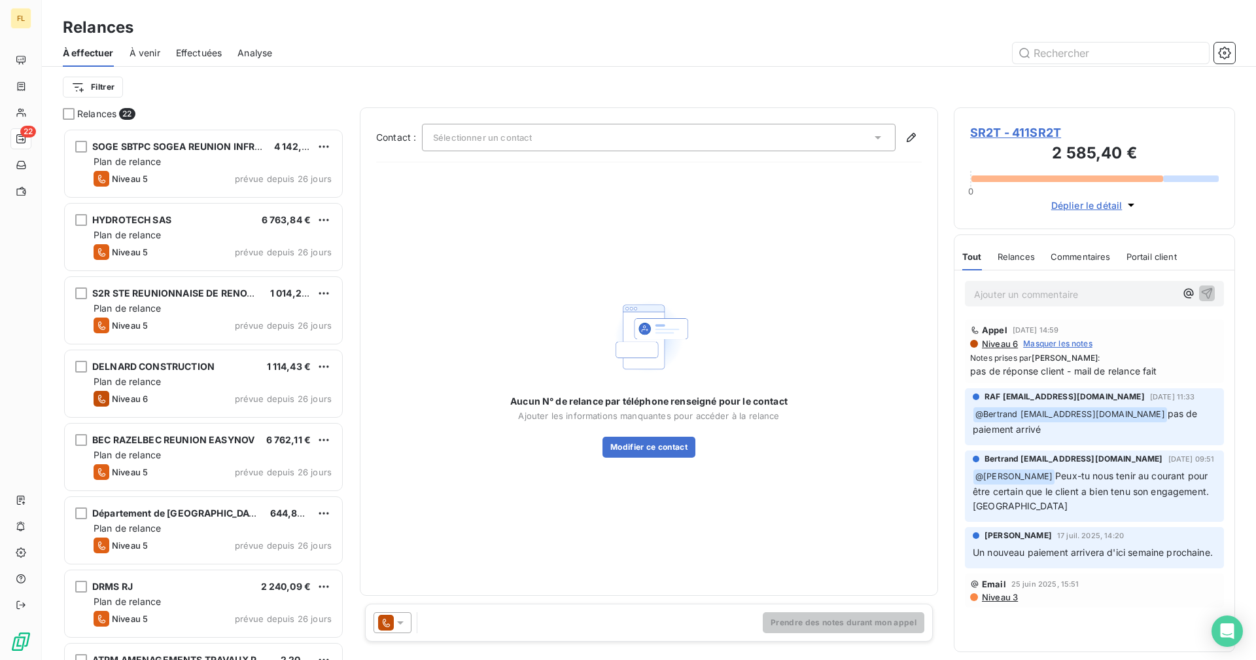
scroll to position [522, 272]
click at [867, 139] on div "Sélectionner un contact" at bounding box center [659, 137] width 474 height 27
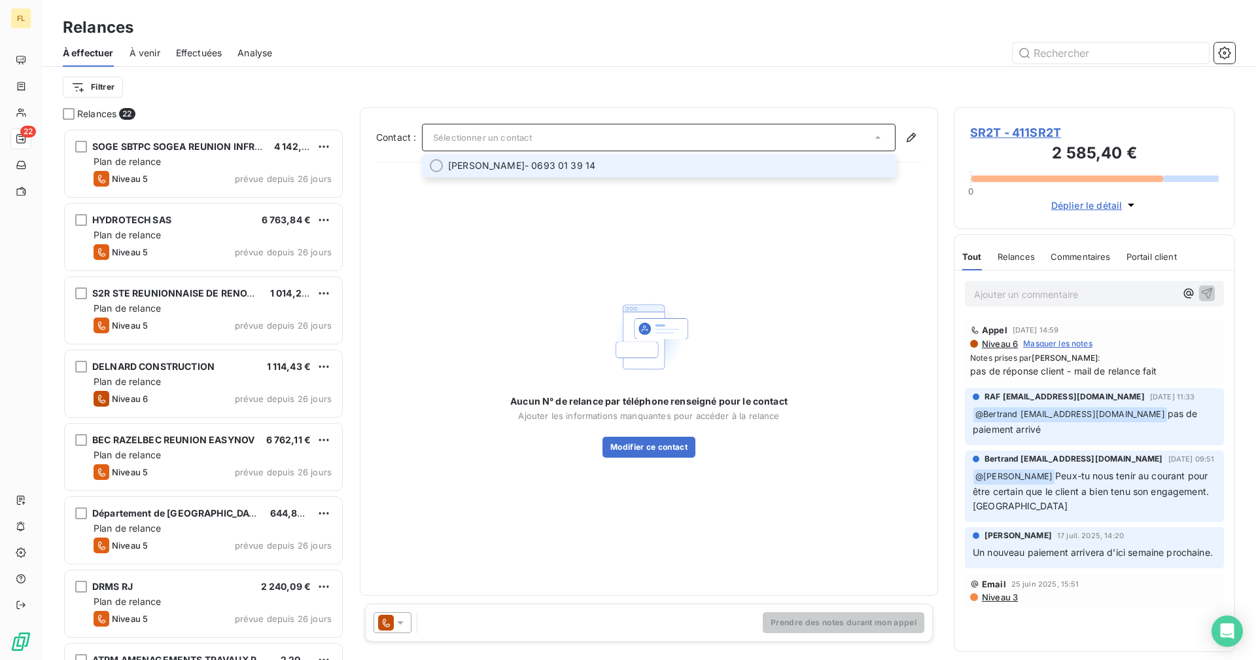
click at [763, 167] on span "[PERSON_NAME] - 0693 01 39 14" at bounding box center [668, 165] width 440 height 13
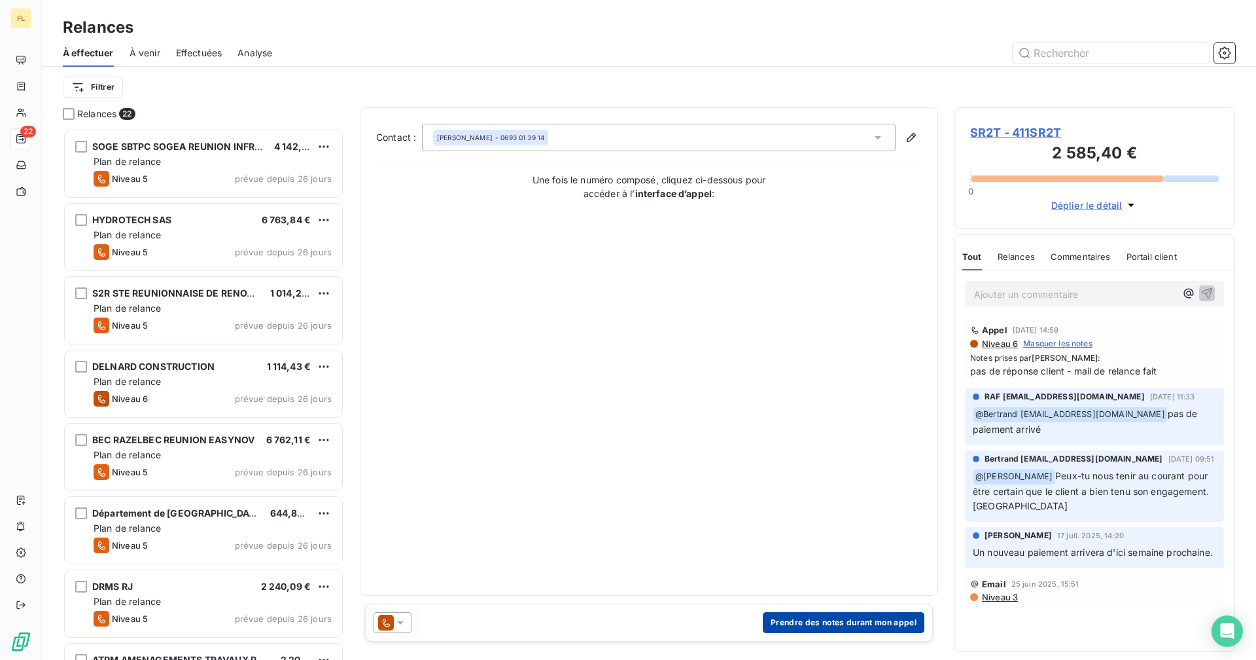
click at [802, 623] on button "Prendre des notes durant mon appel" at bounding box center [844, 622] width 162 height 21
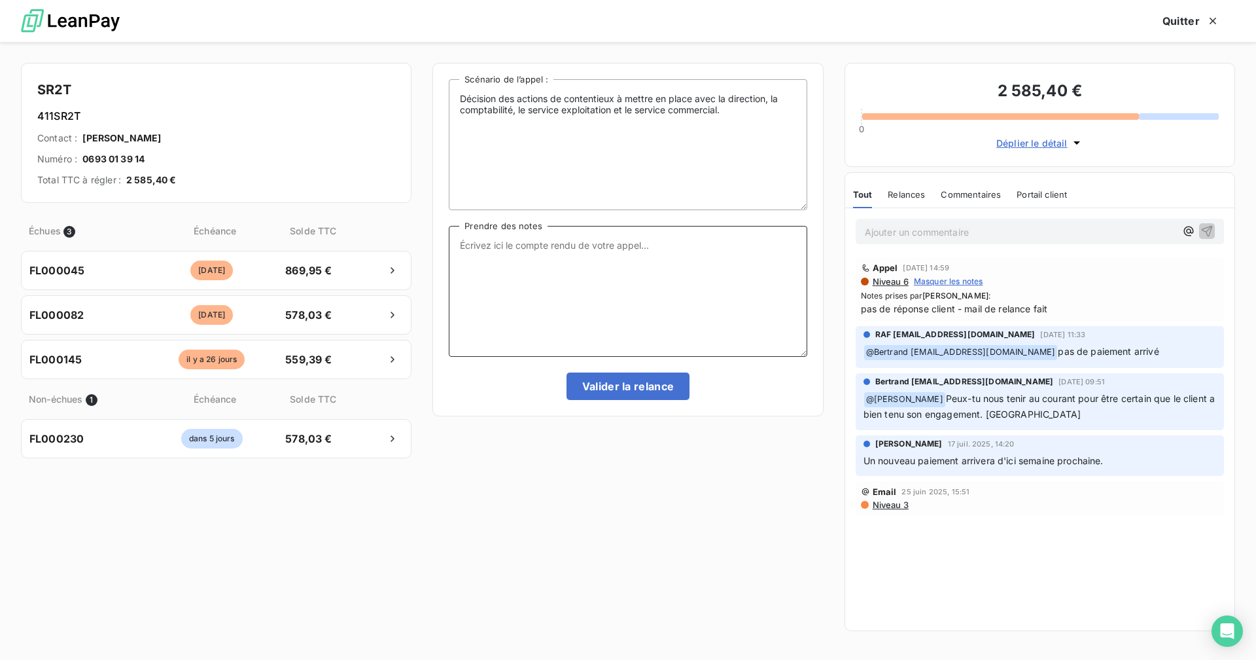
click at [534, 266] on textarea "Prendre des notes" at bounding box center [628, 291] width 358 height 131
click at [749, 258] on textarea "Eu le client la semaine dernière : il m'indique qu'un paiement été soit disant …" at bounding box center [628, 291] width 358 height 131
click at [531, 272] on textarea "Eu le client la semaine dernière : il m'indique qu'un paiement été soit disant …" at bounding box center [628, 291] width 358 height 131
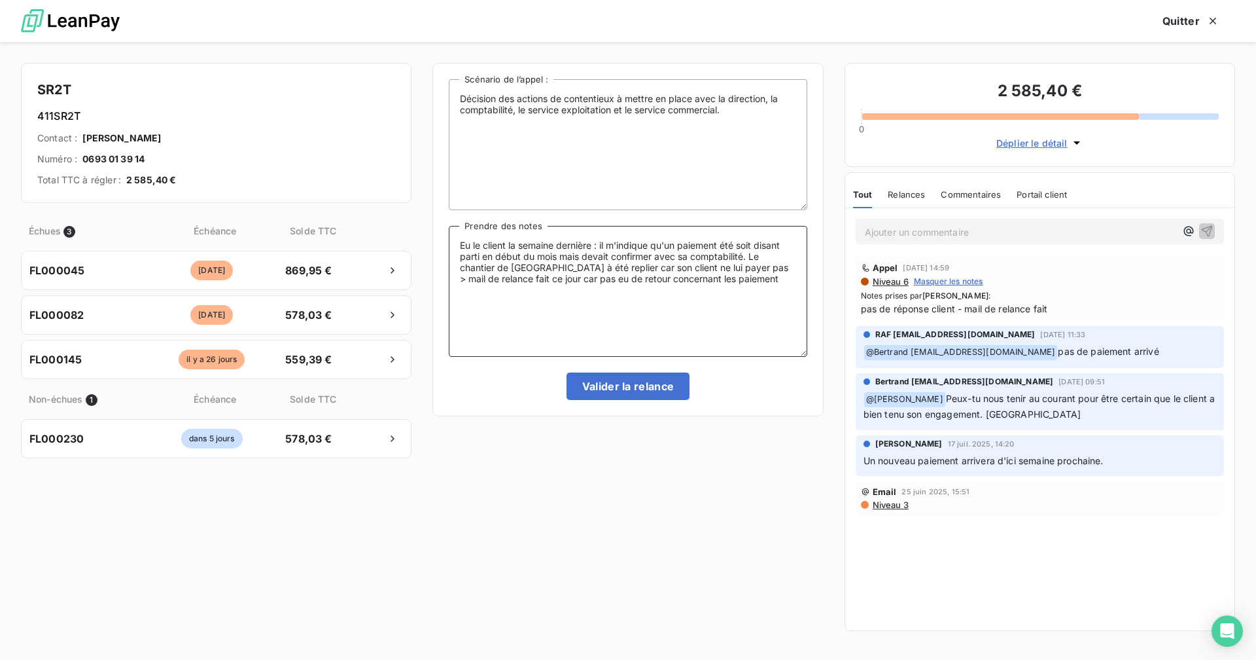
drag, startPoint x: 760, startPoint y: 281, endPoint x: 461, endPoint y: 243, distance: 301.5
click at [460, 245] on textarea "Eu le client la semaine dernière : il m'indique qu'un paiement été soit disant …" at bounding box center [628, 291] width 358 height 131
type textarea "Eu le client la semaine dernière : il m'indique qu'un paiement été soit disant …"
click at [655, 391] on button "Valider la relance" at bounding box center [629, 385] width 124 height 27
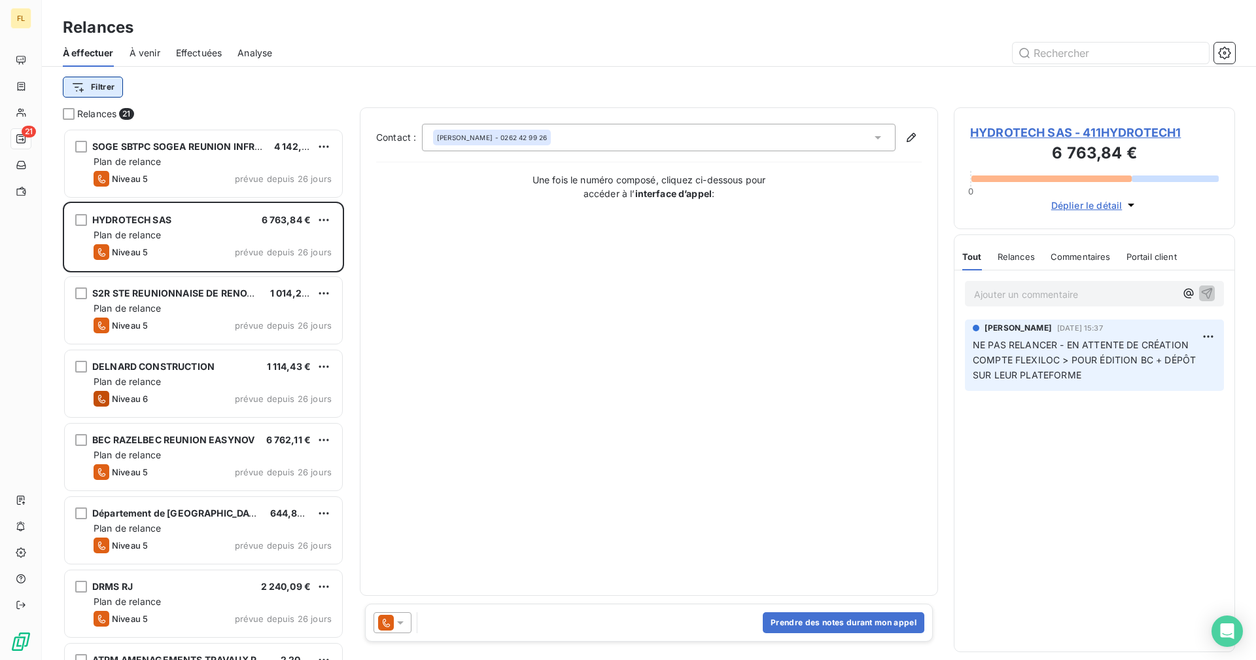
click at [104, 83] on html "FL 21 Relances À effectuer À venir Effectuées Analyse Filtrer Relances 21 SOGE …" at bounding box center [628, 330] width 1256 height 660
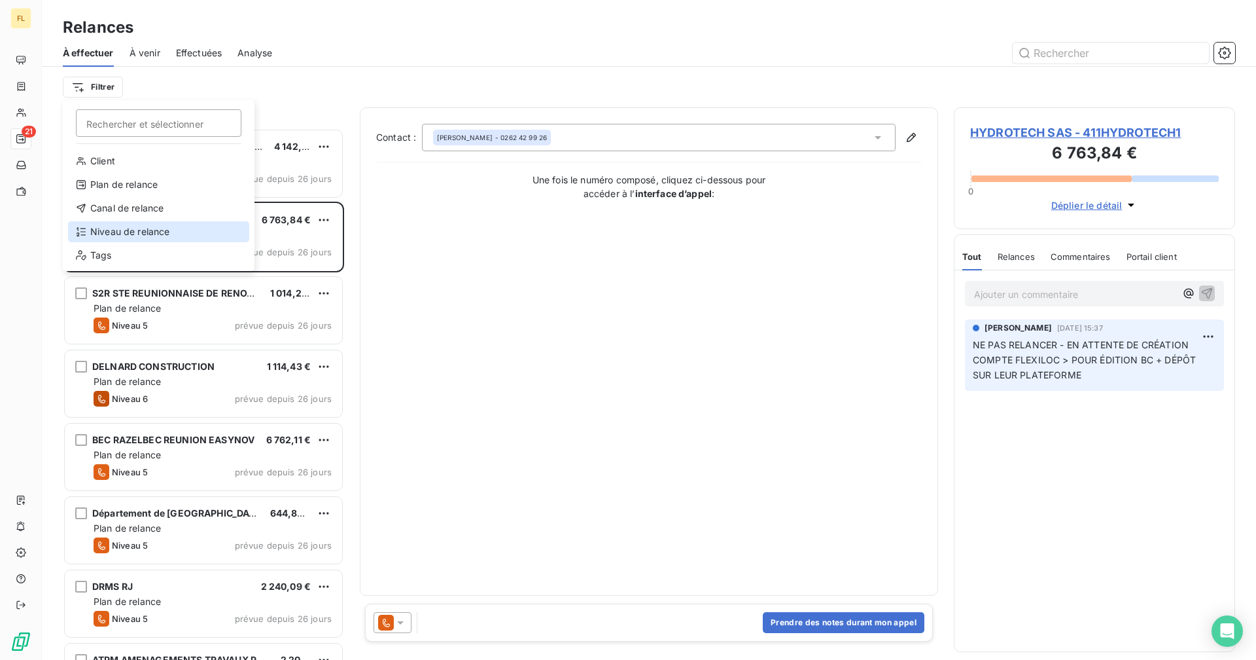
click at [122, 230] on div "Niveau de relance" at bounding box center [158, 231] width 181 height 21
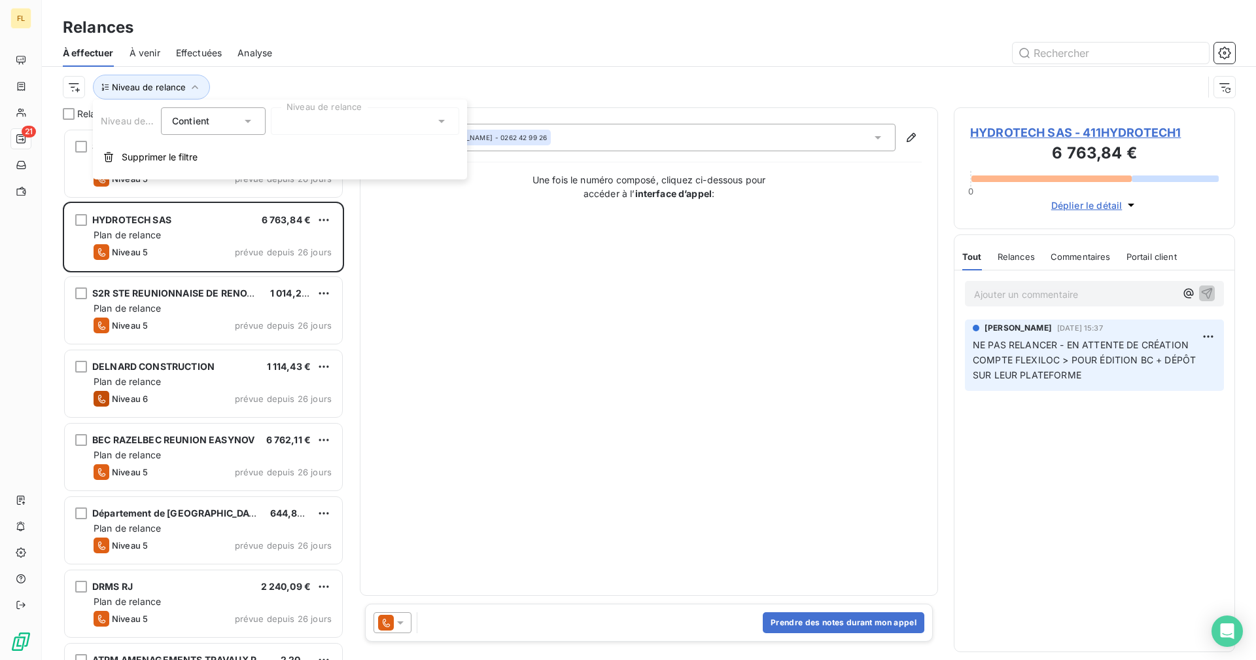
click at [325, 116] on div at bounding box center [365, 120] width 188 height 27
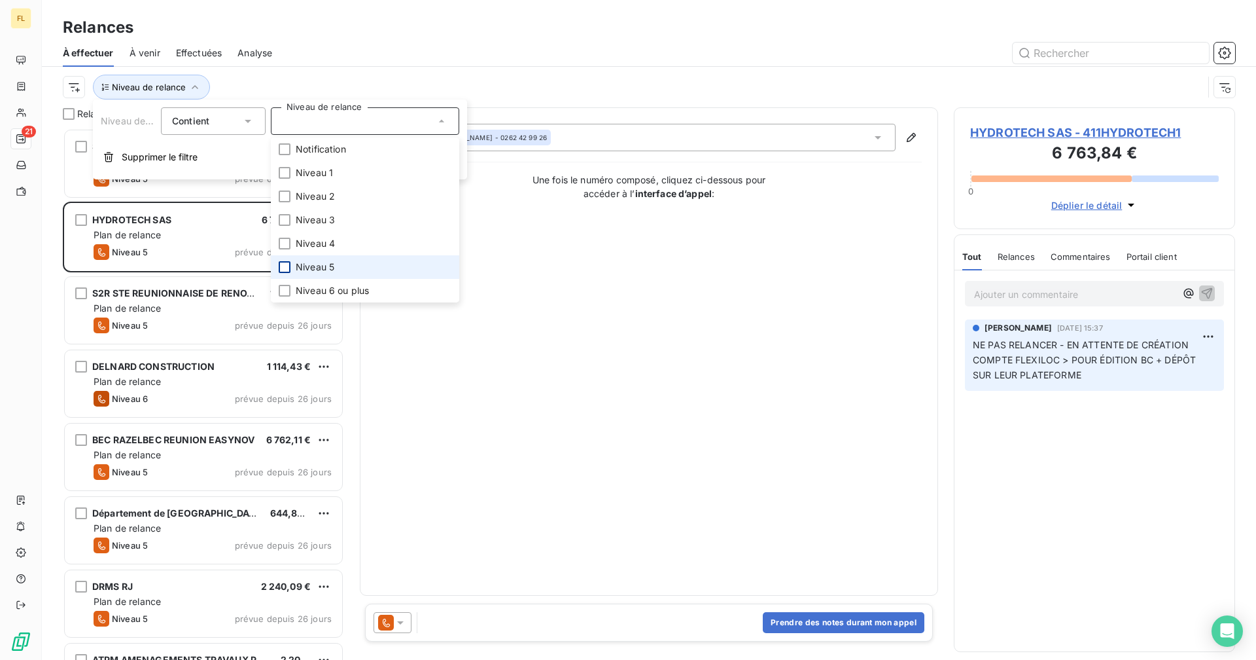
click at [290, 262] on div at bounding box center [285, 267] width 12 height 12
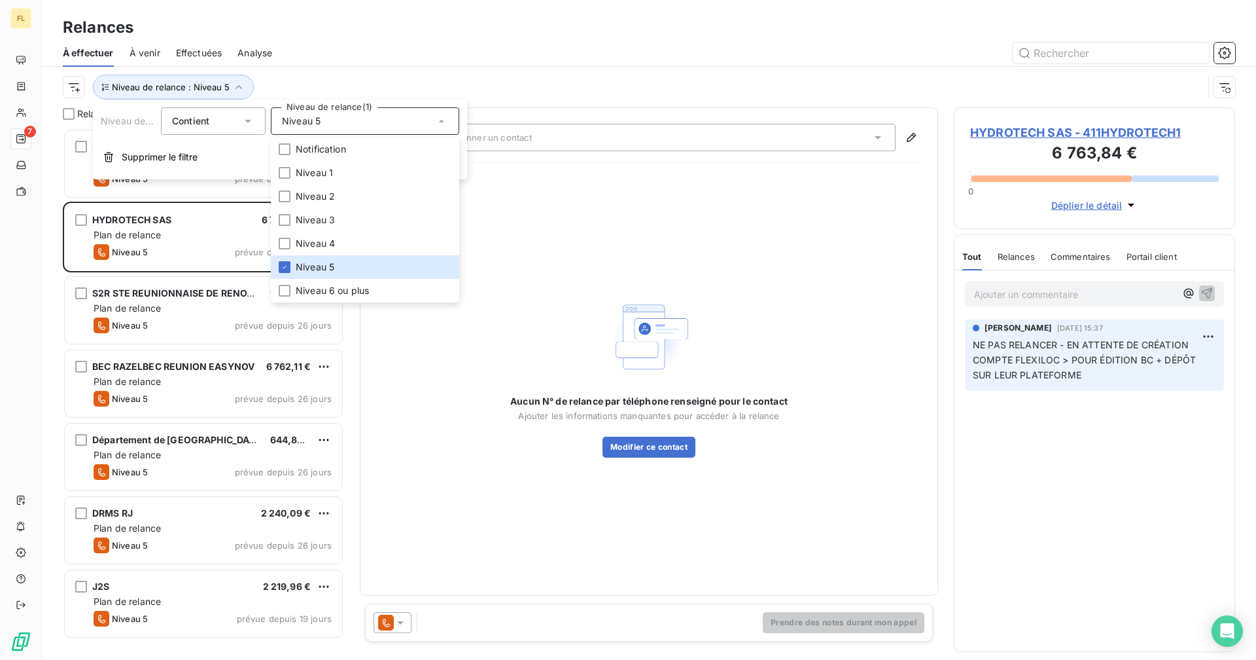
scroll to position [522, 272]
click at [382, 32] on div "Relances" at bounding box center [649, 28] width 1215 height 24
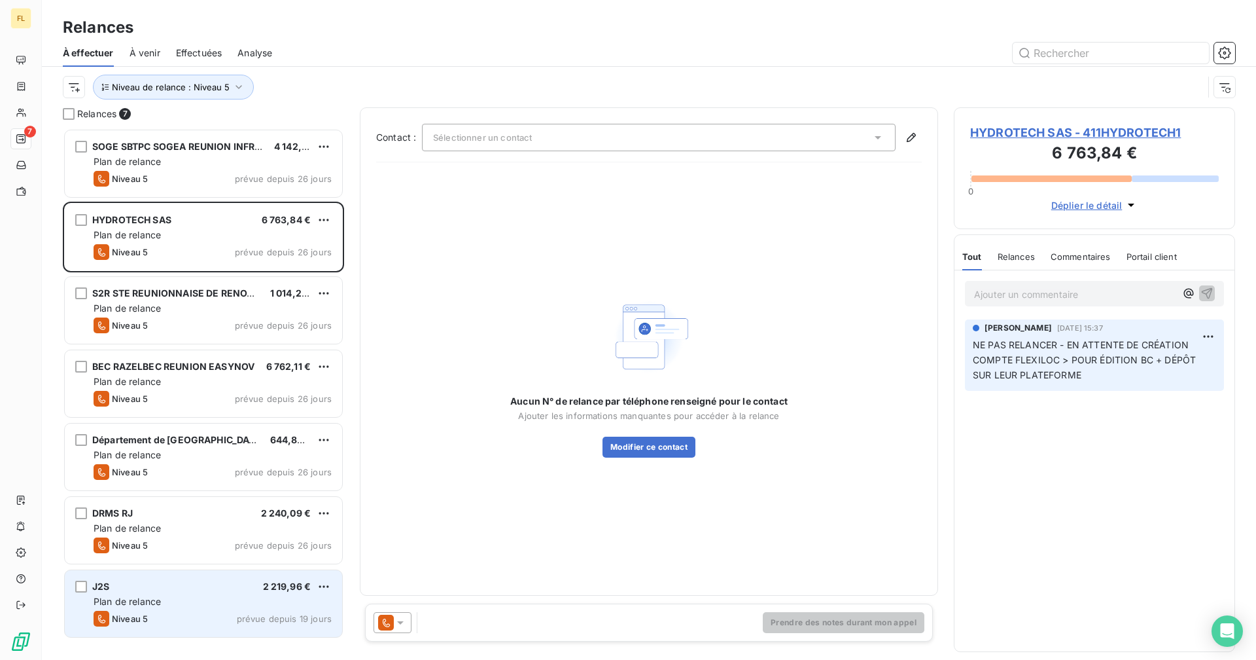
click at [187, 599] on div "Plan de relance" at bounding box center [213, 601] width 238 height 13
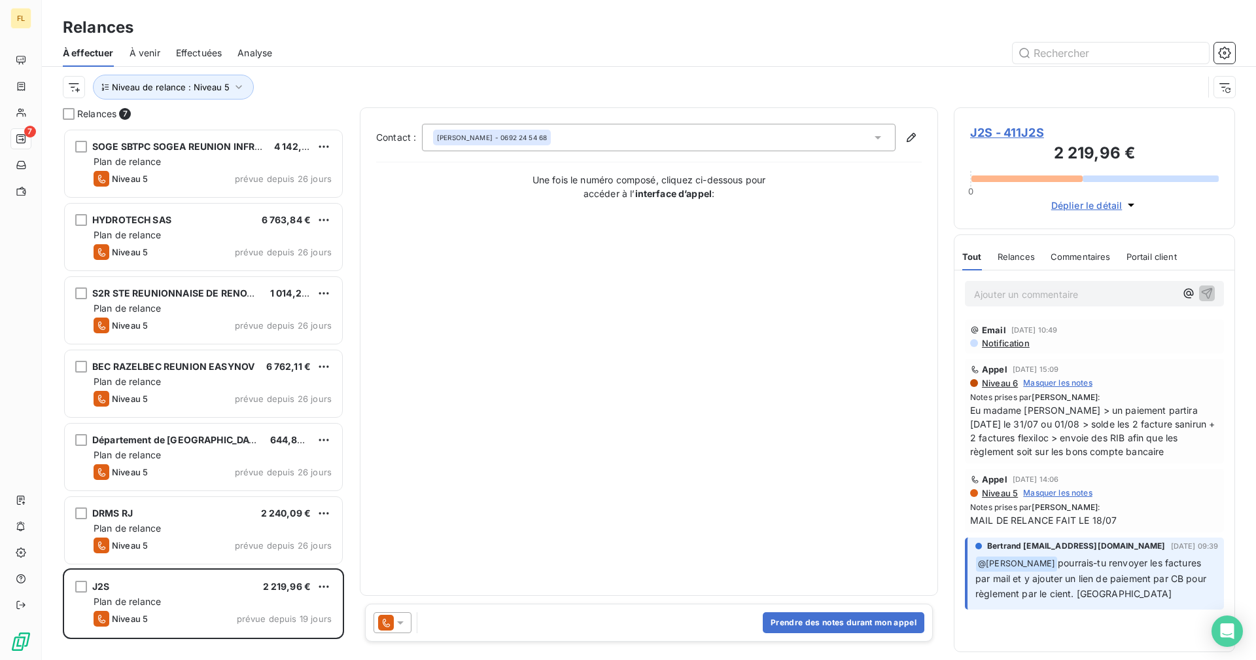
click at [1029, 134] on span "J2S - 411J2S" at bounding box center [1094, 133] width 249 height 18
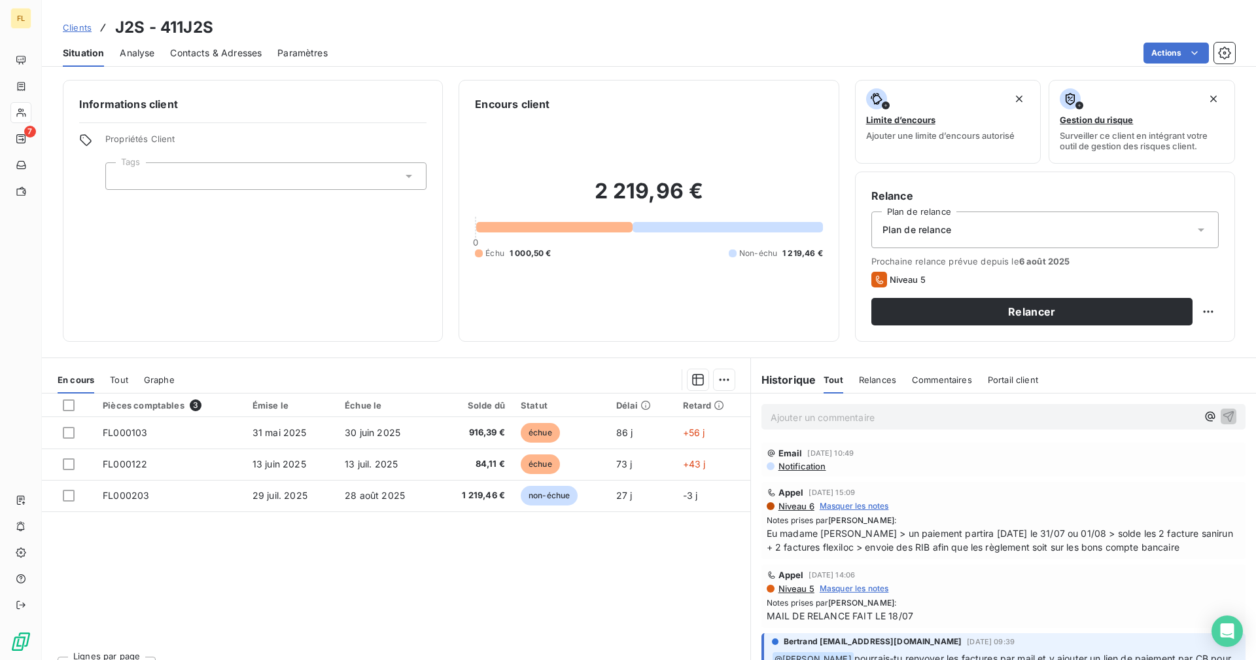
click at [433, 575] on div "Pièces comptables 3 Émise le Échue le Solde dû Statut Délai Retard FL000103 [DA…" at bounding box center [396, 519] width 709 height 252
click at [476, 573] on div "Pièces comptables 3 Émise le Échue le Solde dû Statut Délai Retard FL000103 [DA…" at bounding box center [396, 519] width 709 height 252
